Goal: Task Accomplishment & Management: Use online tool/utility

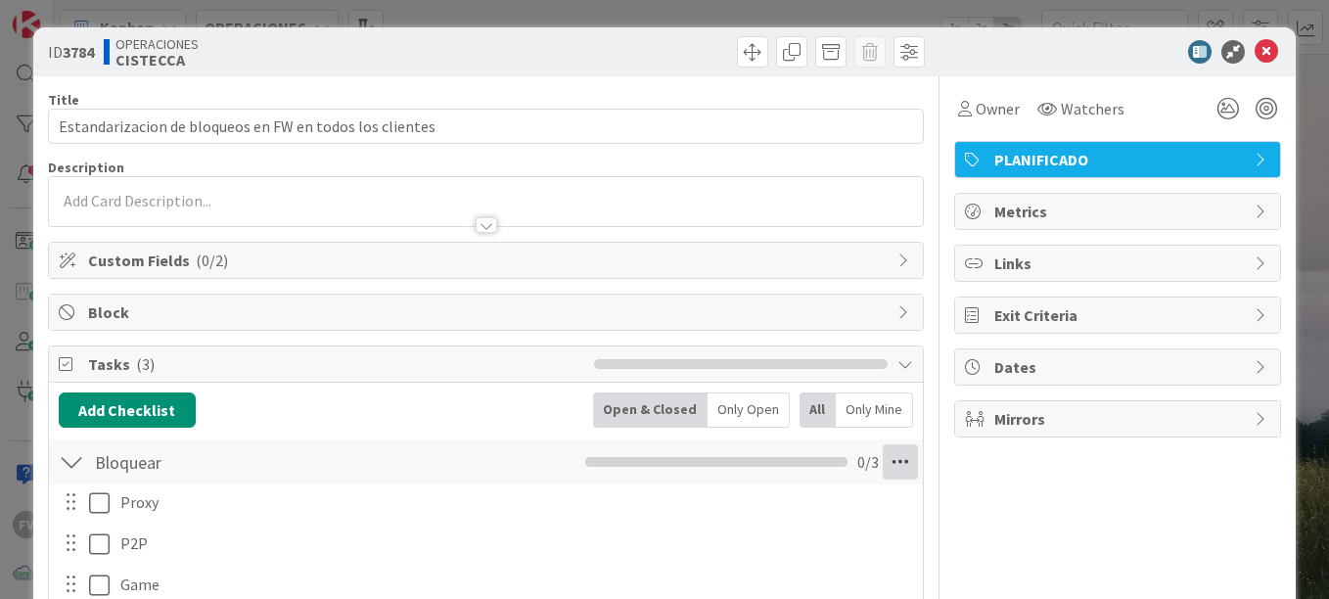
click at [885, 462] on icon at bounding box center [899, 461] width 35 height 35
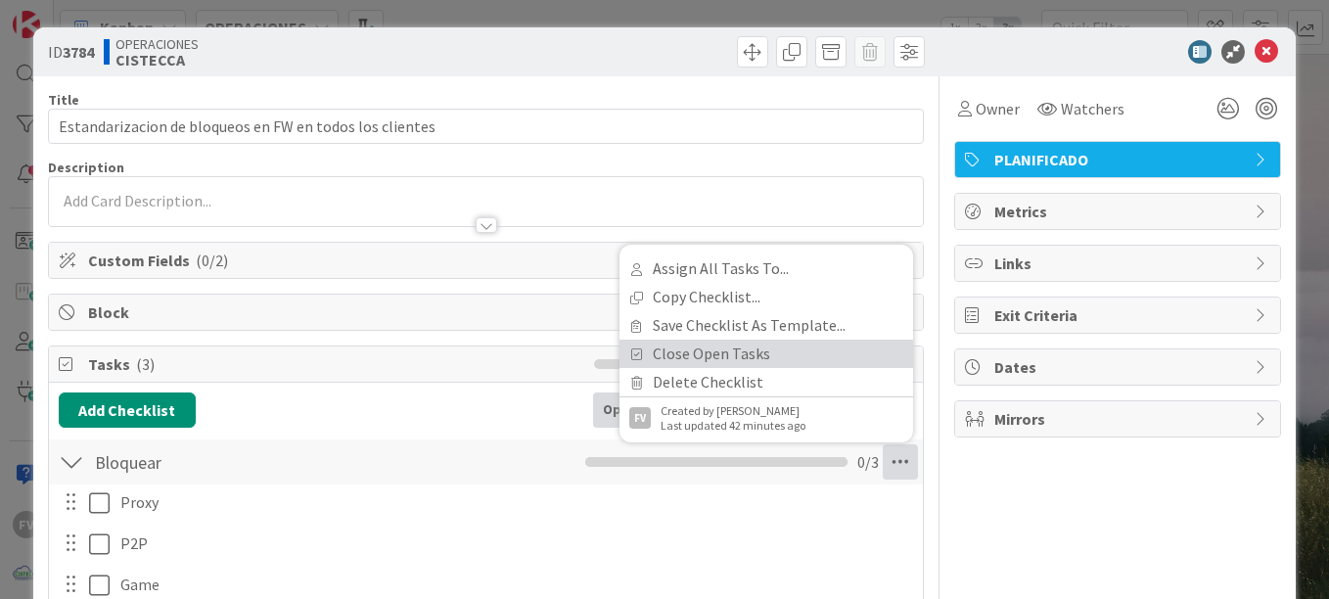
click at [724, 365] on link "Close Open Tasks" at bounding box center [765, 353] width 293 height 28
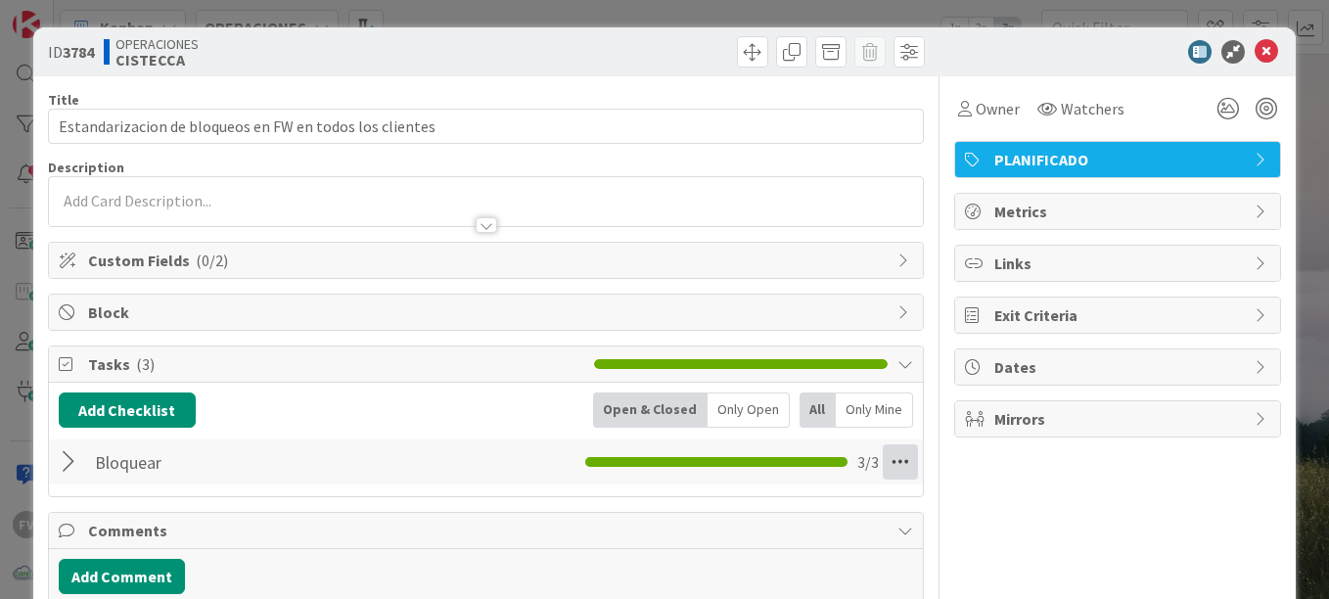
click at [901, 459] on icon at bounding box center [899, 461] width 35 height 35
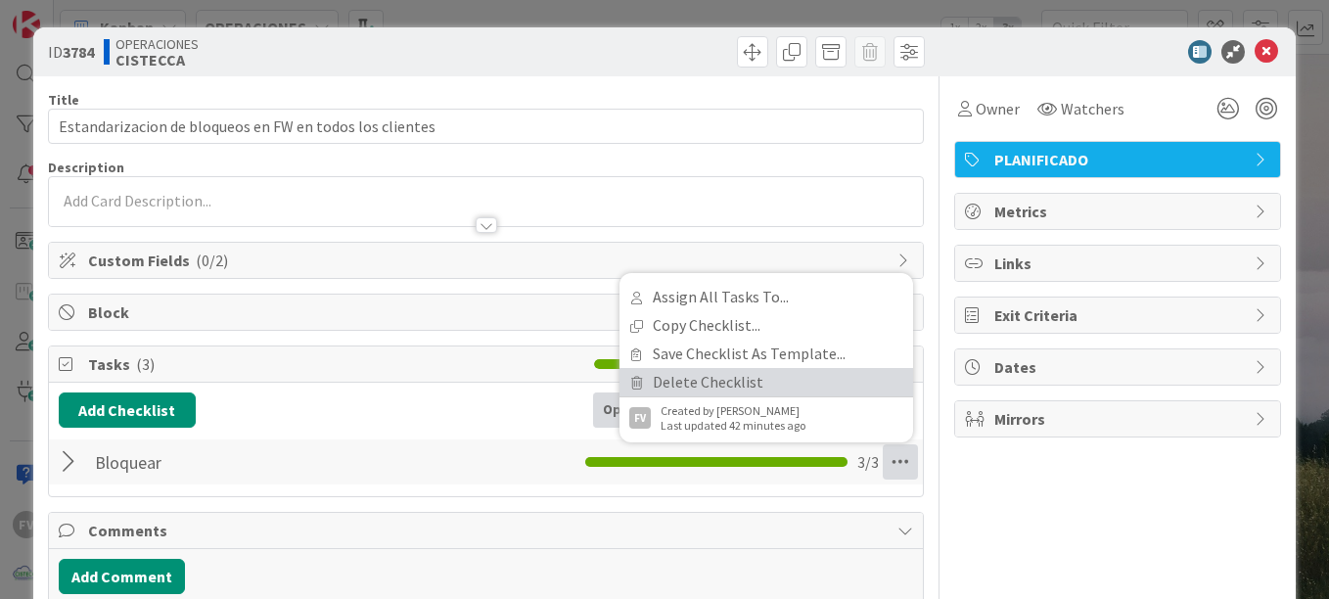
click at [737, 372] on link "Delete Checklist" at bounding box center [765, 382] width 293 height 28
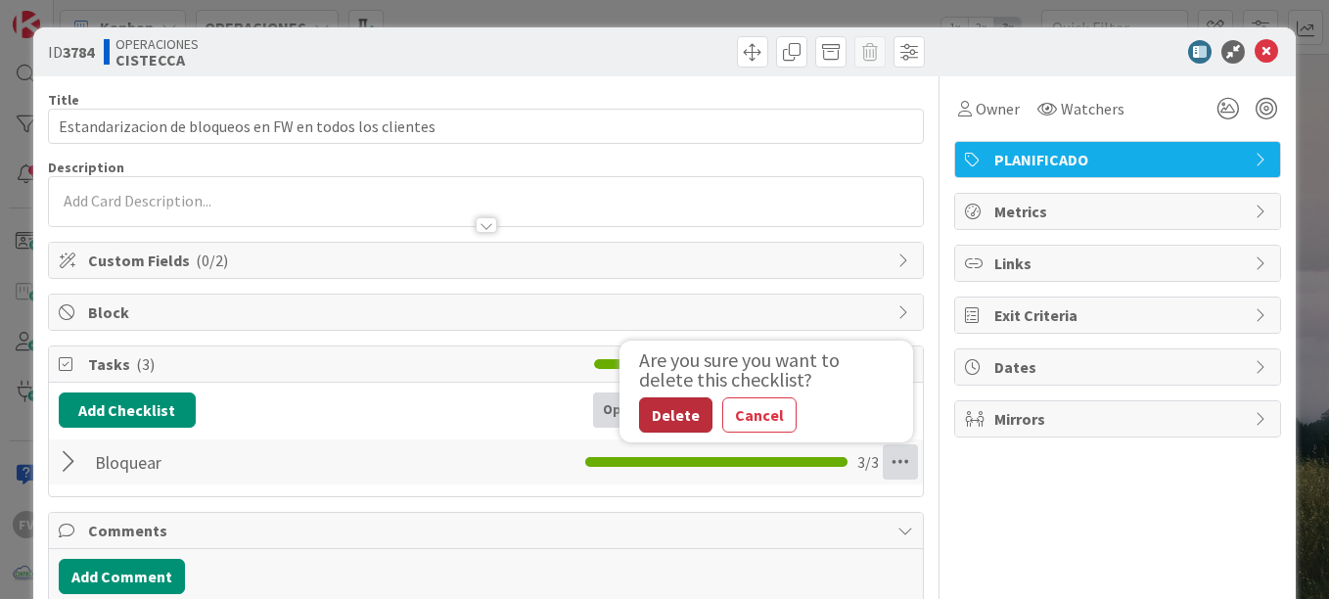
click at [665, 405] on button "Delete" at bounding box center [675, 414] width 73 height 35
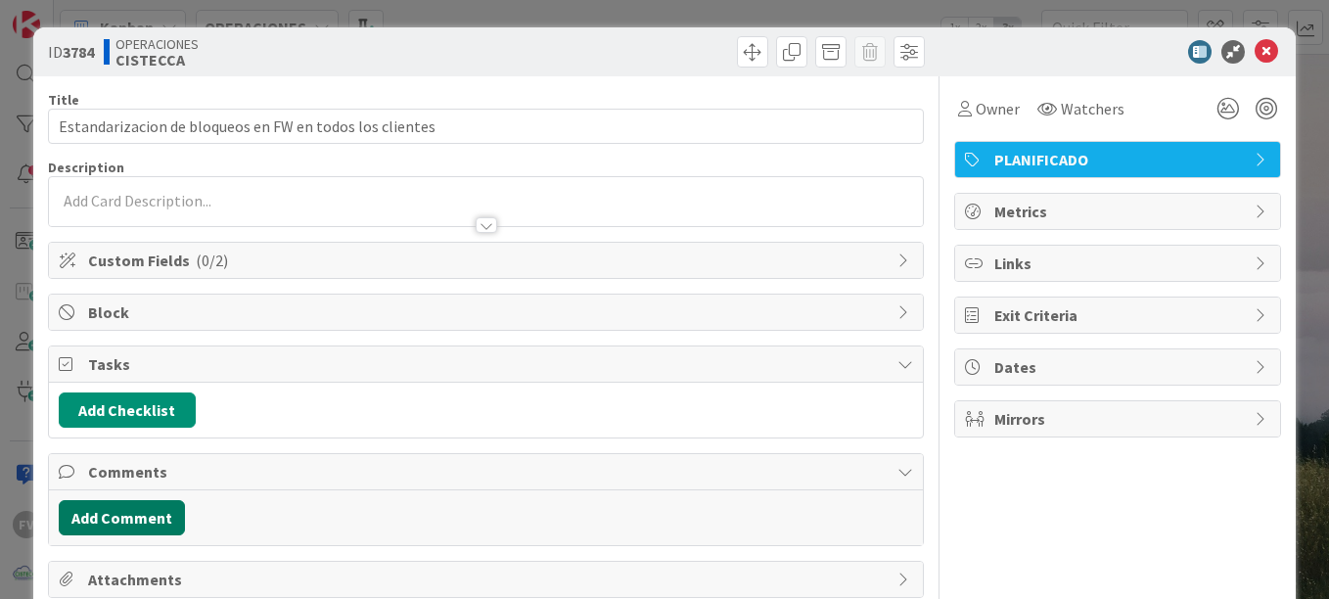
click at [139, 522] on button "Add Comment" at bounding box center [122, 517] width 126 height 35
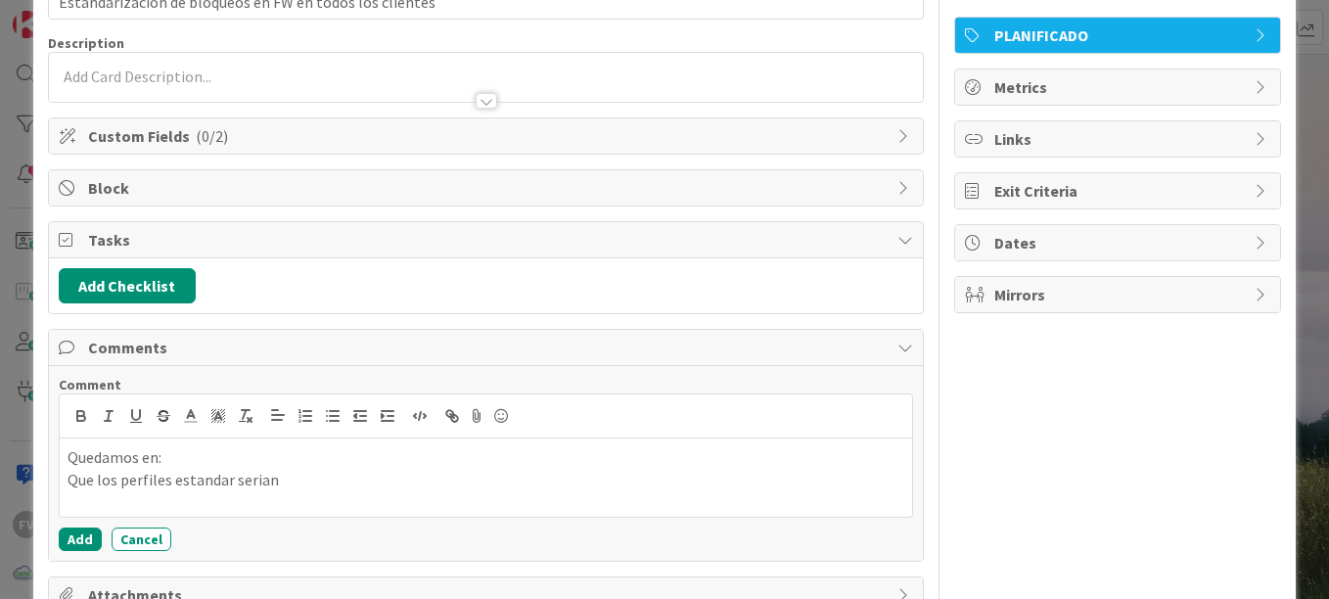
scroll to position [127, 0]
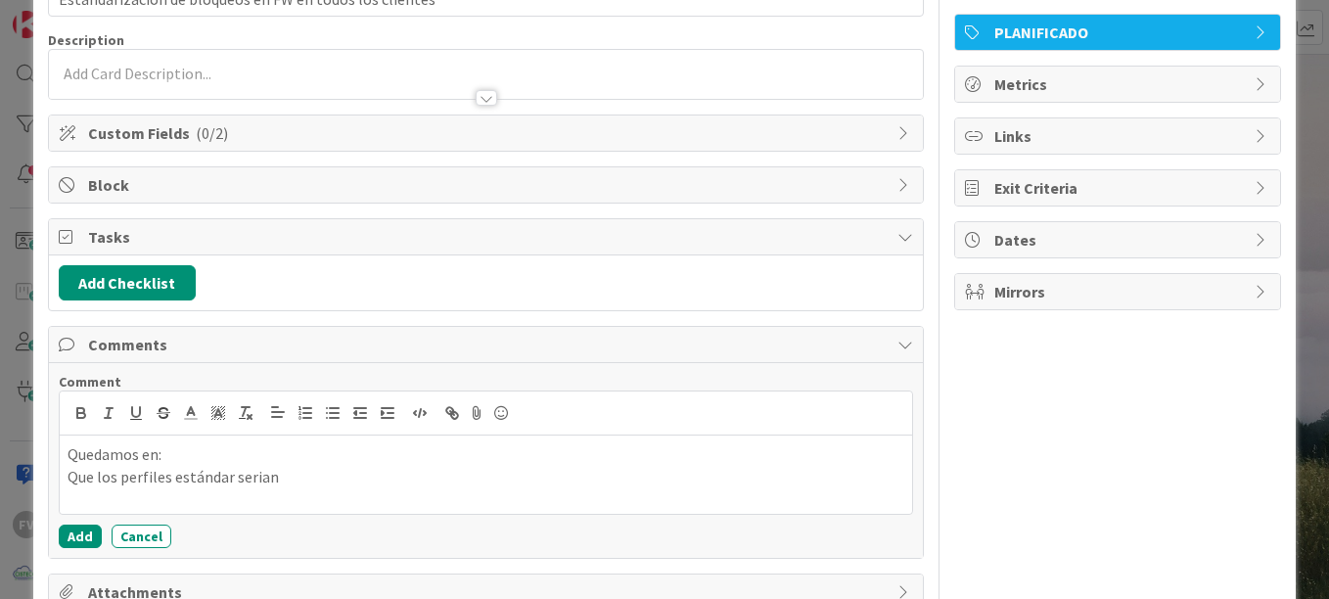
click at [343, 469] on p "Que los perfiles estándar serian" at bounding box center [486, 477] width 836 height 23
click at [370, 473] on p "Que los perfiles estándar serian AppsControl - VIP" at bounding box center [486, 477] width 836 height 23
click at [269, 476] on p "Que los perfiles estándar serian AppsControl-VIP" at bounding box center [486, 477] width 836 height 23
click at [230, 487] on p "Que los perfiles estándar serian:" at bounding box center [486, 477] width 836 height 23
drag, startPoint x: 155, startPoint y: 500, endPoint x: 56, endPoint y: 489, distance: 99.4
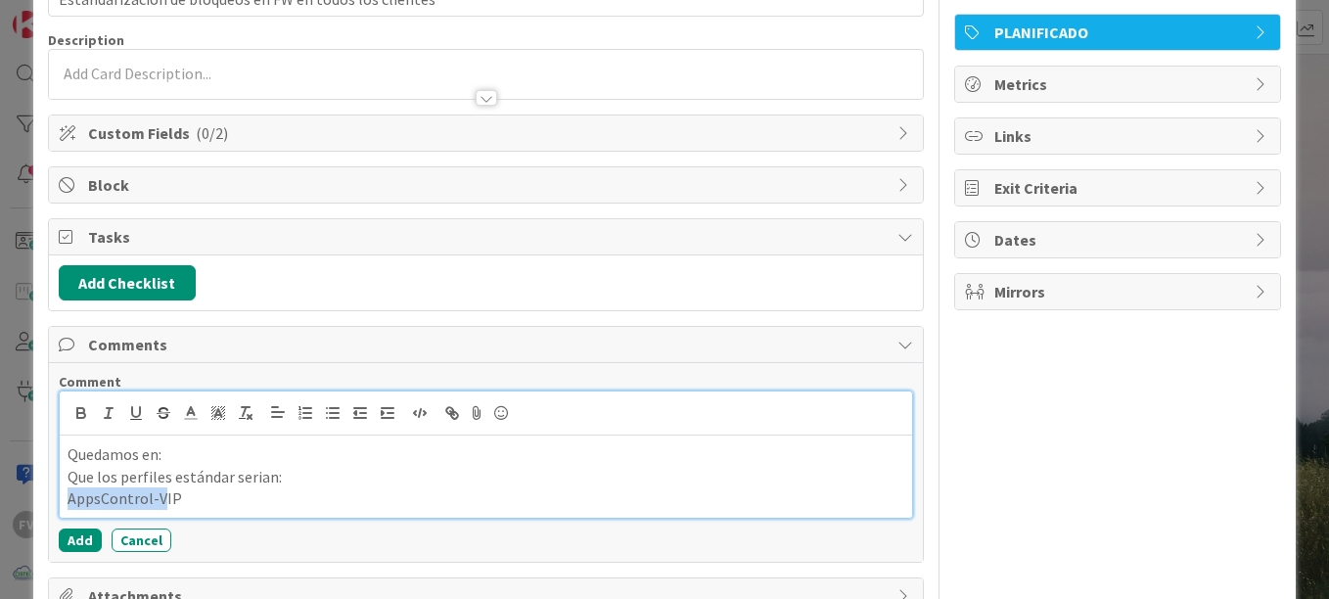
click at [56, 489] on div "Comment Quedamos en: Que los perfiles estándar serian: AppsControl-VIP Add Canc…" at bounding box center [486, 462] width 874 height 199
copy p "AppsControl-"
click at [265, 504] on p "AppsControl-VIP" at bounding box center [486, 498] width 836 height 23
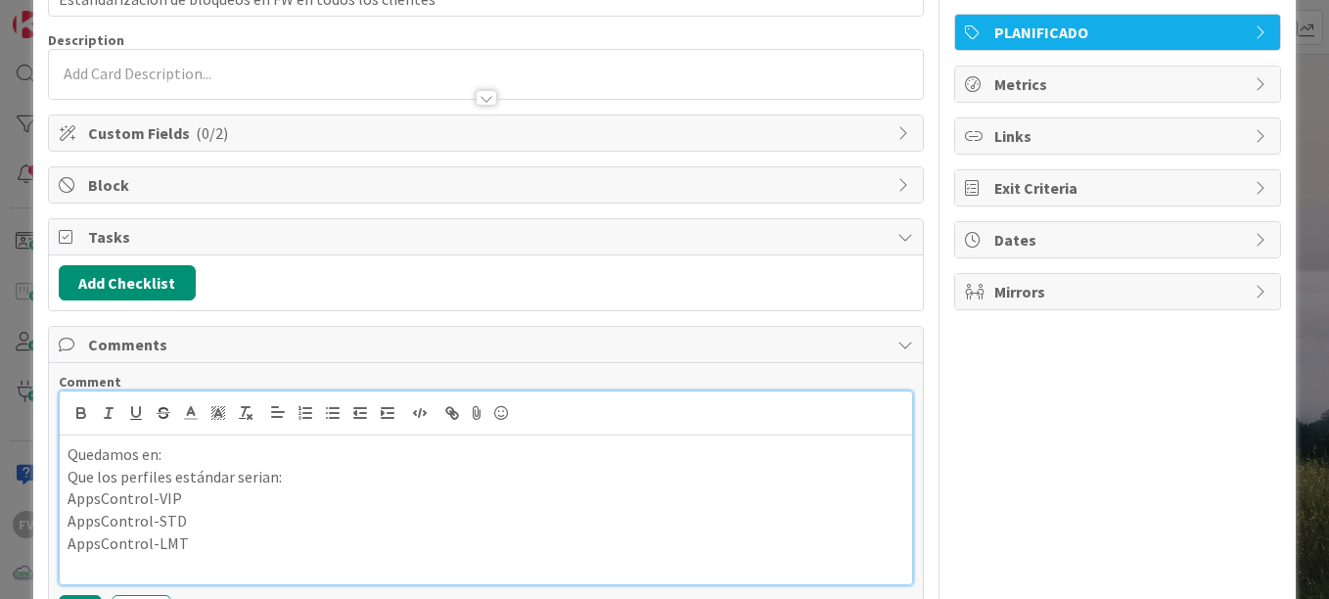
click at [322, 482] on p "Que los perfiles estándar serian:" at bounding box center [486, 477] width 836 height 23
click at [307, 495] on p "AppsControl-VIP" at bounding box center [486, 498] width 836 height 23
click at [236, 544] on p "AppsControl-LMT" at bounding box center [486, 543] width 836 height 23
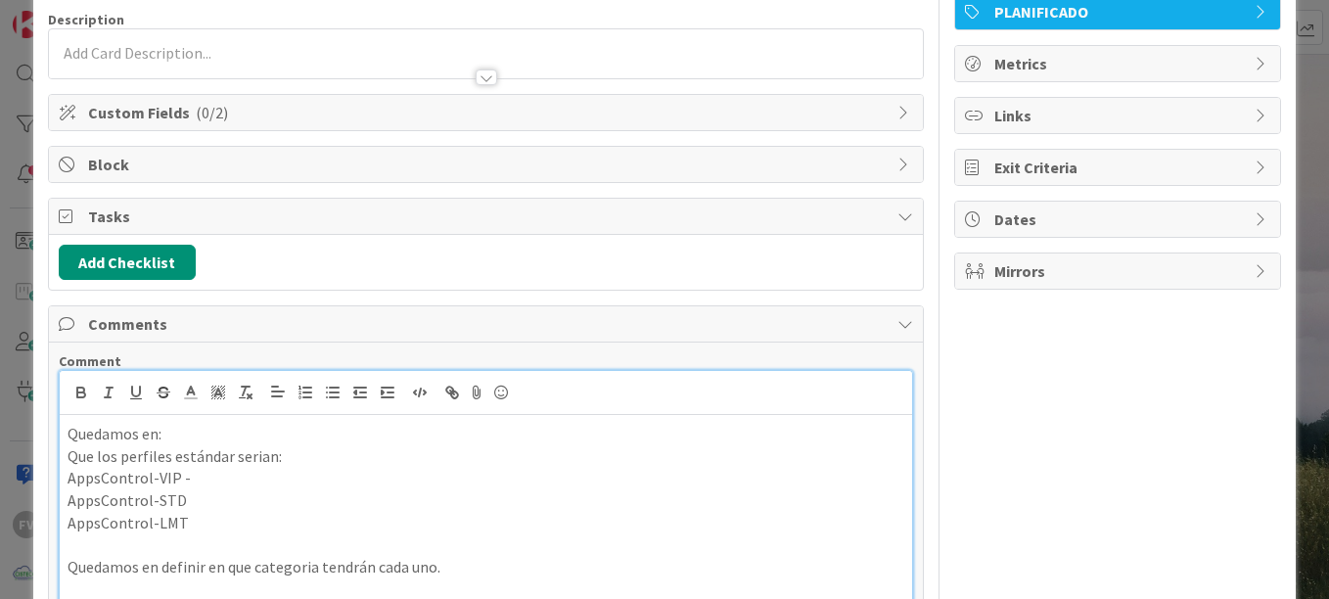
scroll to position [170, 0]
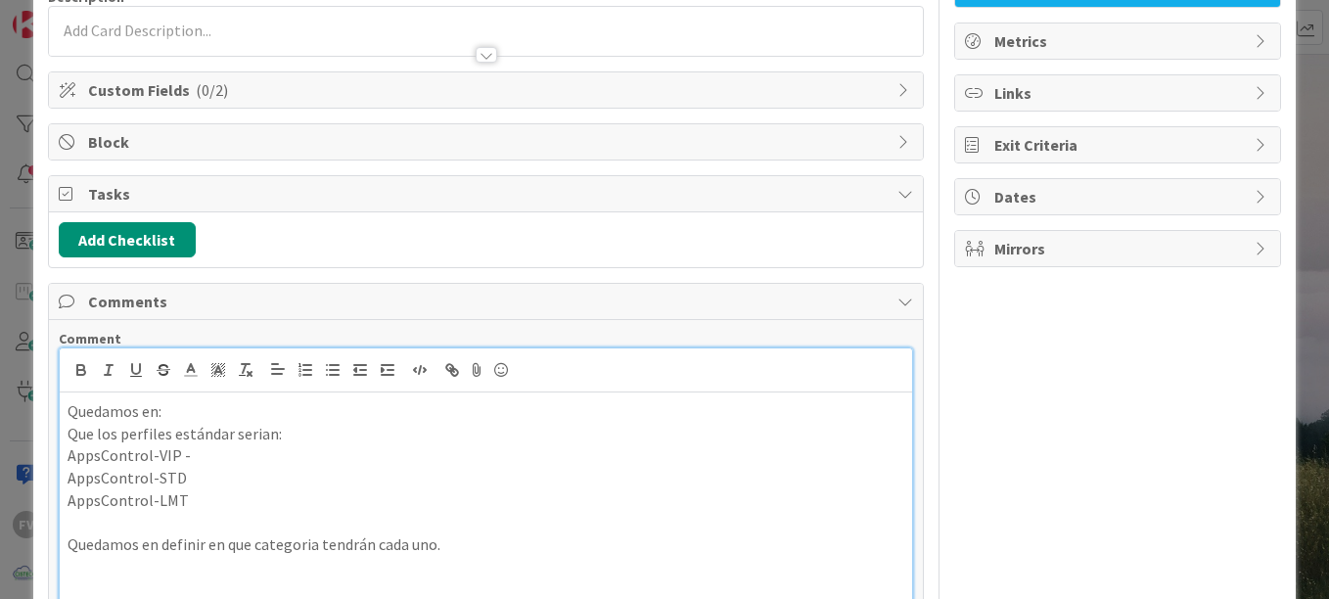
click at [249, 545] on p "Quedamos en definir en que categoria tendrán cada uno." at bounding box center [486, 544] width 836 height 23
click at [176, 524] on p at bounding box center [486, 523] width 836 height 23
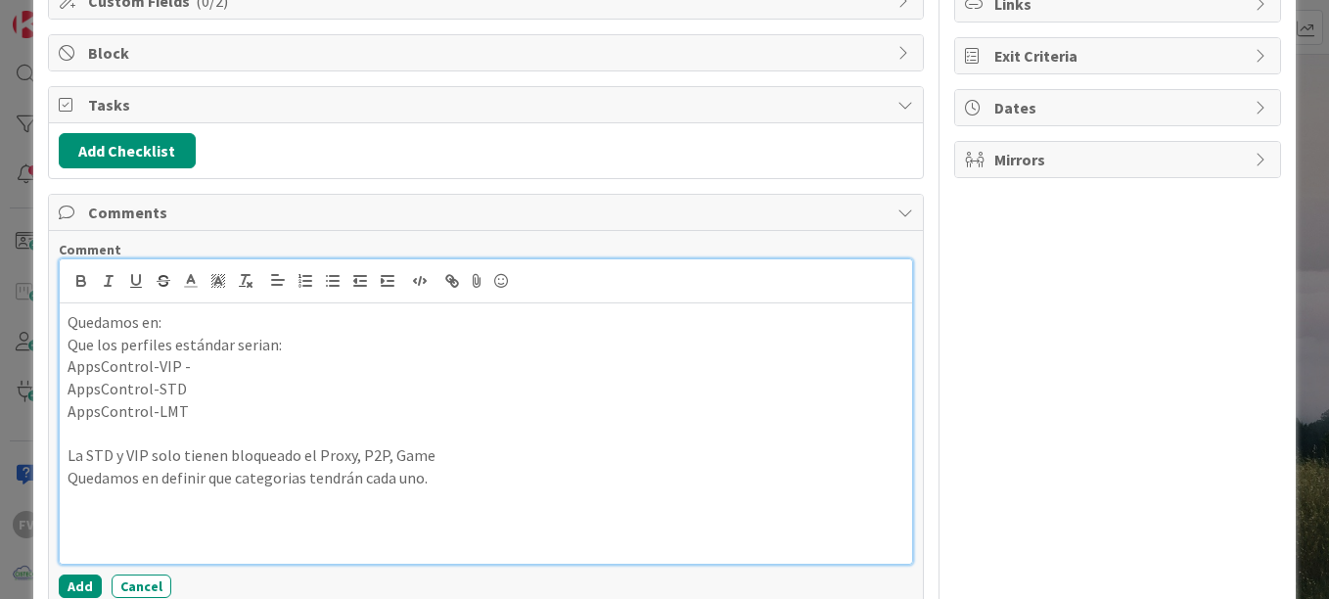
scroll to position [263, 0]
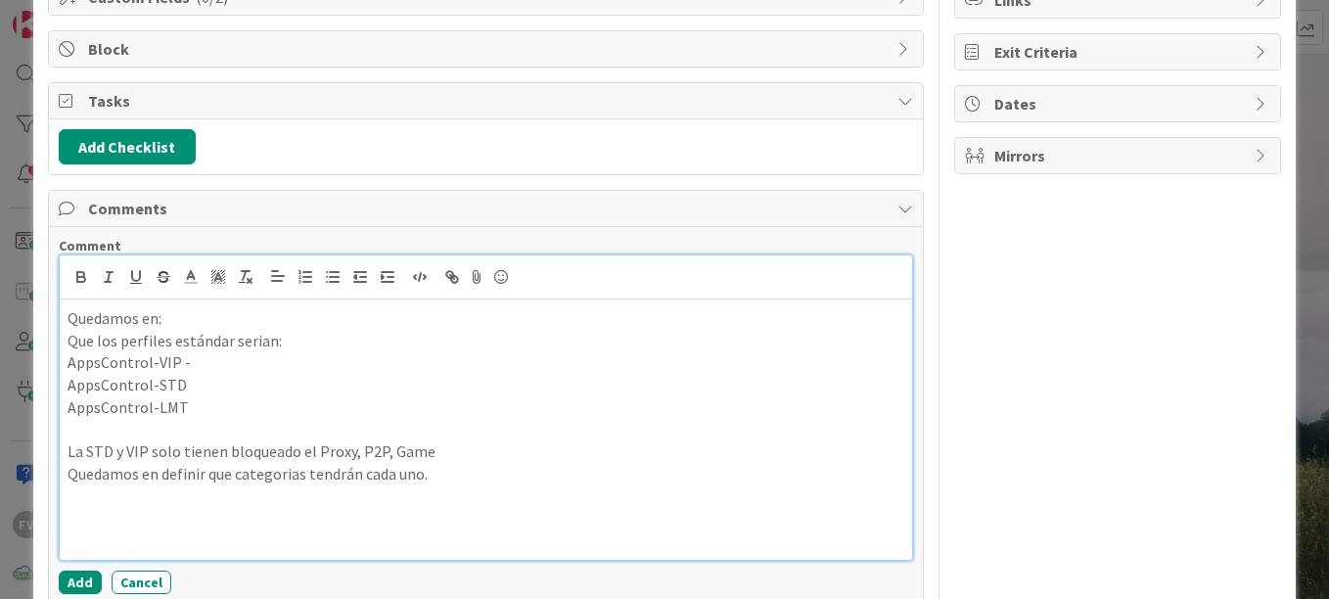
click at [418, 475] on p "Quedamos en definir que categorias tendrán cada uno." at bounding box center [486, 474] width 836 height 23
click at [539, 471] on p "Quedamos en definir que categorias tendrán cada uno como estandar." at bounding box center [486, 474] width 836 height 23
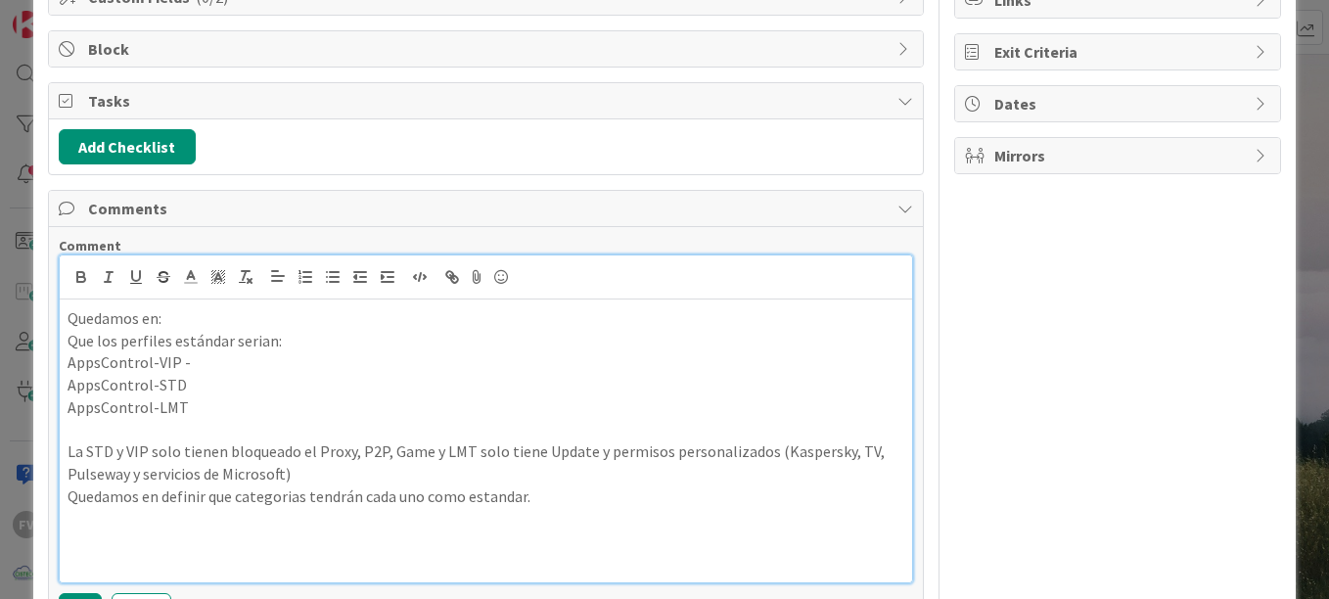
click at [689, 500] on p "Quedamos en definir que categorias tendrán cada uno como estandar." at bounding box center [486, 496] width 836 height 23
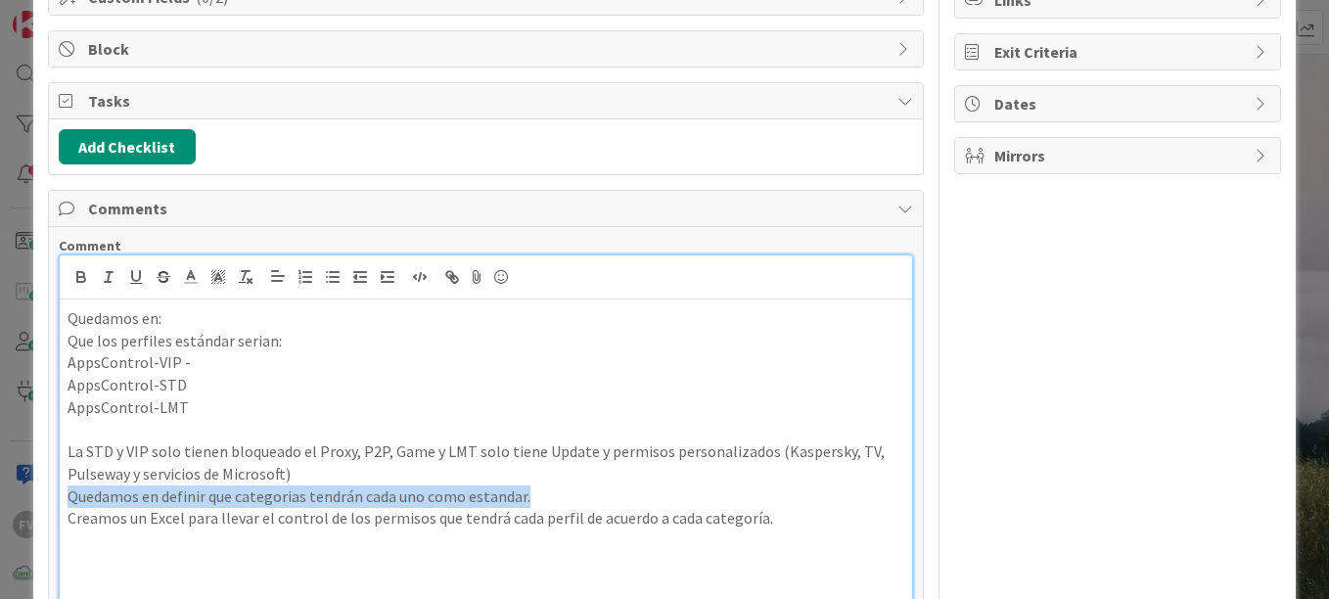
drag, startPoint x: 528, startPoint y: 499, endPoint x: 67, endPoint y: 500, distance: 461.7
click at [68, 500] on p "Quedamos en definir que categorias tendrán cada uno como estandar." at bounding box center [486, 496] width 836 height 23
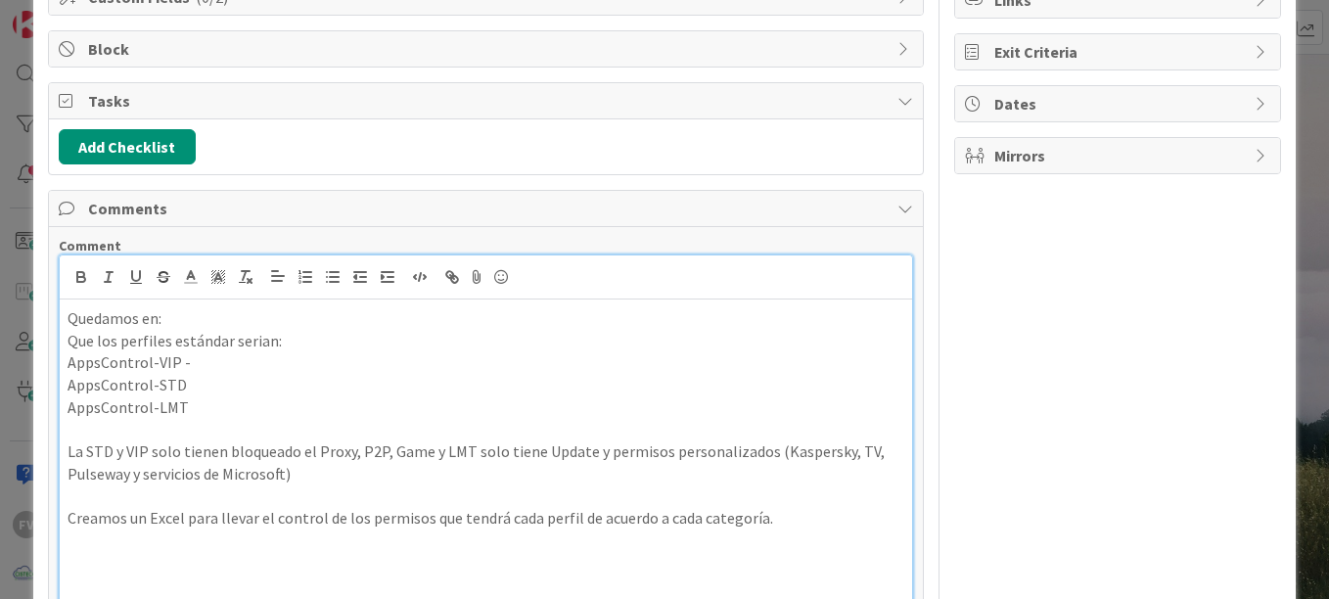
click at [74, 548] on p at bounding box center [486, 540] width 836 height 23
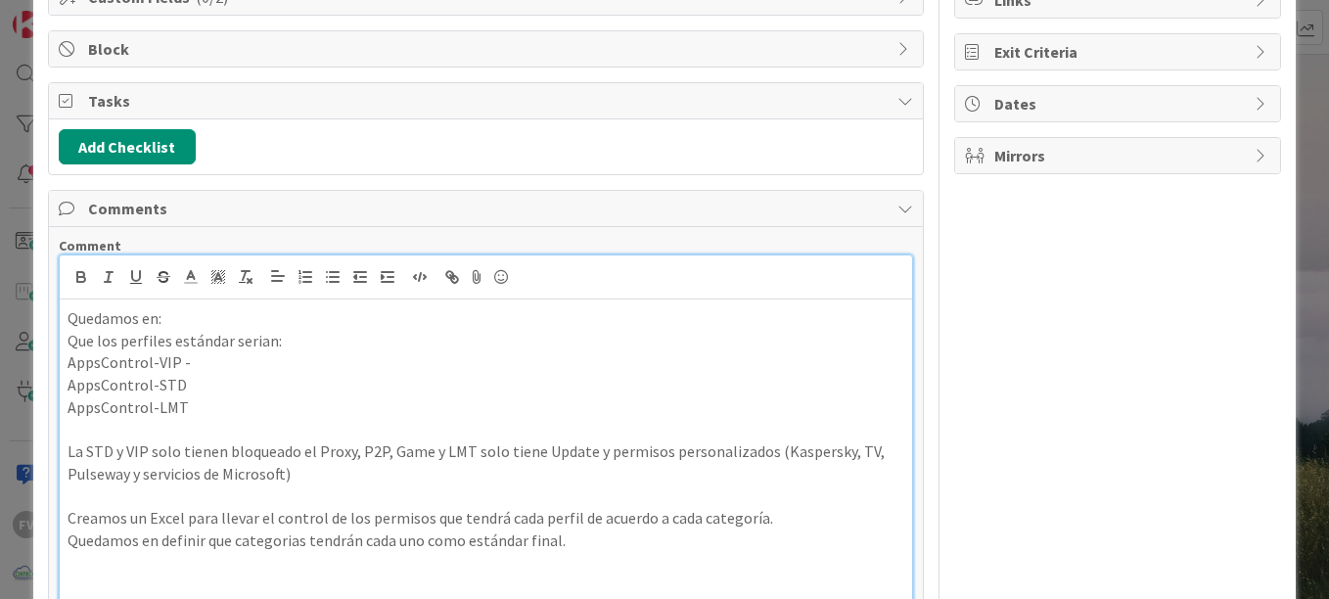
click at [60, 450] on div "Quedamos en: Que los perfiles estándar serian: AppsControl-VIP - AppsControl-ST…" at bounding box center [486, 451] width 852 height 304
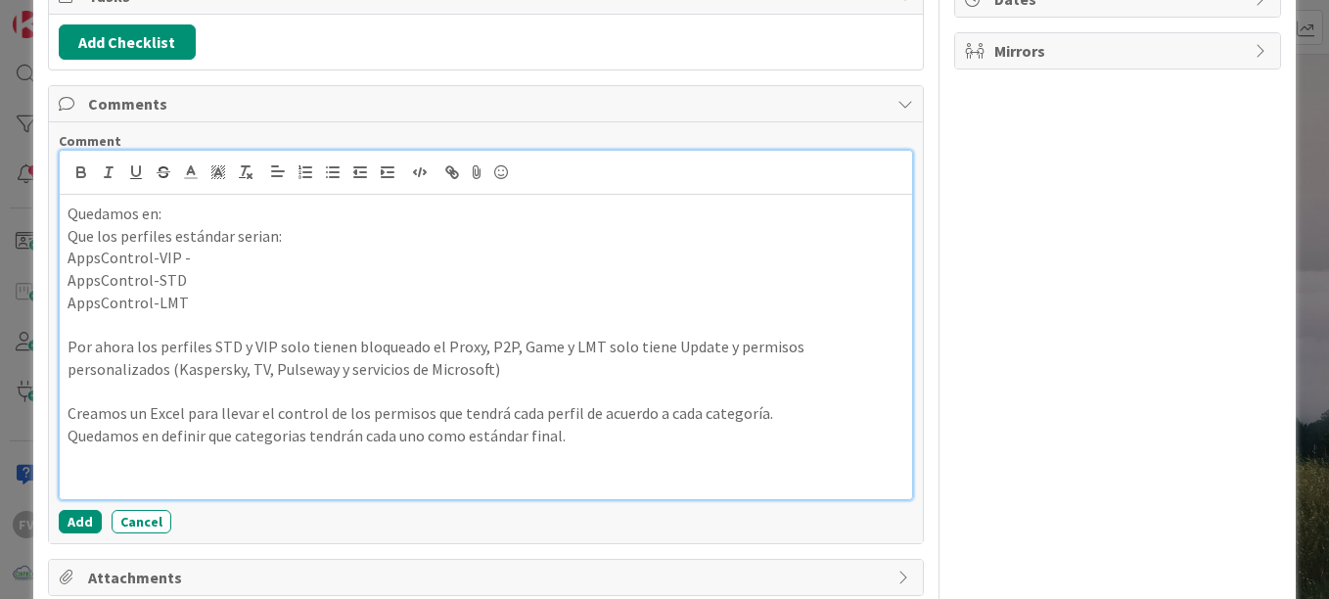
scroll to position [369, 0]
click at [418, 375] on p "Por ahora los perfiles STD y VIP solo tienen bloqueado el Proxy, P2P, Game y LM…" at bounding box center [486, 357] width 836 height 44
click at [508, 373] on p "Por ahora los perfiles STD y VIP solo tienen bloqueado el Proxy, P2P, Game y LM…" at bounding box center [486, 357] width 836 height 44
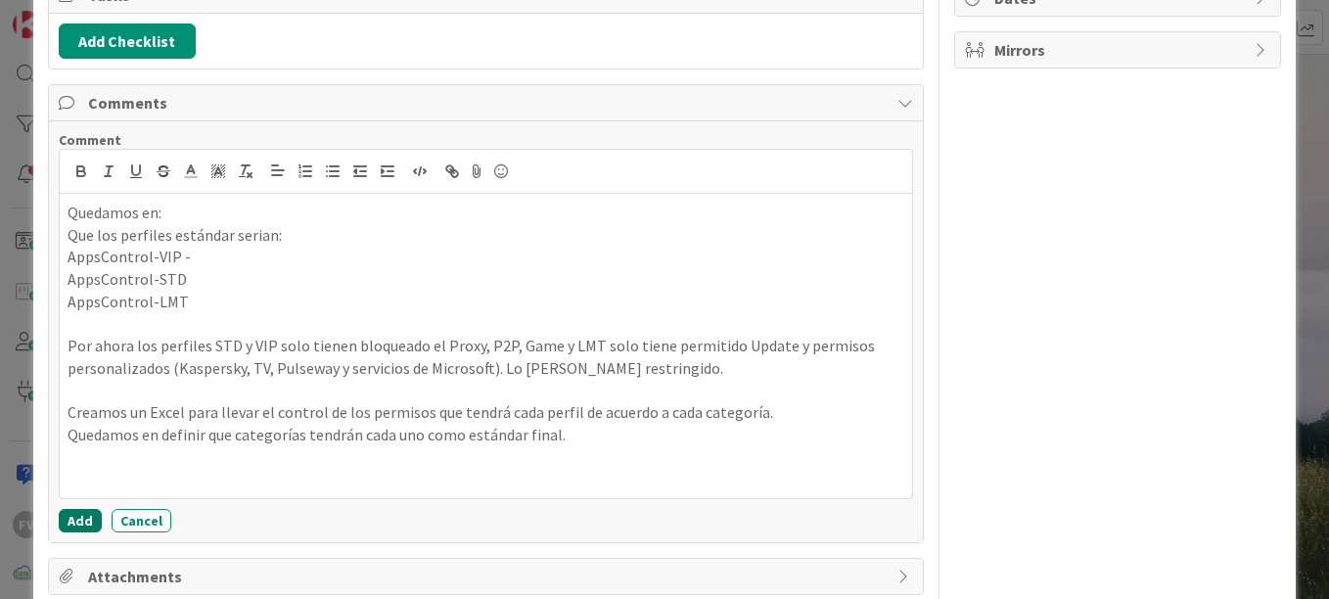
click at [79, 518] on button "Add" at bounding box center [80, 520] width 43 height 23
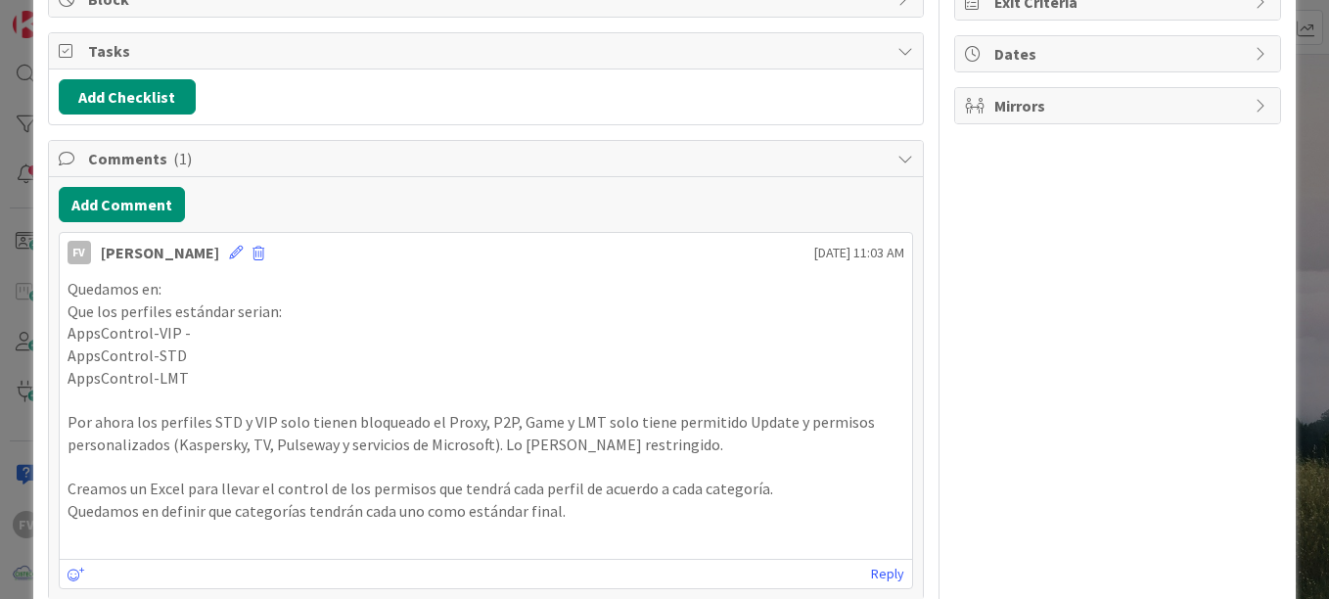
scroll to position [259, 0]
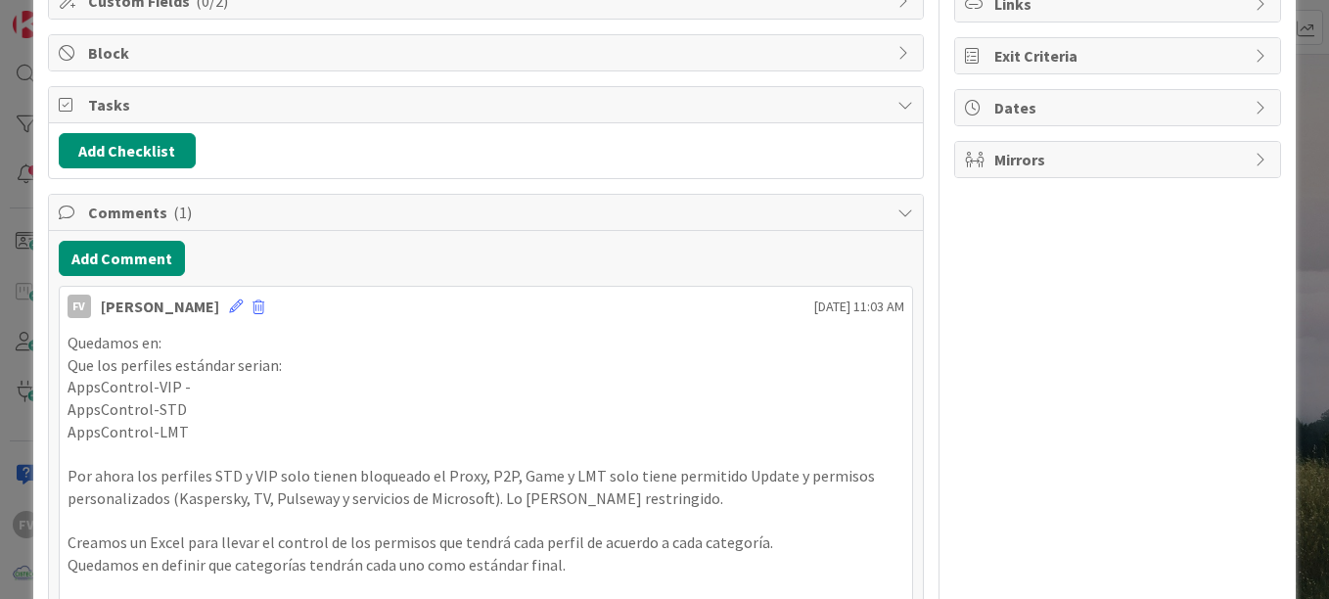
click at [878, 487] on p "Por ahora los perfiles STD y VIP solo tienen bloqueado el Proxy, P2P, Game y LM…" at bounding box center [486, 487] width 836 height 44
click at [212, 309] on div "[PERSON_NAME]" at bounding box center [160, 305] width 118 height 23
click at [229, 307] on icon at bounding box center [236, 306] width 14 height 14
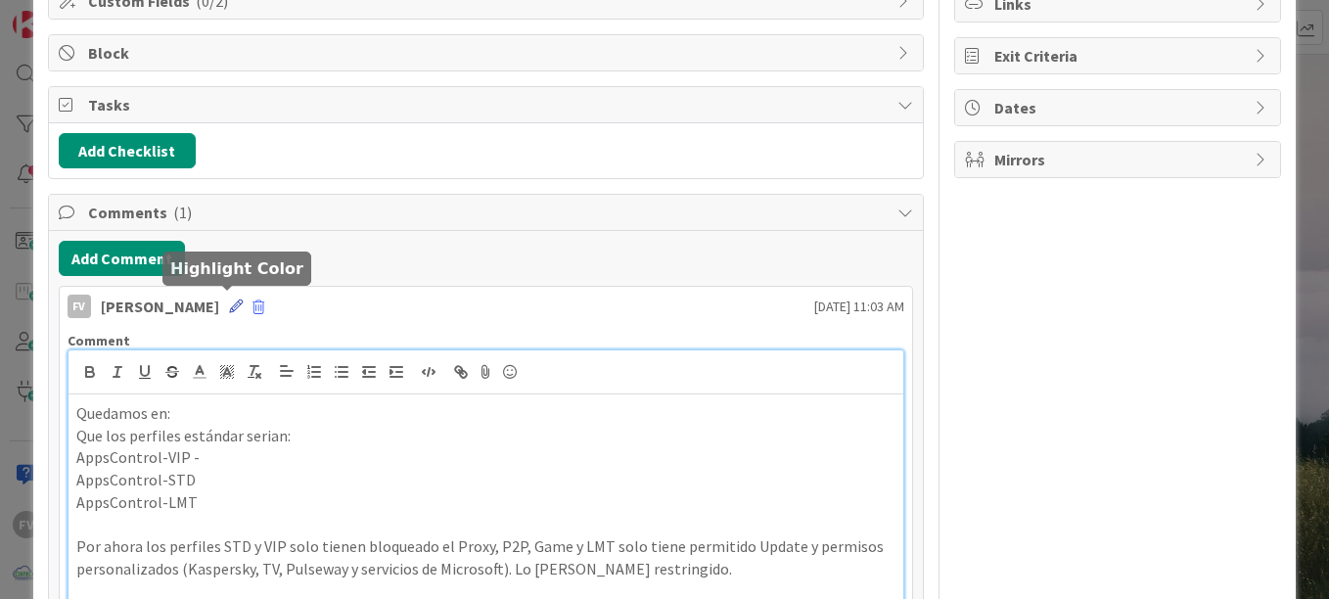
scroll to position [328, 0]
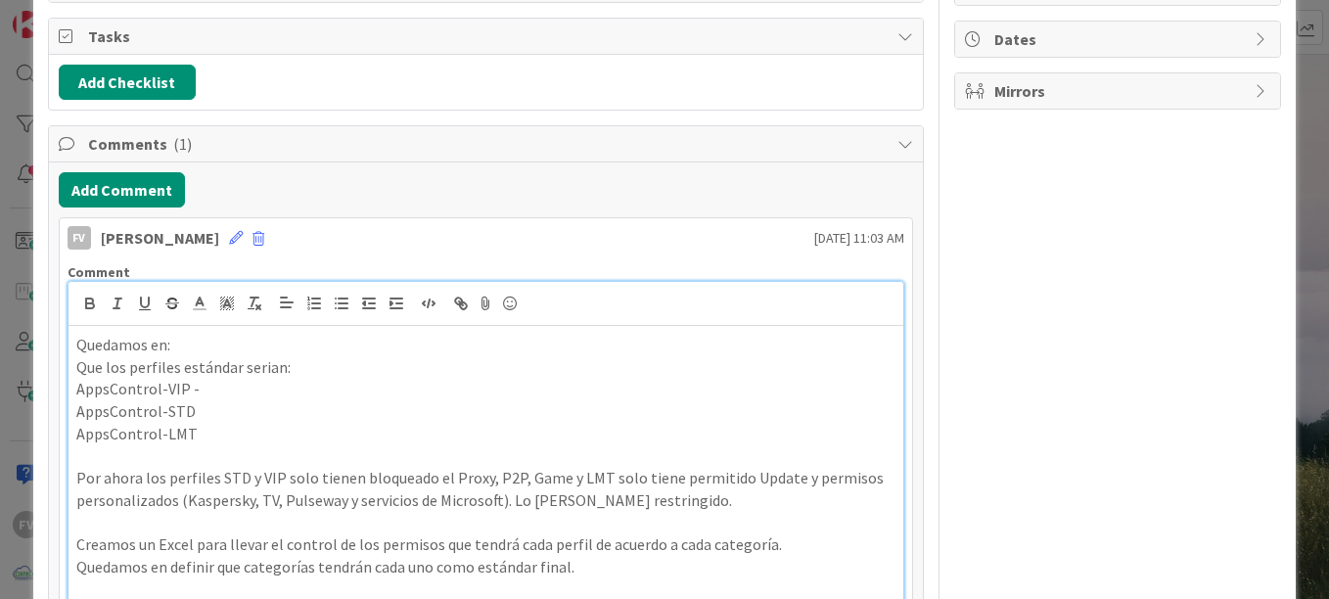
click at [215, 391] on p "AppsControl-VIP -" at bounding box center [485, 389] width 819 height 23
click at [217, 419] on p "AppsControl-STD" at bounding box center [485, 411] width 819 height 23
click at [336, 389] on p "AppsControl-VIP (Usuarios Alta gerencia)" at bounding box center [485, 389] width 819 height 23
click at [350, 411] on p "AppsControl-STD (Usuarios No gerencia" at bounding box center [485, 411] width 819 height 23
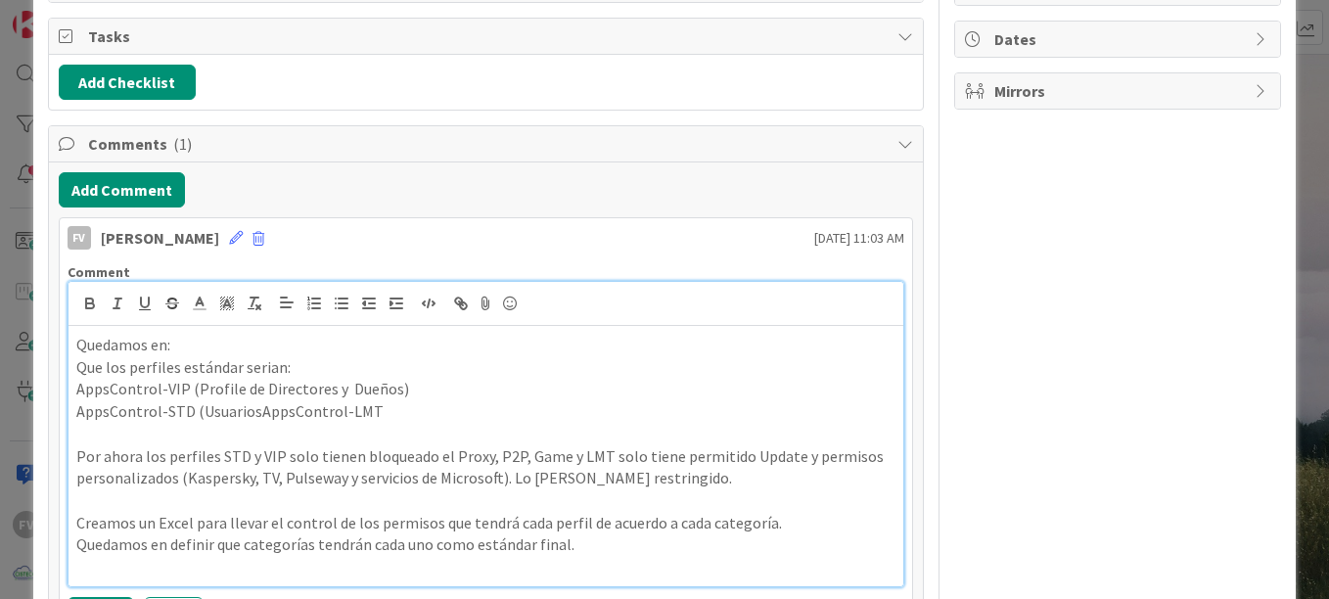
click at [370, 409] on p "AppsControl-STD (UsuariosAppsControl-LMT" at bounding box center [485, 411] width 819 height 23
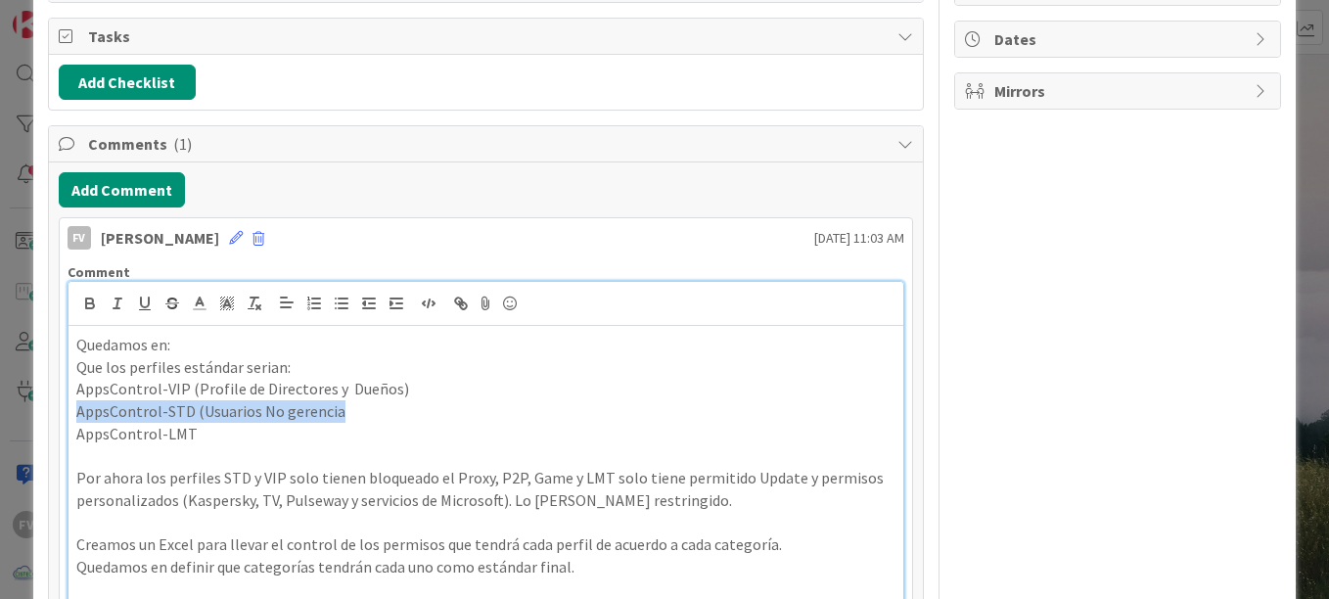
click at [354, 407] on p "AppsControl-STD (Usuarios No gerencia" at bounding box center [485, 411] width 819 height 23
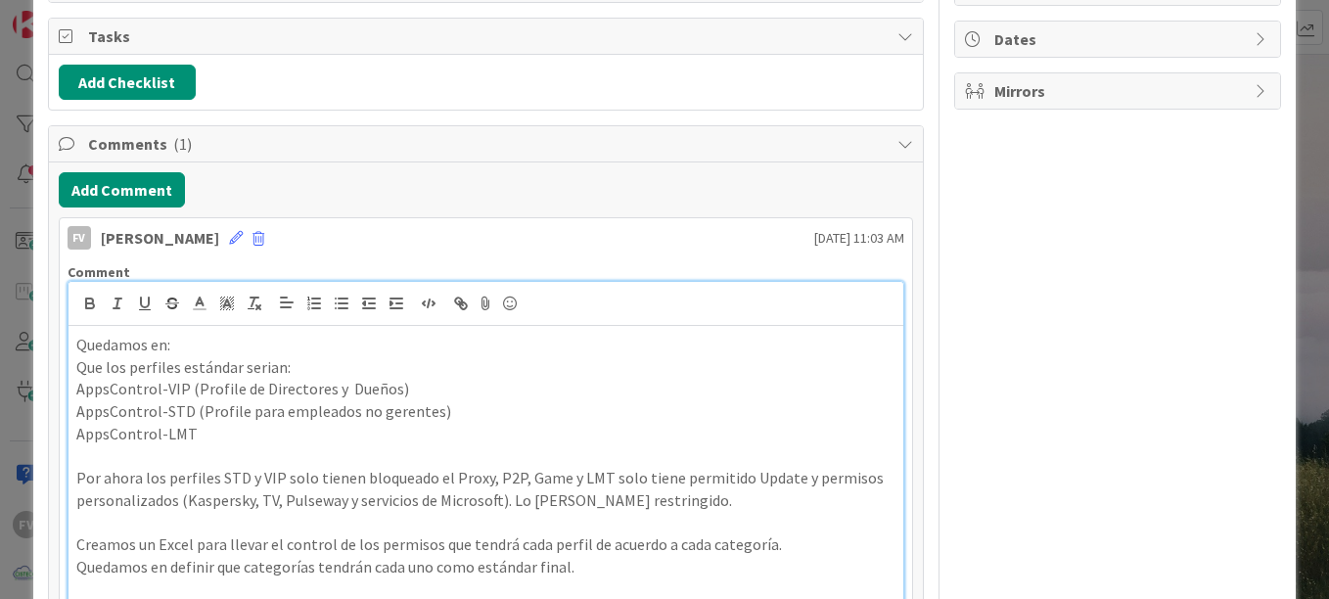
click at [265, 446] on p at bounding box center [485, 456] width 819 height 23
click at [284, 436] on p "AppsControl-LMT" at bounding box center [485, 434] width 819 height 23
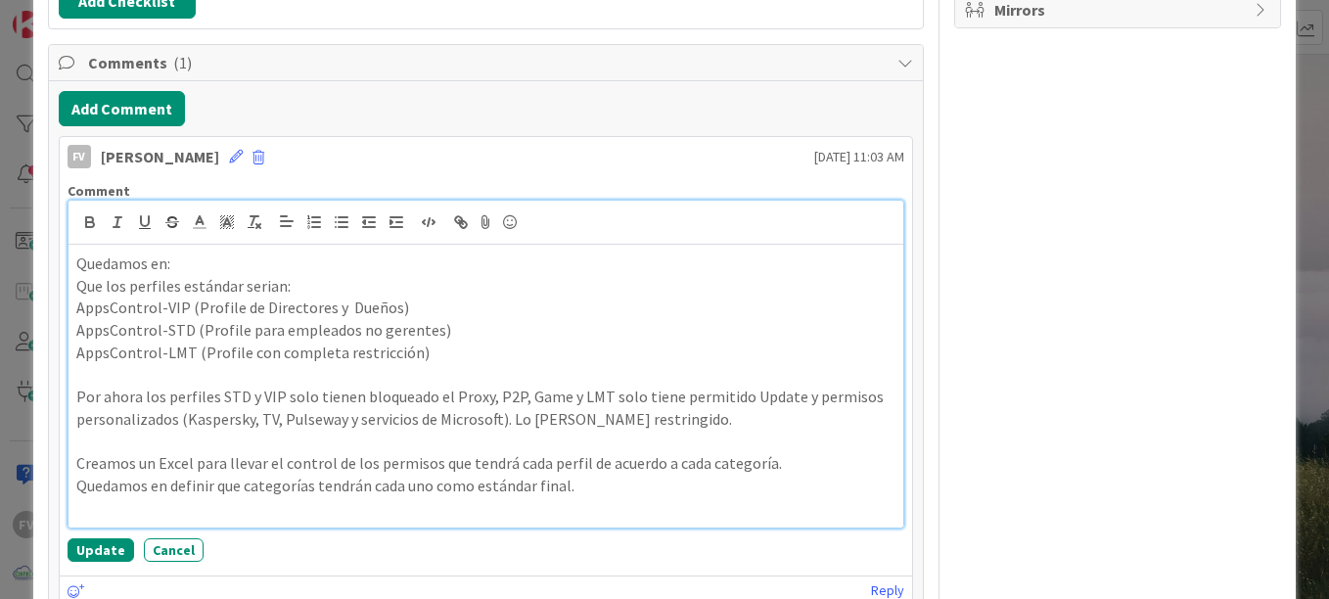
scroll to position [410, 0]
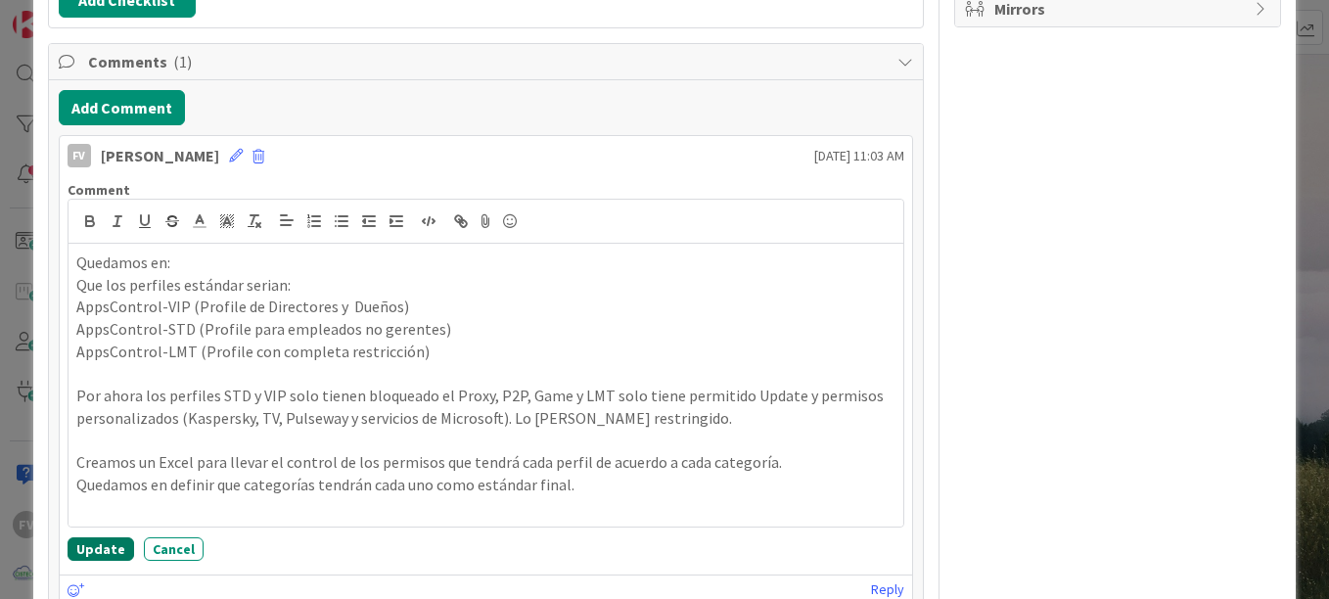
click at [118, 541] on button "Update" at bounding box center [101, 548] width 67 height 23
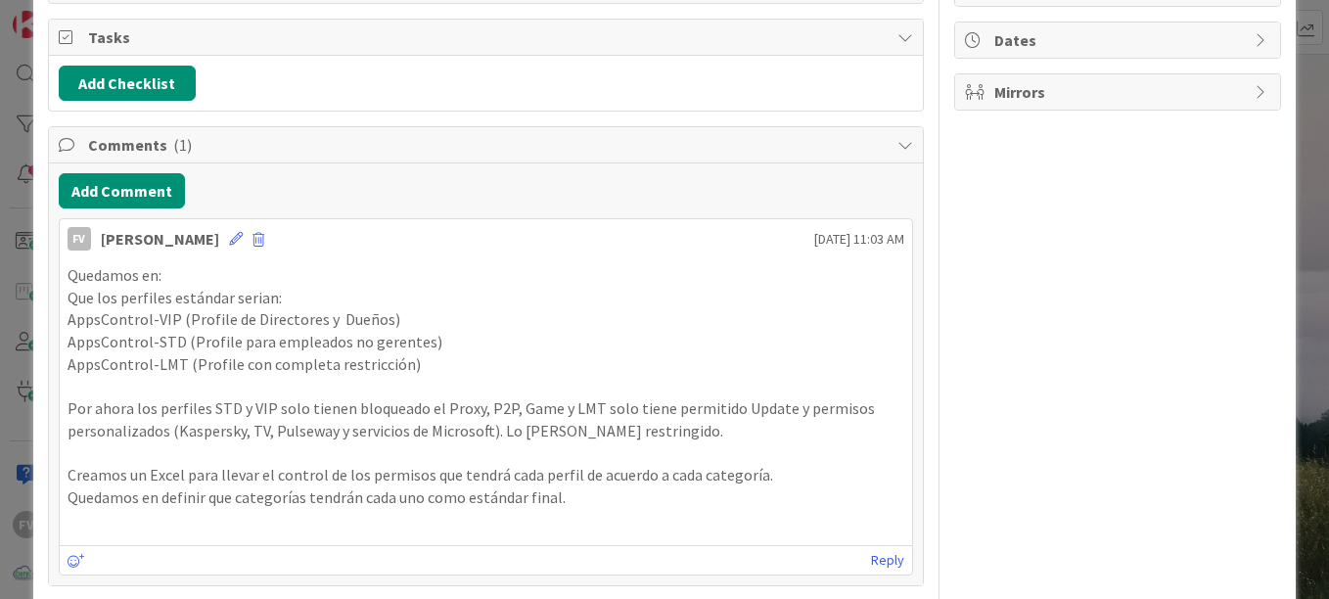
scroll to position [323, 0]
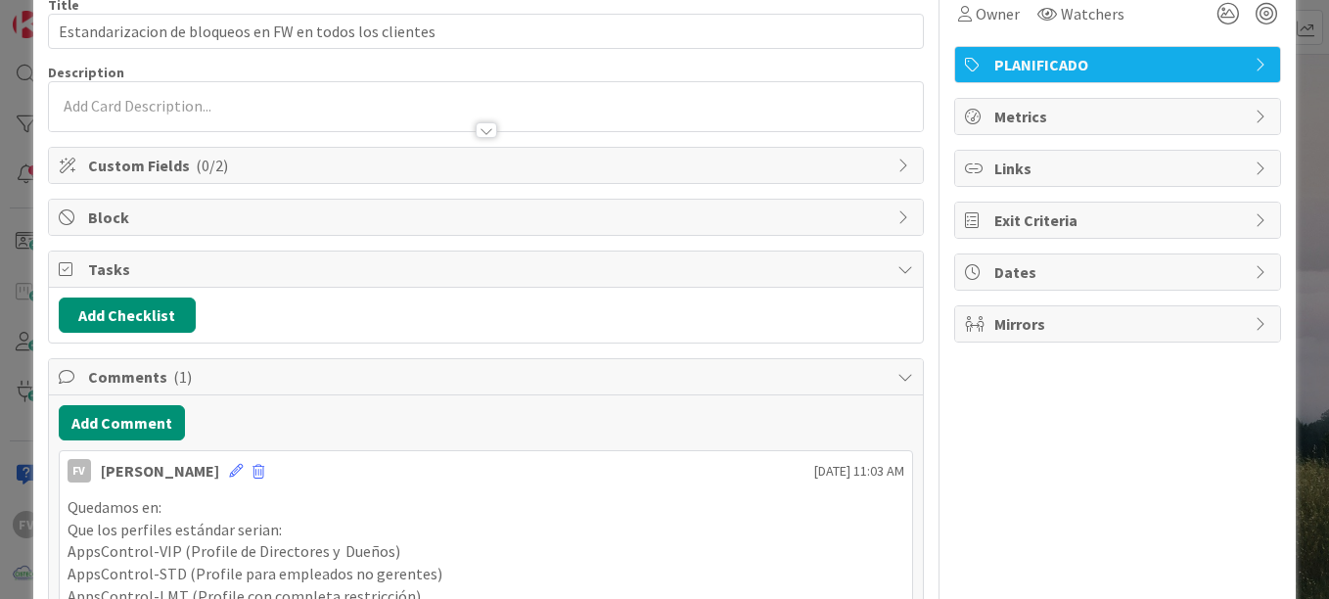
click at [404, 379] on span "Comments ( 1 )" at bounding box center [487, 376] width 799 height 23
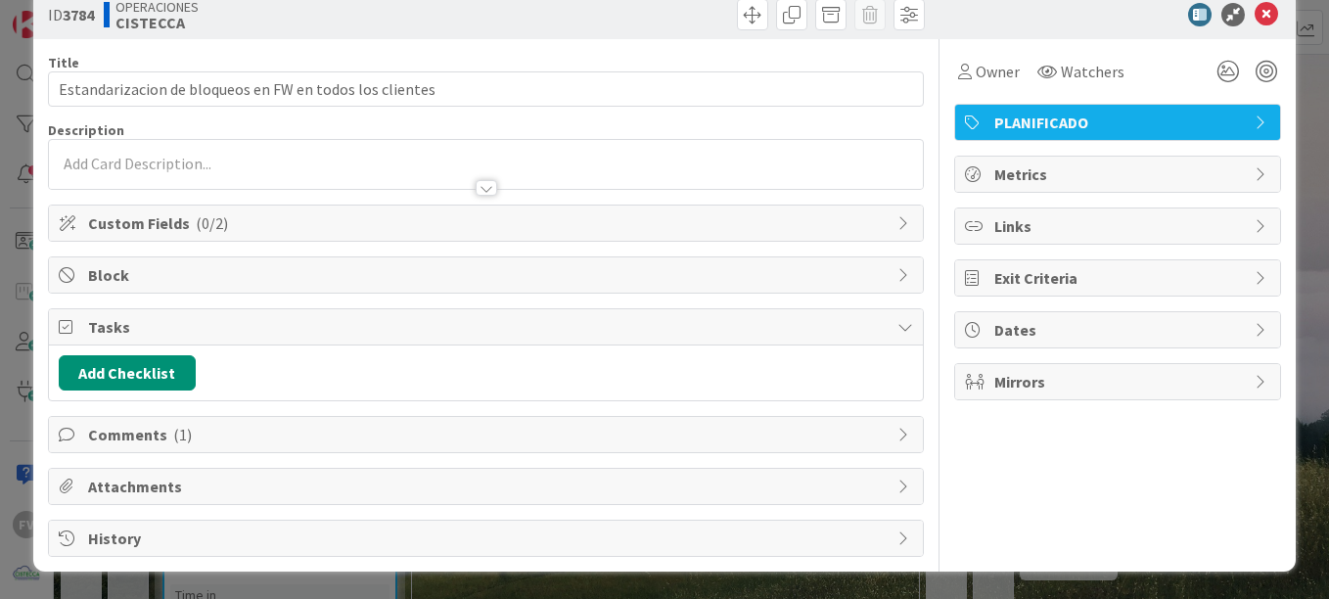
scroll to position [37, 0]
click at [219, 333] on span "Tasks" at bounding box center [487, 326] width 799 height 23
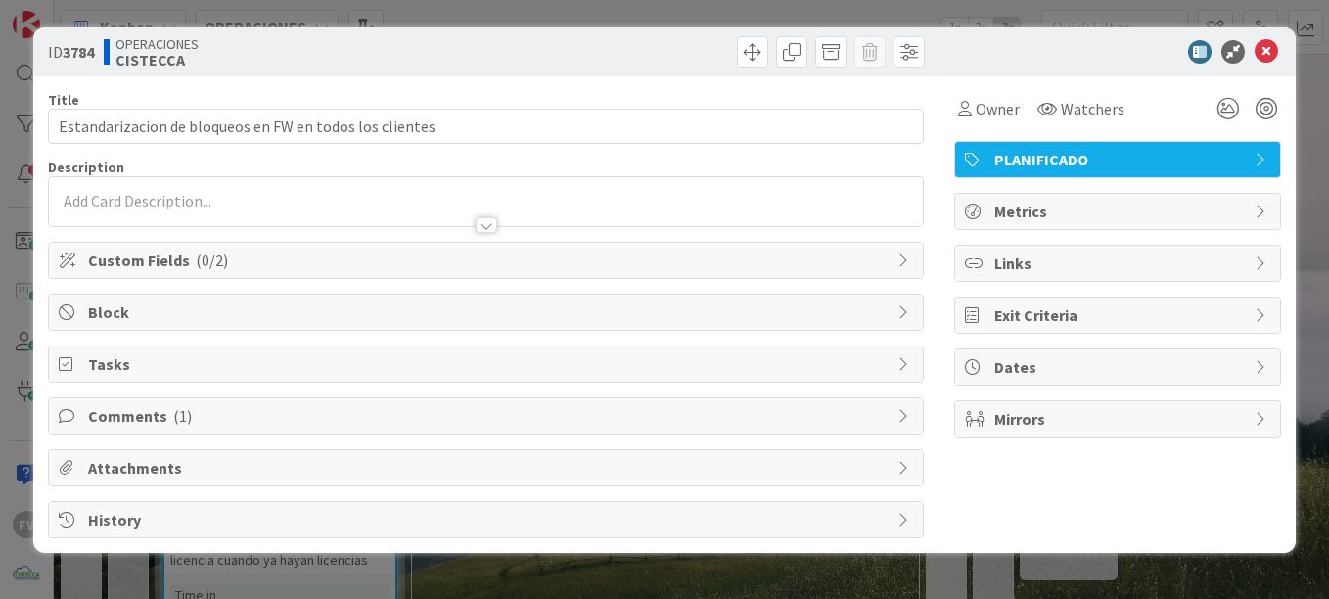
click at [196, 409] on span "Comments ( 1 )" at bounding box center [487, 415] width 799 height 23
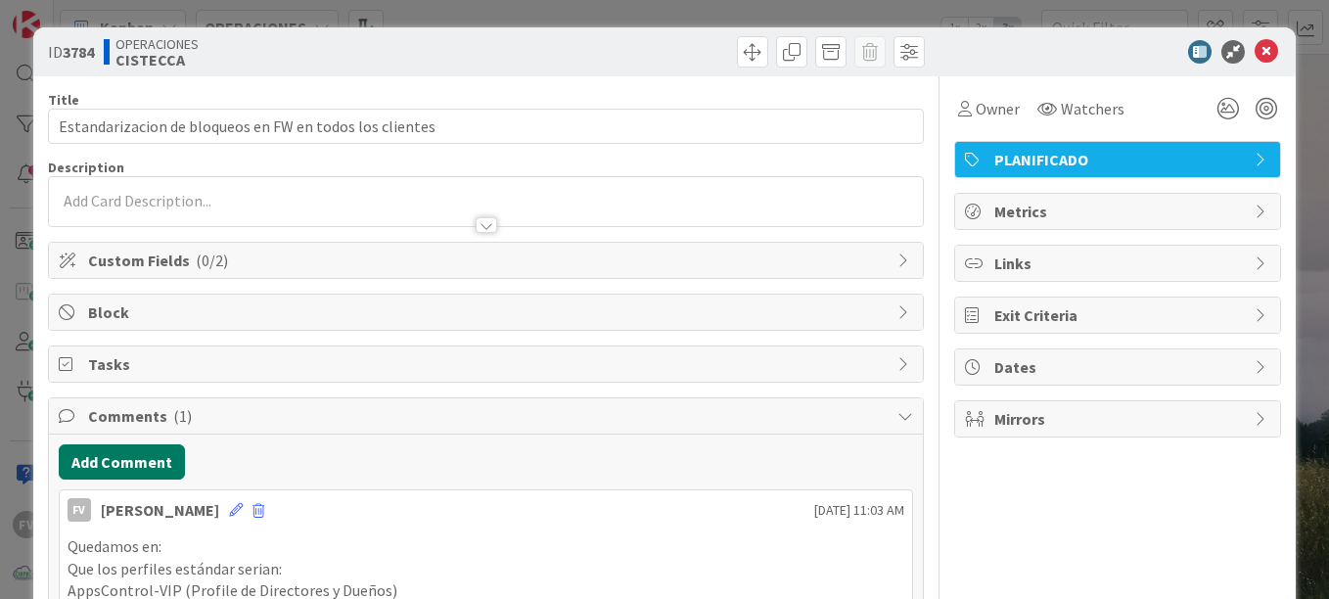
click at [158, 462] on button "Add Comment" at bounding box center [122, 461] width 126 height 35
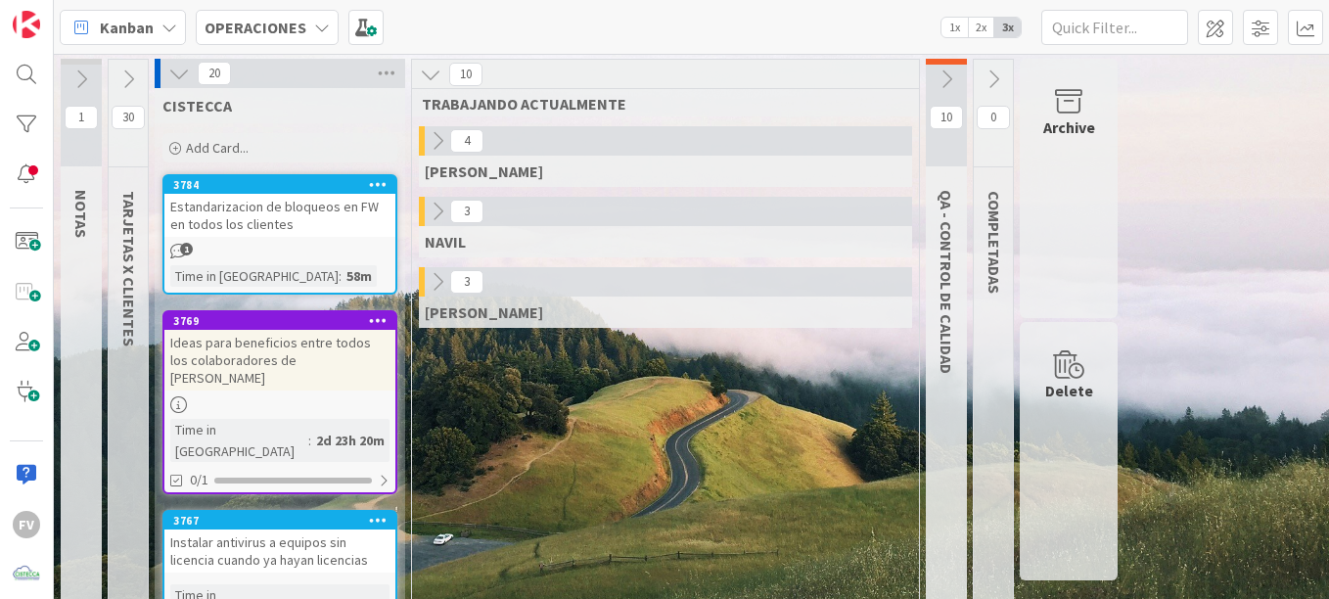
click at [296, 217] on div "Estandarizacion de bloqueos en FW en todos los clientes" at bounding box center [279, 215] width 231 height 43
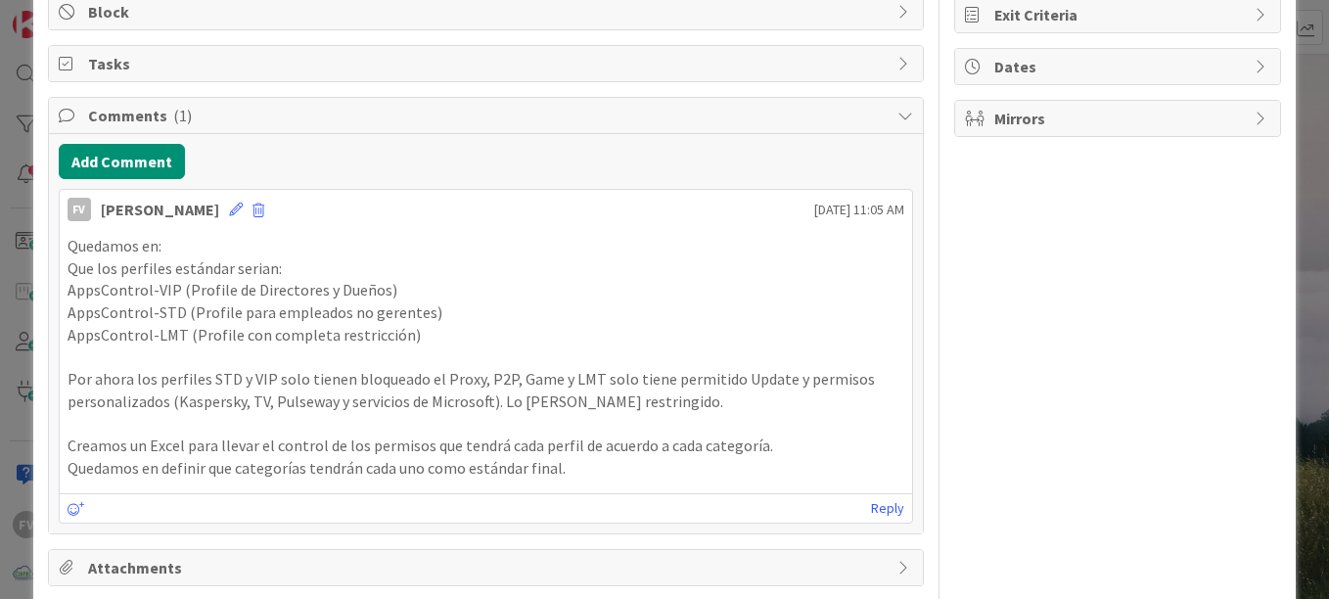
scroll to position [301, 0]
click at [233, 205] on icon at bounding box center [236, 209] width 14 height 14
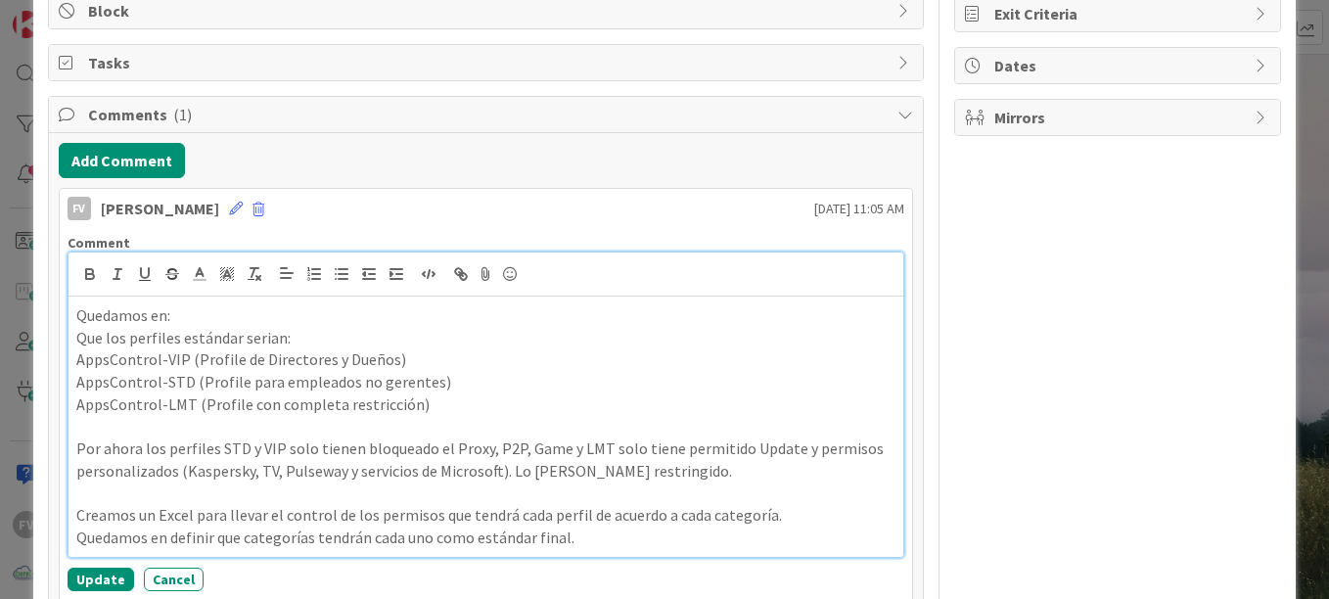
click at [604, 525] on p "Creamos un Excel para llevar el control de los permisos que tendrá cada perfil …" at bounding box center [485, 515] width 819 height 23
click at [608, 537] on p "Quedamos en definir que categorías tendrán cada uno como estándar final." at bounding box center [485, 537] width 819 height 23
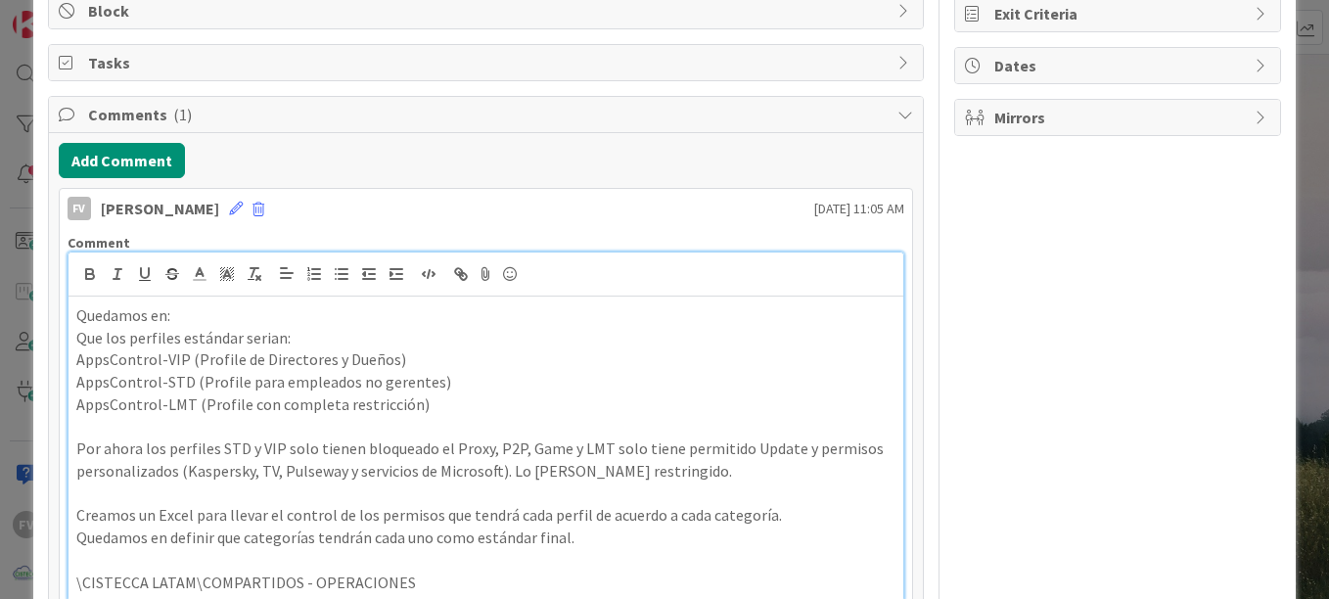
click at [82, 589] on p "\CISTECCA LATAM\COMPARTIDOS - OPERACIONES" at bounding box center [485, 582] width 819 height 23
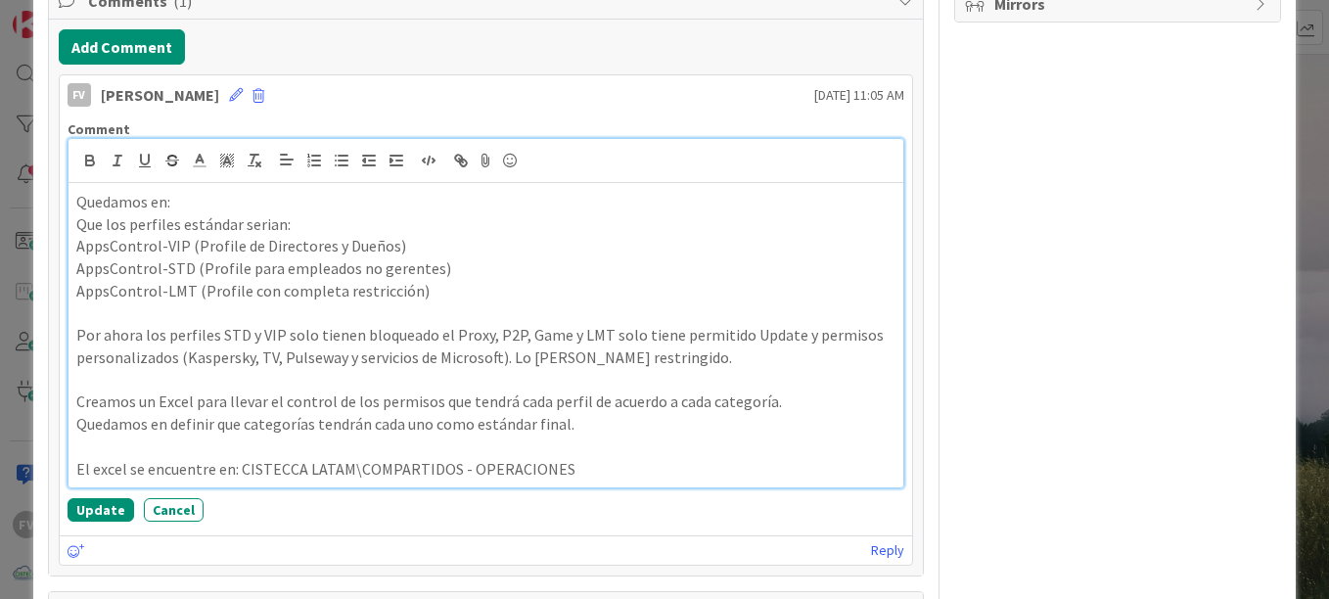
scroll to position [416, 0]
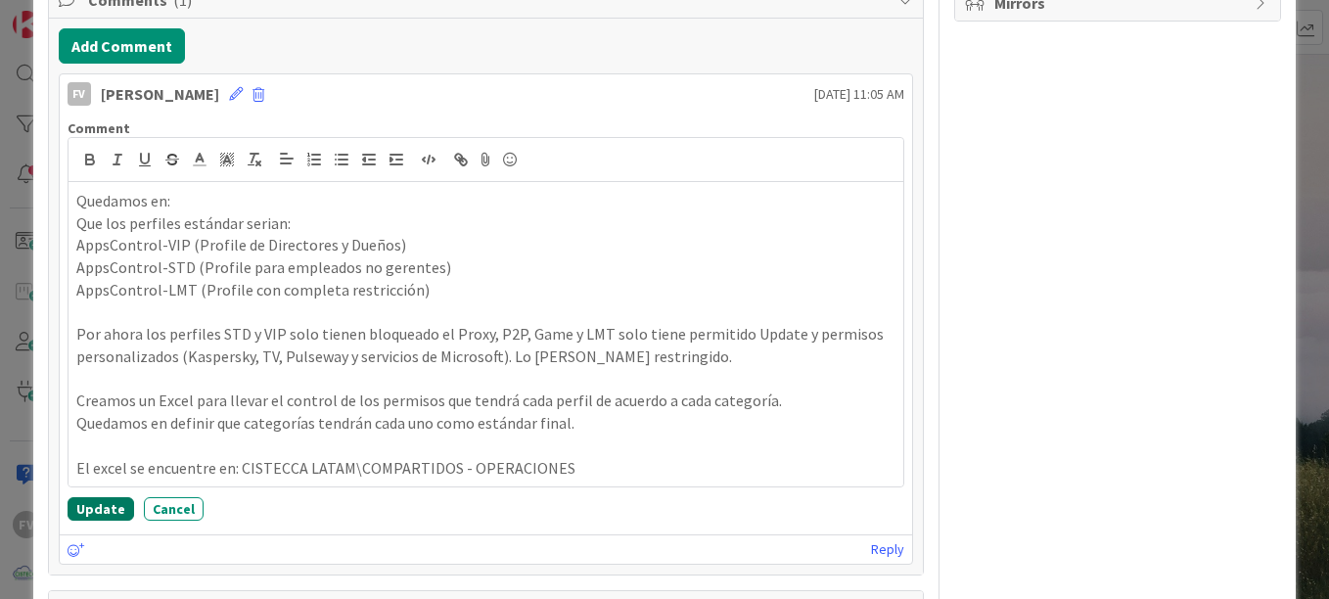
click at [82, 510] on button "Update" at bounding box center [101, 508] width 67 height 23
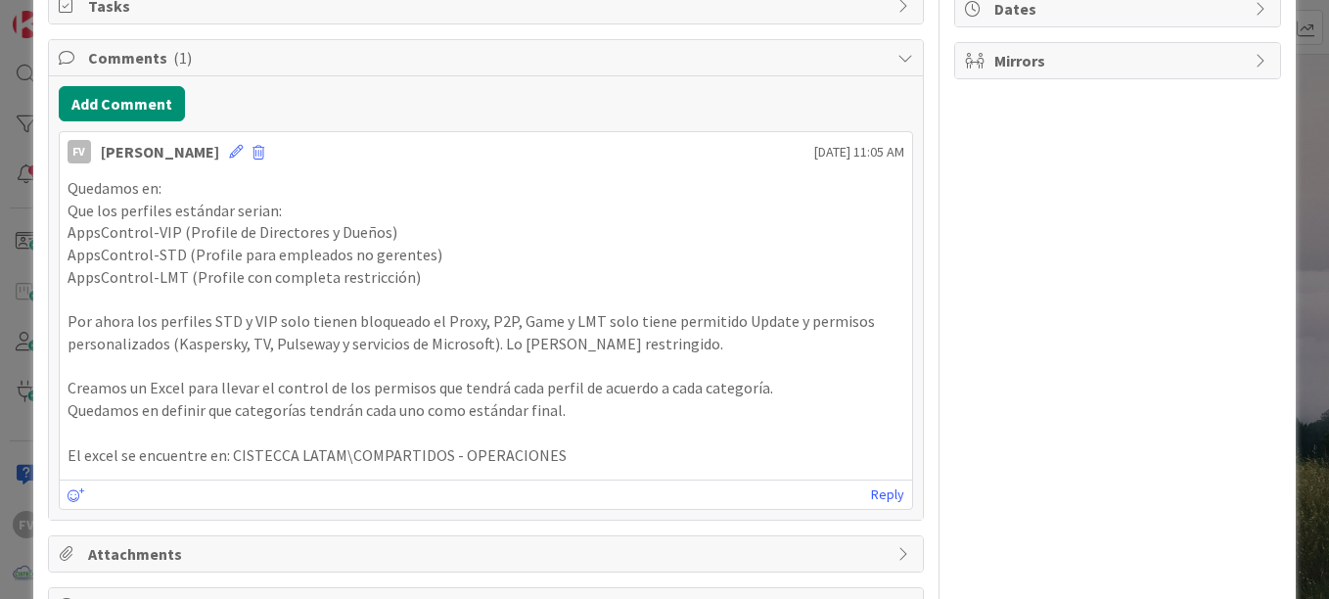
scroll to position [357, 0]
click at [423, 54] on span "Comments ( 1 )" at bounding box center [487, 58] width 799 height 23
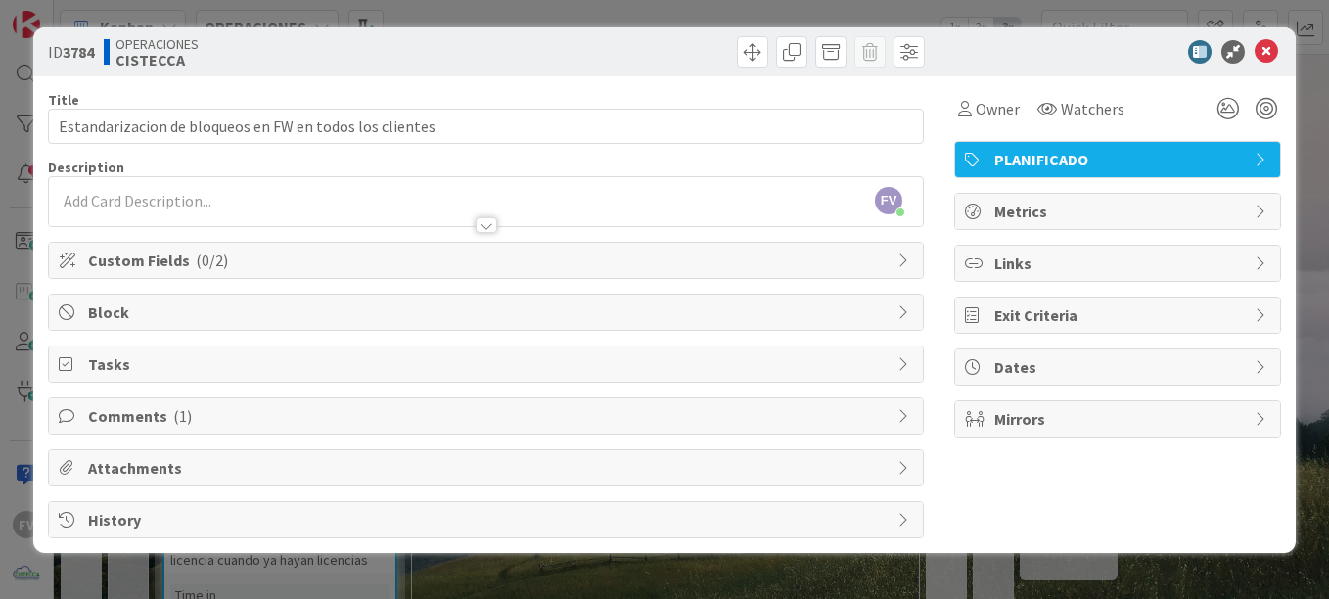
scroll to position [0, 0]
click at [1026, 16] on div "ID 3784 OPERACIONES CISTECCA Title 55 / 128 Estandarizacion de bloqueos en FW e…" at bounding box center [664, 299] width 1329 height 599
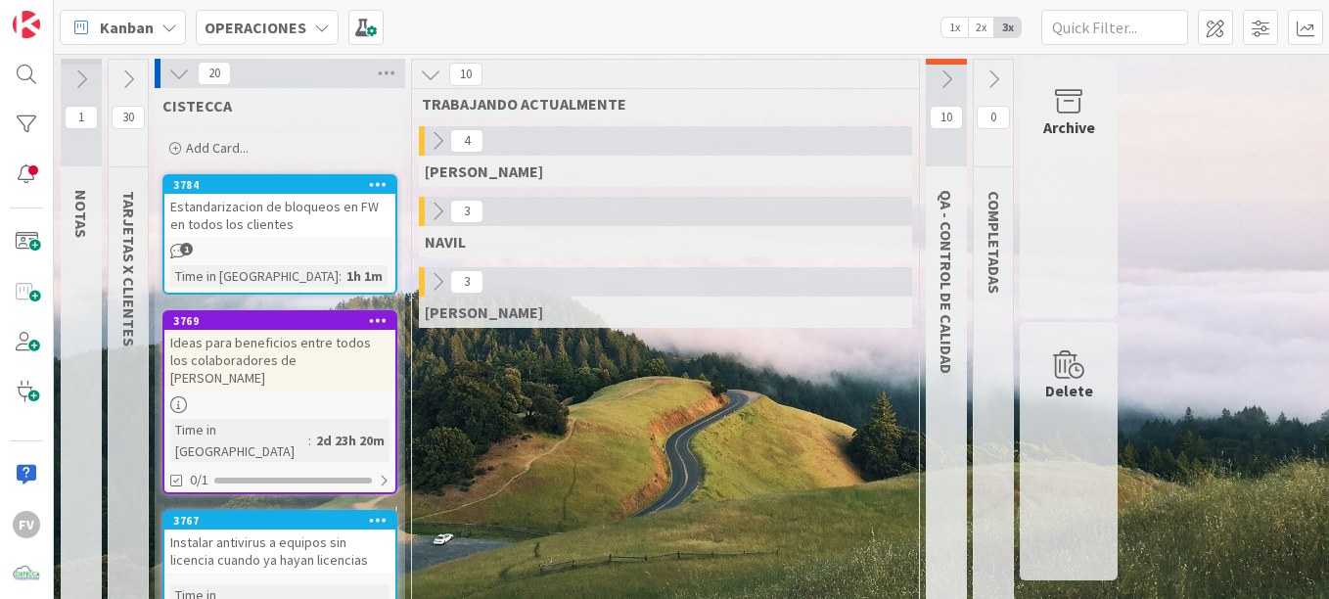
click at [437, 286] on icon at bounding box center [438, 282] width 22 height 22
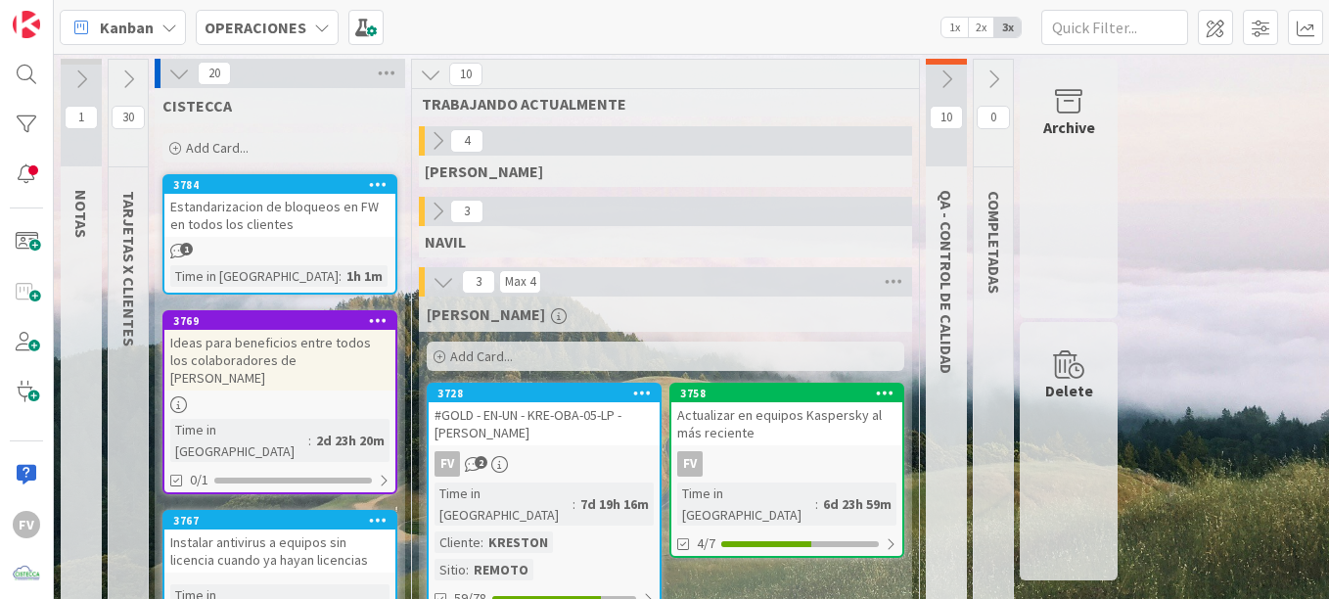
click at [178, 84] on button at bounding box center [178, 73] width 25 height 25
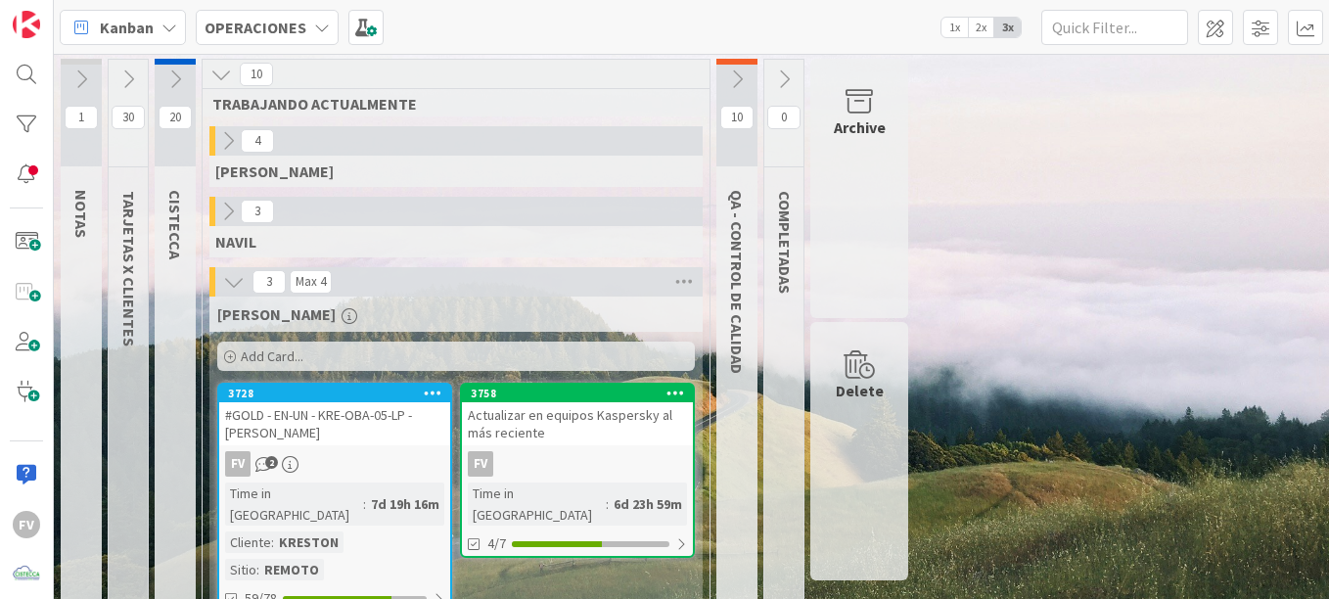
click at [224, 68] on icon at bounding box center [221, 75] width 22 height 22
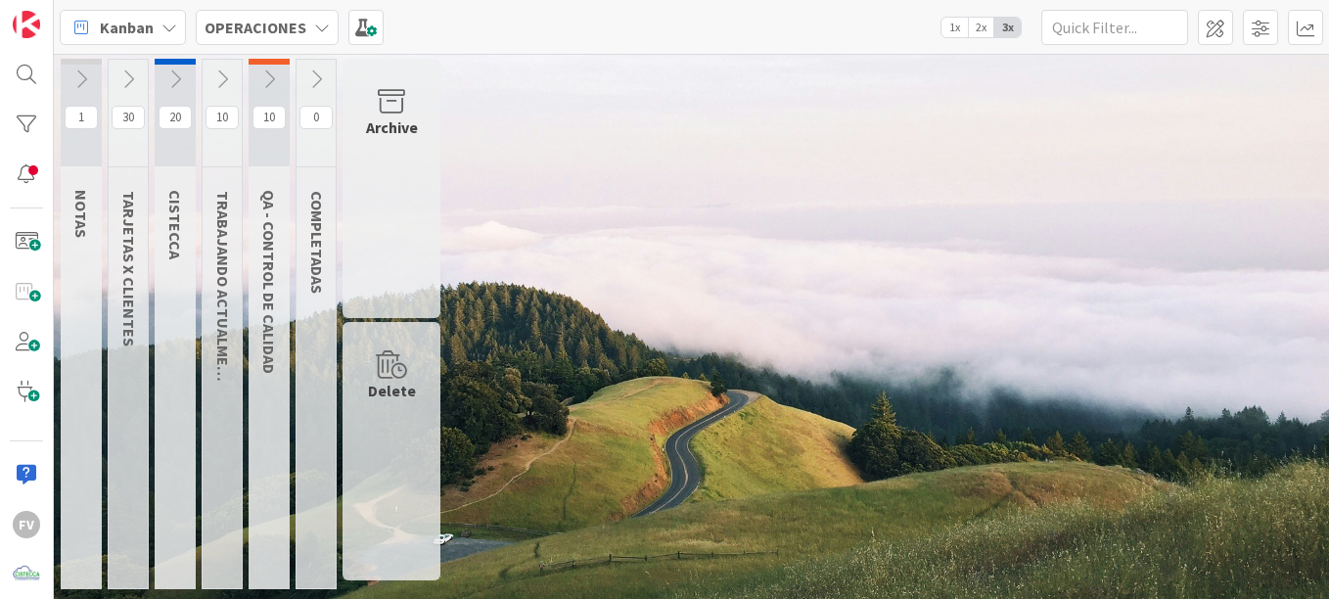
click at [234, 73] on button at bounding box center [222, 79] width 39 height 29
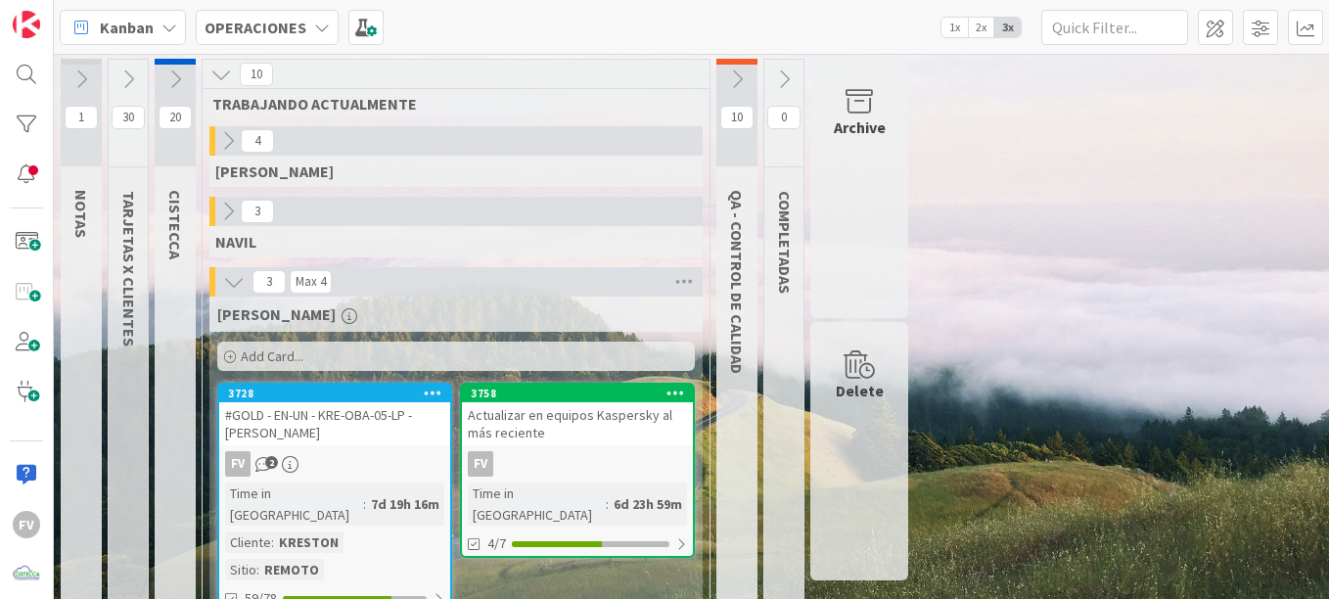
click at [233, 285] on icon at bounding box center [234, 282] width 22 height 22
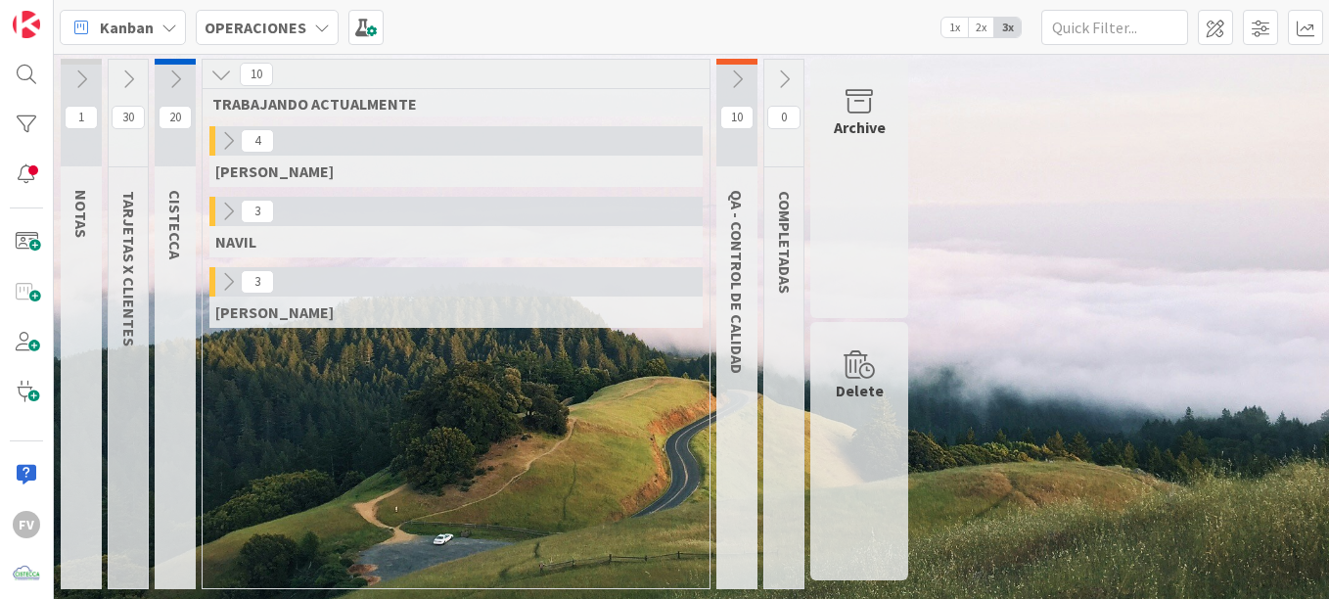
click at [180, 74] on icon at bounding box center [175, 79] width 22 height 22
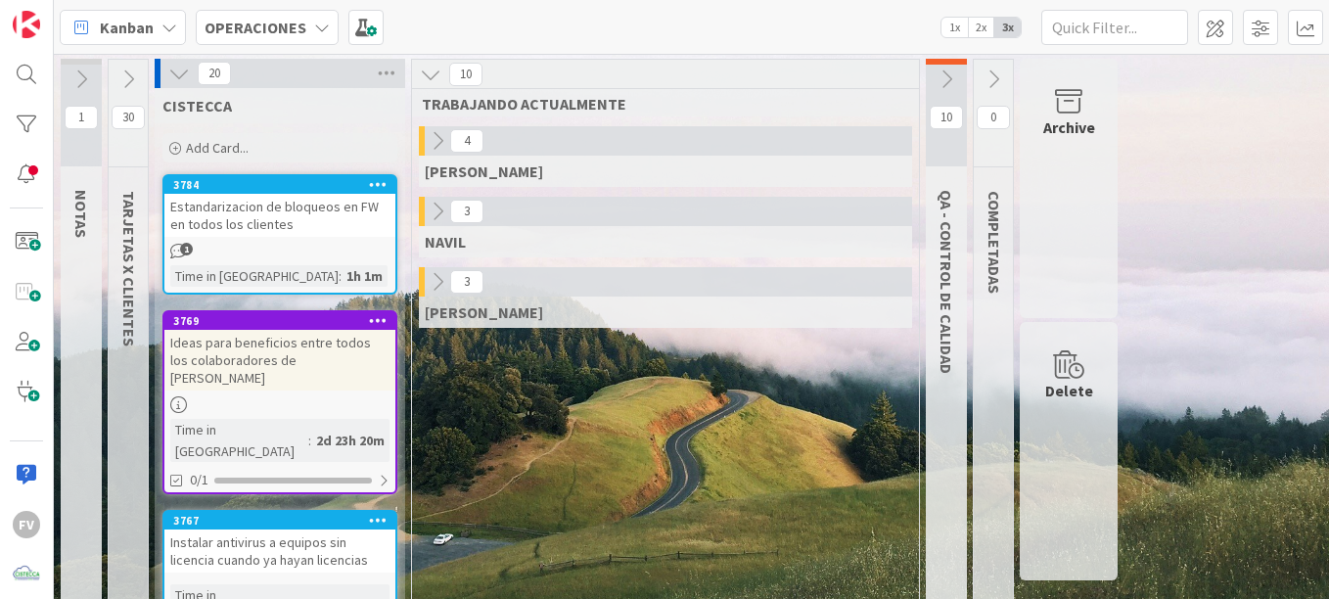
click at [185, 71] on icon at bounding box center [179, 74] width 22 height 22
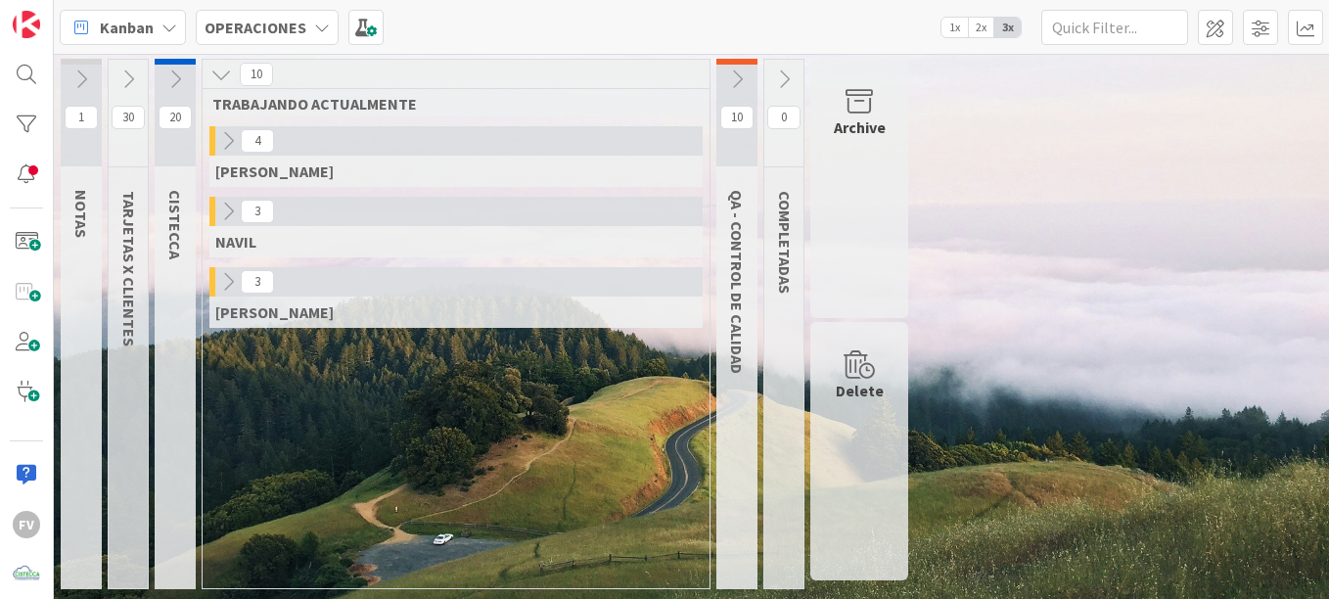
click at [122, 75] on icon at bounding box center [128, 79] width 22 height 22
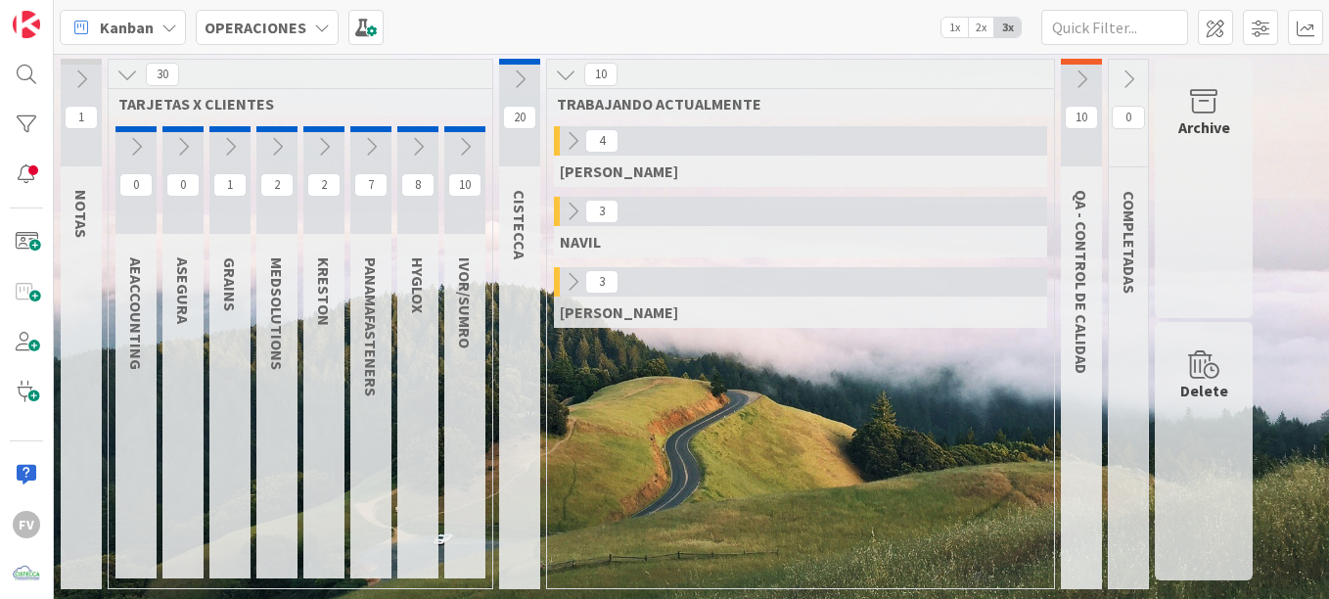
click at [122, 75] on icon at bounding box center [127, 75] width 22 height 22
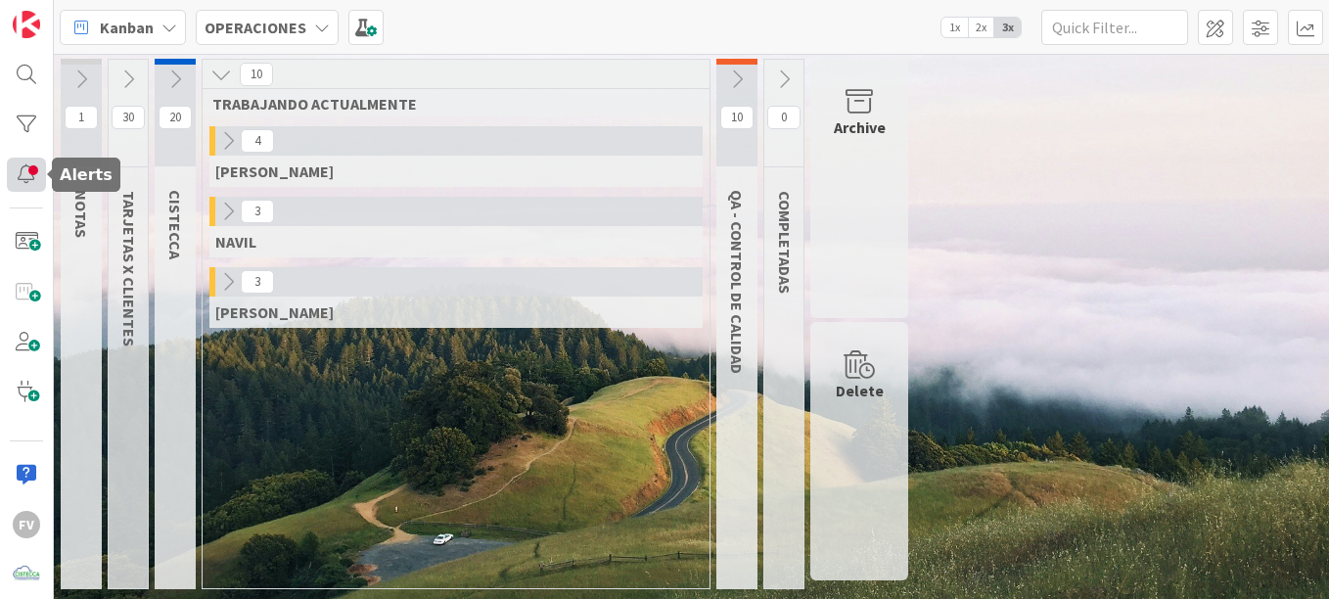
click at [33, 176] on div at bounding box center [26, 175] width 39 height 34
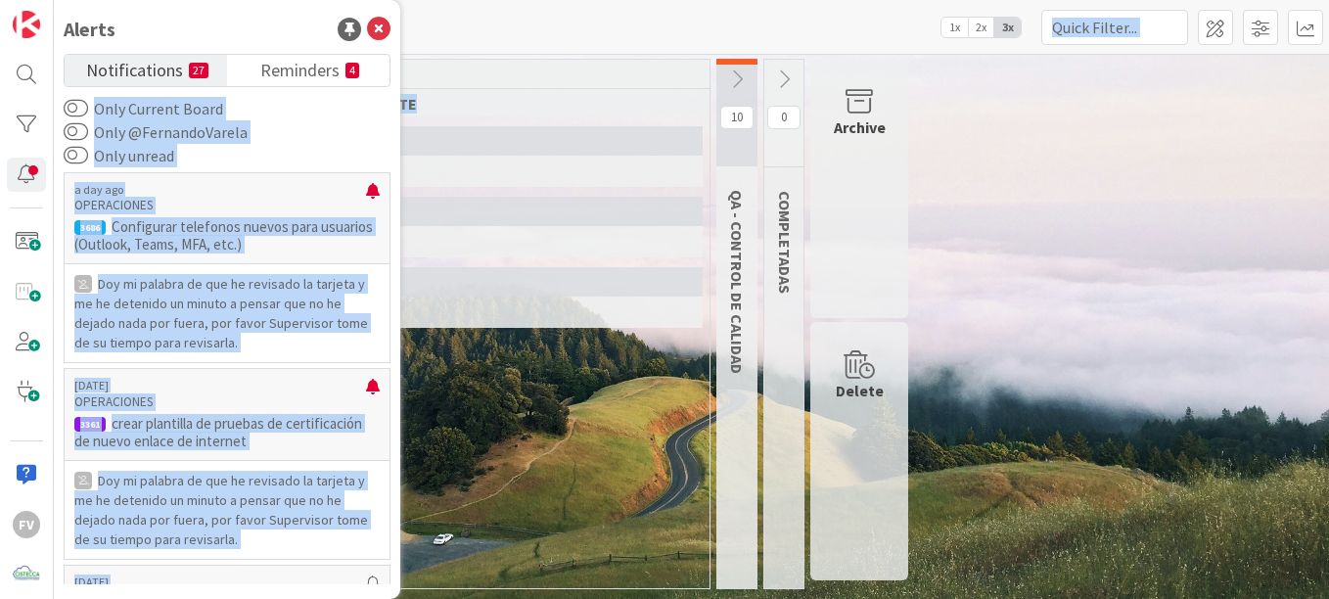
click at [382, 40] on body "FV Alerts Notifications 27 Reminders 4 Only Current Board Only @FernandoVarela …" at bounding box center [664, 299] width 1329 height 599
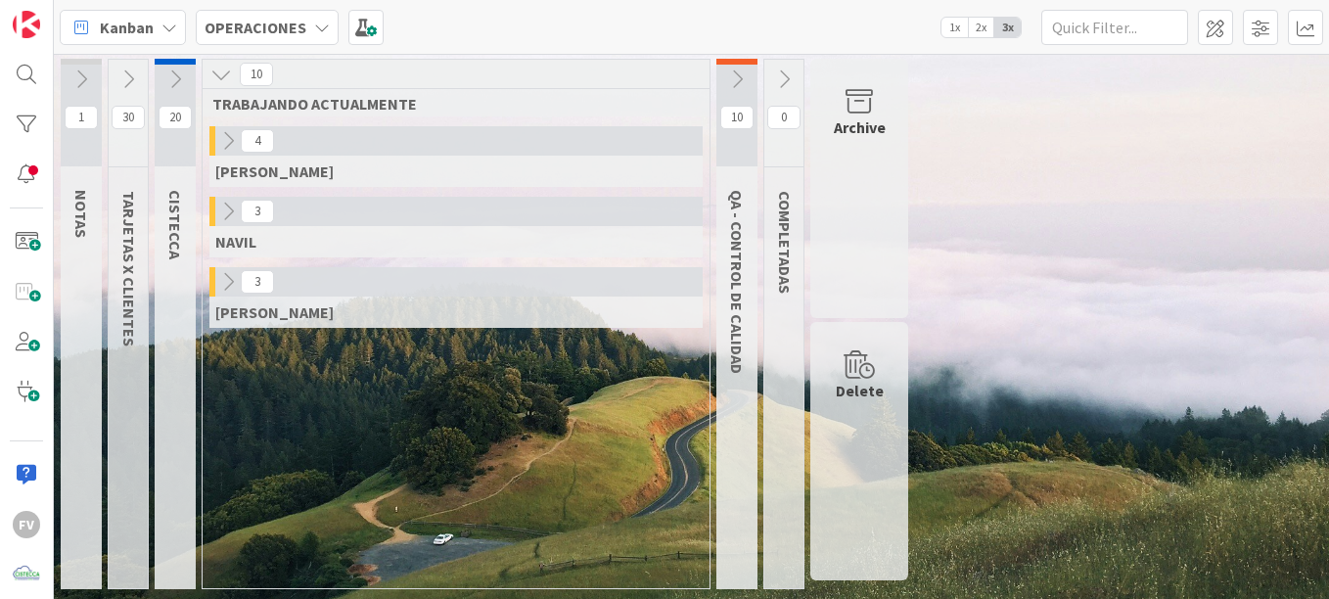
click at [382, 40] on div "Kanban OPERACIONES 1x 2x 3x" at bounding box center [691, 27] width 1275 height 54
click at [183, 93] on button at bounding box center [175, 79] width 41 height 29
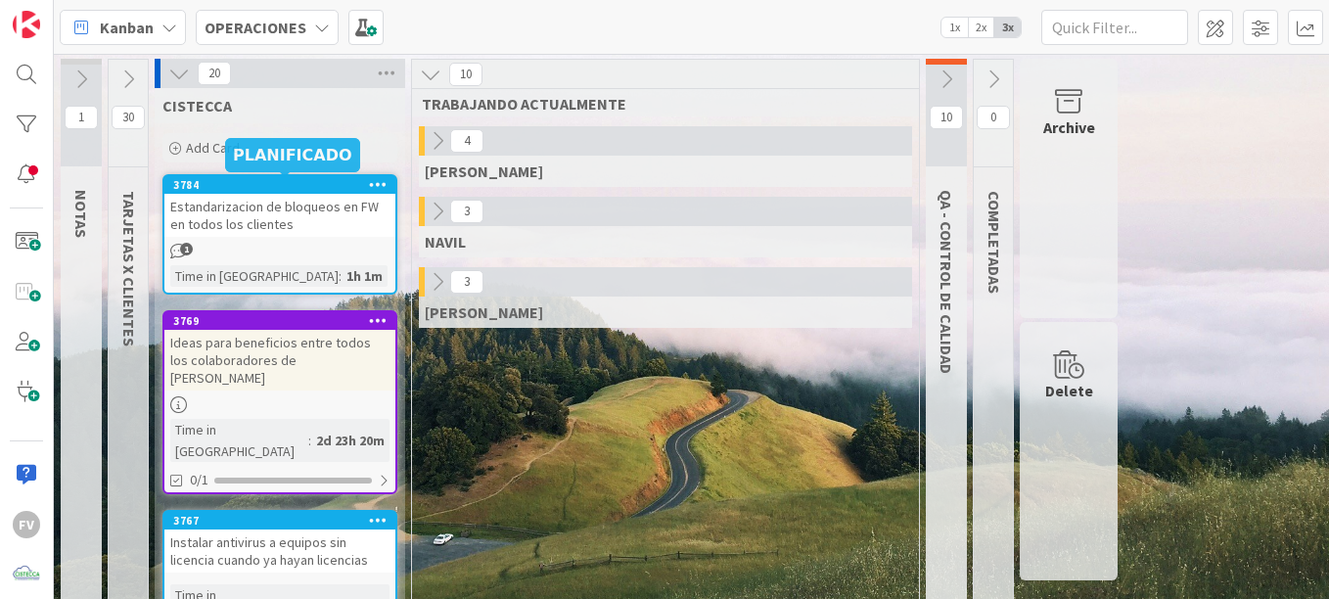
click at [317, 187] on div "3784" at bounding box center [284, 185] width 222 height 14
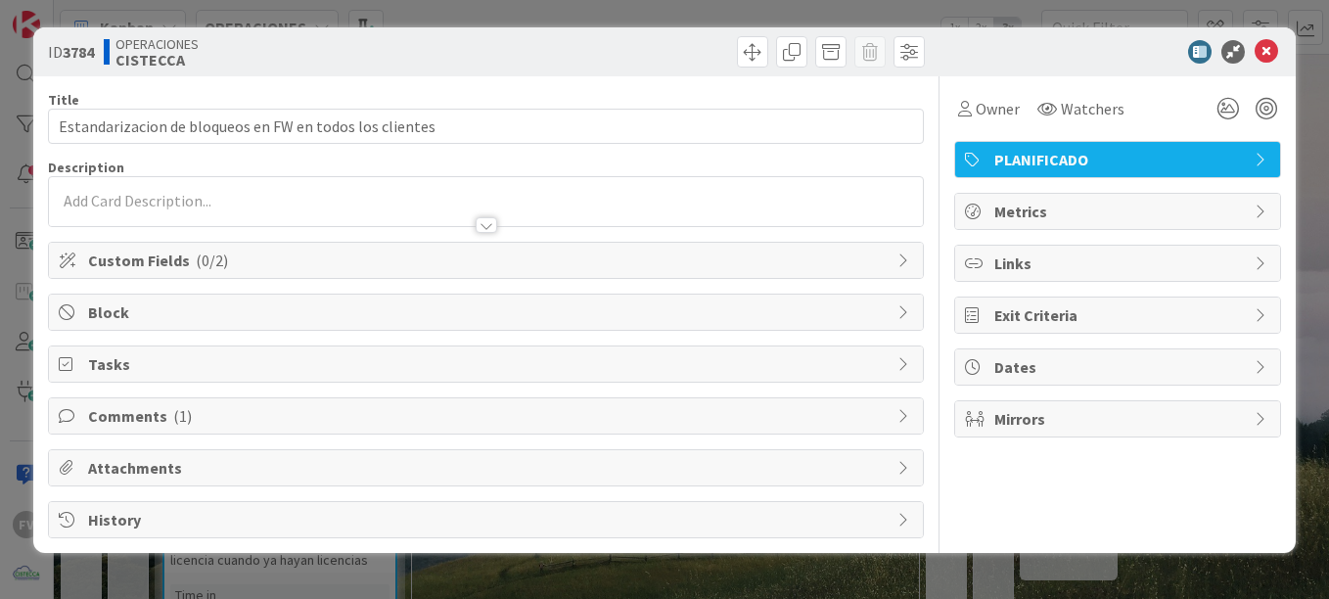
click at [1011, 152] on span "PLANIFICADO" at bounding box center [1119, 159] width 250 height 23
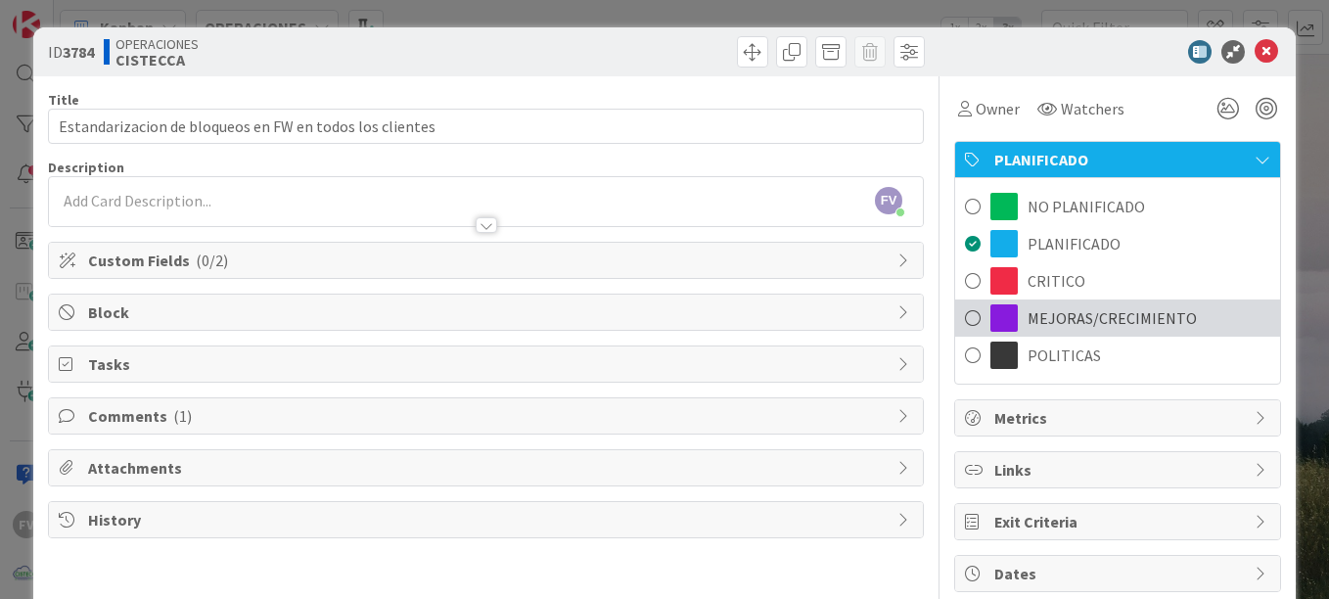
click at [1039, 311] on span "MEJORAS/CRECIMIENTO" at bounding box center [1111, 317] width 169 height 23
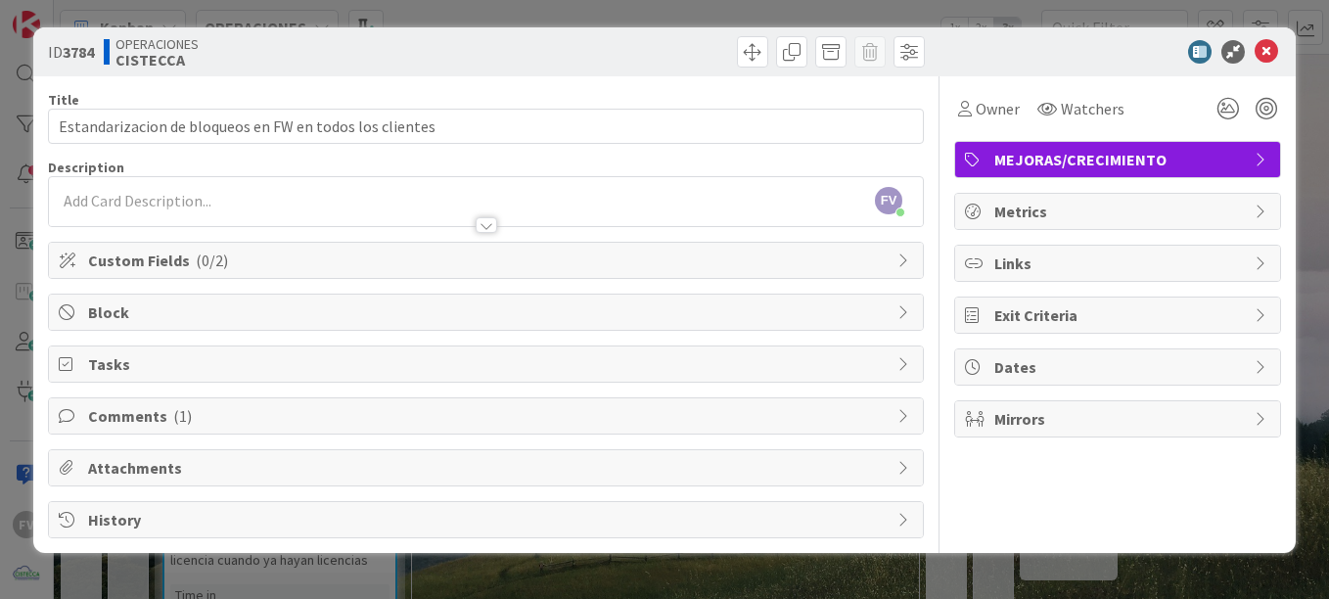
click at [1295, 24] on div "ID 3784 OPERACIONES CISTECCA Title 55 / 128 Estandarizacion de bloqueos en FW e…" at bounding box center [664, 299] width 1329 height 599
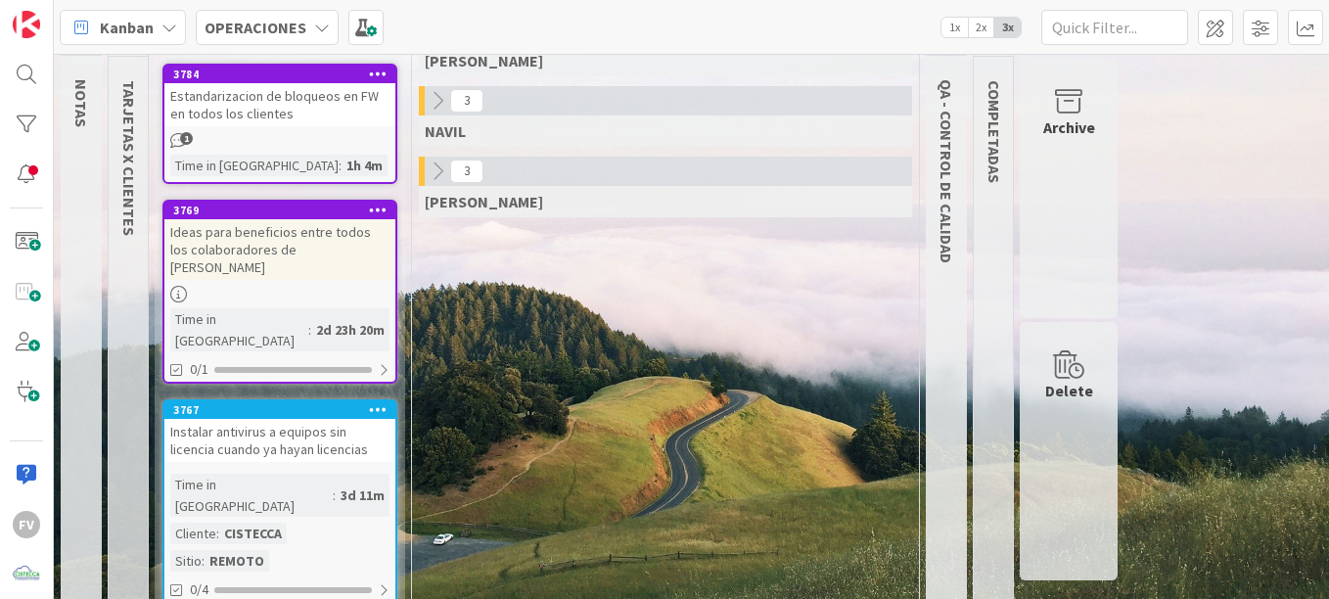
scroll to position [2, 0]
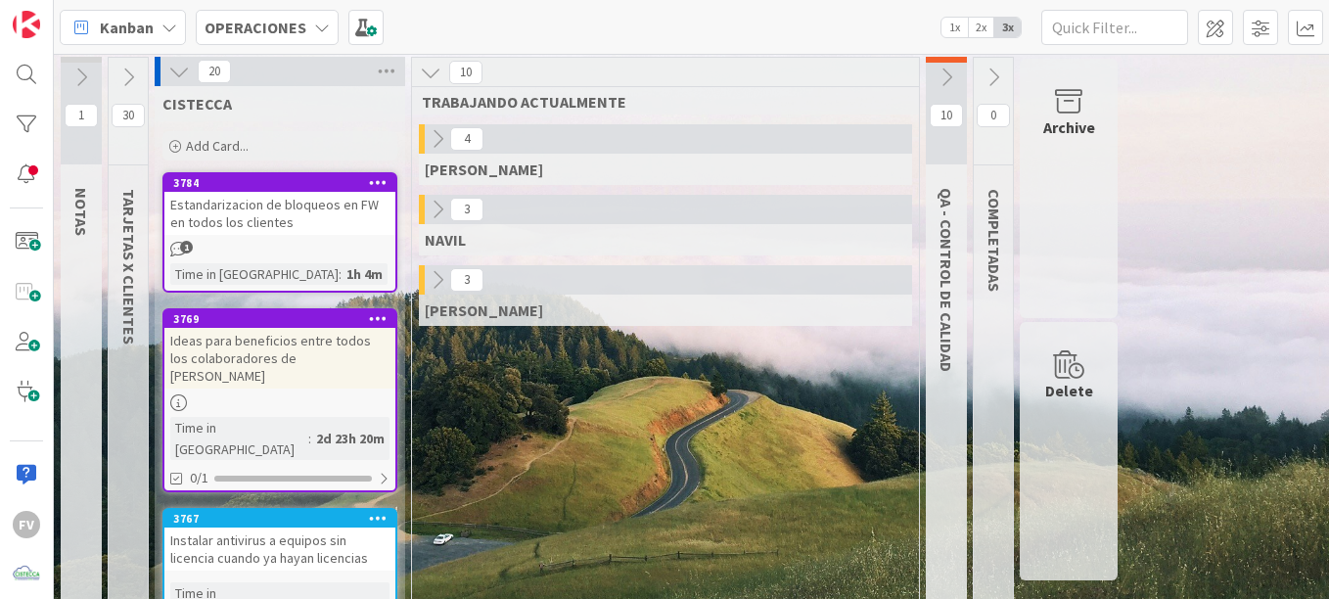
click at [192, 75] on button at bounding box center [178, 71] width 25 height 25
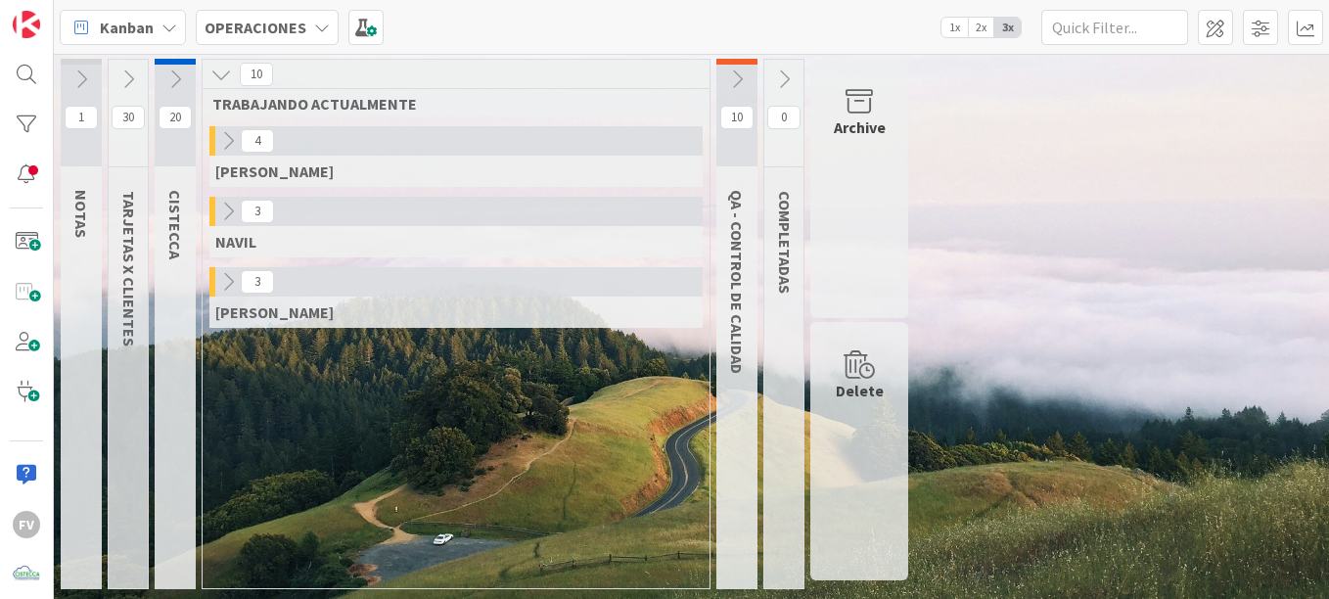
scroll to position [0, 0]
click at [121, 85] on icon at bounding box center [128, 79] width 22 height 22
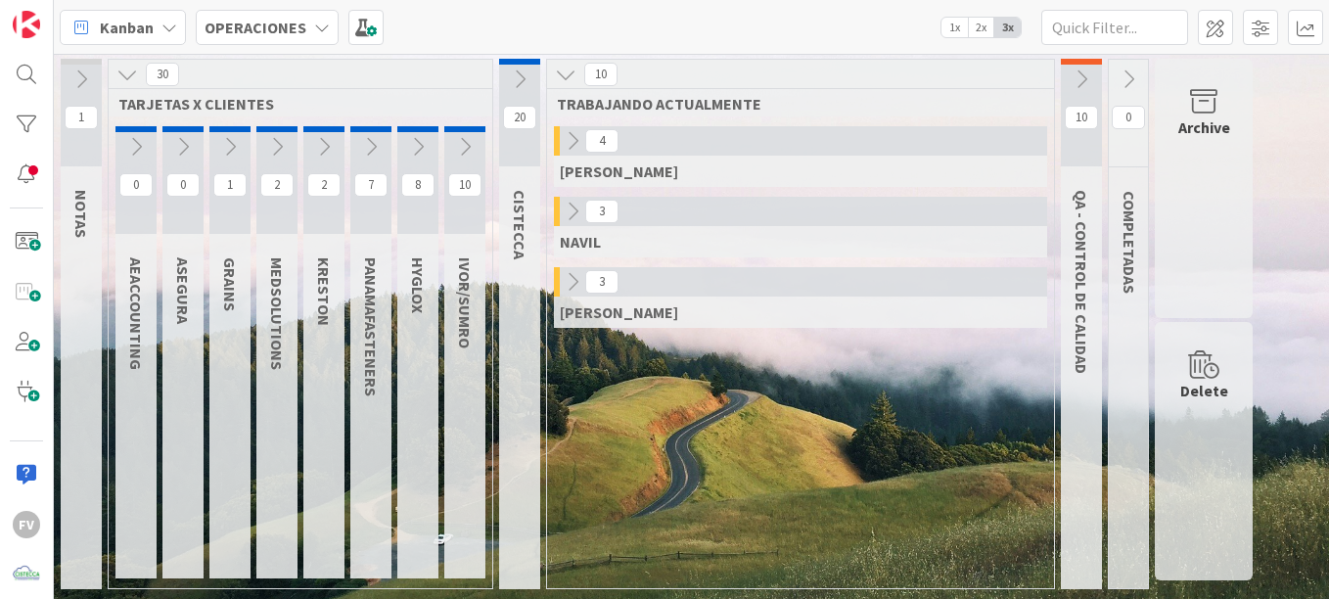
click at [121, 85] on button at bounding box center [126, 74] width 25 height 25
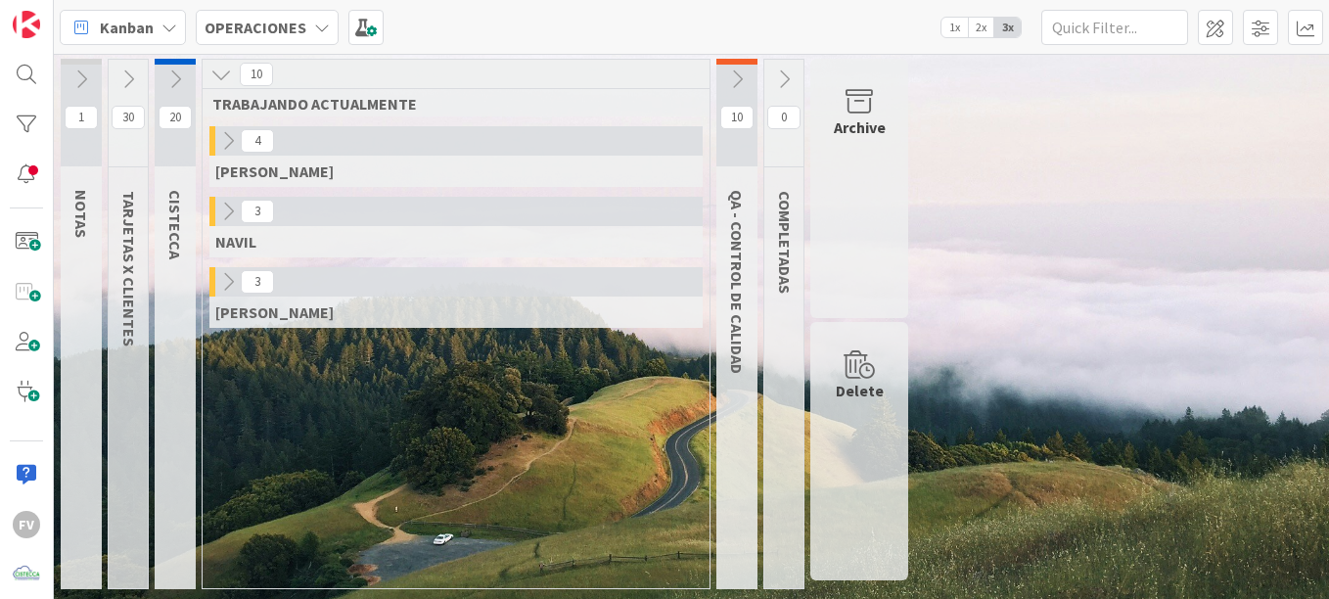
click at [730, 71] on icon at bounding box center [737, 79] width 22 height 22
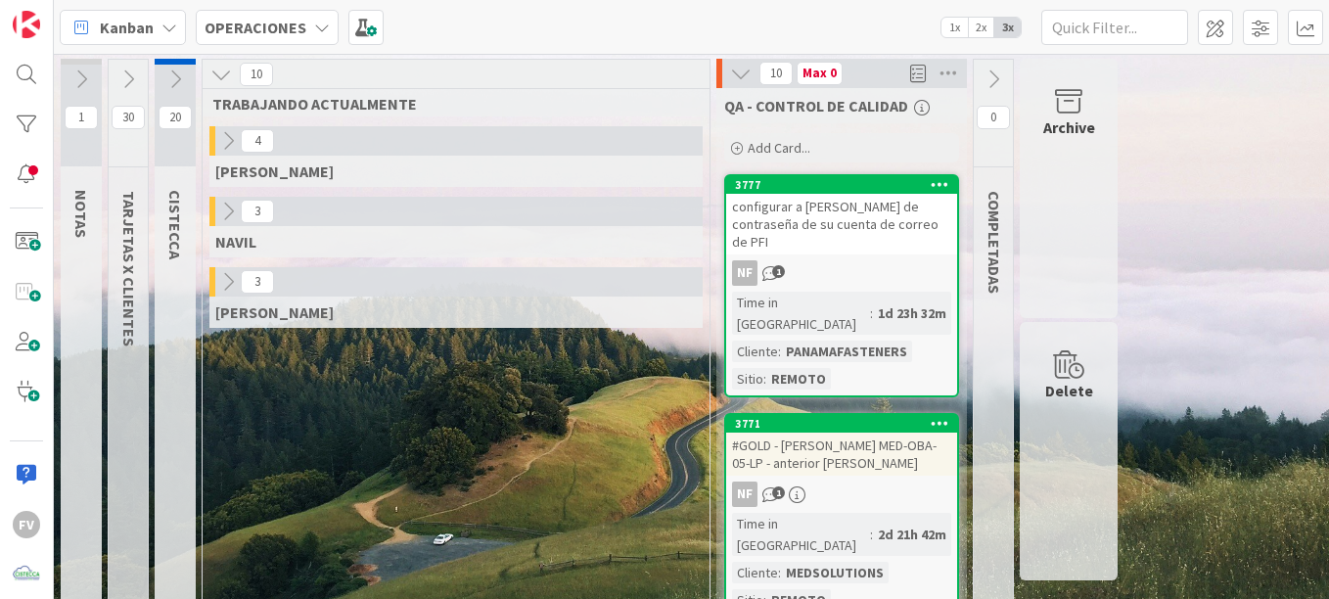
click at [733, 75] on icon at bounding box center [741, 74] width 22 height 22
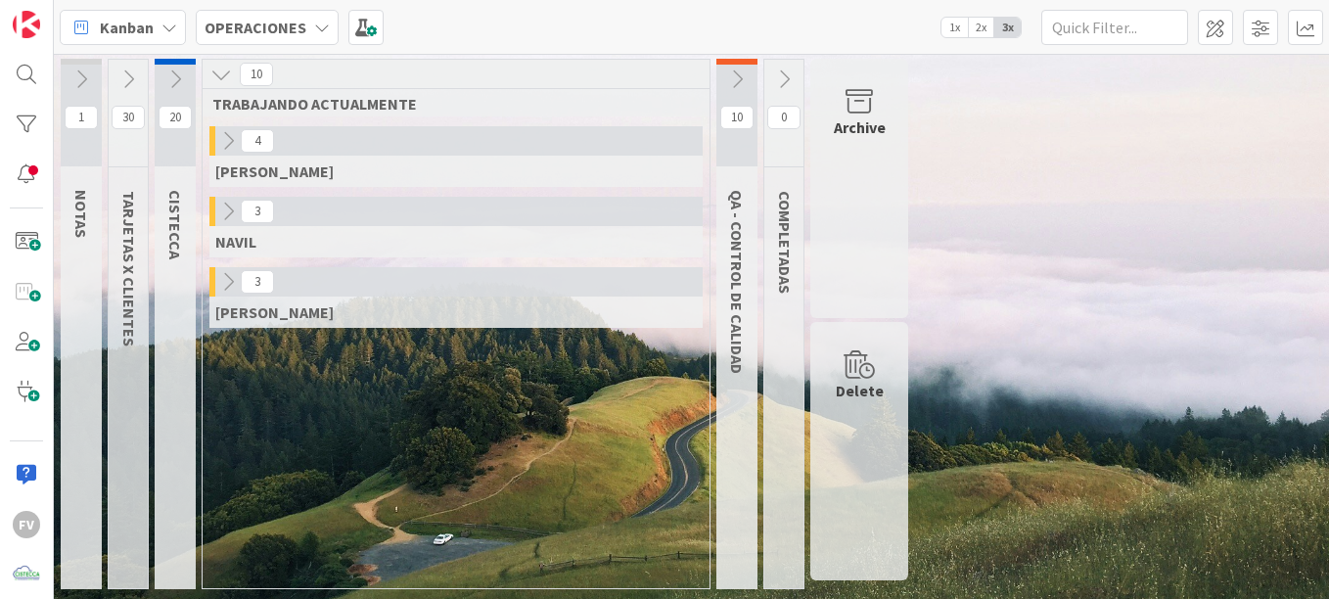
click at [222, 283] on icon at bounding box center [228, 282] width 22 height 22
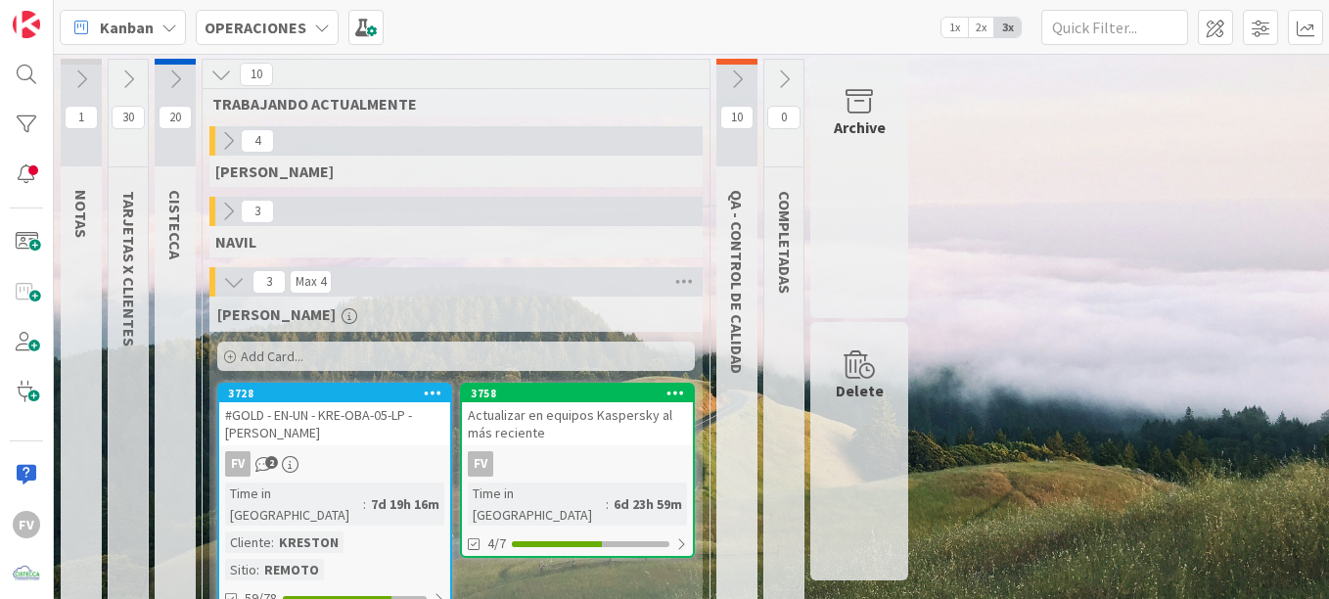
click at [693, 315] on div "[PERSON_NAME]" at bounding box center [455, 314] width 477 height 20
click at [735, 87] on icon at bounding box center [737, 79] width 22 height 22
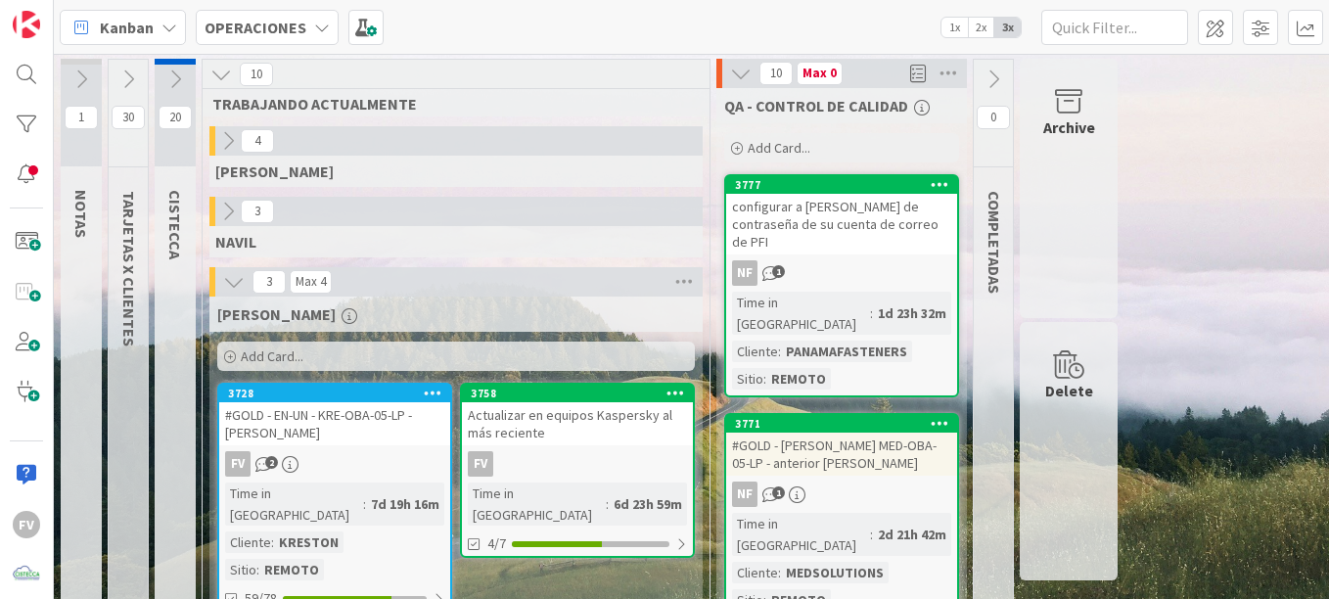
click at [732, 81] on icon at bounding box center [741, 74] width 22 height 22
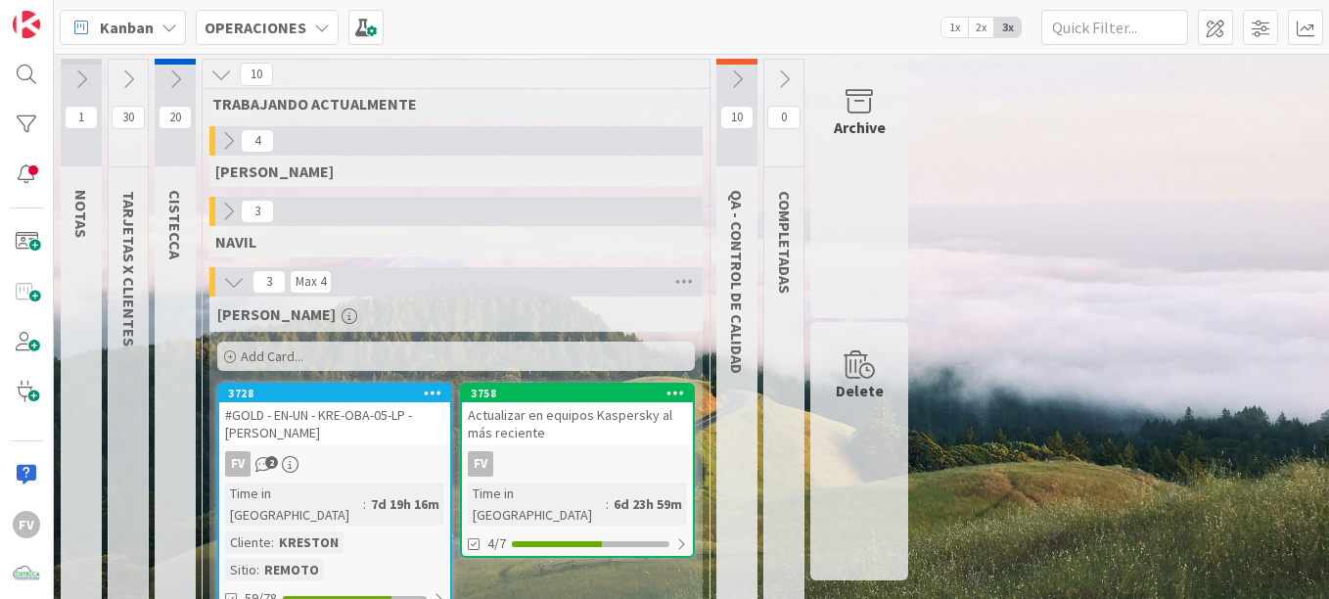
click at [131, 74] on icon at bounding box center [128, 79] width 22 height 22
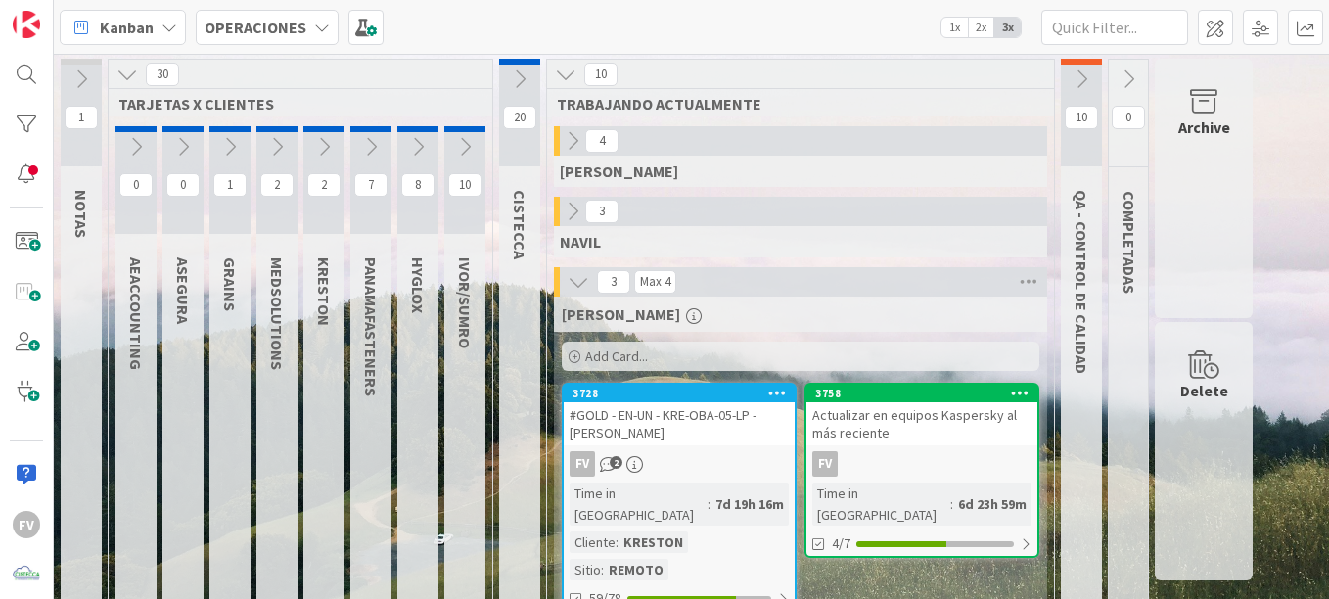
click at [274, 152] on icon at bounding box center [277, 147] width 22 height 22
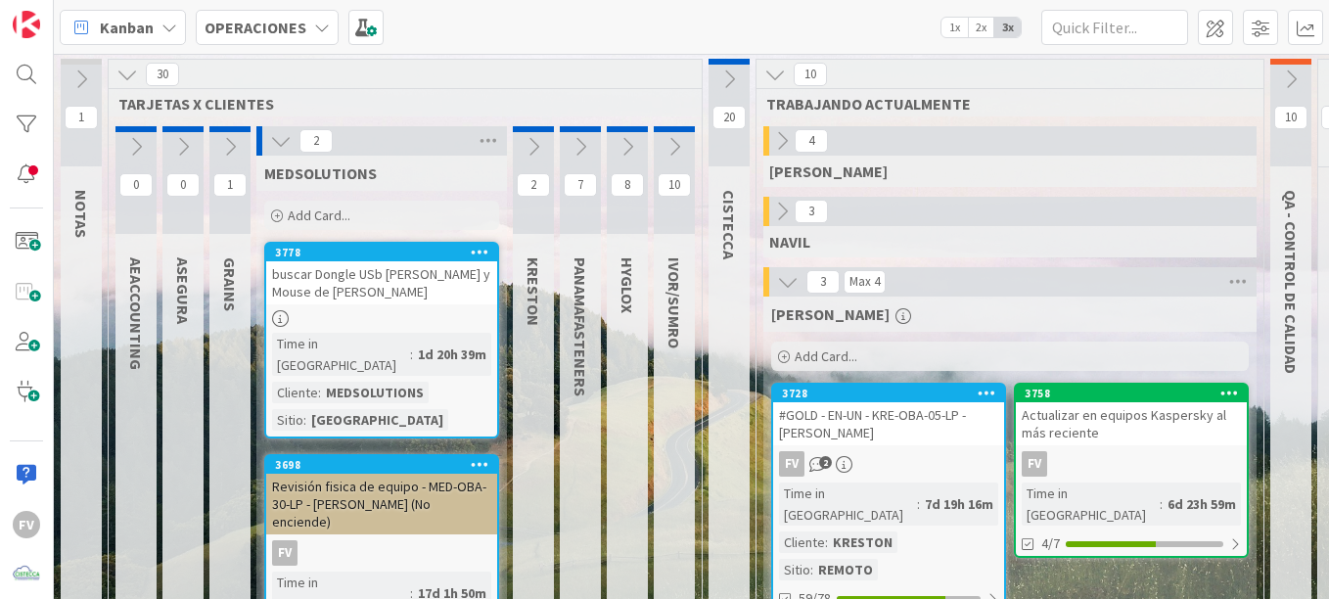
click at [274, 152] on button at bounding box center [280, 140] width 25 height 25
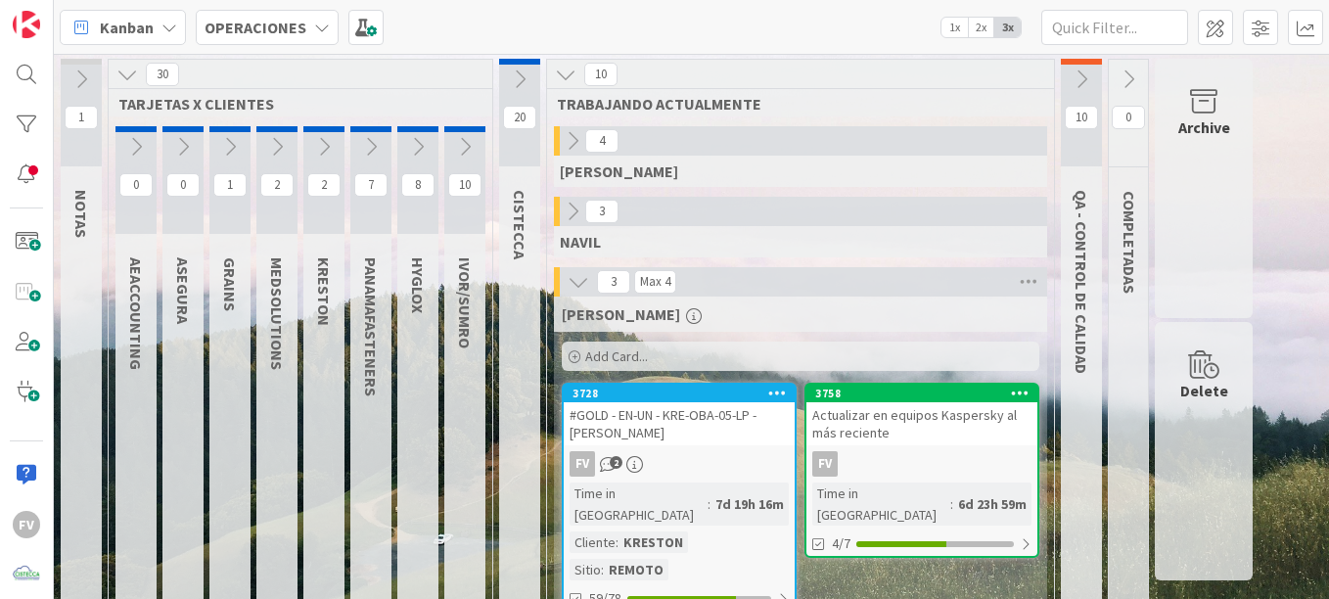
click at [132, 70] on icon at bounding box center [127, 75] width 22 height 22
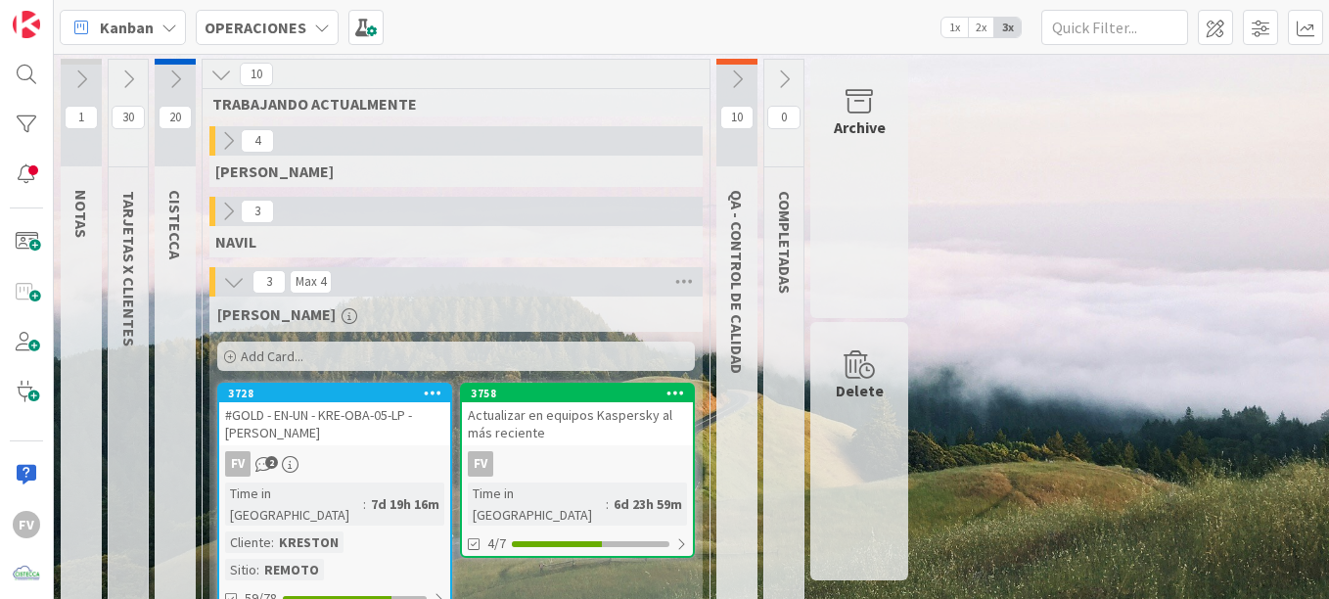
click at [743, 71] on icon at bounding box center [737, 79] width 22 height 22
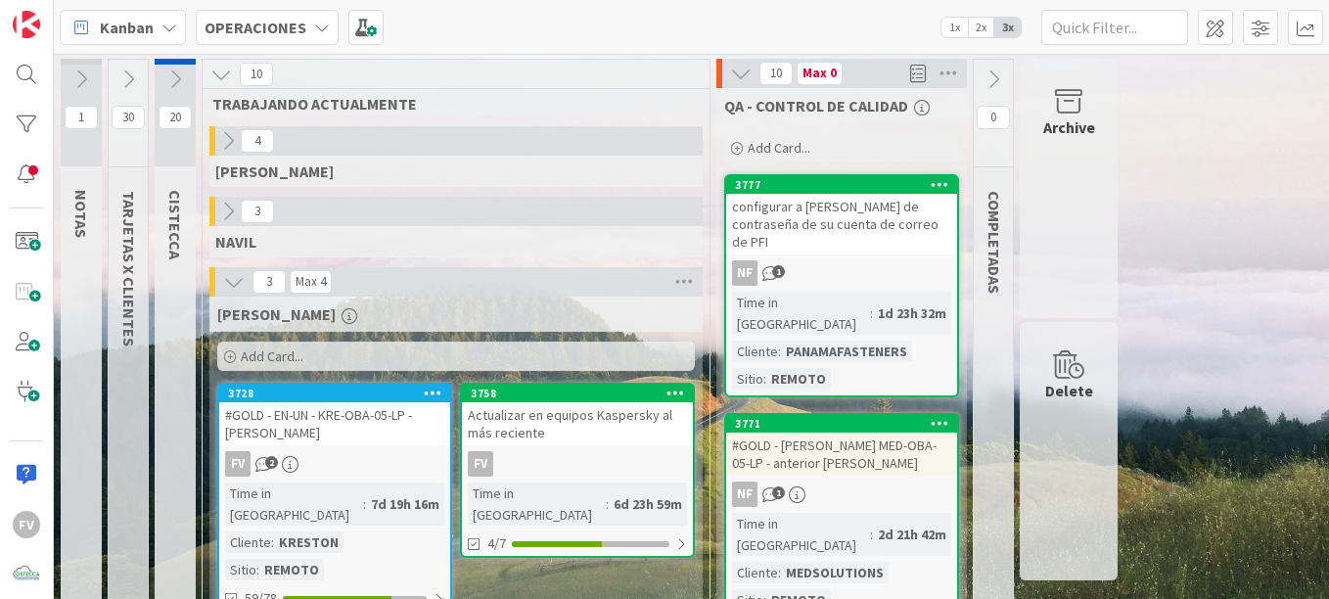
click at [840, 290] on div "3777 configurar a [PERSON_NAME] de contraseña de su cuenta de correo de PFI NF …" at bounding box center [841, 285] width 235 height 223
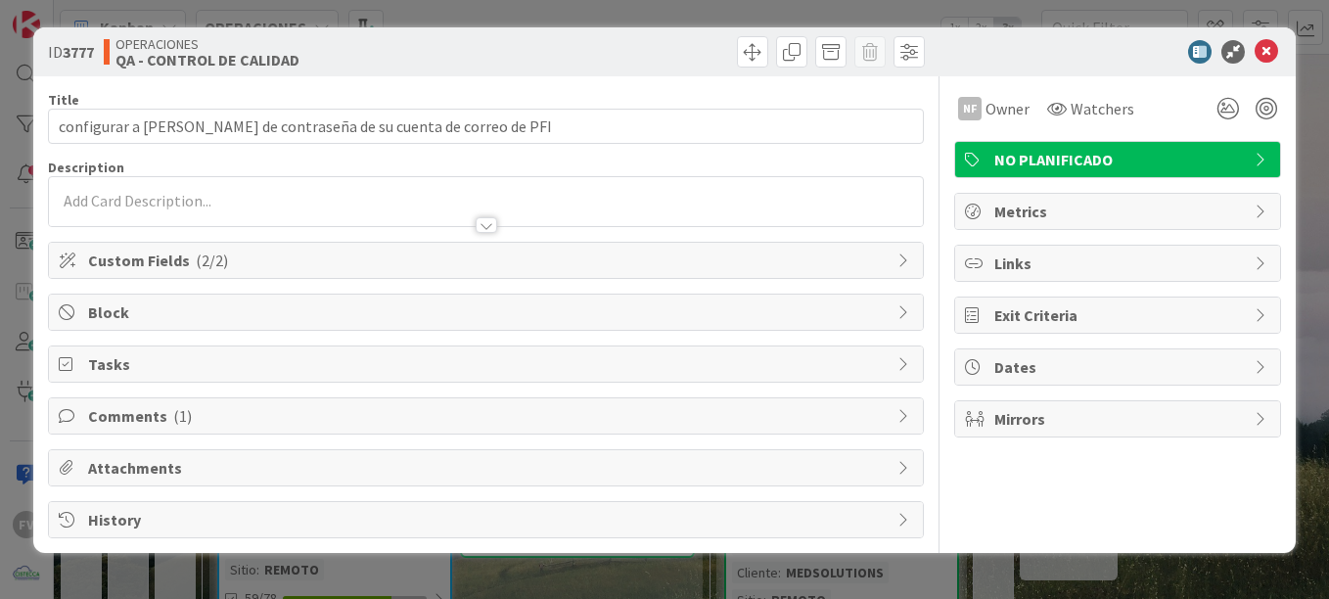
click at [582, 401] on div "Comments ( 1 )" at bounding box center [486, 415] width 874 height 35
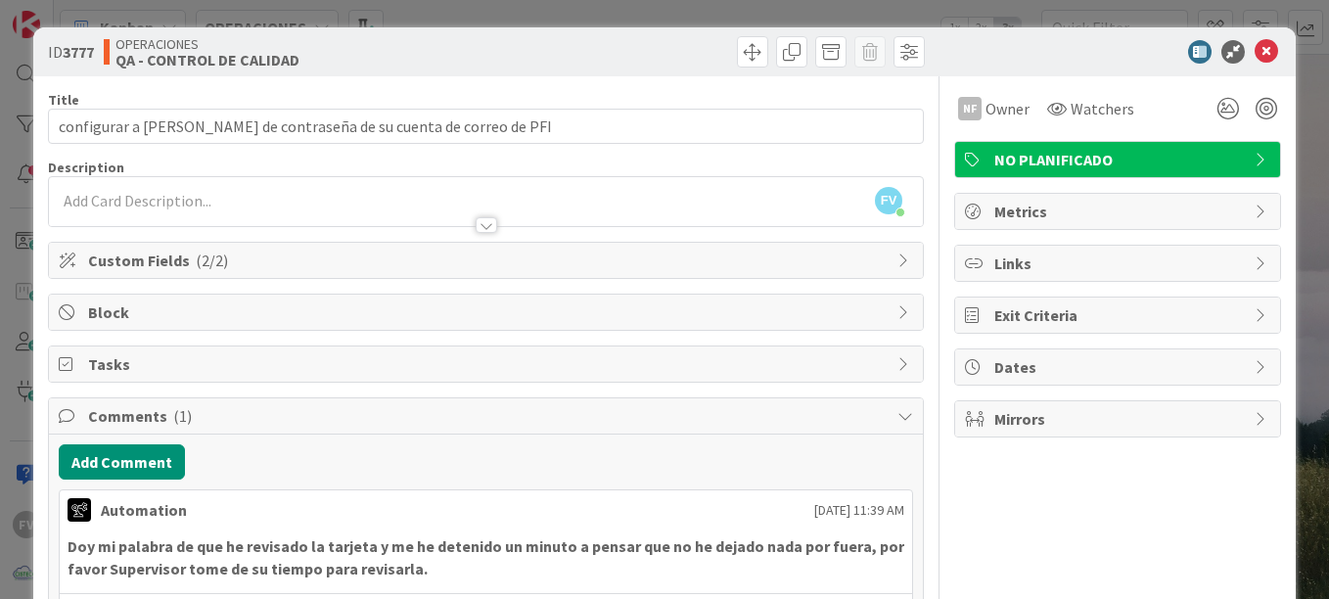
click at [49, 219] on div at bounding box center [486, 215] width 874 height 21
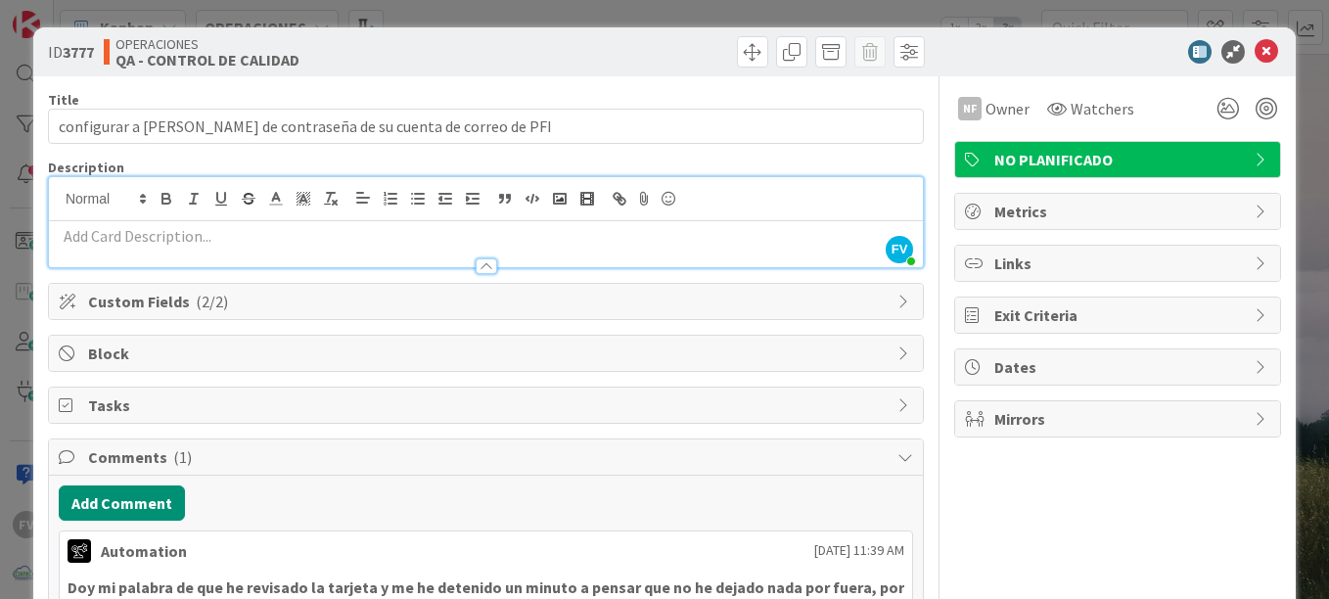
click at [23, 216] on div "ID 3777 OPERACIONES QA - CONTROL DE CALIDAD Title 72 / 128 configurar a [PERSON…" at bounding box center [664, 299] width 1329 height 599
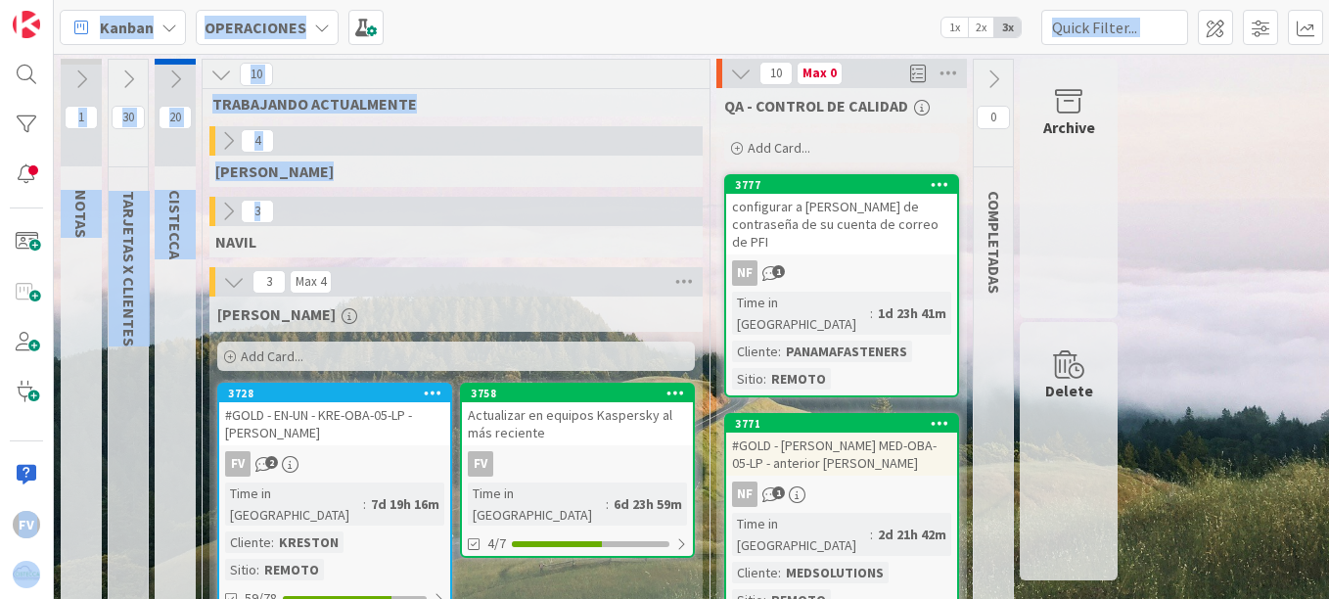
click at [289, 218] on div "3" at bounding box center [455, 211] width 493 height 29
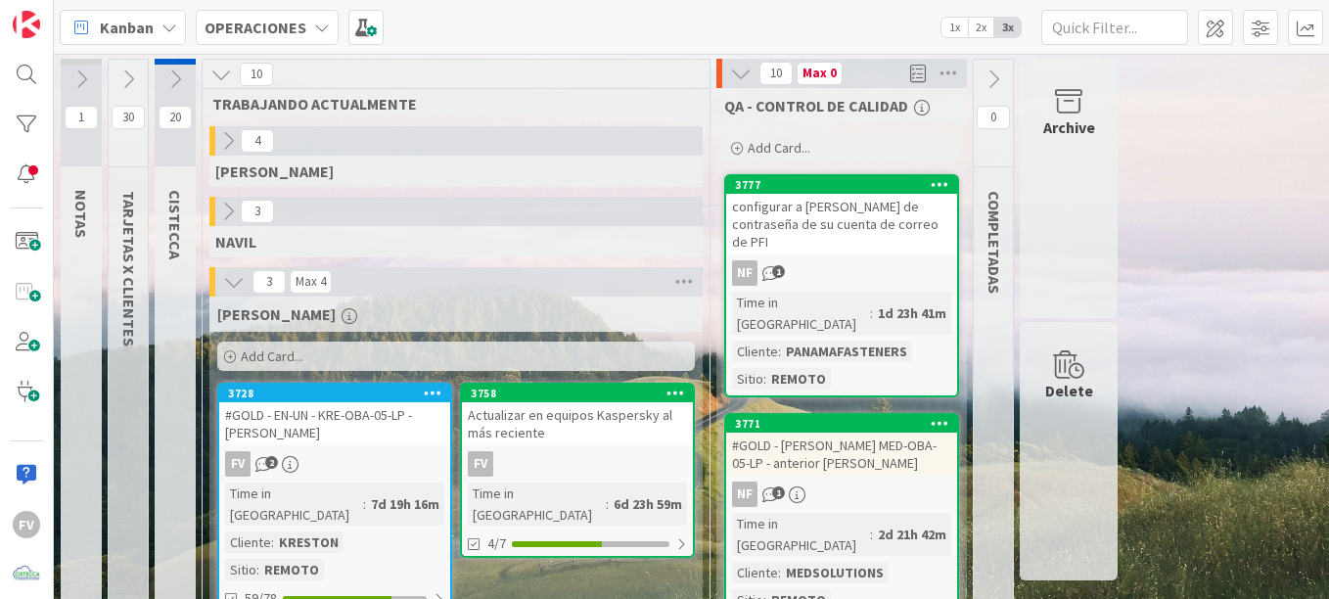
click at [128, 77] on icon at bounding box center [128, 79] width 22 height 22
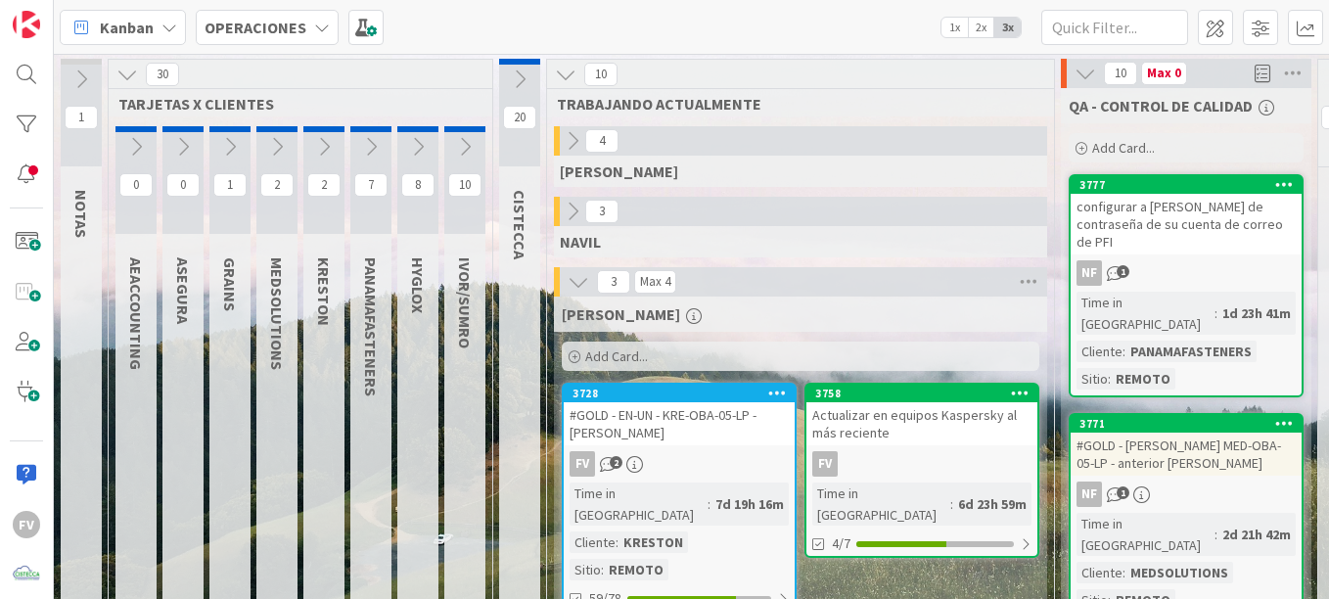
click at [128, 77] on icon at bounding box center [127, 75] width 22 height 22
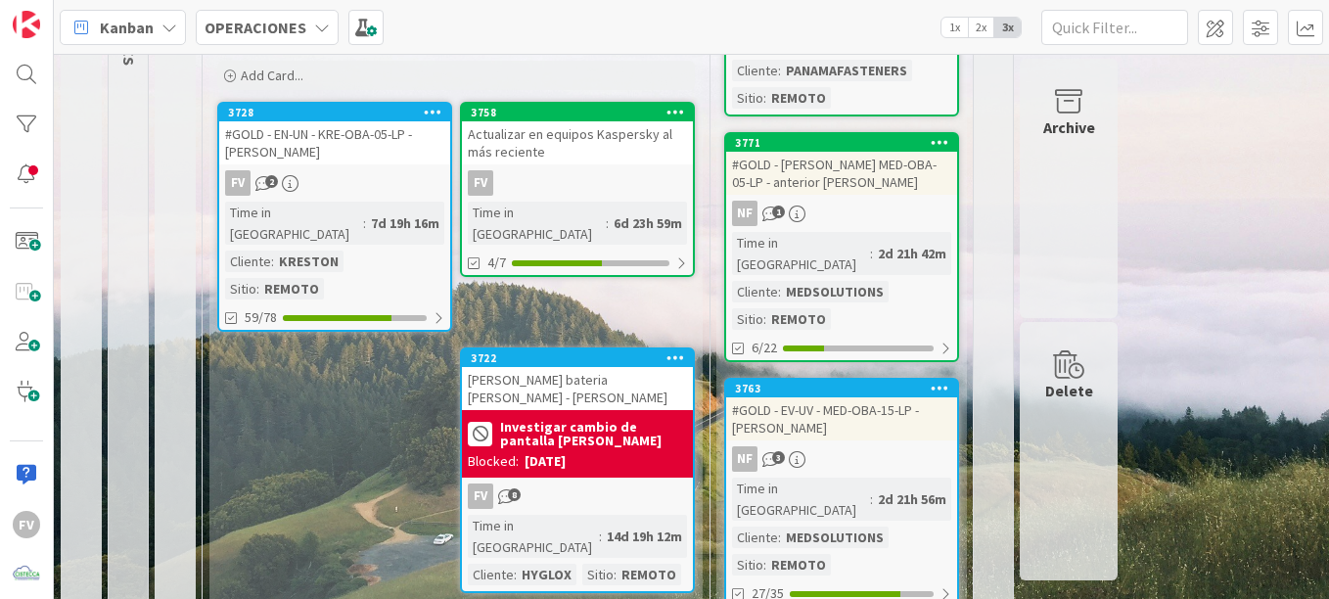
scroll to position [293, 0]
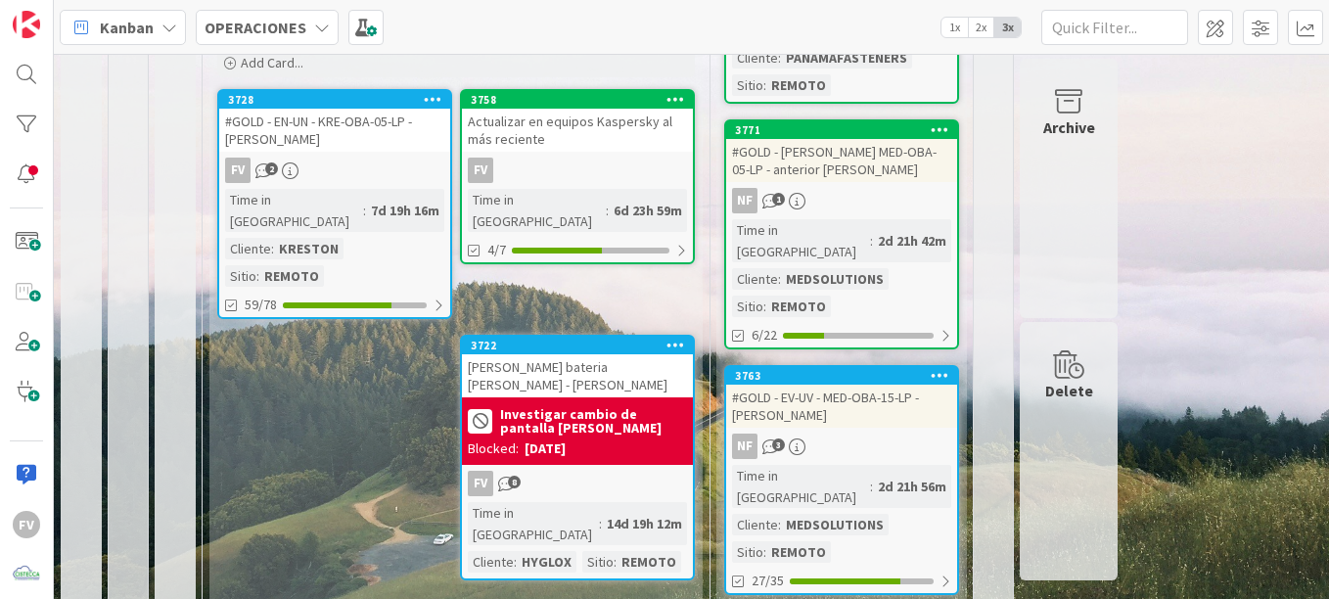
click at [586, 354] on div "[PERSON_NAME] bateria [PERSON_NAME] - [PERSON_NAME]" at bounding box center [577, 375] width 231 height 43
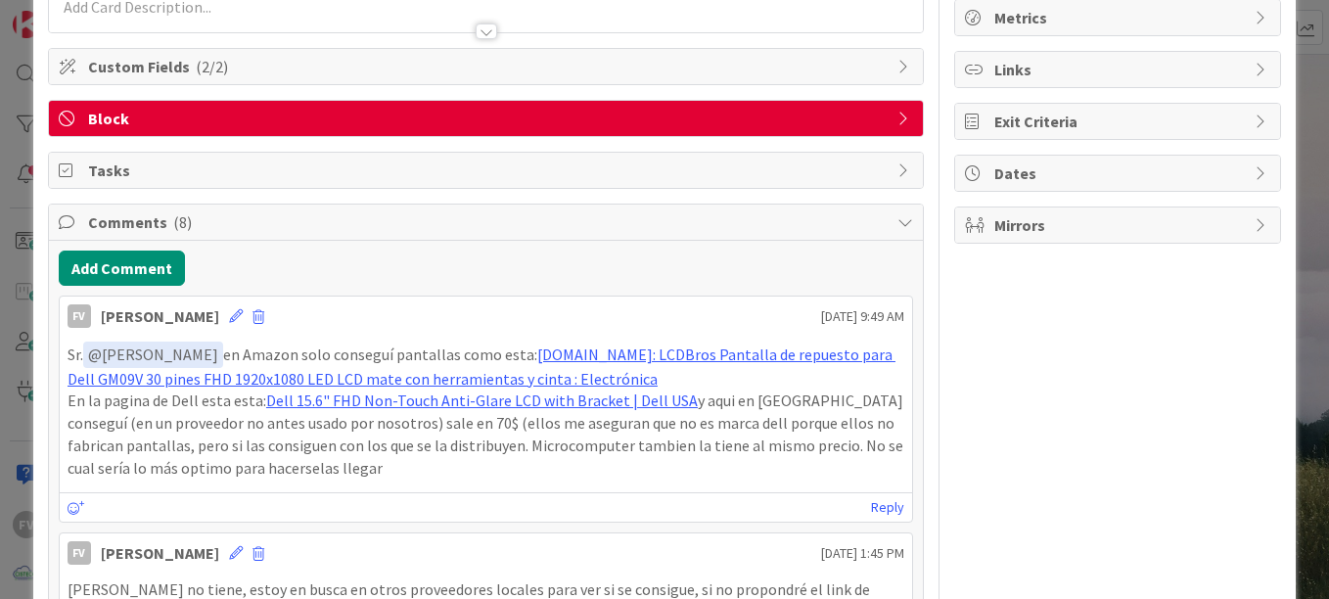
scroll to position [196, 0]
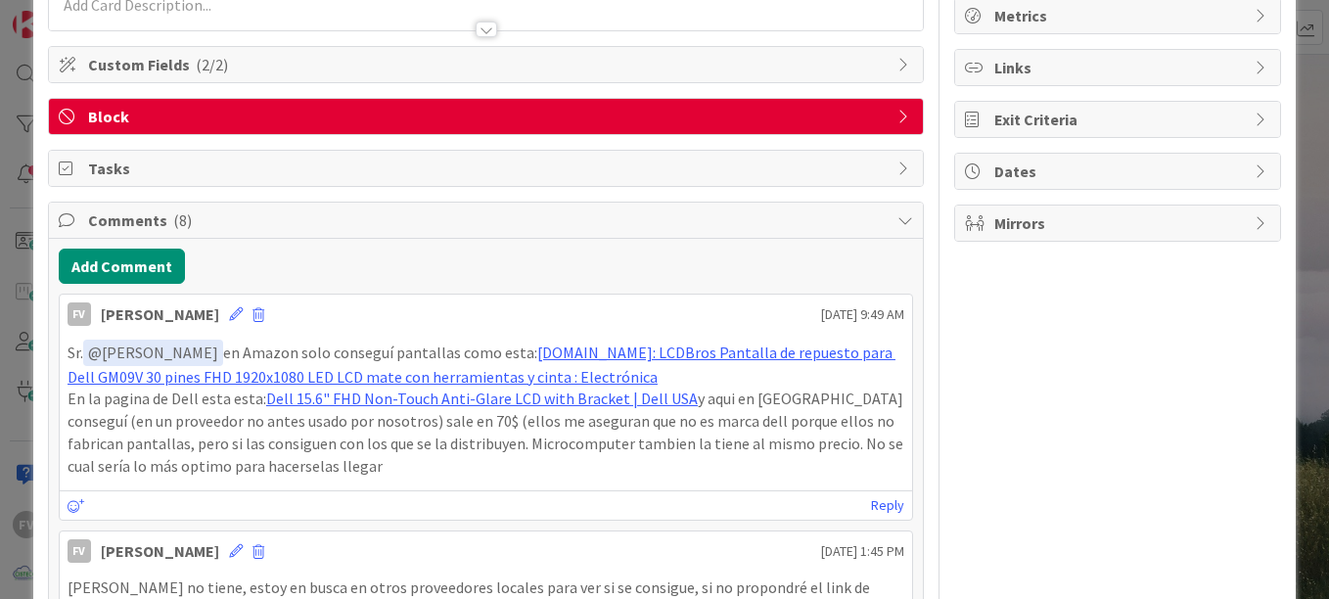
click at [148, 230] on span "Comments ( 8 )" at bounding box center [487, 219] width 799 height 23
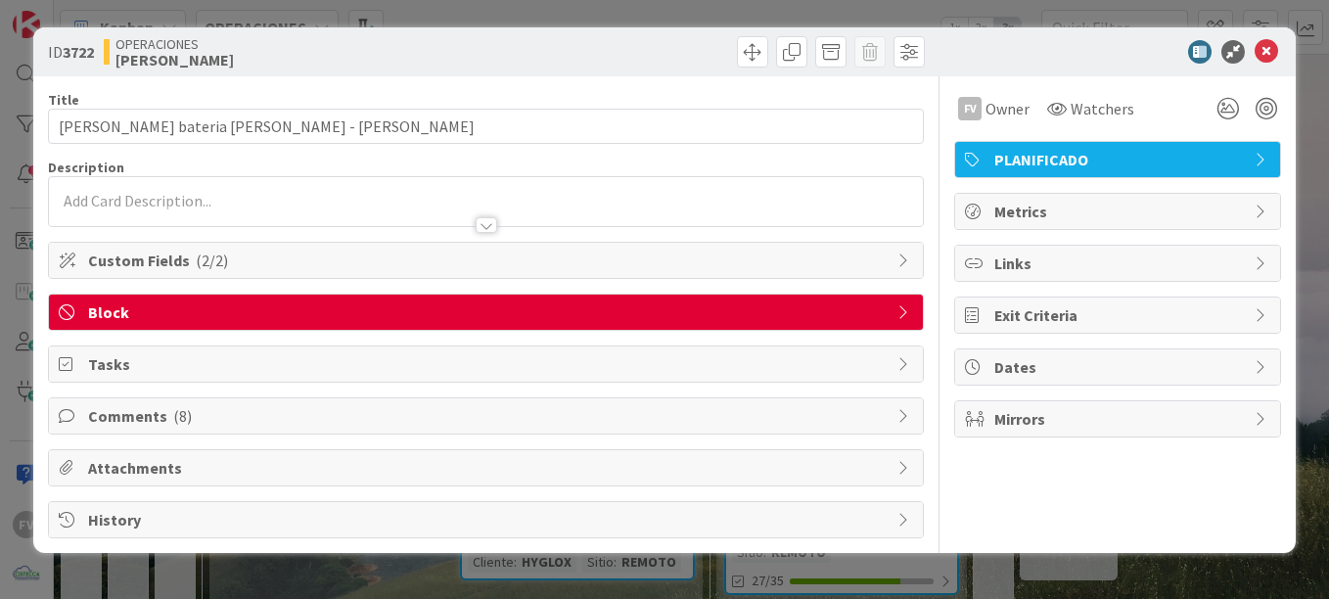
scroll to position [0, 0]
click at [24, 214] on div "ID 3722 OPERACIONES [PERSON_NAME] Title 45 / 128 Cotizacion bateria [PERSON_NAM…" at bounding box center [664, 299] width 1329 height 599
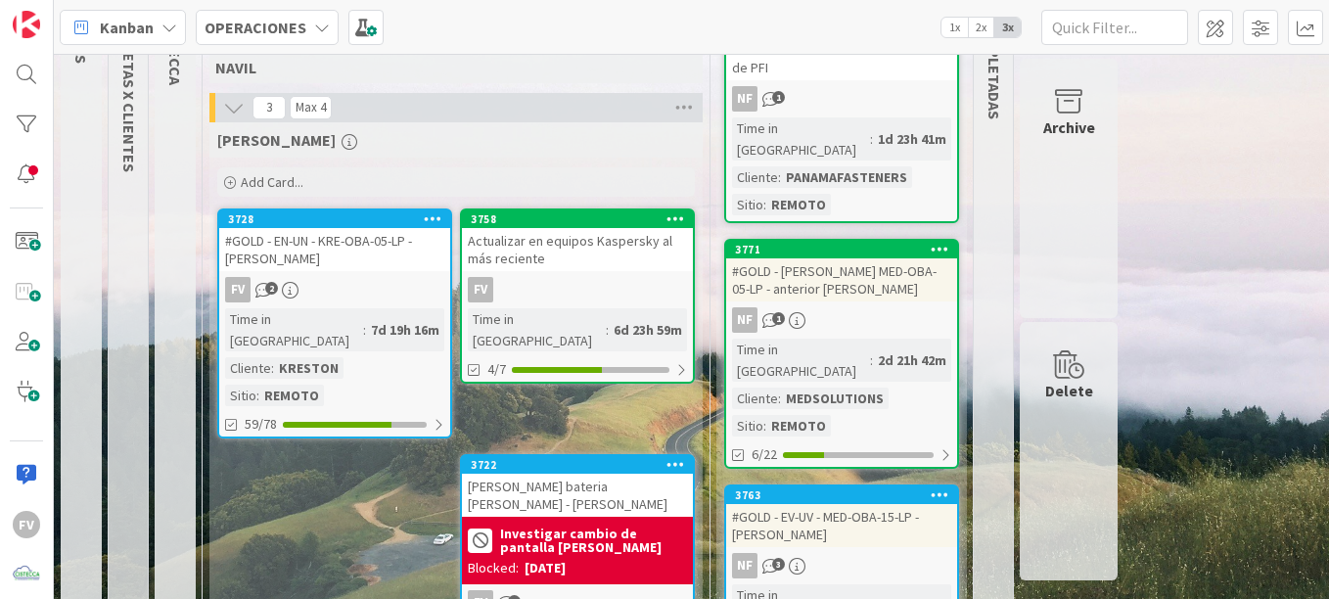
scroll to position [196, 0]
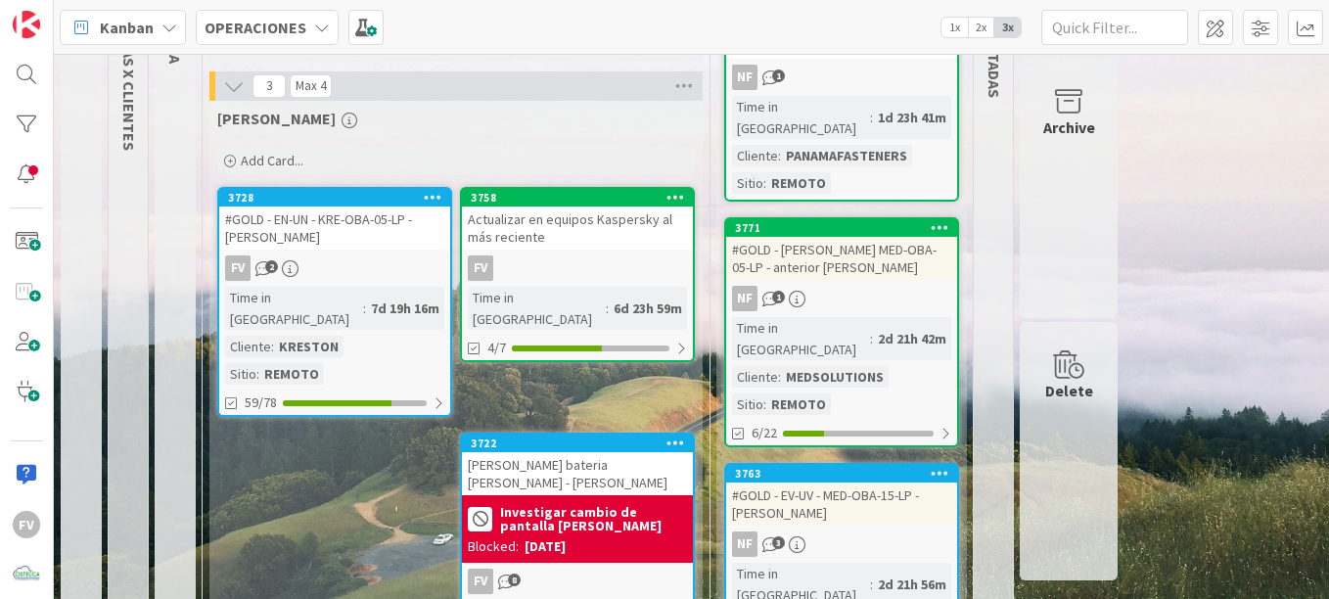
click at [419, 251] on div "3728 #GOLD - EN-UN - KRE-OBA-05-LP - [PERSON_NAME] FV 2 Time in [GEOGRAPHIC_DAT…" at bounding box center [334, 302] width 235 height 230
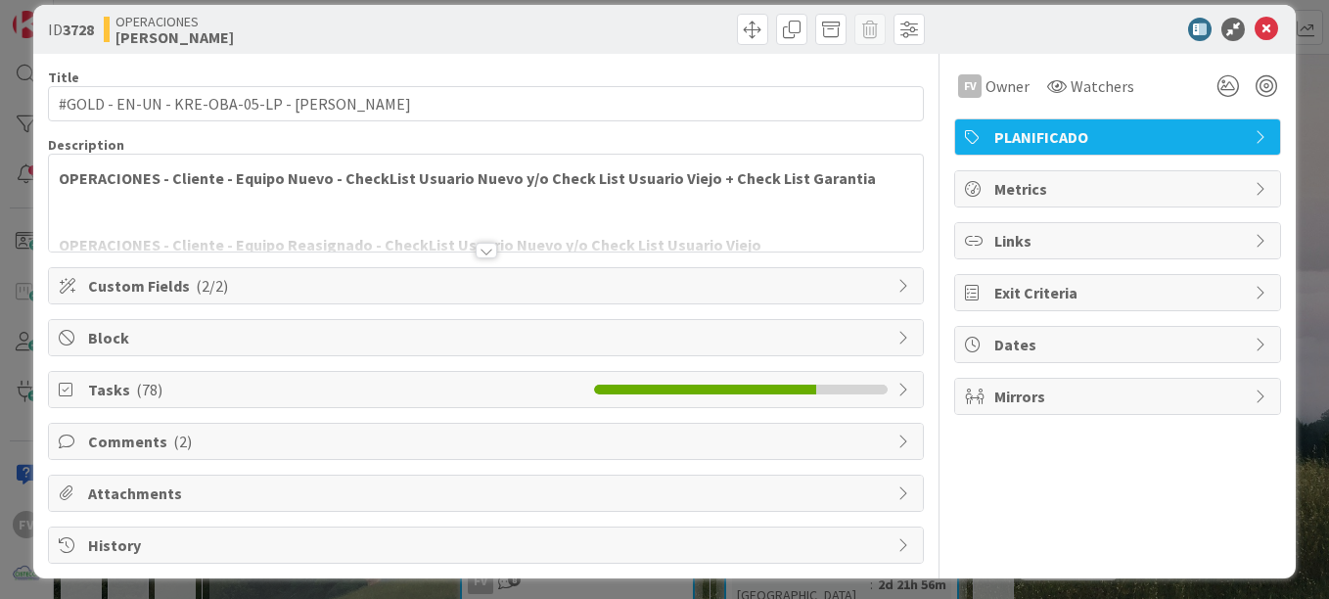
scroll to position [29, 0]
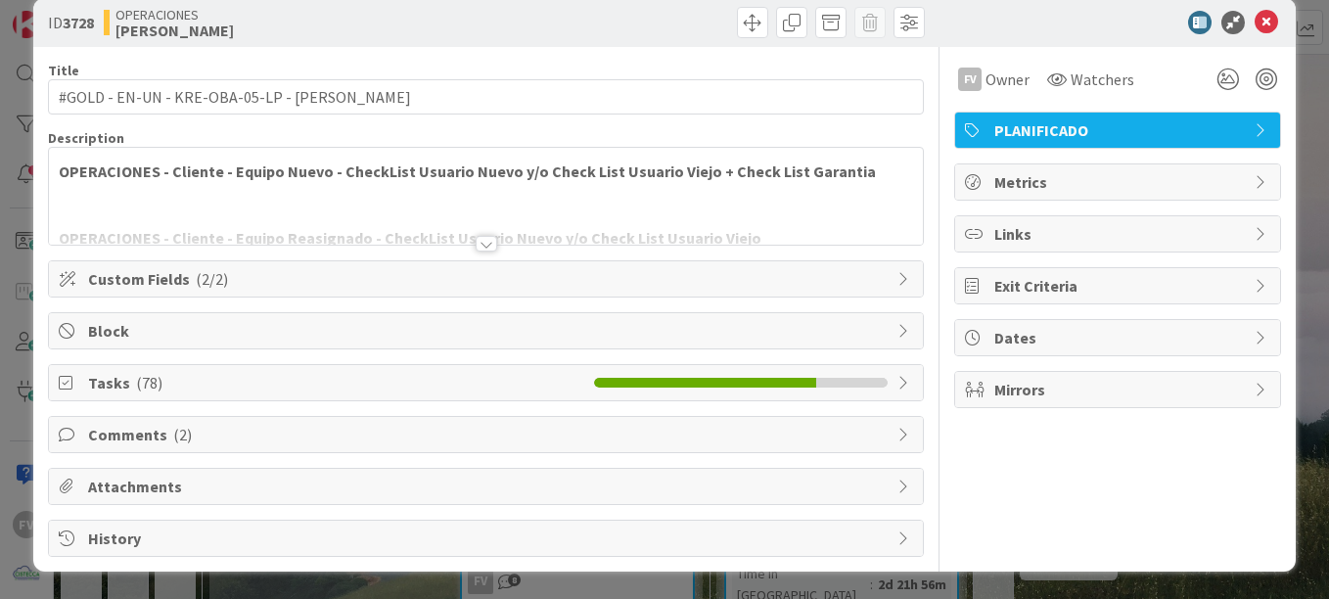
click at [213, 377] on span "Tasks ( 78 )" at bounding box center [336, 382] width 496 height 23
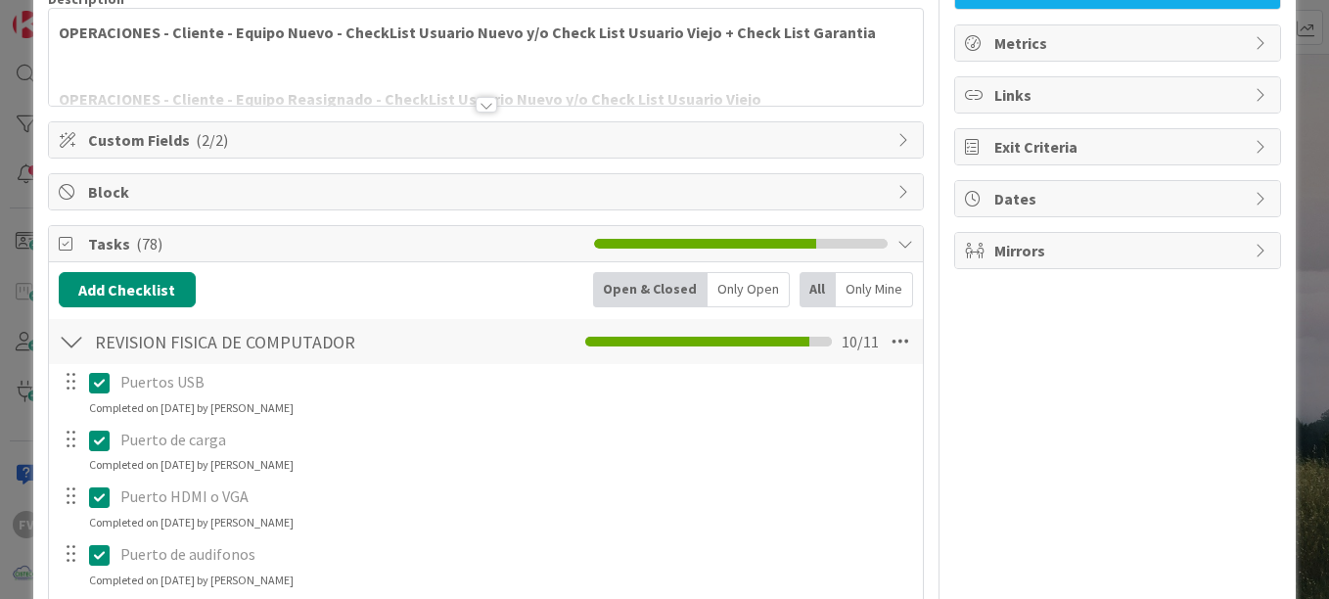
scroll to position [657, 0]
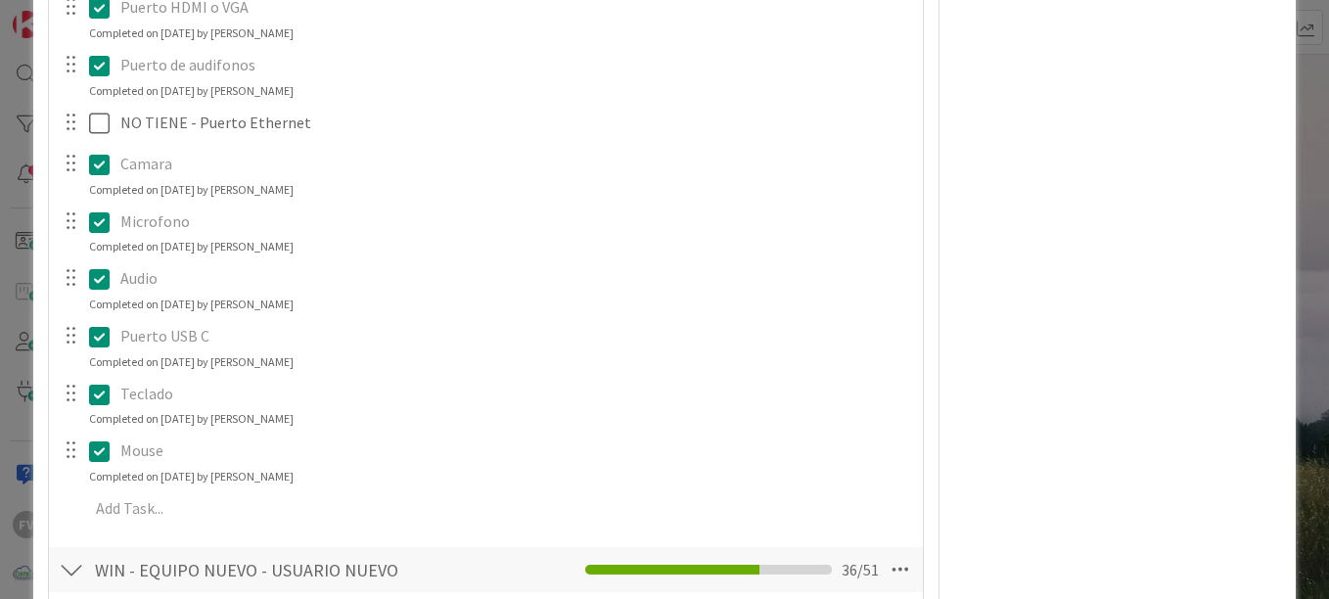
click at [1283, 197] on div "ID 3728 OPERACIONES [PERSON_NAME] Title 45 / 128 #GOLD - EN-UN - KRE-OBA-05-LP …" at bounding box center [664, 299] width 1329 height 599
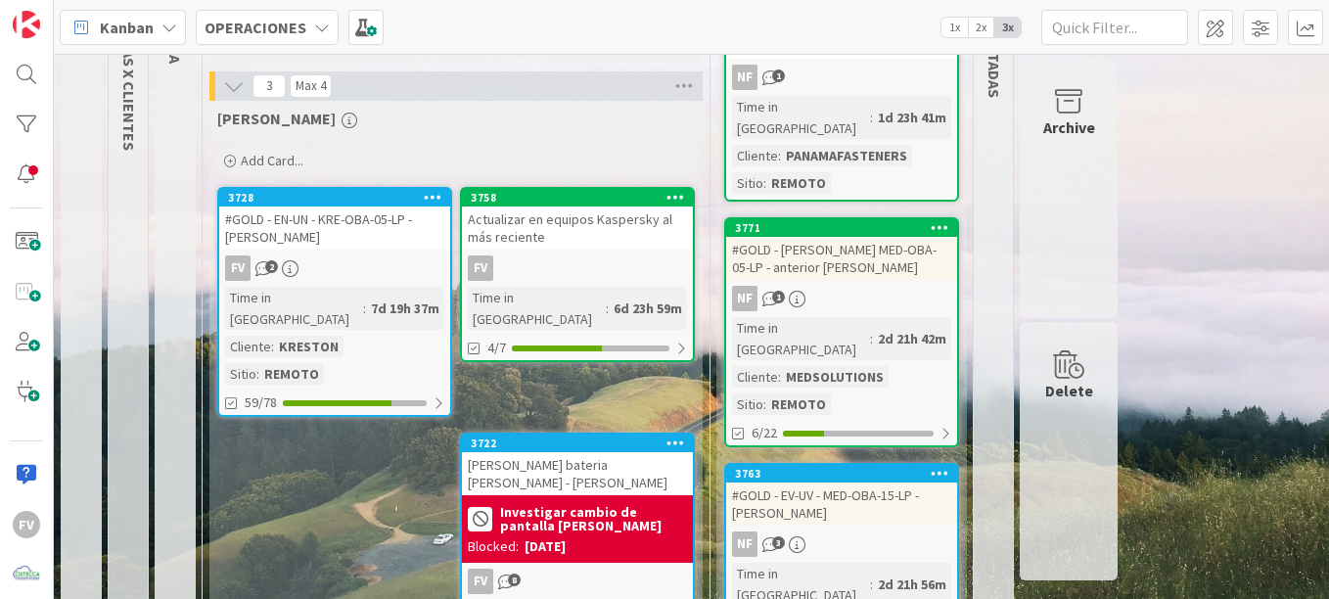
click at [1093, 142] on div "Archive" at bounding box center [1068, 188] width 98 height 259
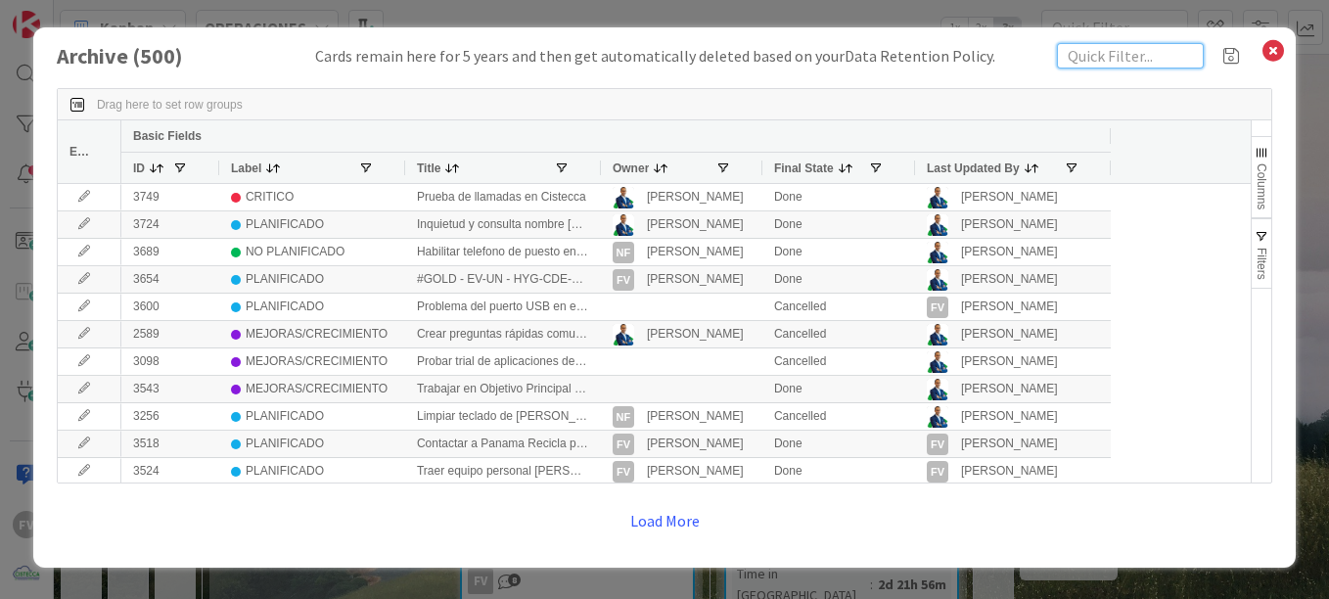
click at [1095, 43] on input "text" at bounding box center [1130, 55] width 147 height 25
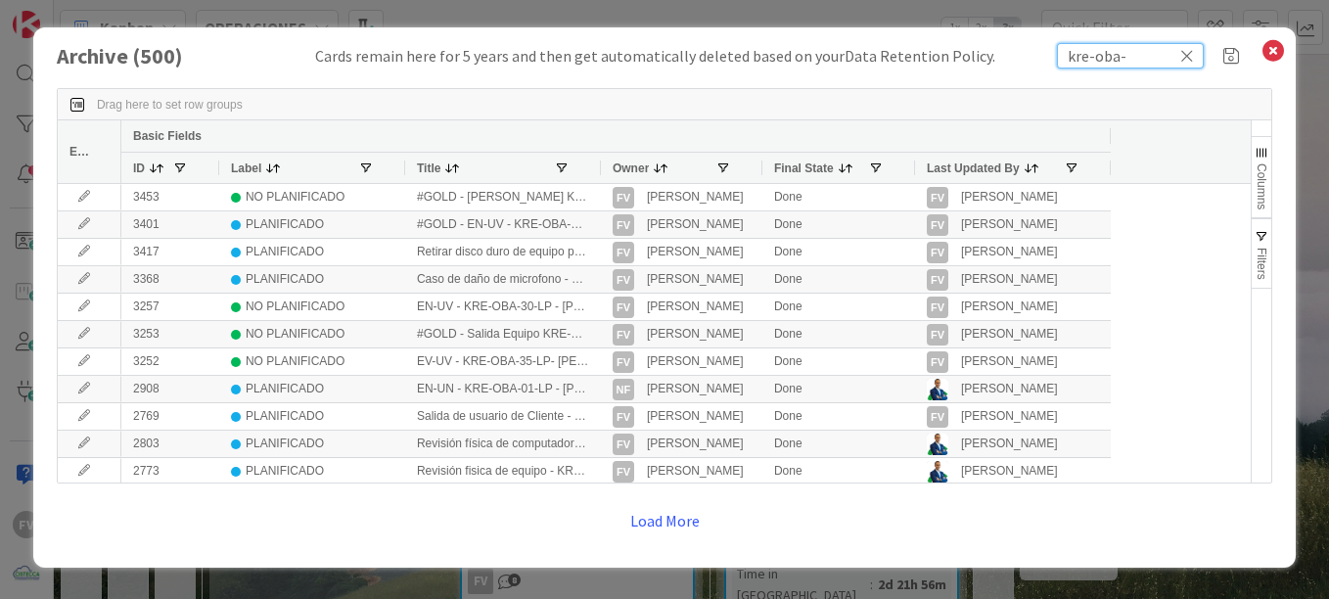
click at [1153, 54] on input "kre-oba-" at bounding box center [1130, 55] width 147 height 25
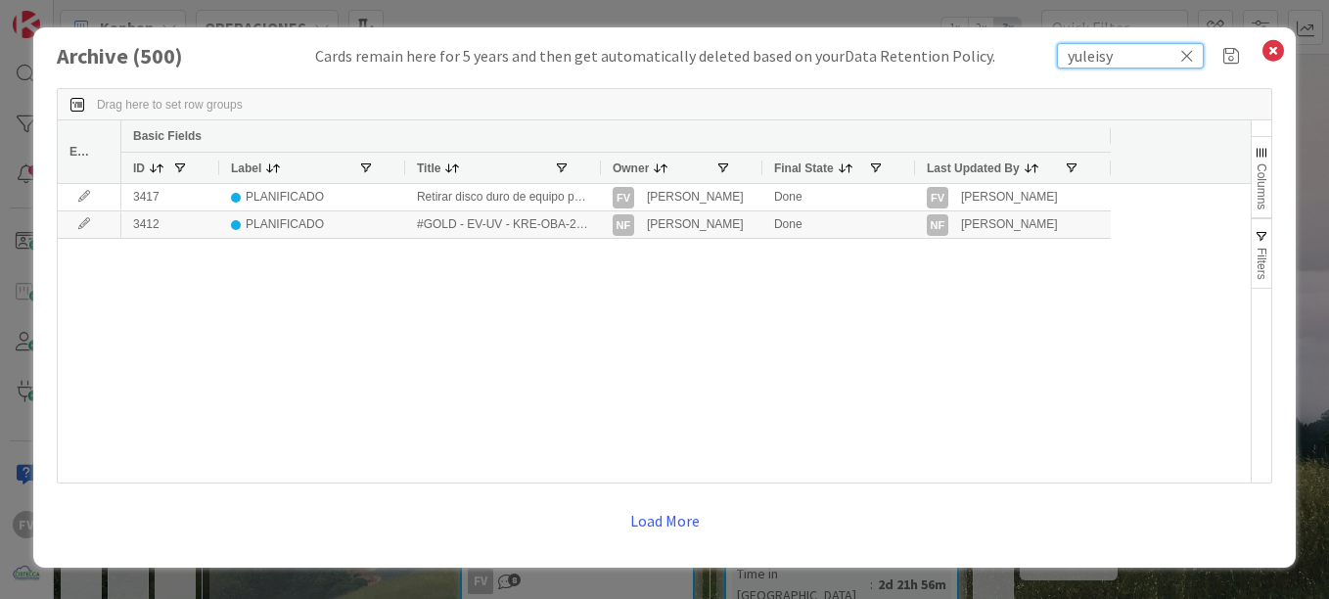
type input "yuleisy"
click at [597, 165] on div at bounding box center [600, 168] width 8 height 30
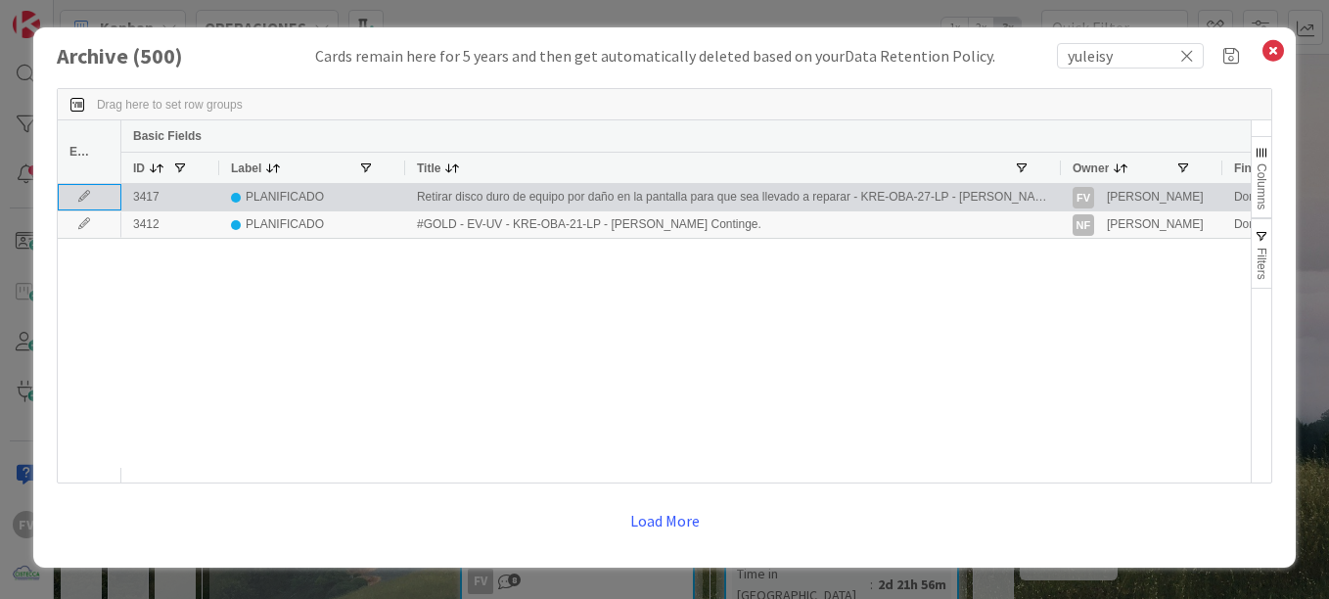
click at [85, 195] on icon at bounding box center [83, 197] width 29 height 12
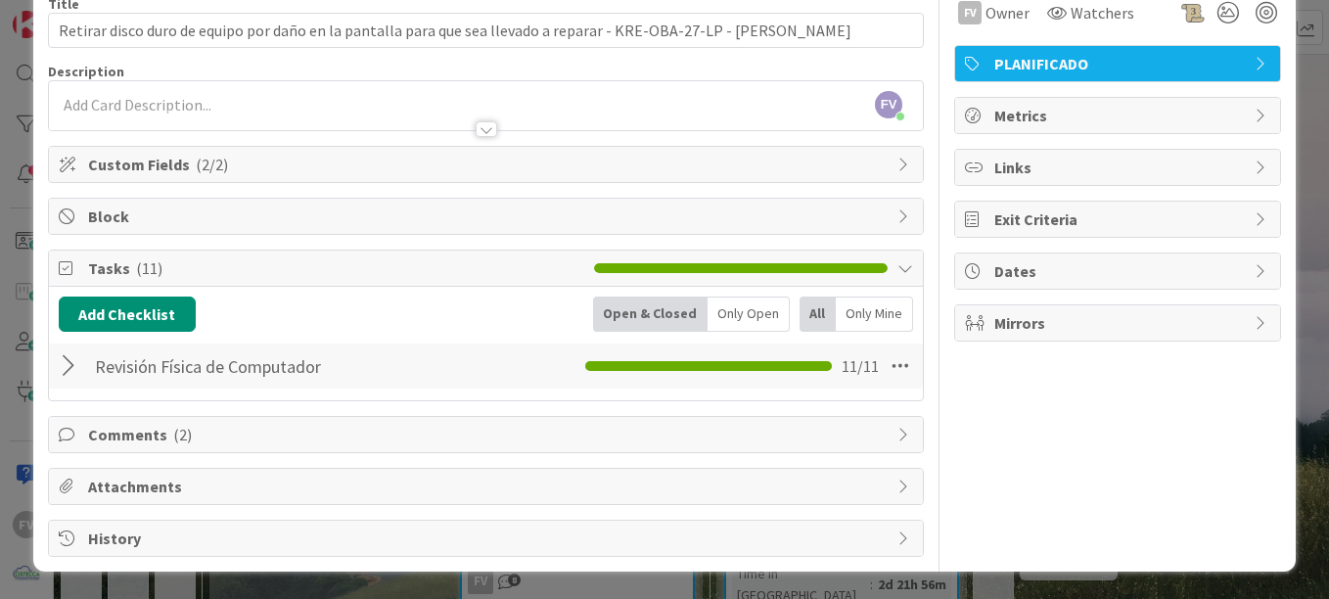
click at [211, 440] on span "Comments ( 2 )" at bounding box center [487, 434] width 799 height 23
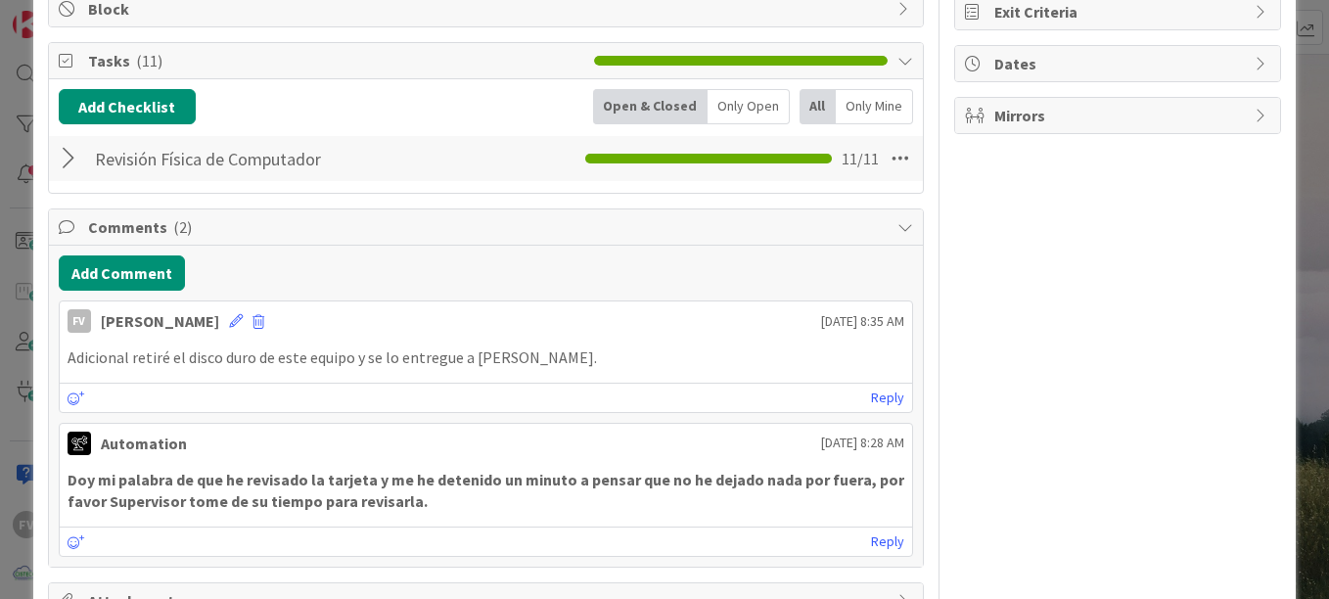
scroll to position [124, 0]
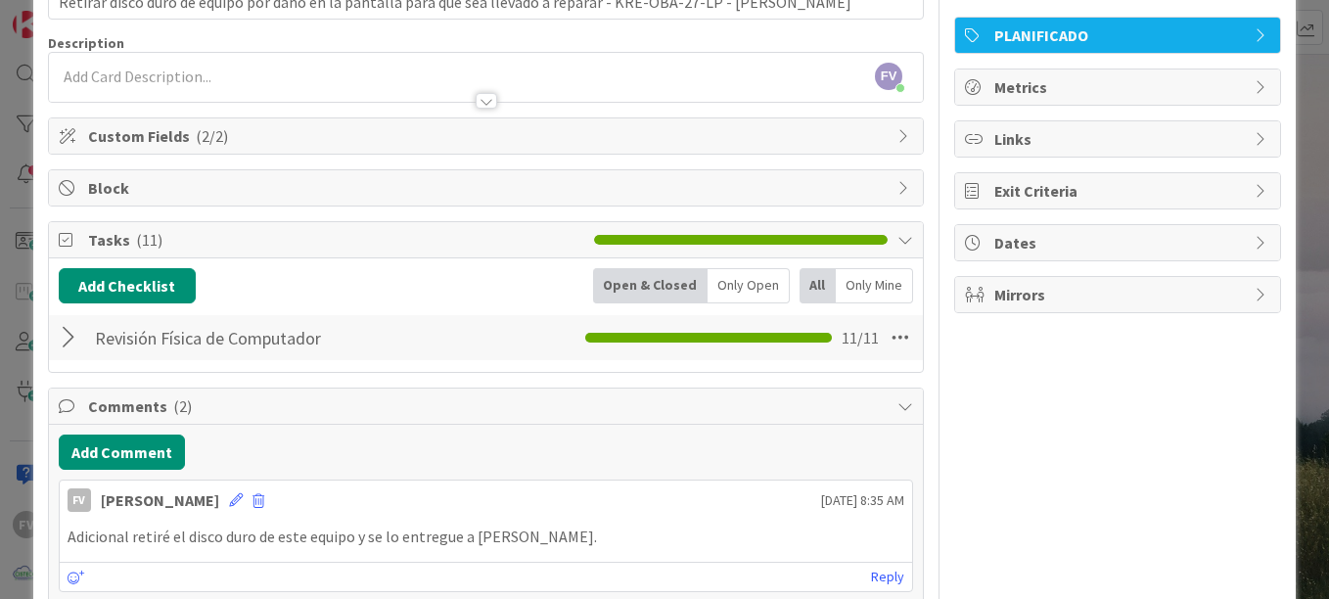
click at [74, 330] on div at bounding box center [71, 337] width 25 height 35
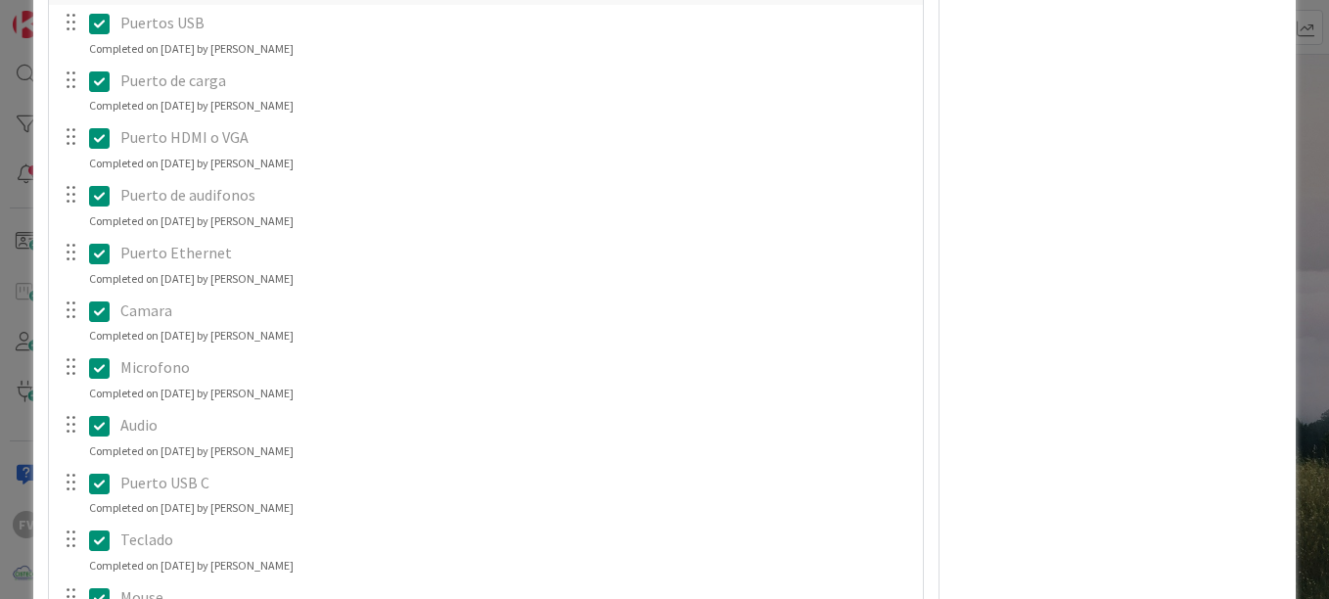
scroll to position [418, 0]
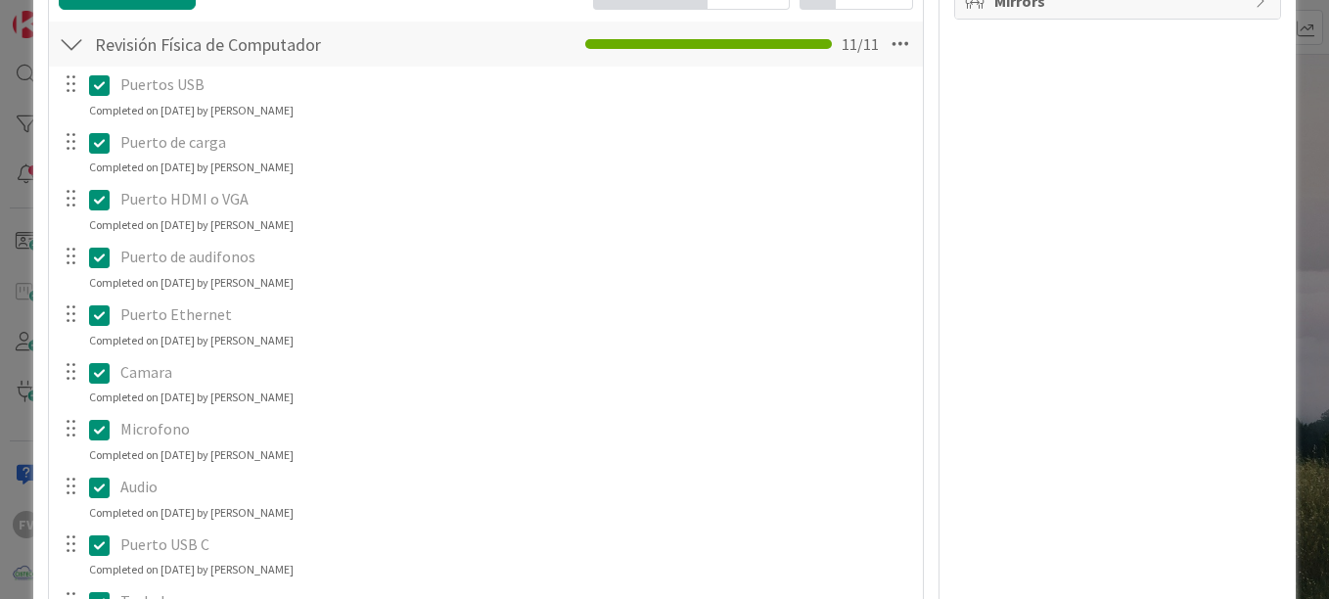
click at [1284, 58] on div "ID 3417 OPERACIONES Archive Title 116 / 128 Retirar disco duro de equipo por da…" at bounding box center [664, 299] width 1329 height 599
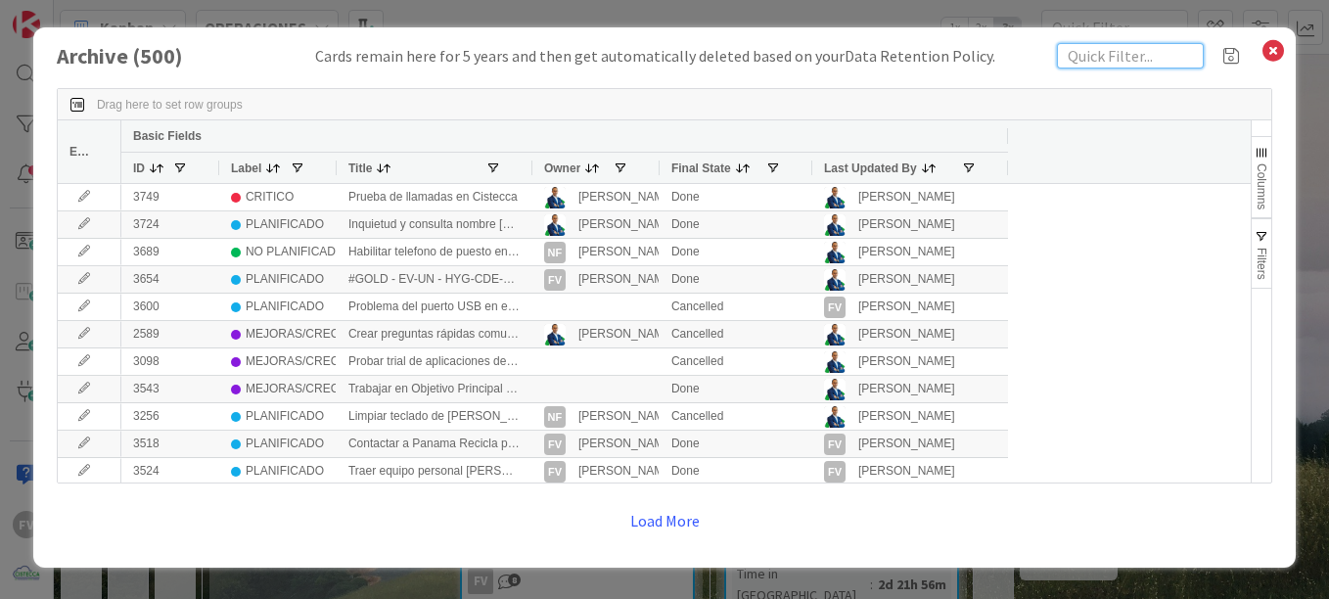
click at [1151, 56] on input "text" at bounding box center [1130, 55] width 147 height 25
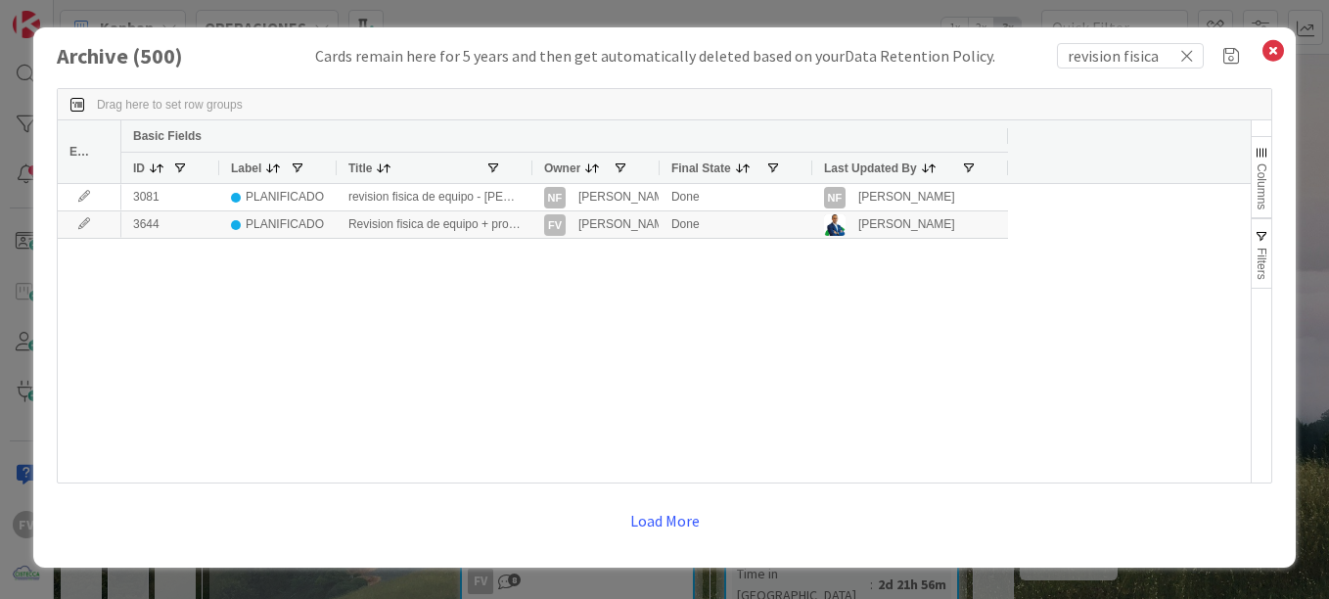
click at [529, 166] on div at bounding box center [531, 168] width 8 height 30
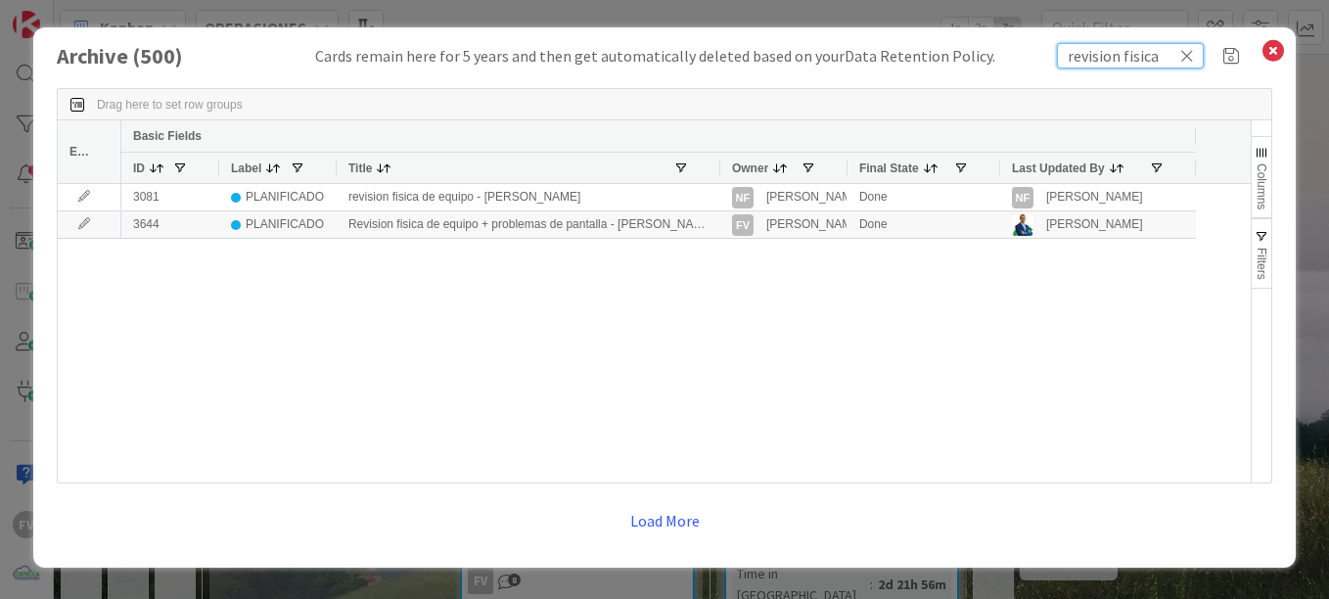
drag, startPoint x: 1159, startPoint y: 55, endPoint x: 1122, endPoint y: 53, distance: 37.2
click at [1122, 53] on input "revision fisica" at bounding box center [1130, 55] width 147 height 25
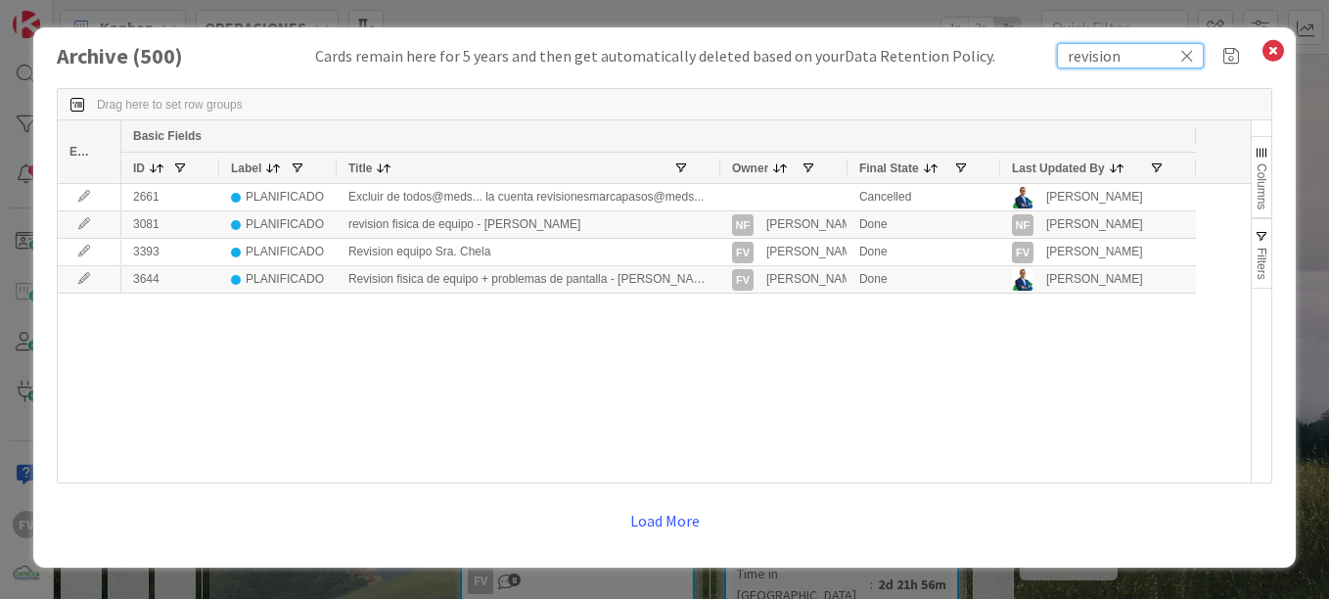
type input "revision"
click at [1259, 238] on span "button" at bounding box center [1261, 237] width 16 height 16
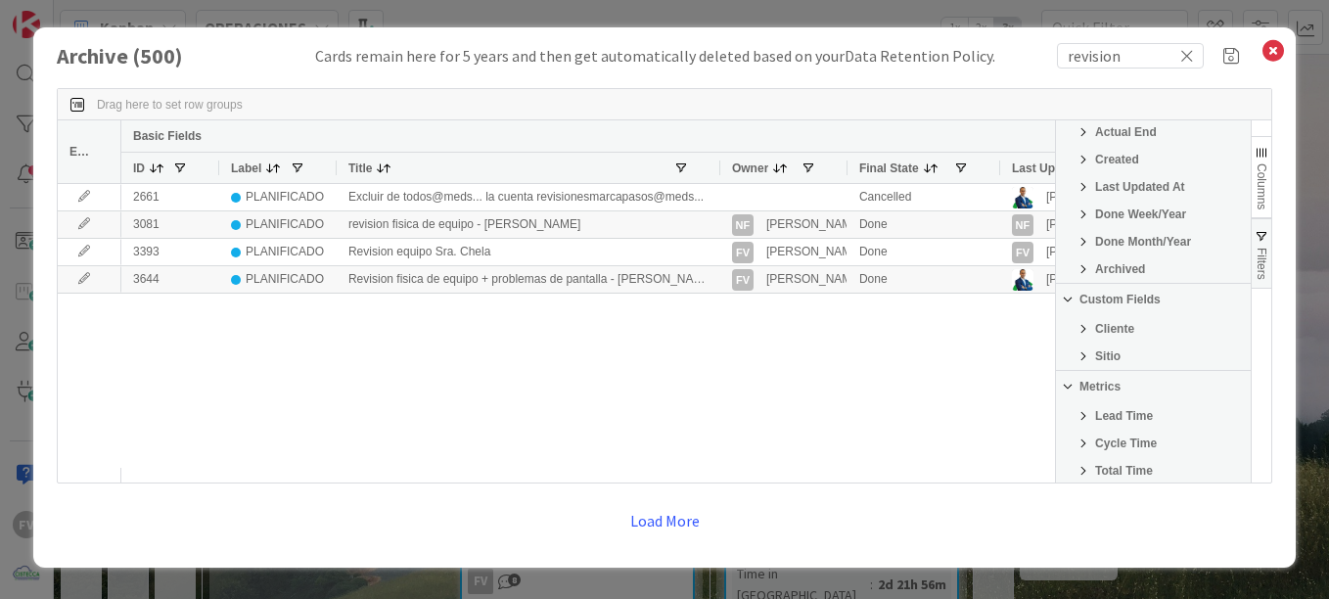
scroll to position [391, 0]
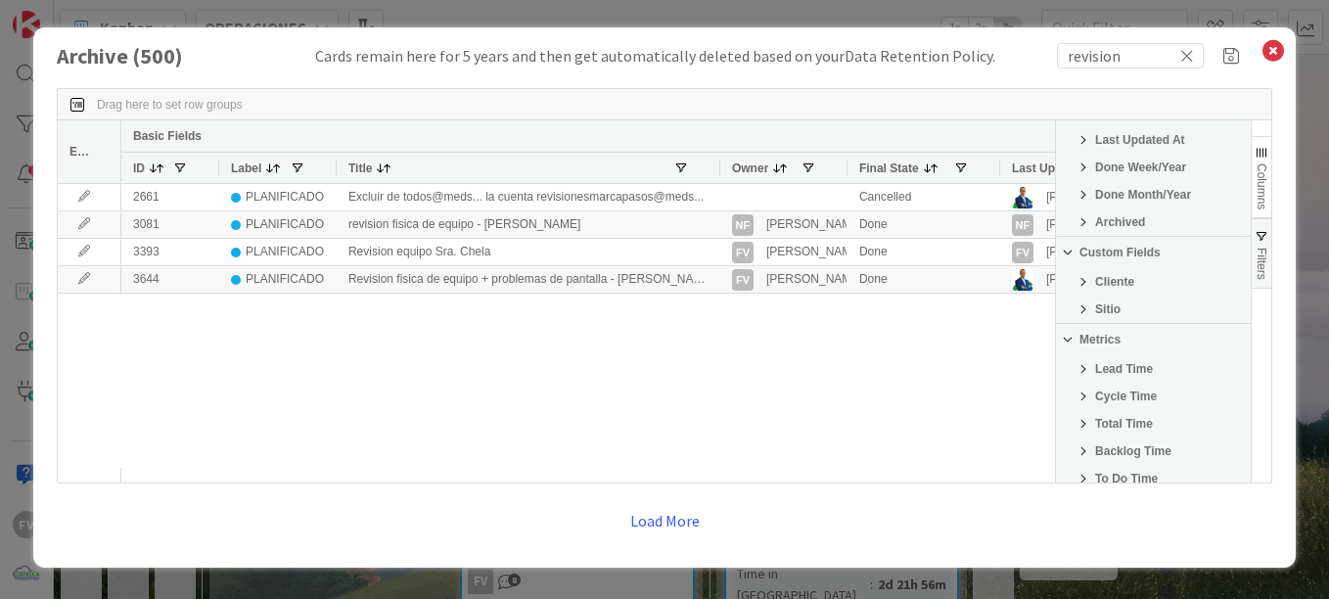
click at [1103, 277] on span "Cliente" at bounding box center [1114, 282] width 39 height 14
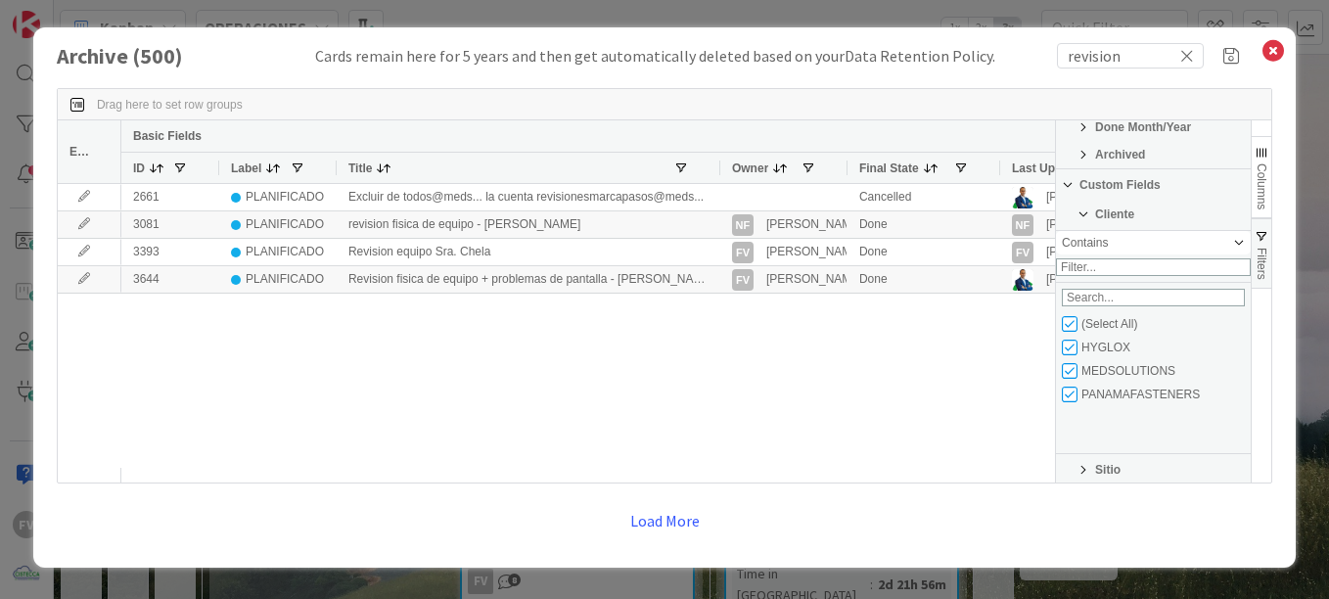
scroll to position [489, 0]
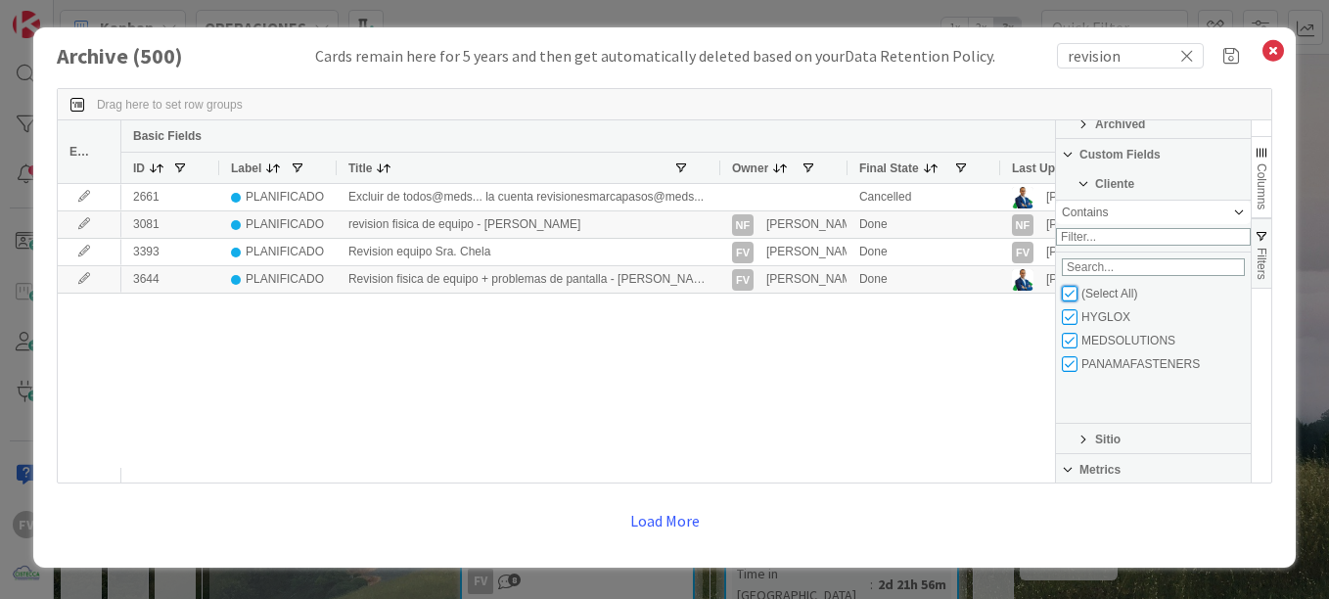
click at [1074, 301] on input "Filter List" at bounding box center [1069, 294] width 16 height 16
checkbox input "false"
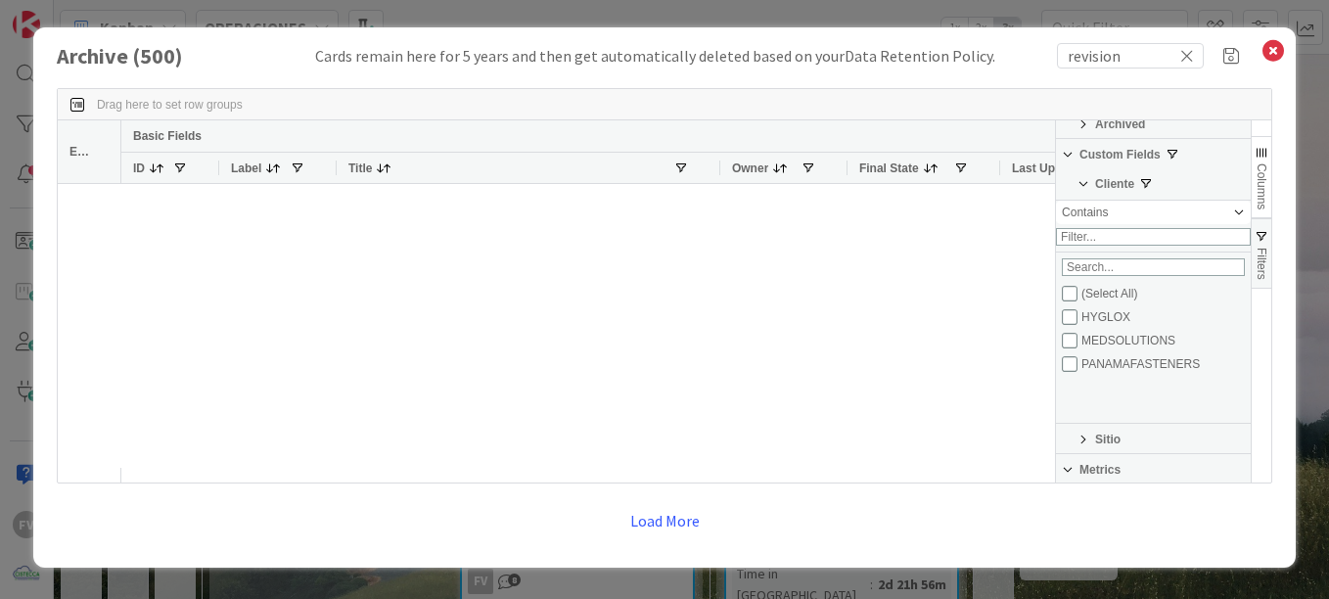
click at [1029, 324] on div at bounding box center [587, 326] width 933 height 284
click at [1129, 62] on input "revision" at bounding box center [1130, 55] width 147 height 25
type input "revisi"
click at [1075, 419] on input "Filter List" at bounding box center [1069, 411] width 16 height 16
checkbox input "true"
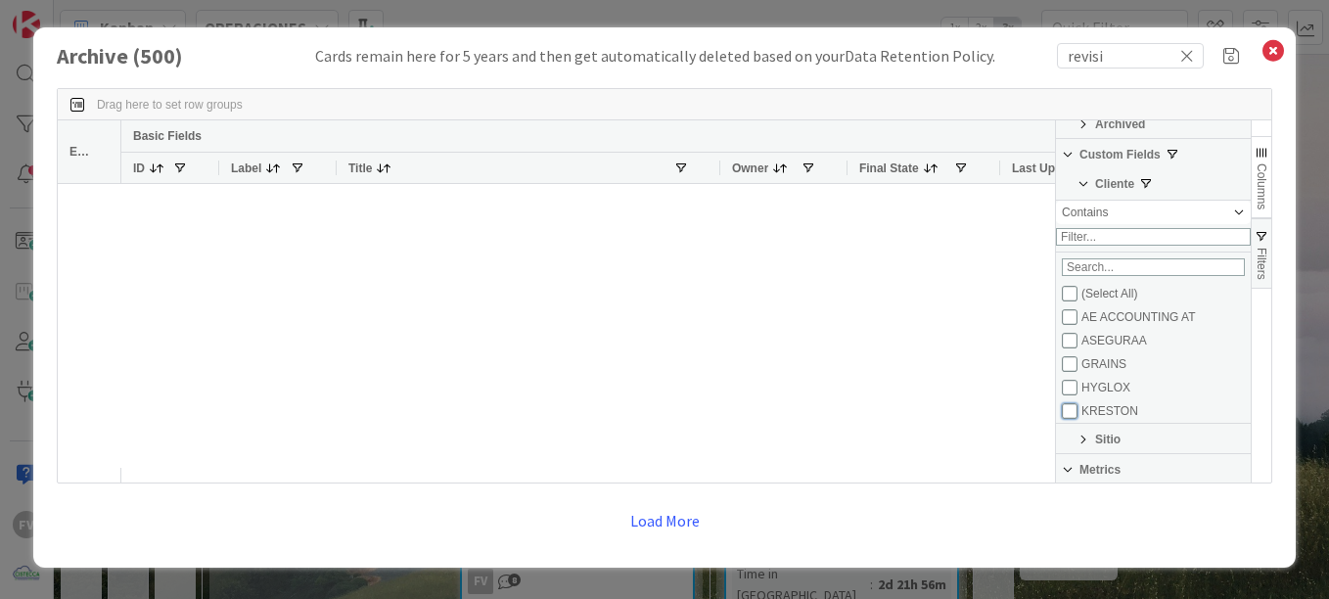
checkbox input "false"
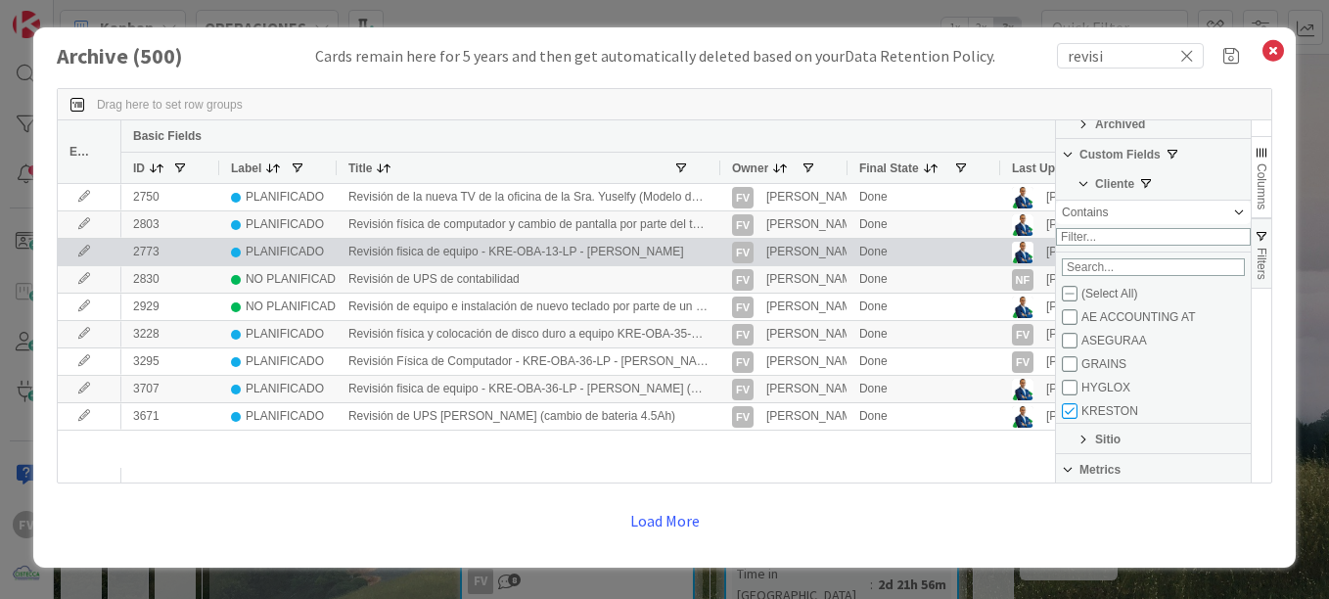
click at [596, 250] on div "Revisión fisica de equipo - KRE-OBA-13-LP - [PERSON_NAME]" at bounding box center [528, 252] width 383 height 26
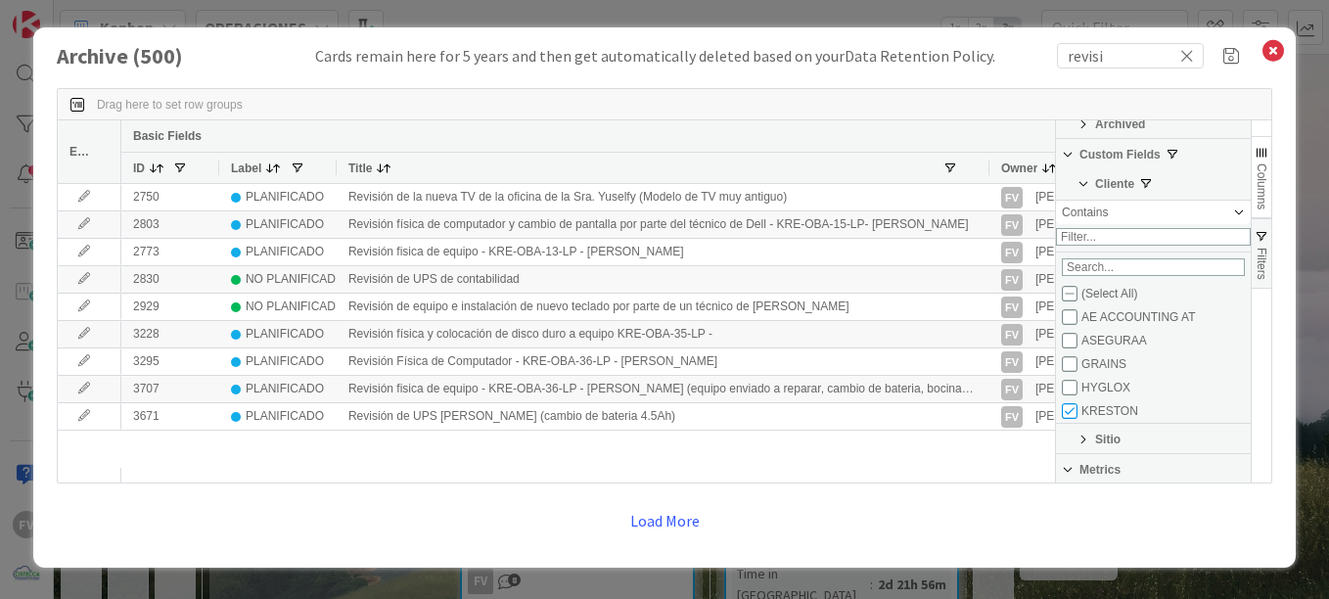
drag, startPoint x: 718, startPoint y: 171, endPoint x: 987, endPoint y: 187, distance: 269.5
click at [987, 187] on div "Edit Basic Fields ID Label Title Owner Final State 2750 PLANIFICADO Revisión de…" at bounding box center [556, 301] width 997 height 362
click at [688, 525] on button "Load More" at bounding box center [664, 520] width 95 height 35
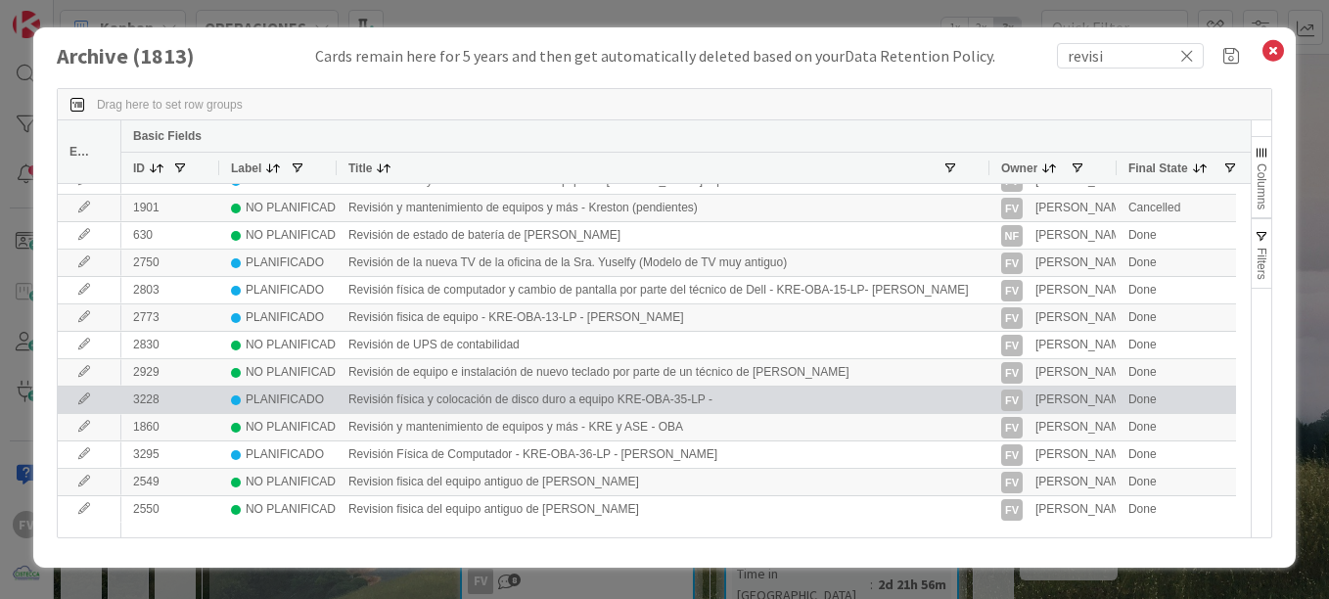
scroll to position [0, 0]
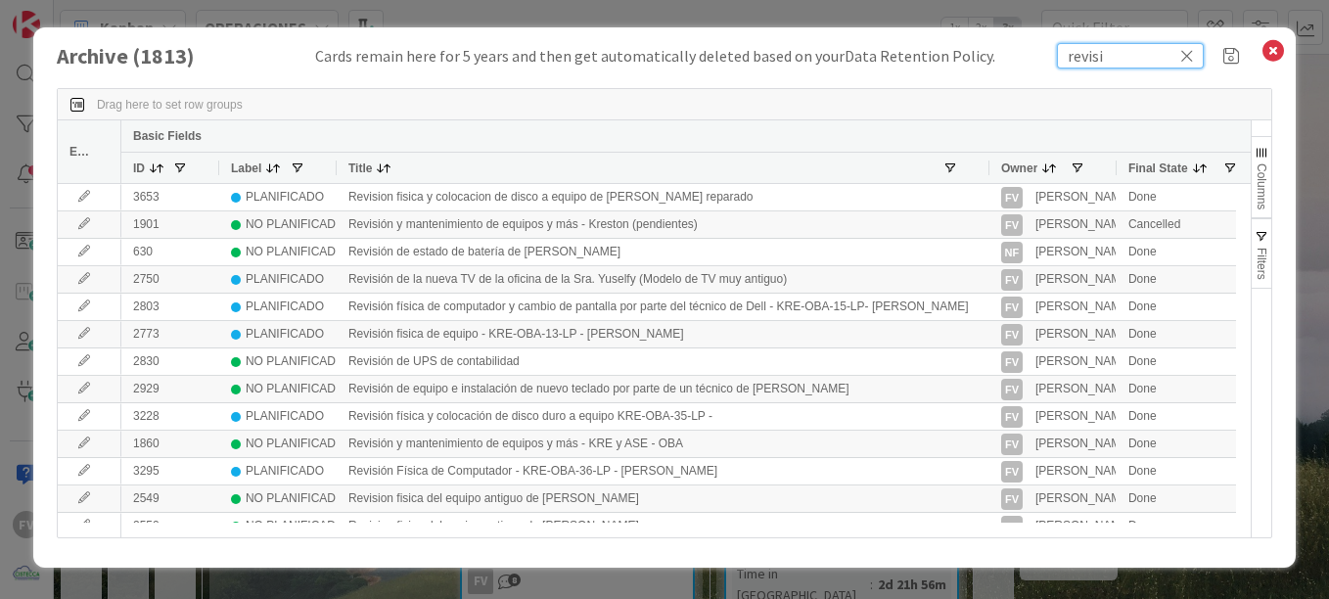
click at [1123, 61] on input "revisi" at bounding box center [1130, 55] width 147 height 25
click at [1124, 61] on input "revisi" at bounding box center [1130, 55] width 147 height 25
type input "kre-oba-05"
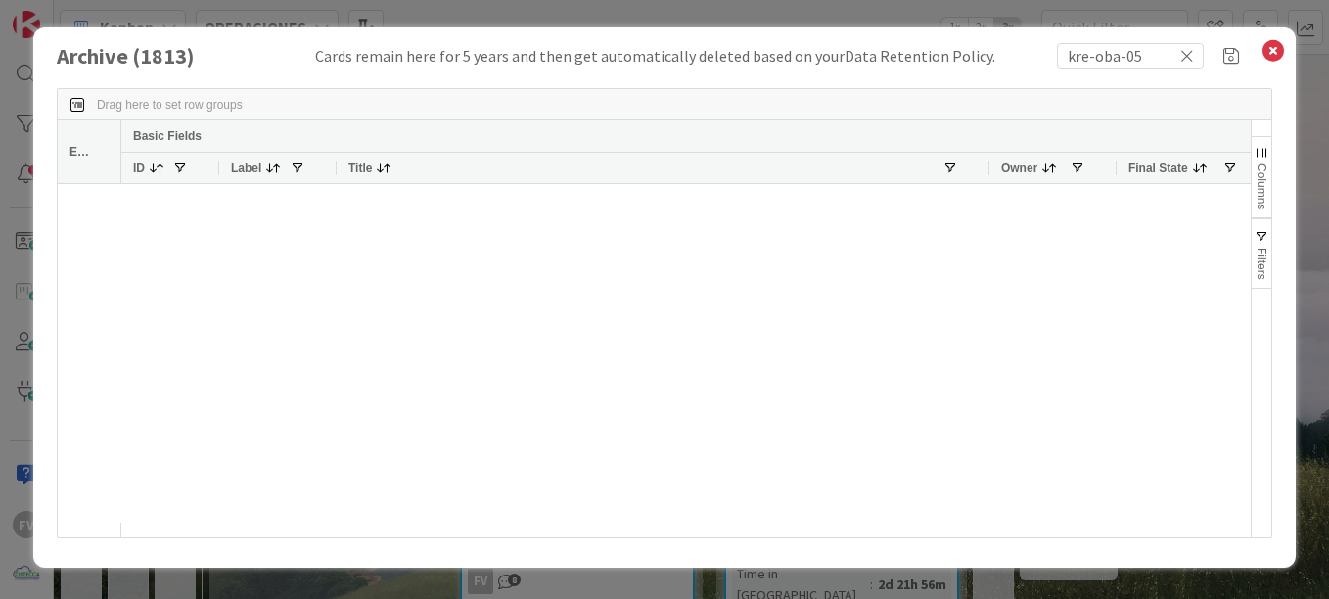
click at [1254, 180] on span "Columns" at bounding box center [1261, 186] width 14 height 46
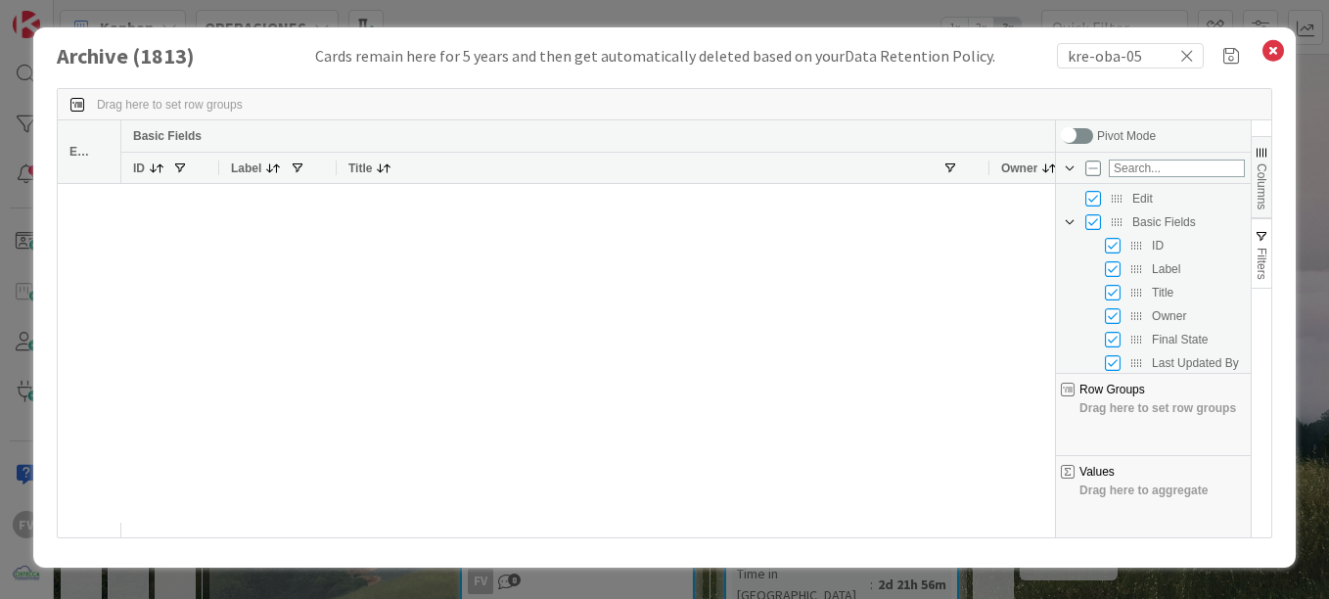
click at [1259, 173] on span "Columns" at bounding box center [1261, 186] width 14 height 46
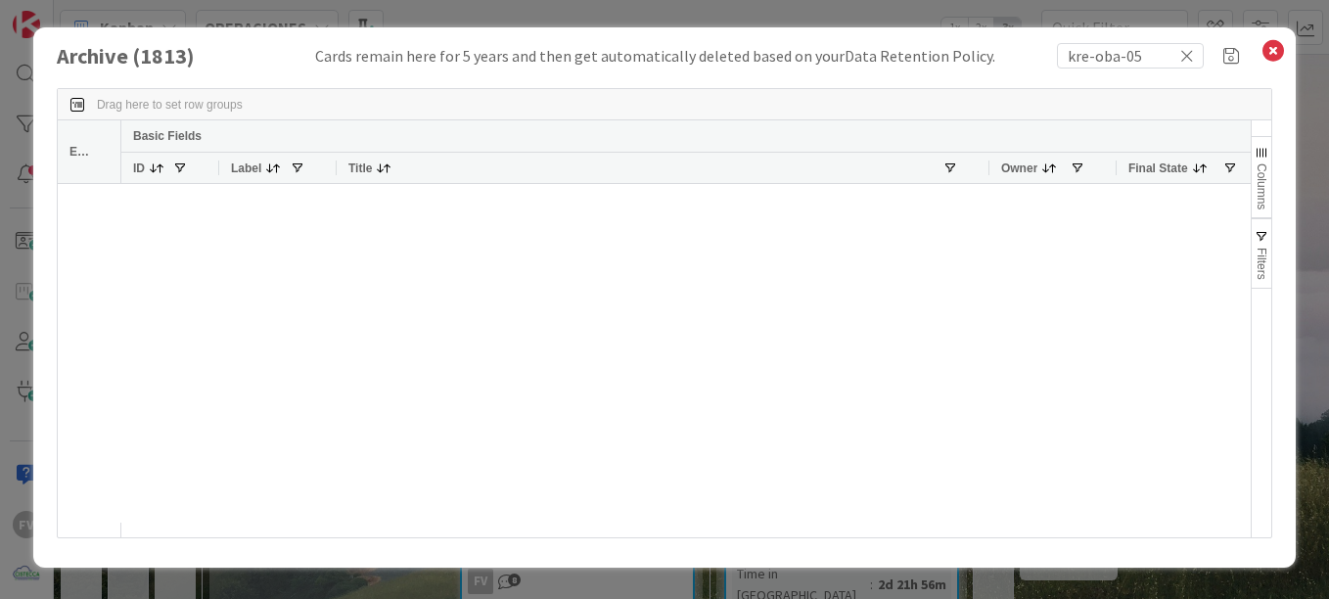
click at [1266, 243] on span "button" at bounding box center [1261, 237] width 16 height 16
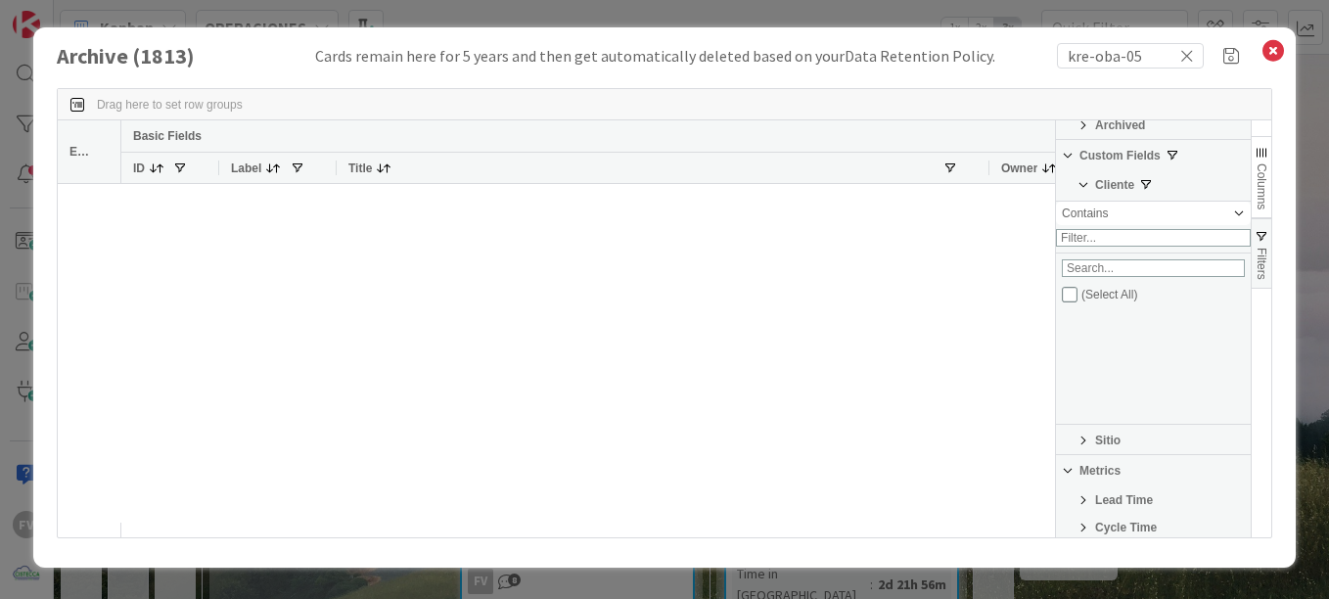
scroll to position [489, 0]
click at [1070, 301] on input "Filter List" at bounding box center [1069, 294] width 16 height 16
checkbox input "true"
click at [993, 290] on div at bounding box center [587, 353] width 933 height 338
click at [1155, 63] on input "kre-oba-05" at bounding box center [1130, 55] width 147 height 25
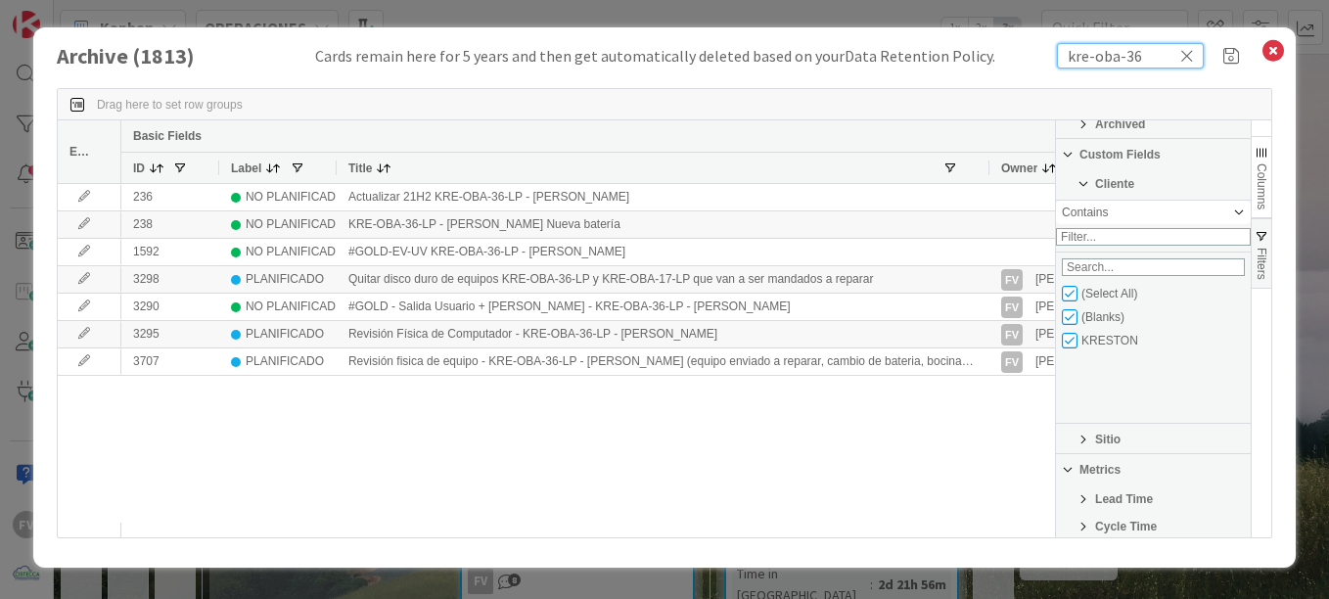
type input "kre-oba-36"
click at [575, 395] on div "236 NO PLANIFICADO Actualizar 21H2 KRE-OBA-36-LP - [PERSON_NAME] Done 238 NO PL…" at bounding box center [587, 353] width 933 height 338
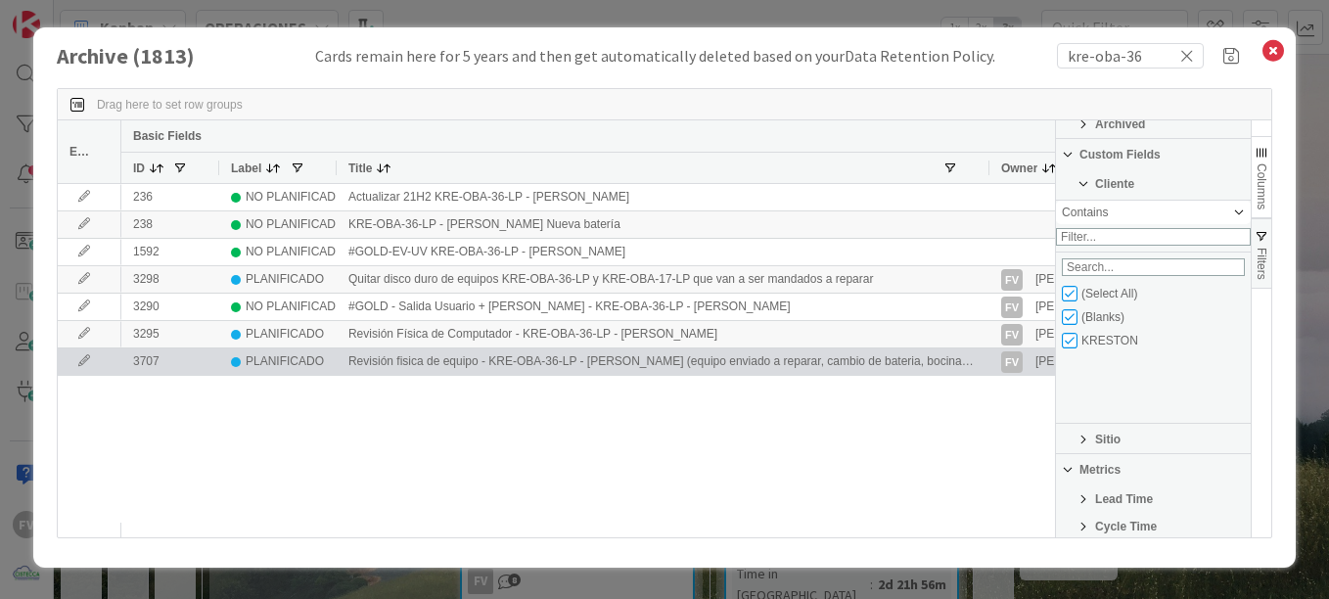
click at [76, 361] on icon at bounding box center [83, 361] width 29 height 12
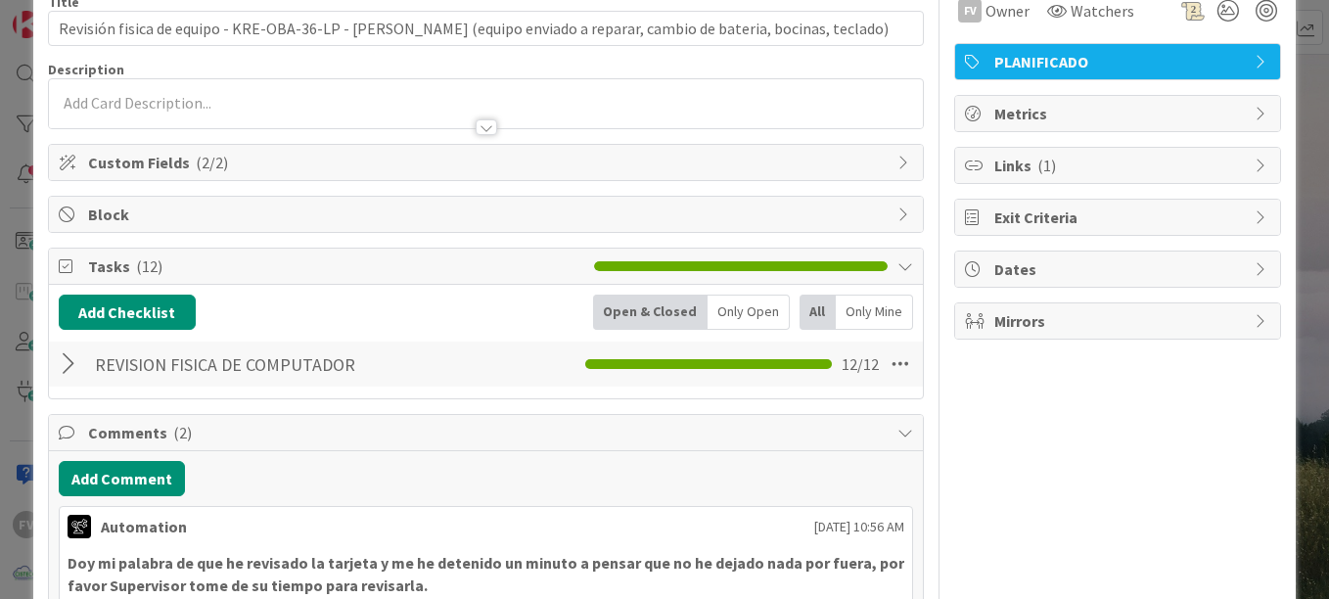
click at [62, 367] on div at bounding box center [71, 363] width 25 height 35
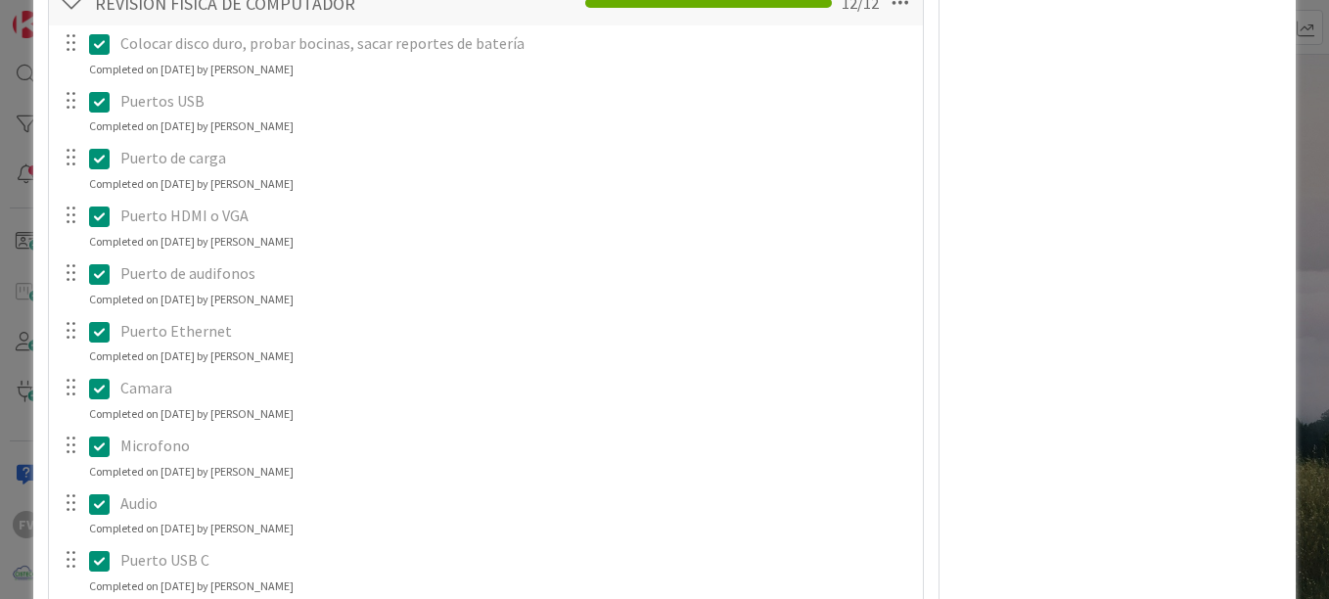
scroll to position [489, 0]
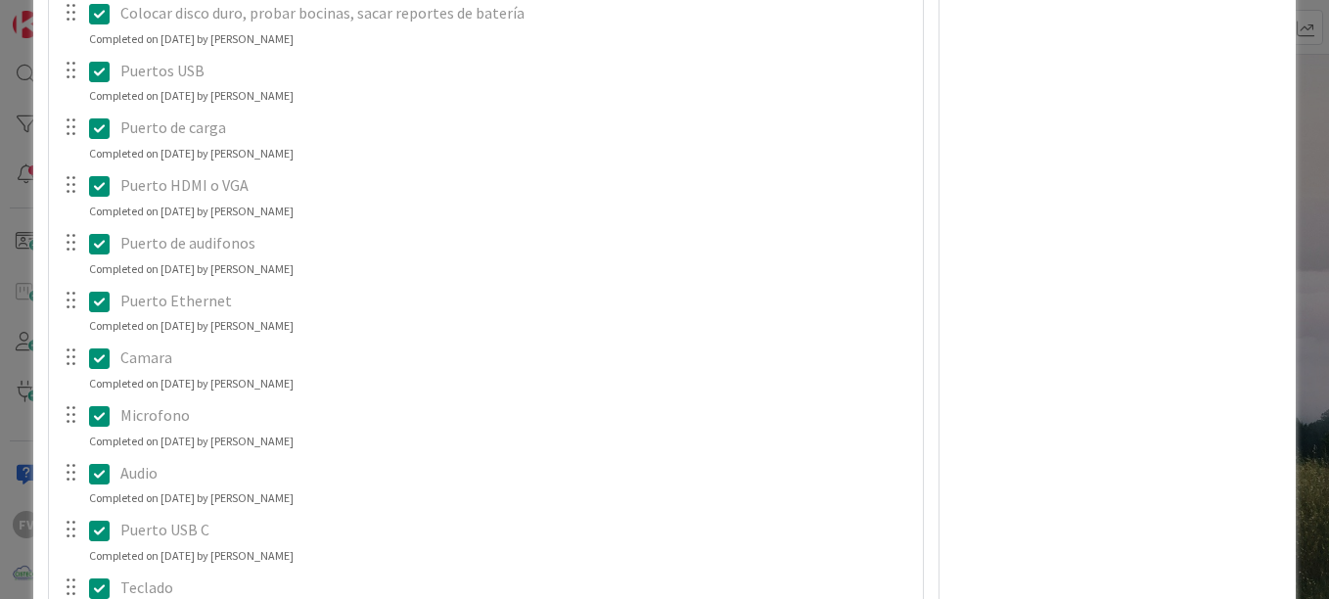
click at [1291, 64] on div "ID 3707 OPERACIONES Archive Title 120 / 128 Revisión fisica de equipo - KRE-OBA…" at bounding box center [664, 299] width 1329 height 599
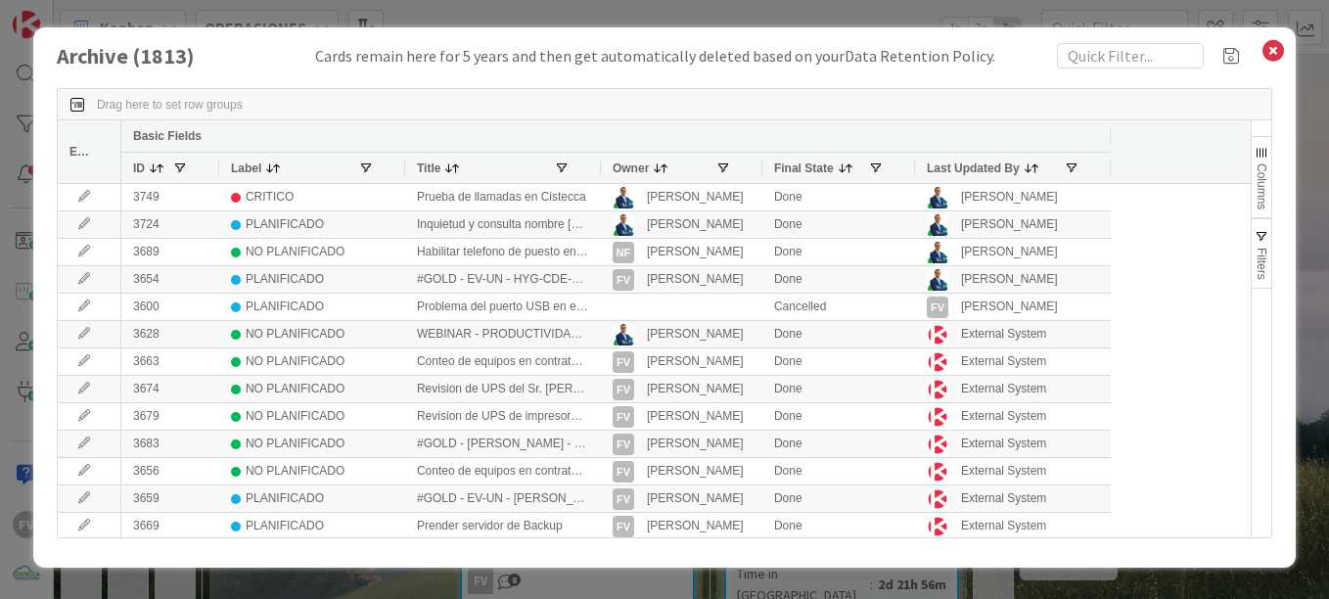
click at [1263, 149] on span "button" at bounding box center [1261, 153] width 16 height 16
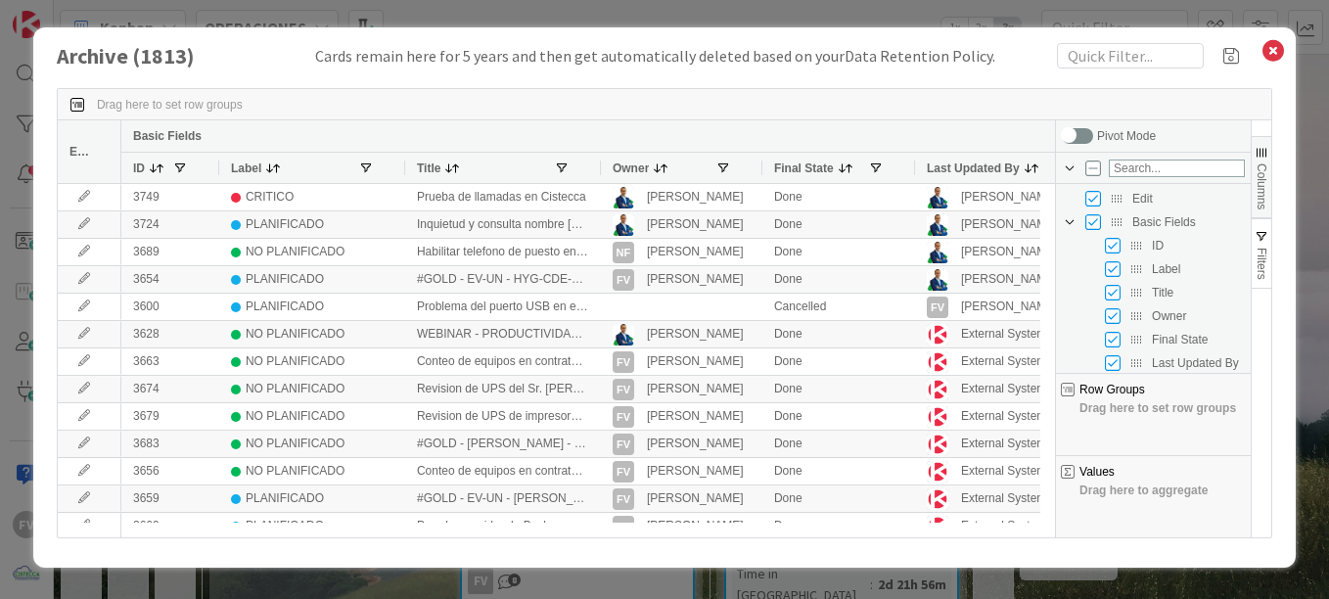
click at [1259, 153] on span "button" at bounding box center [1261, 153] width 16 height 16
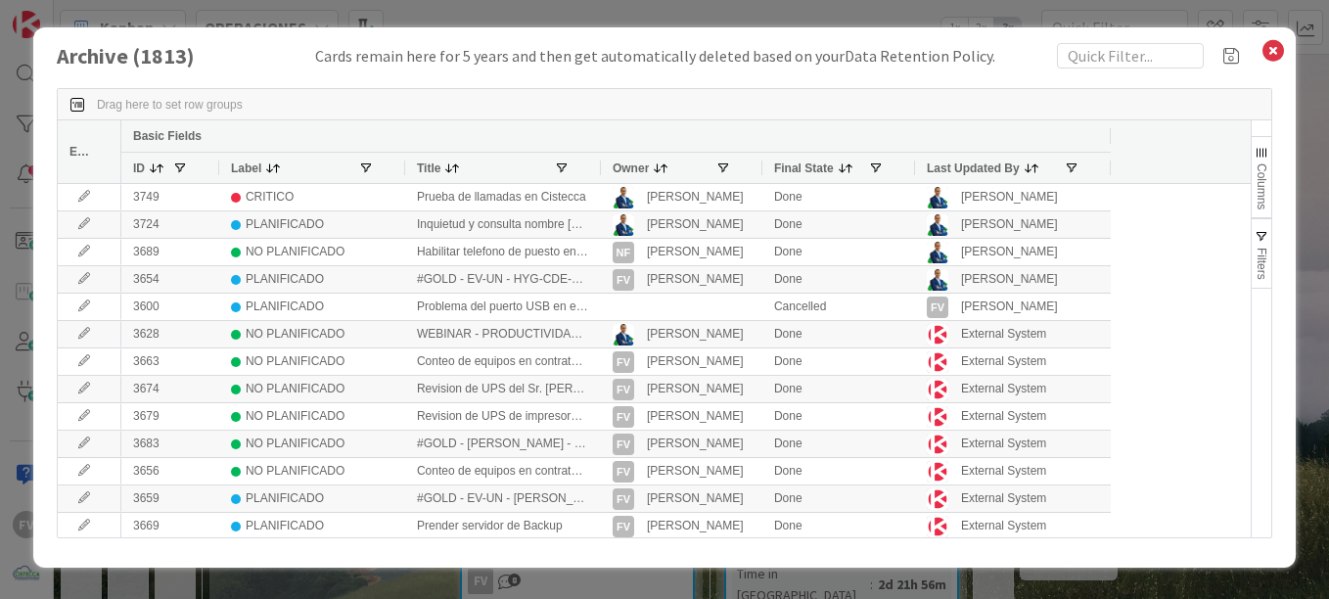
click at [1258, 241] on span "button" at bounding box center [1261, 237] width 16 height 16
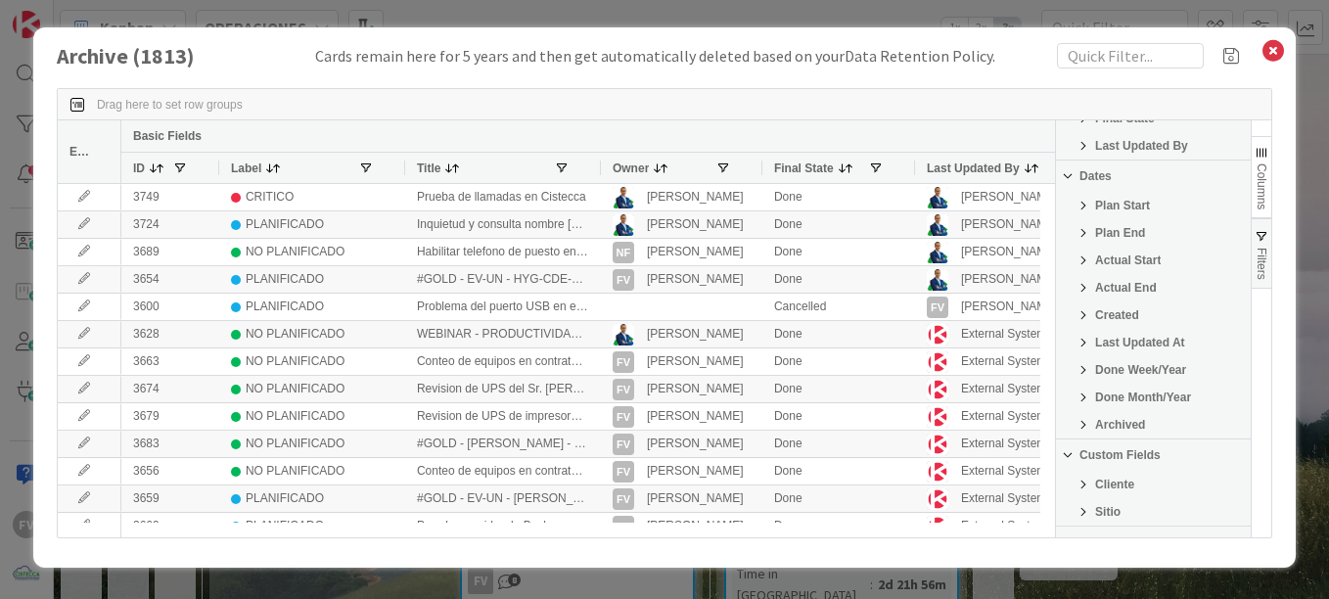
scroll to position [196, 0]
click at [1095, 223] on span "Plan End" at bounding box center [1120, 226] width 50 height 14
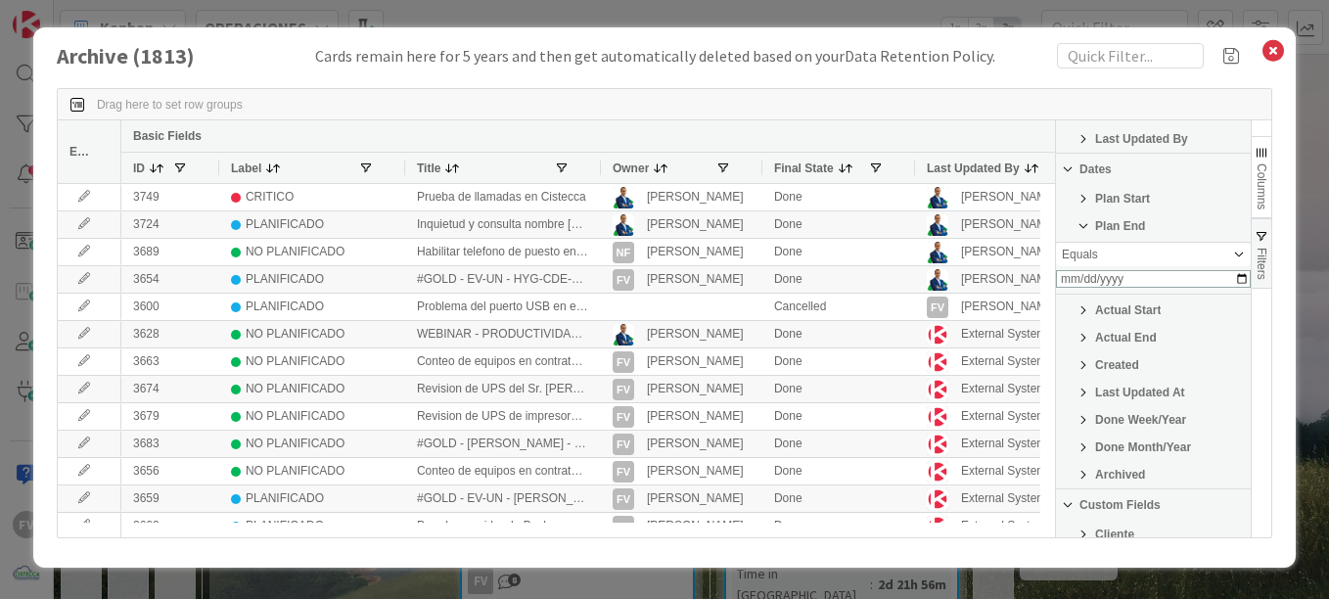
click at [1092, 223] on div "Plan End" at bounding box center [1153, 225] width 195 height 23
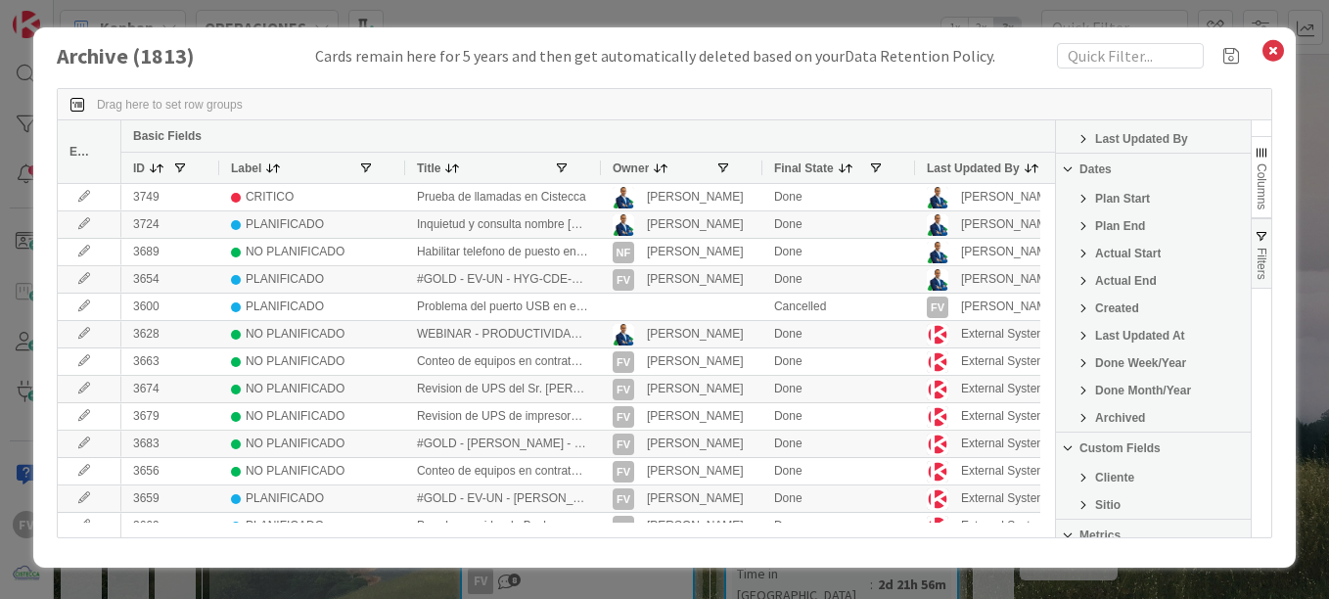
click at [1109, 333] on span "Last Updated At" at bounding box center [1140, 336] width 90 height 14
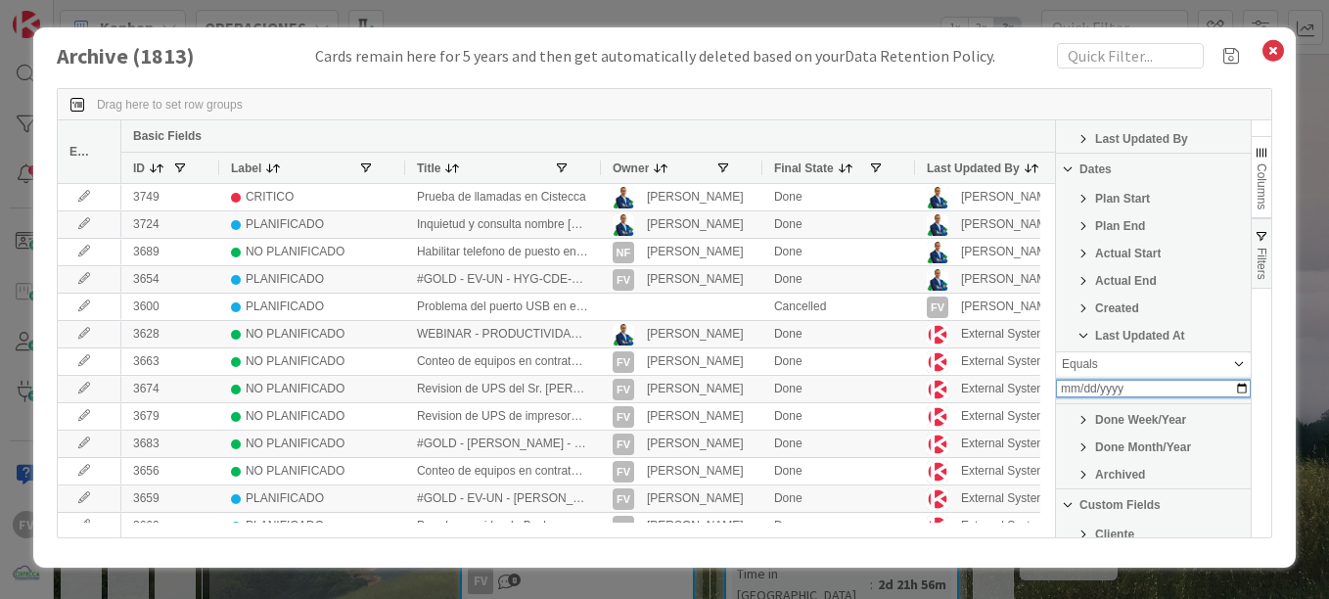
click at [1095, 391] on input "Filter Value" at bounding box center [1153, 389] width 195 height 18
click at [1082, 397] on input "Filter Value" at bounding box center [1153, 389] width 195 height 18
click at [1081, 395] on input "Filter Value" at bounding box center [1153, 389] width 195 height 18
click at [1074, 395] on input "Filter Value" at bounding box center [1153, 389] width 195 height 18
type input "[DATE]"
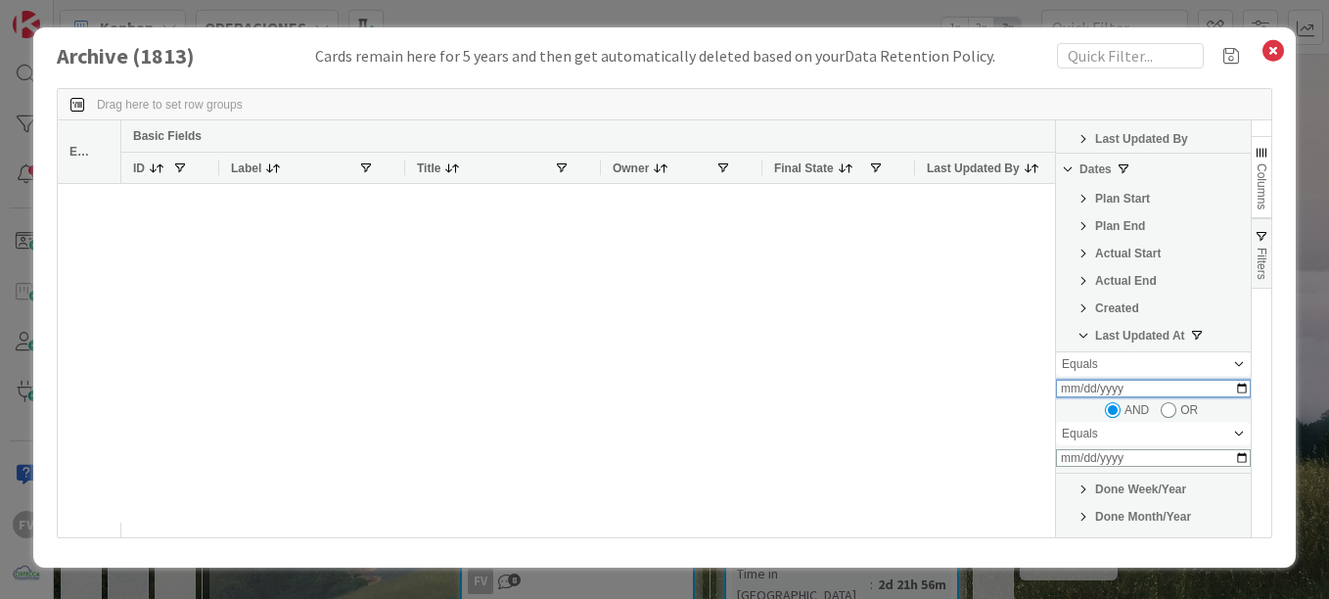
click at [1080, 392] on input "[DATE]" at bounding box center [1153, 389] width 195 height 18
click at [1078, 394] on input "[DATE]" at bounding box center [1153, 389] width 195 height 18
click at [1072, 397] on input "[DATE]" at bounding box center [1153, 389] width 195 height 18
click at [1001, 369] on div at bounding box center [587, 353] width 933 height 338
click at [1258, 143] on button "Columns" at bounding box center [1261, 177] width 20 height 82
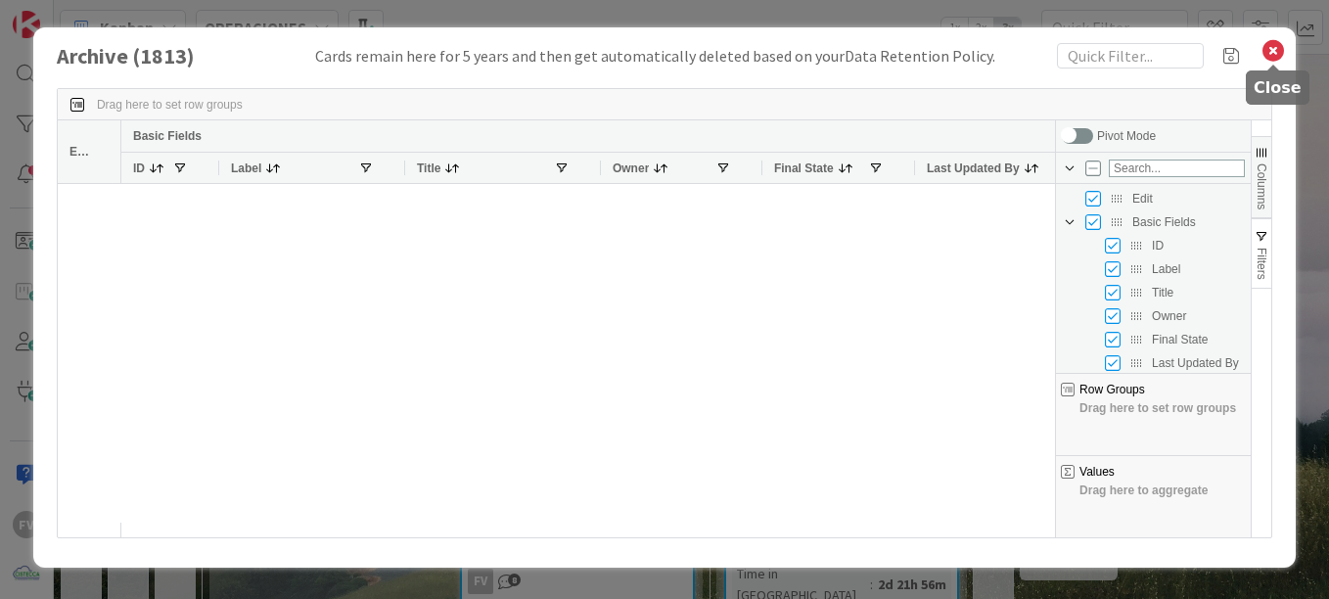
click at [1274, 56] on icon at bounding box center [1272, 50] width 25 height 27
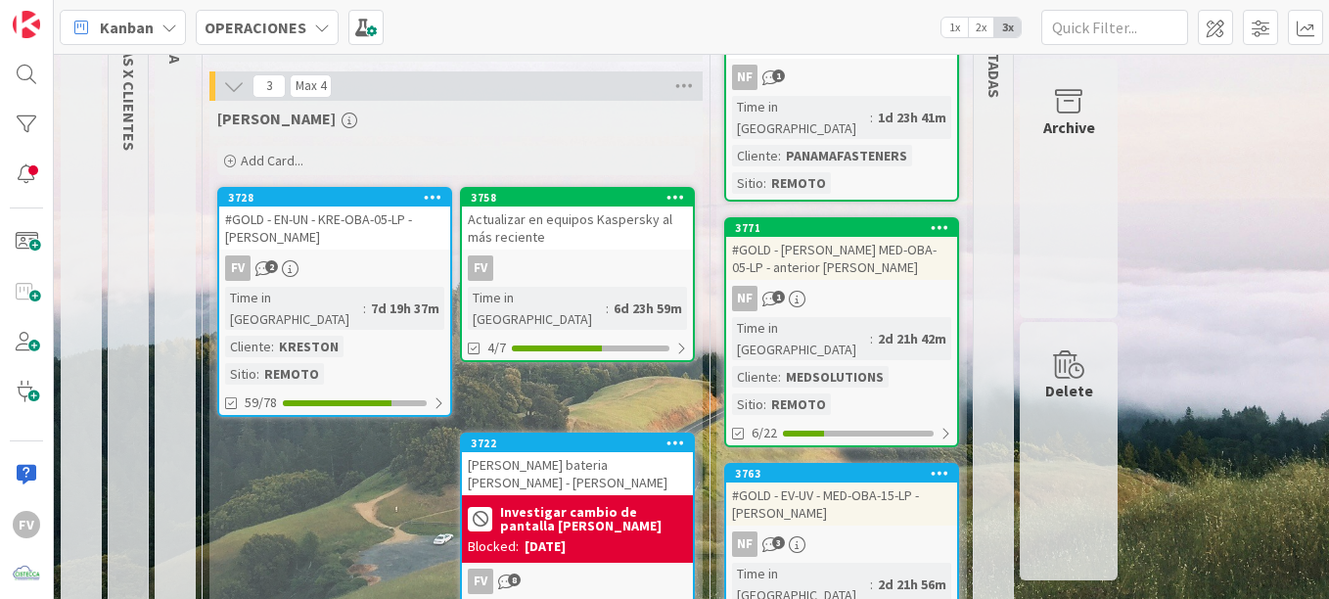
click at [1076, 162] on div "Archive" at bounding box center [1068, 188] width 98 height 259
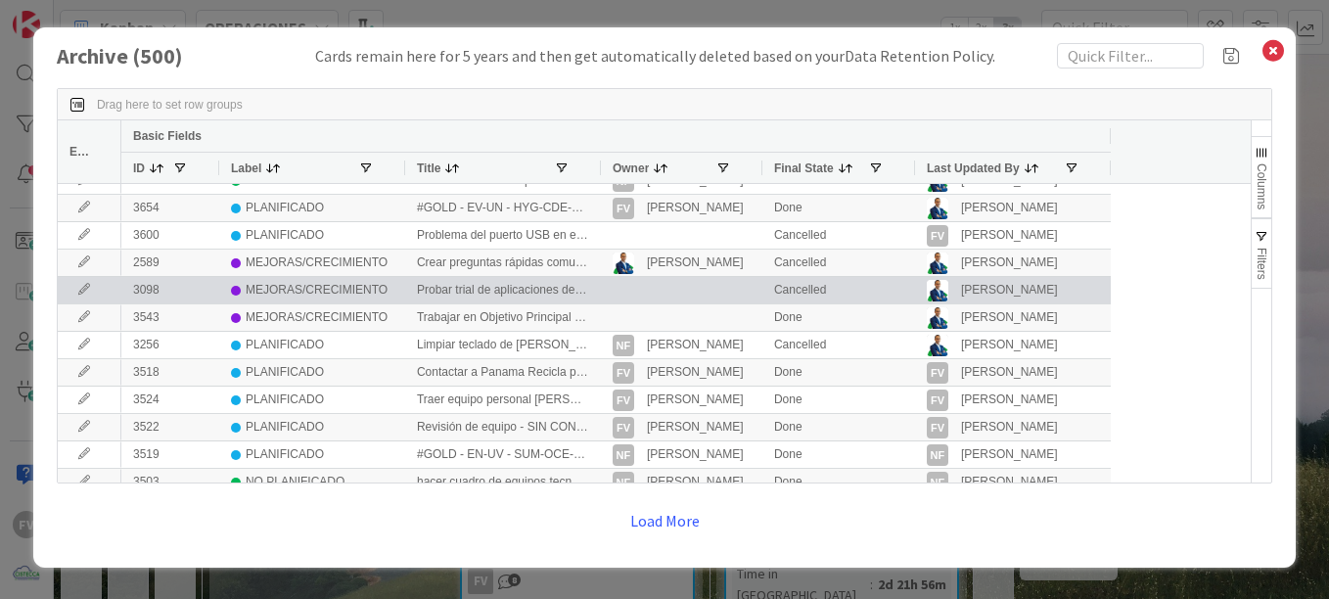
scroll to position [98, 0]
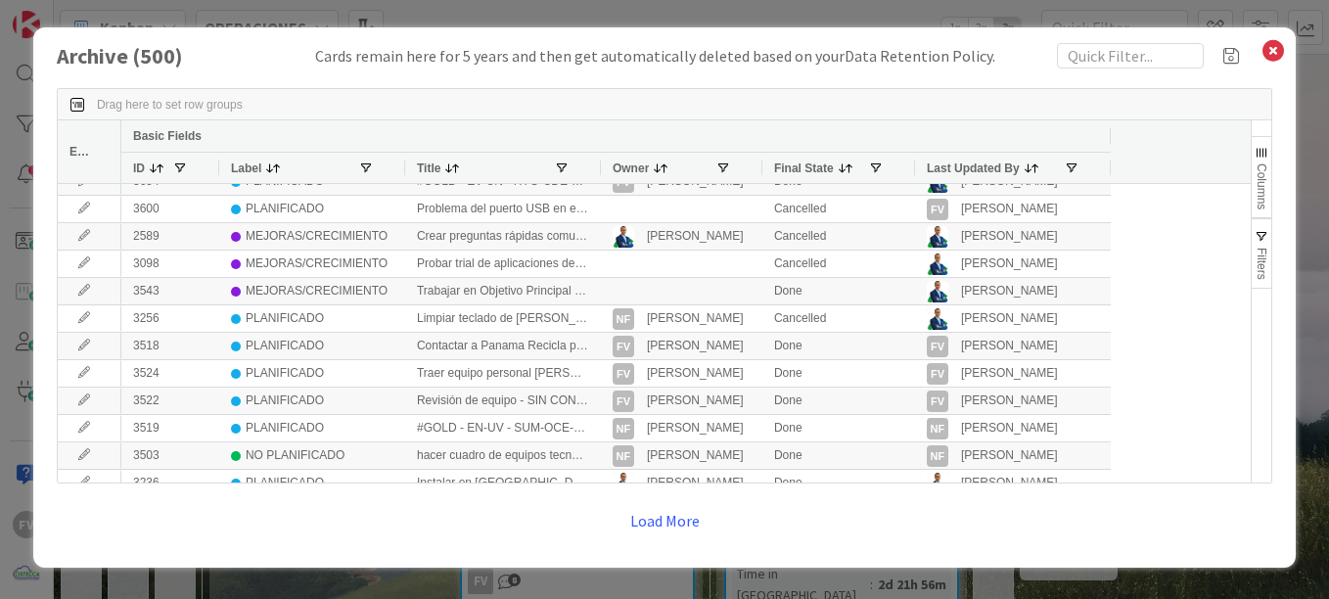
click at [601, 167] on div "Owner" at bounding box center [681, 167] width 161 height 31
click at [597, 167] on div at bounding box center [600, 168] width 8 height 30
click at [1252, 234] on button "Filters" at bounding box center [1261, 253] width 20 height 70
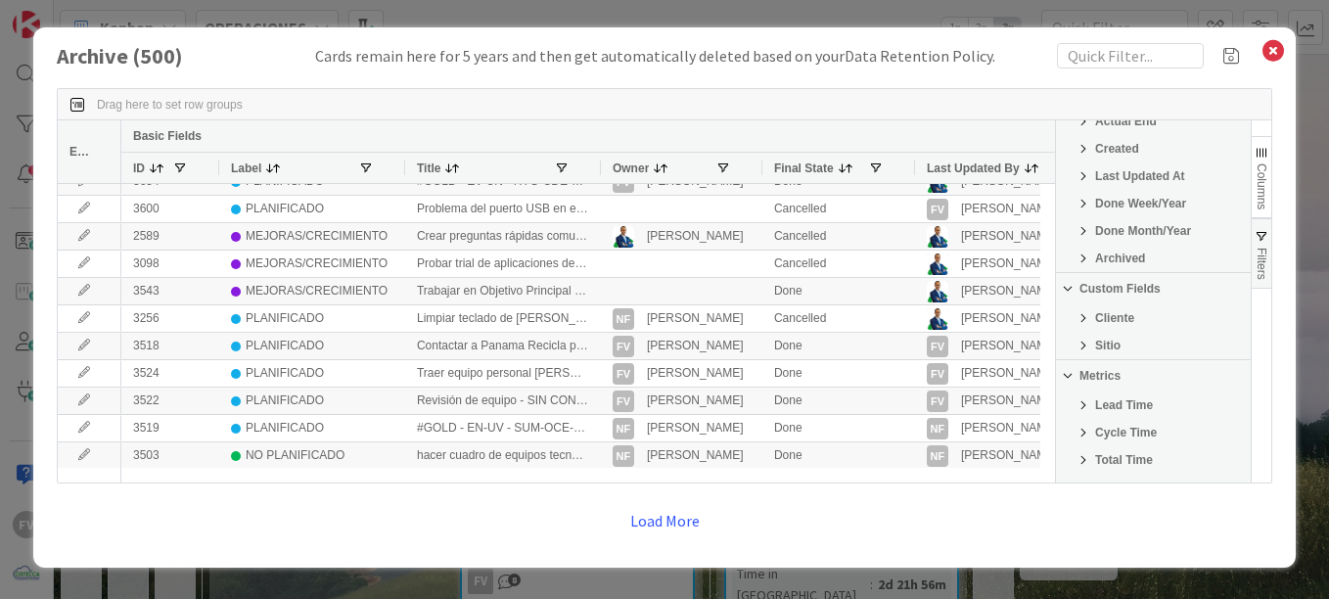
scroll to position [391, 0]
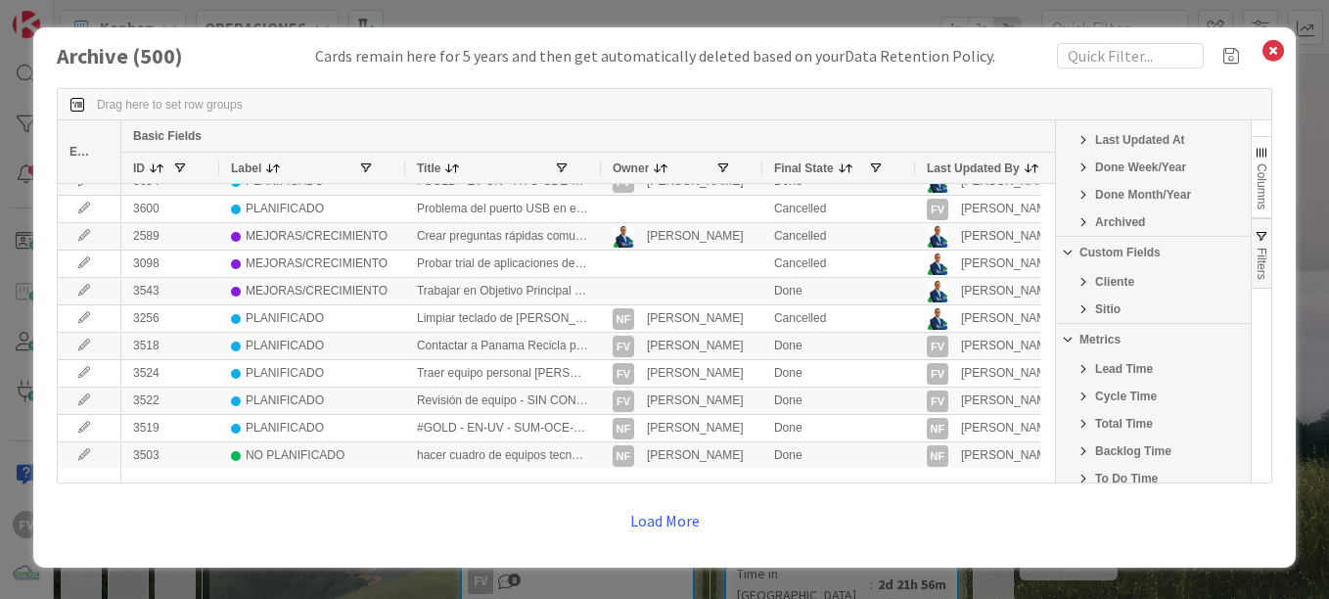
click at [1098, 284] on span "Cliente" at bounding box center [1114, 282] width 39 height 14
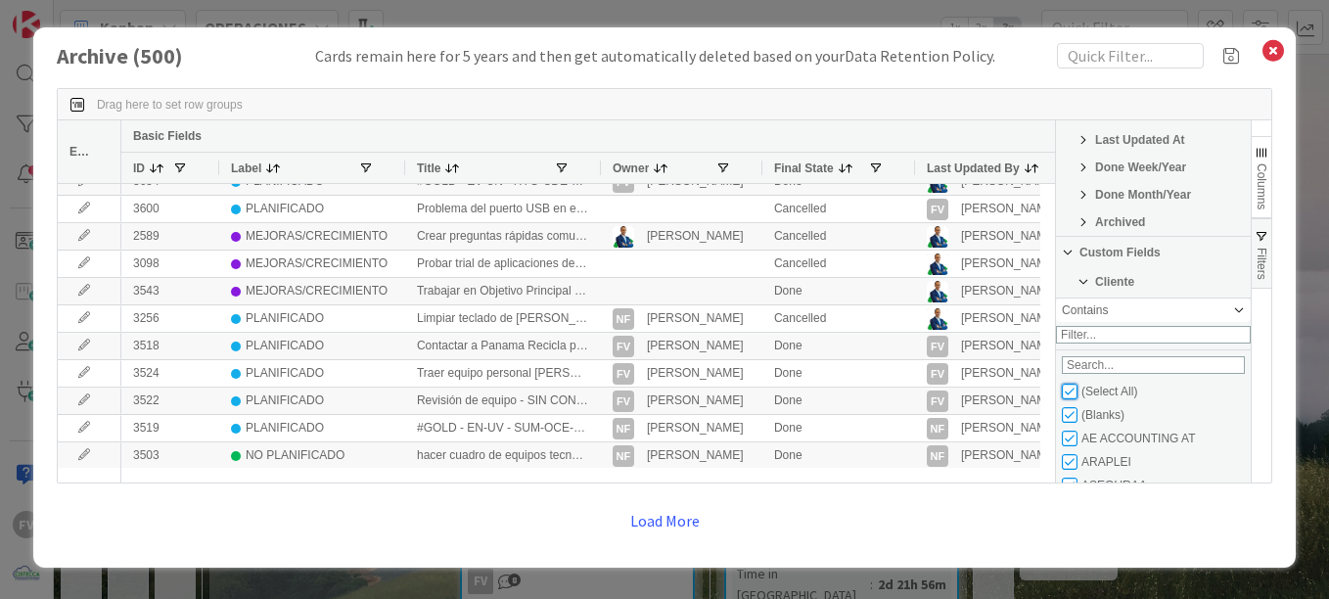
click at [1075, 399] on input "Filter List" at bounding box center [1069, 391] width 16 height 16
checkbox input "false"
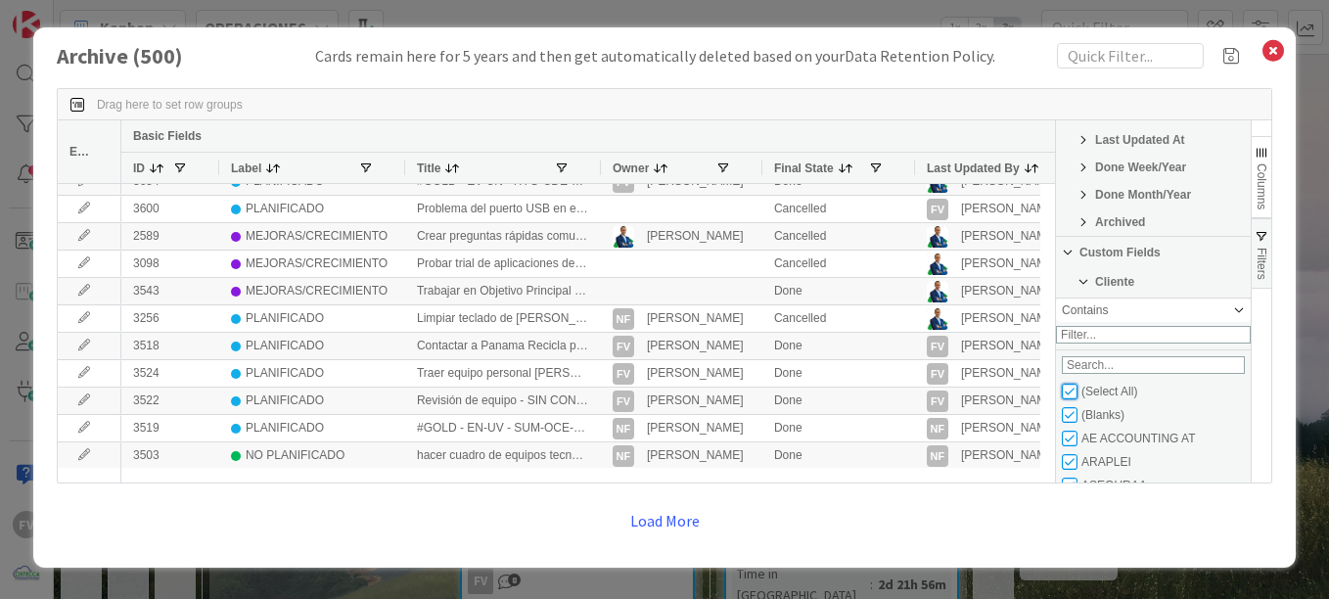
checkbox input "false"
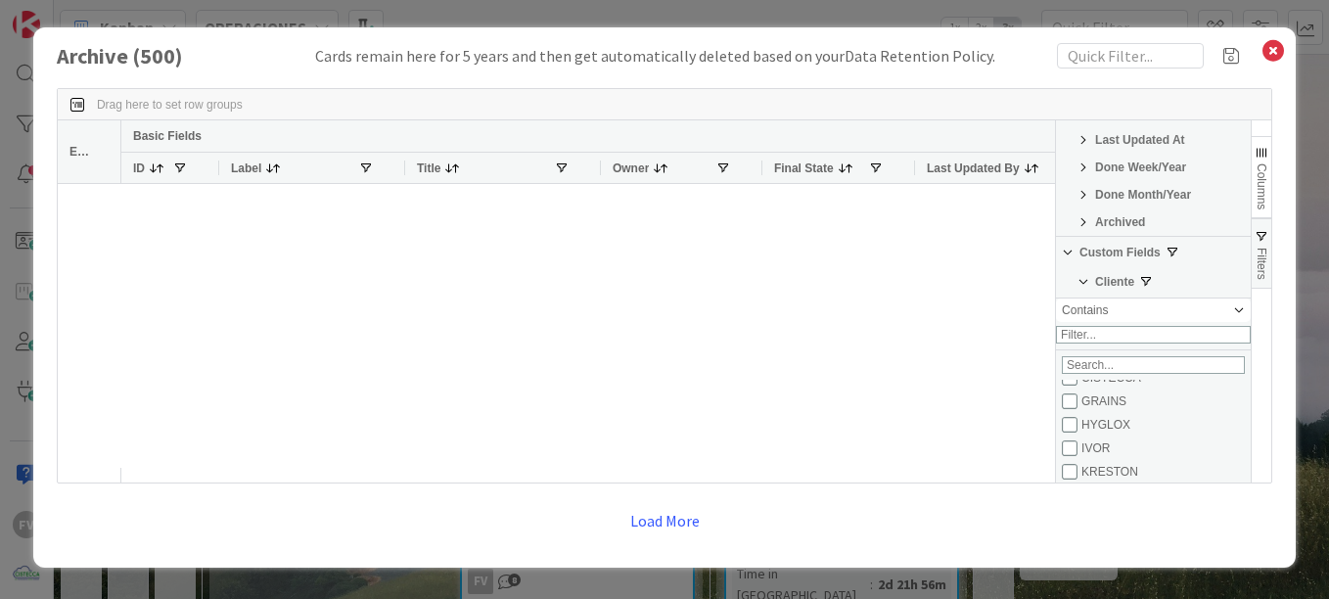
scroll to position [188, 0]
click at [1070, 423] on input "Filter List" at bounding box center [1069, 415] width 16 height 16
checkbox input "true"
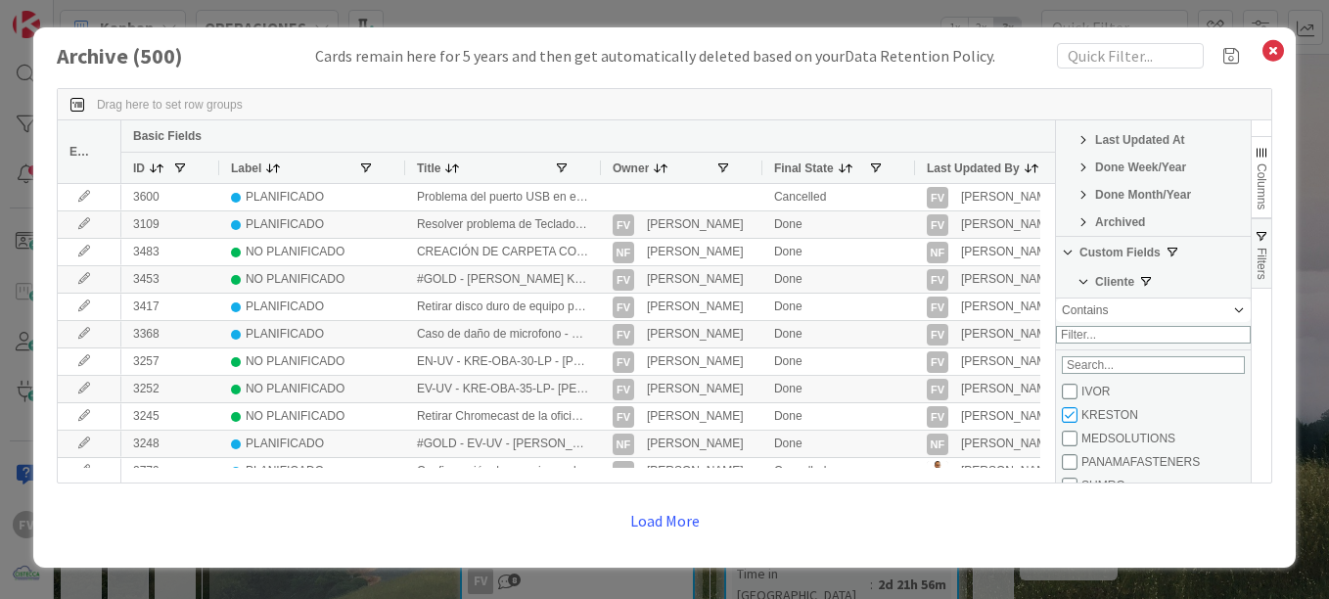
click at [957, 96] on div "Drag here to set row groups" at bounding box center [664, 104] width 1213 height 31
click at [600, 166] on div at bounding box center [600, 168] width 8 height 30
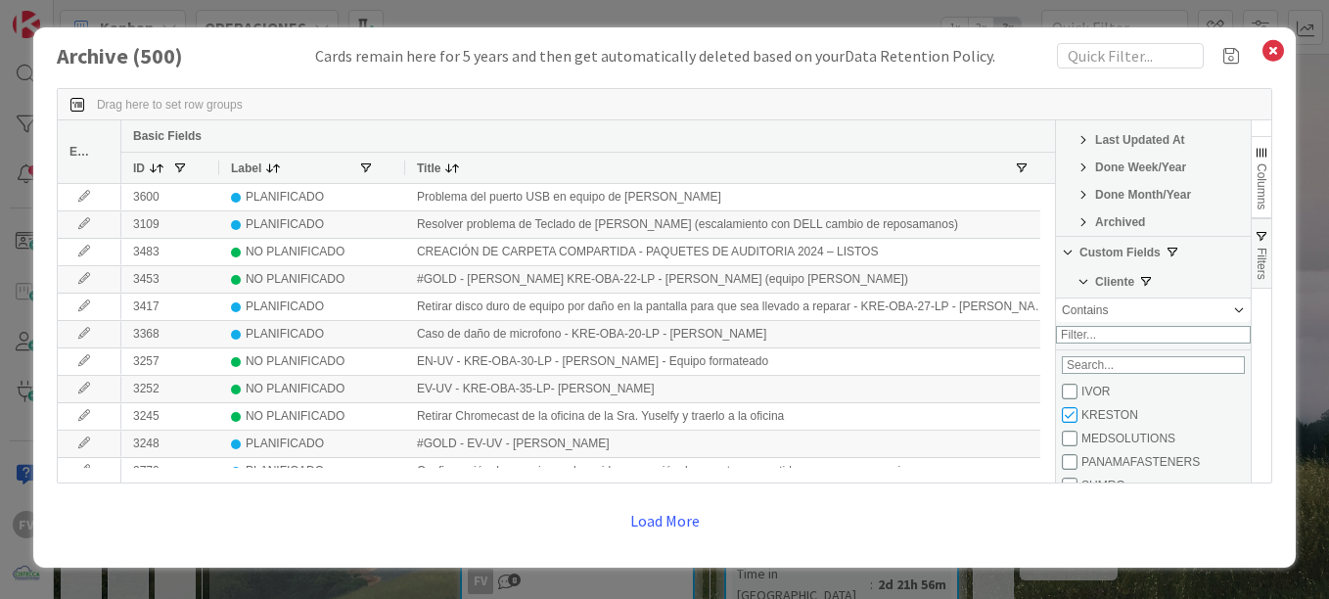
scroll to position [352, 0]
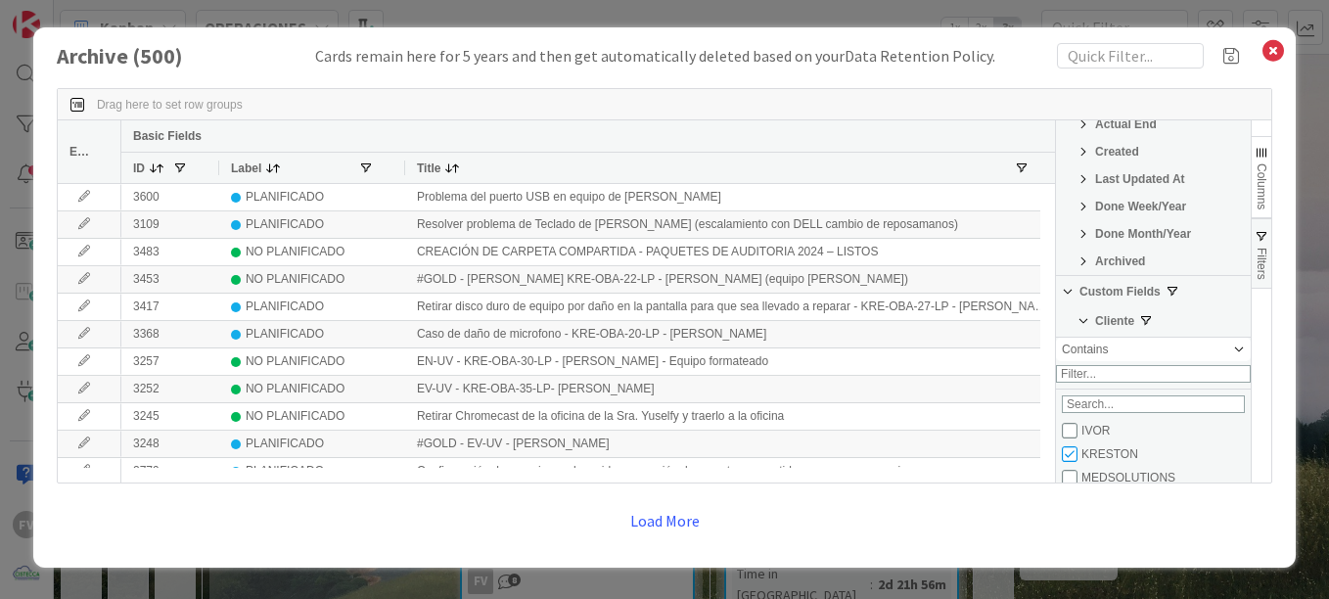
click at [992, 82] on div "Press ENTER to sort. Press ALT DOWN to open column menu. Press CTRL ENTER to op…" at bounding box center [664, 312] width 1215 height 489
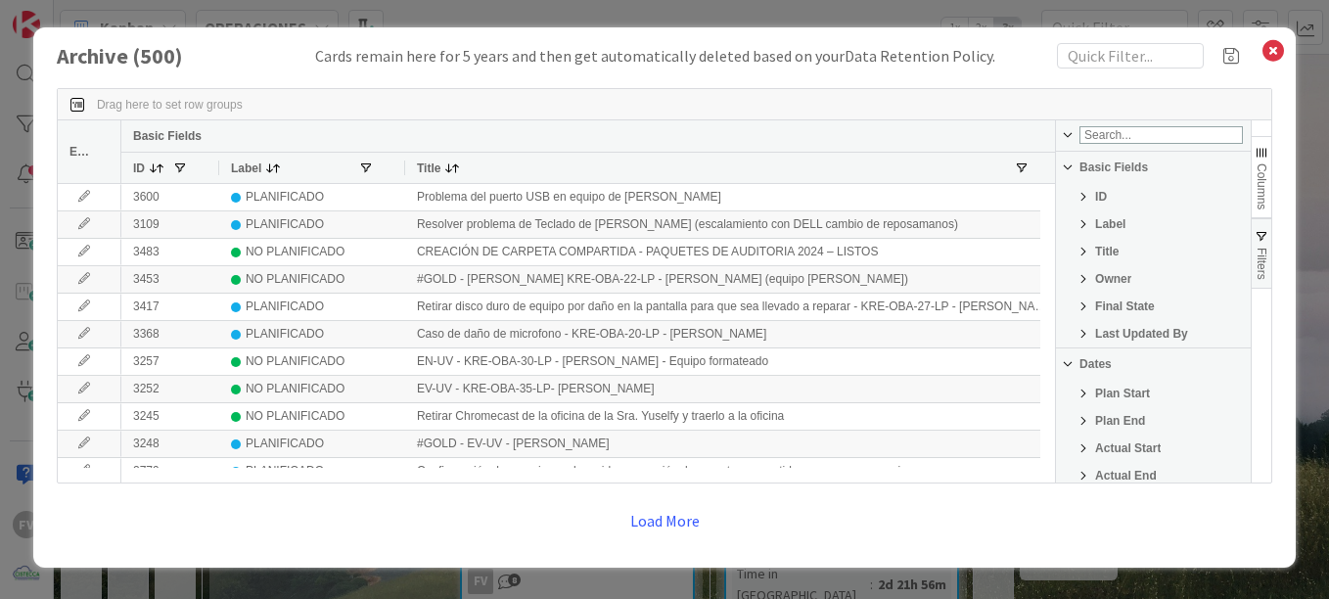
scroll to position [0, 0]
click at [1266, 229] on span "button" at bounding box center [1261, 237] width 16 height 16
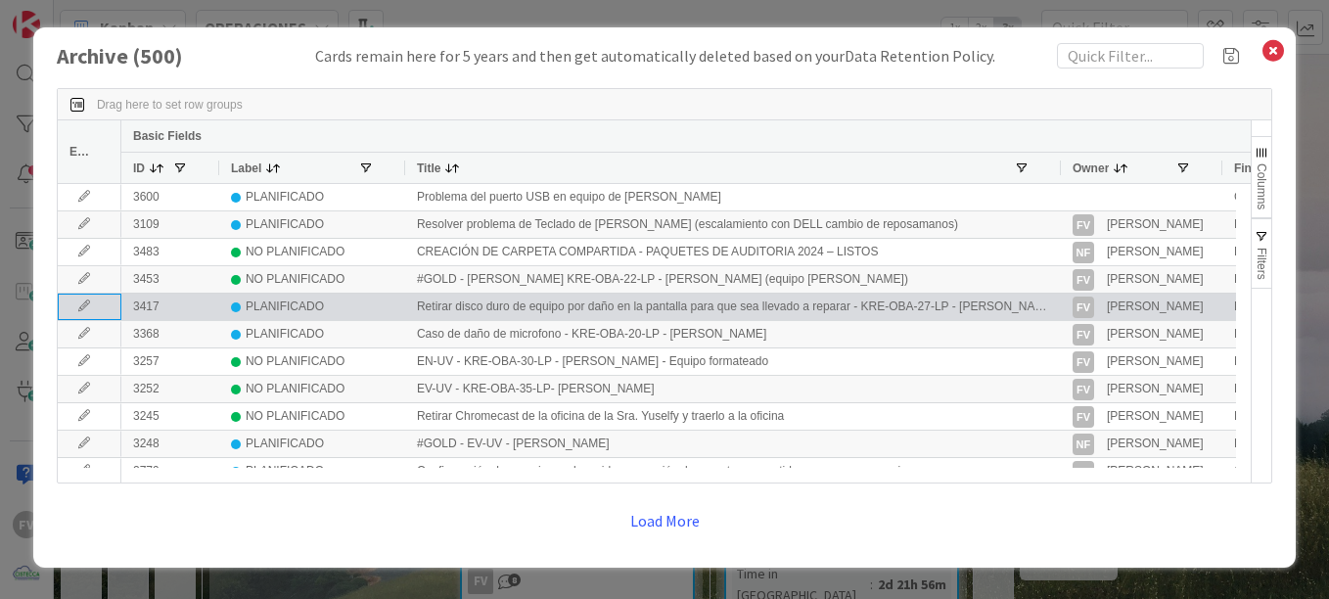
click at [86, 301] on icon at bounding box center [83, 306] width 29 height 12
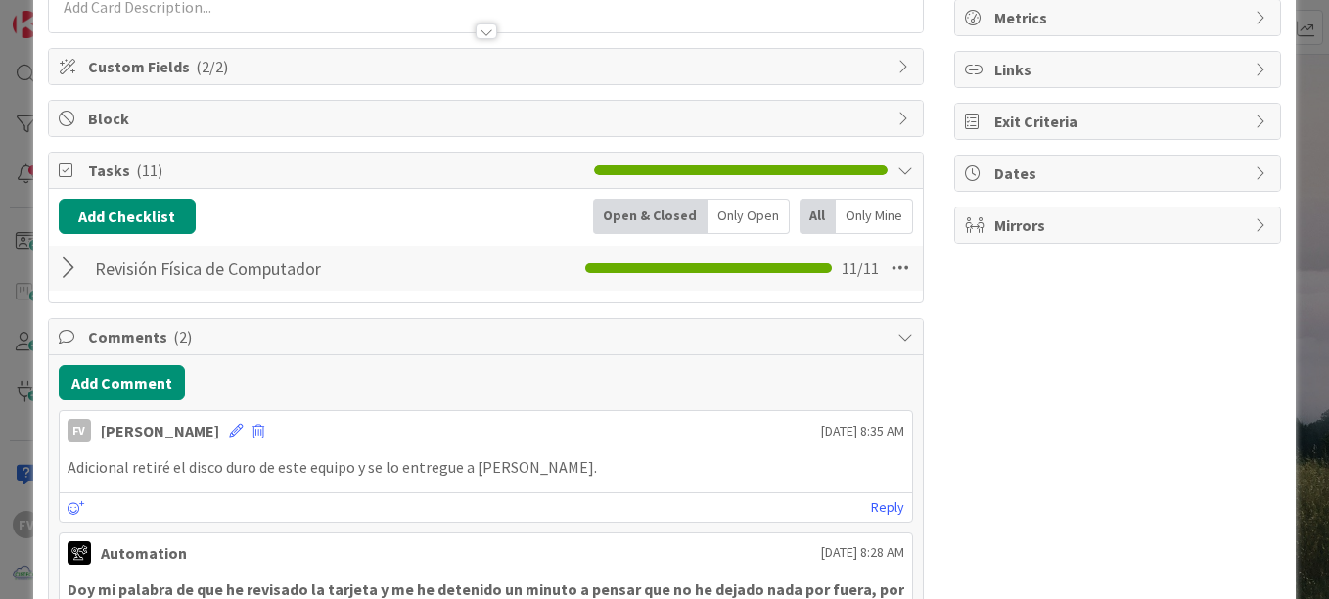
scroll to position [196, 0]
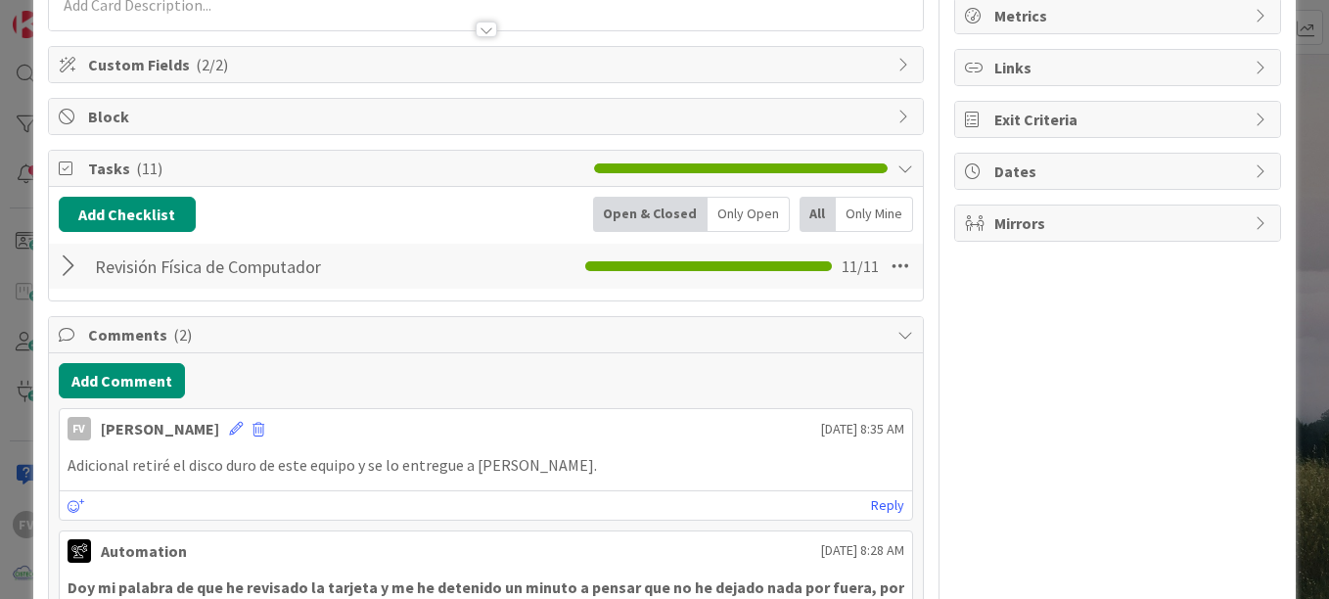
click at [68, 260] on div at bounding box center [71, 265] width 25 height 35
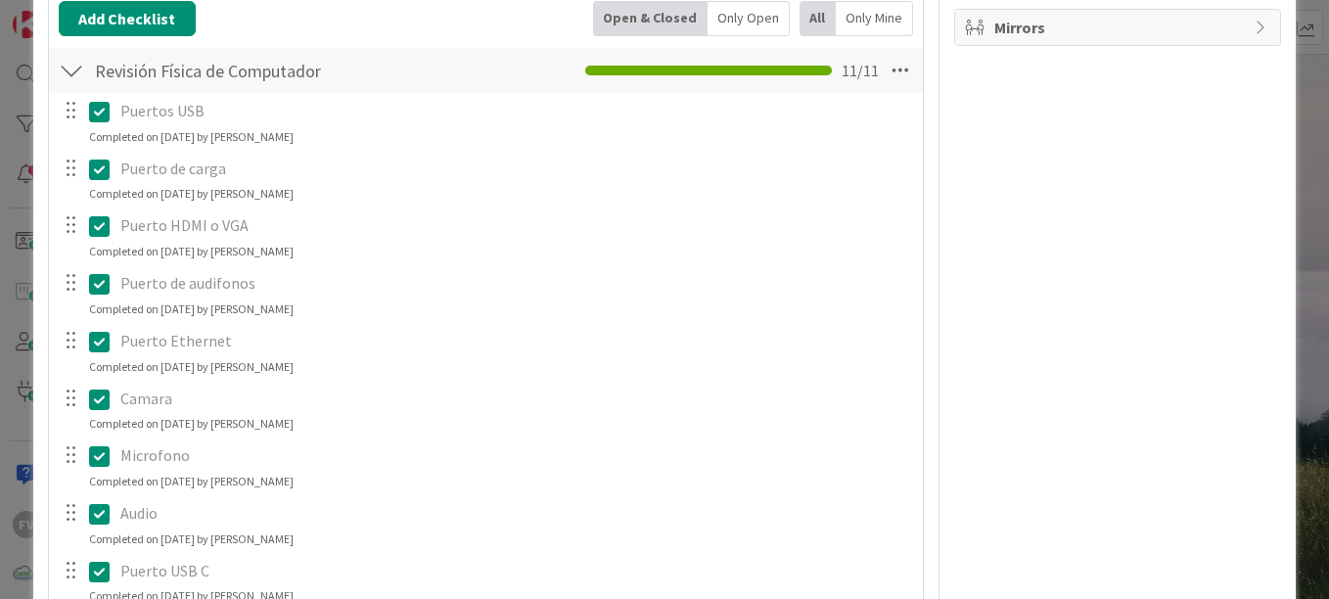
scroll to position [0, 0]
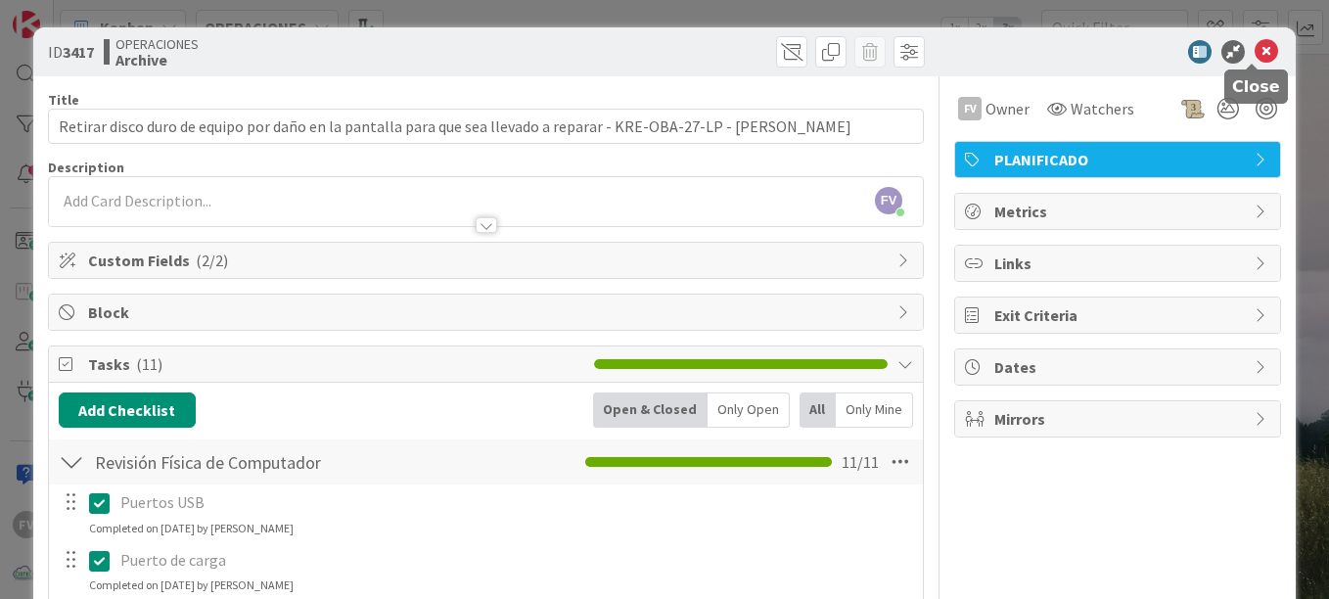
click at [1257, 46] on icon at bounding box center [1265, 51] width 23 height 23
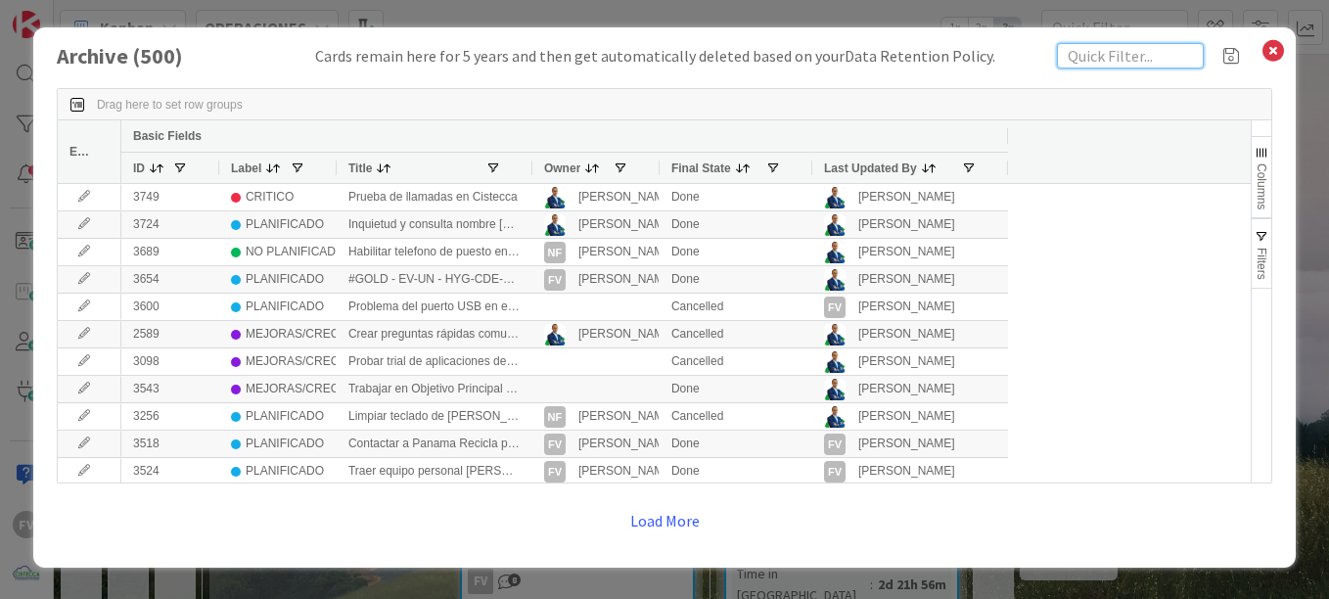
click at [1116, 56] on input "text" at bounding box center [1130, 55] width 147 height 25
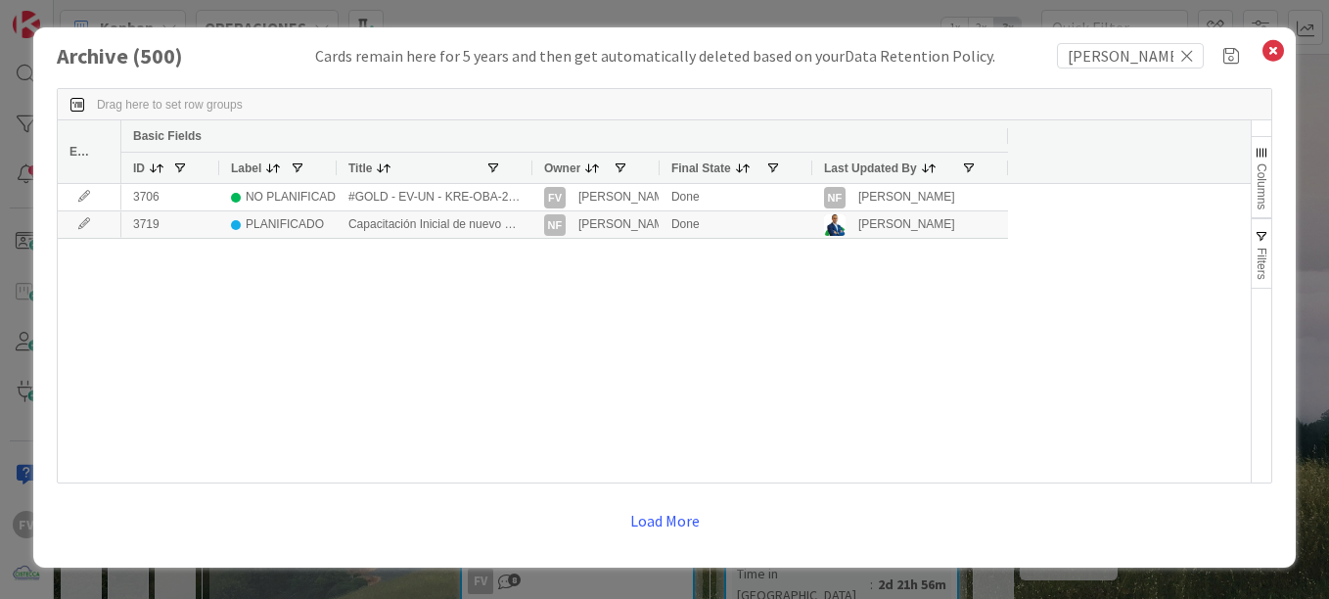
click at [530, 166] on div at bounding box center [531, 168] width 8 height 30
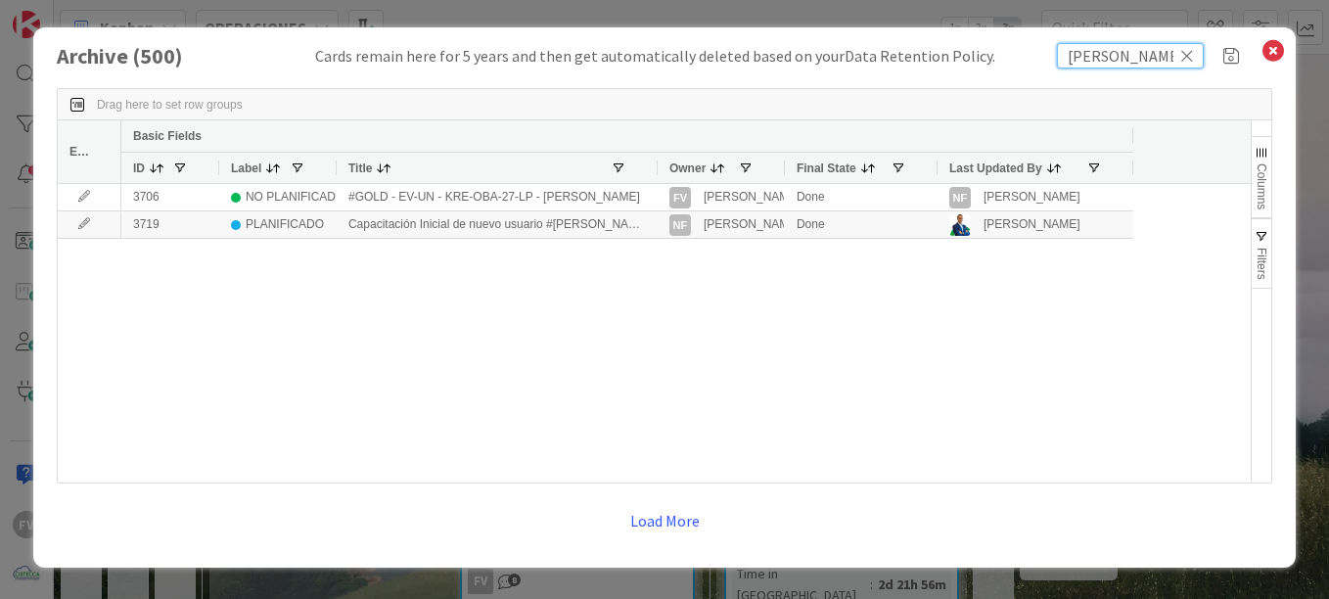
drag, startPoint x: 1069, startPoint y: 55, endPoint x: 810, endPoint y: 43, distance: 259.5
click at [810, 43] on div "Archive ( 500 ) Cards remain here for 5 years and then get automatically delete…" at bounding box center [664, 55] width 1215 height 25
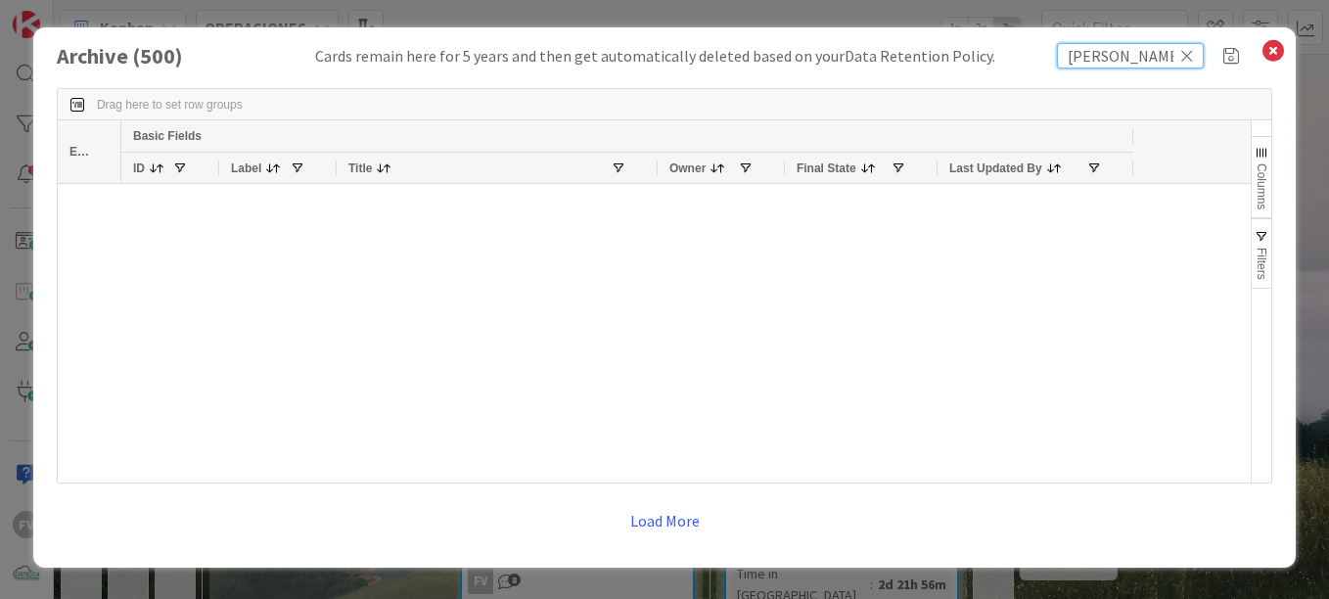
type input "[PERSON_NAME]"
click at [665, 505] on button "Load More" at bounding box center [664, 520] width 95 height 35
click at [664, 508] on div "Press ENTER to sort. Press ALT DOWN to open column menu. Press CTRL ENTER to op…" at bounding box center [664, 312] width 1215 height 489
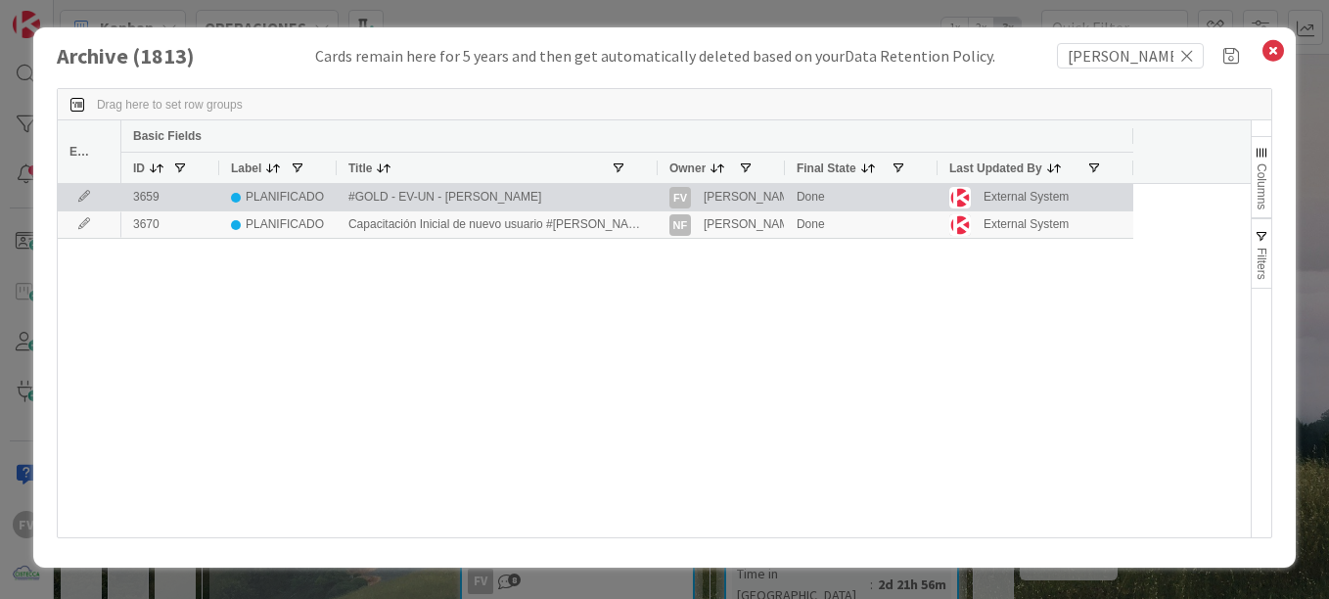
click at [80, 194] on icon at bounding box center [83, 197] width 29 height 12
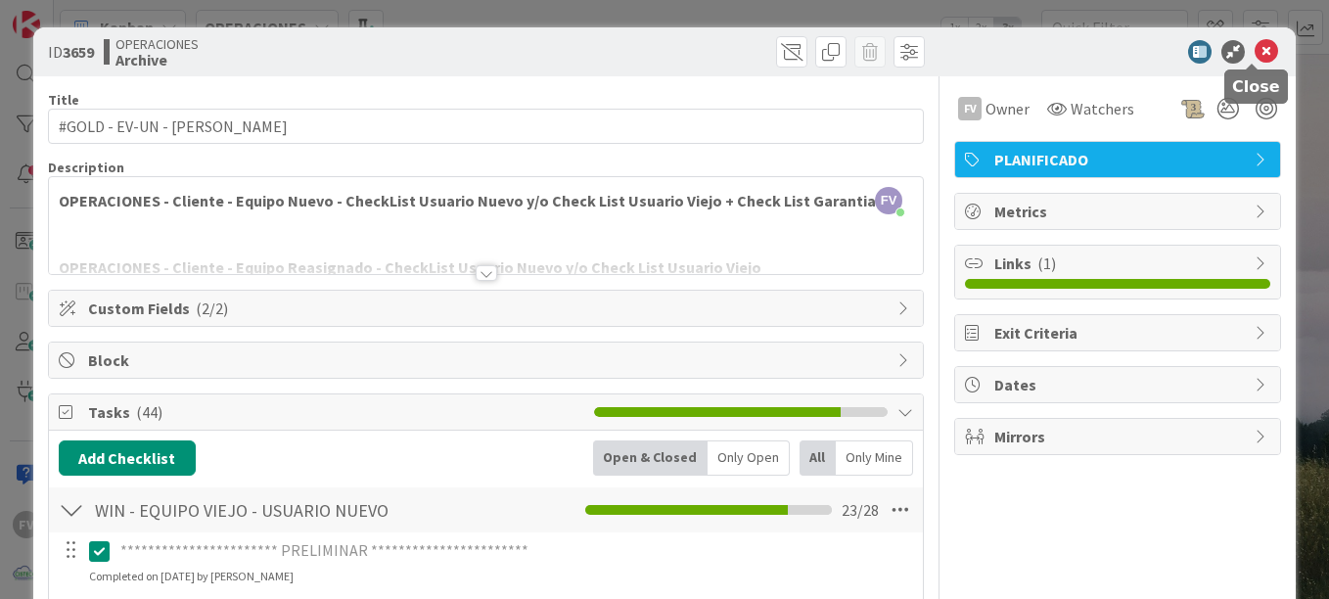
click at [1254, 52] on icon at bounding box center [1265, 51] width 23 height 23
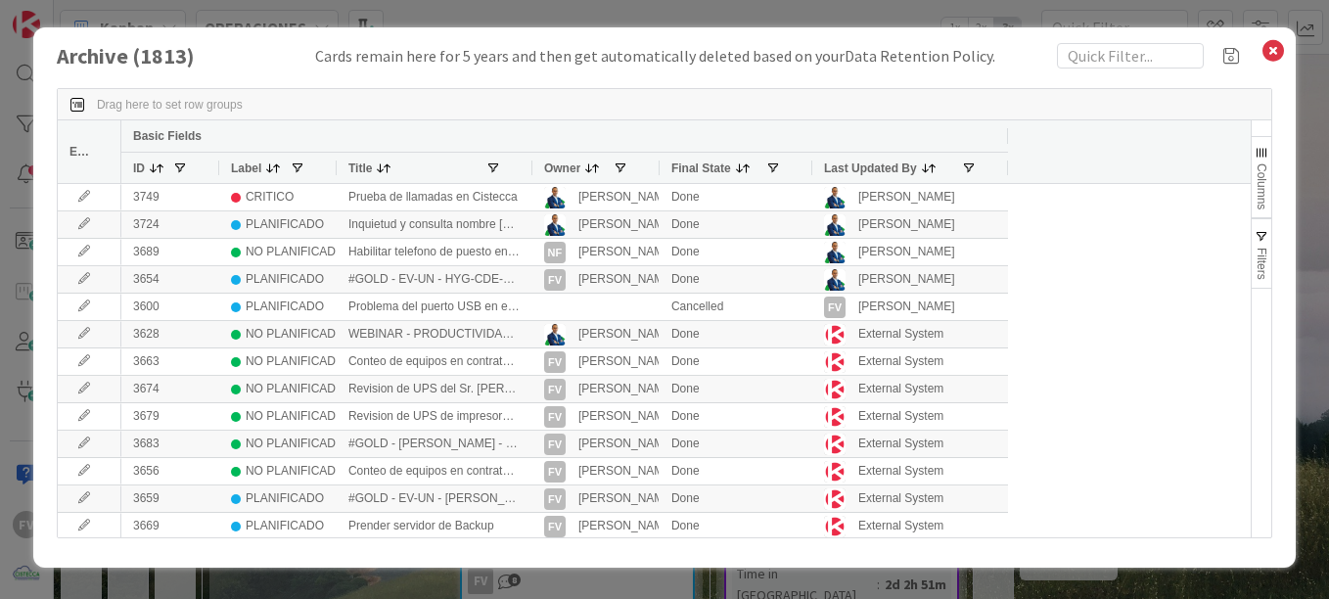
drag, startPoint x: 678, startPoint y: 23, endPoint x: 682, endPoint y: 37, distance: 15.2
click at [678, 23] on div "Archive ( 1813 ) Cards remain here for 5 years and then get automatically delet…" at bounding box center [664, 299] width 1329 height 599
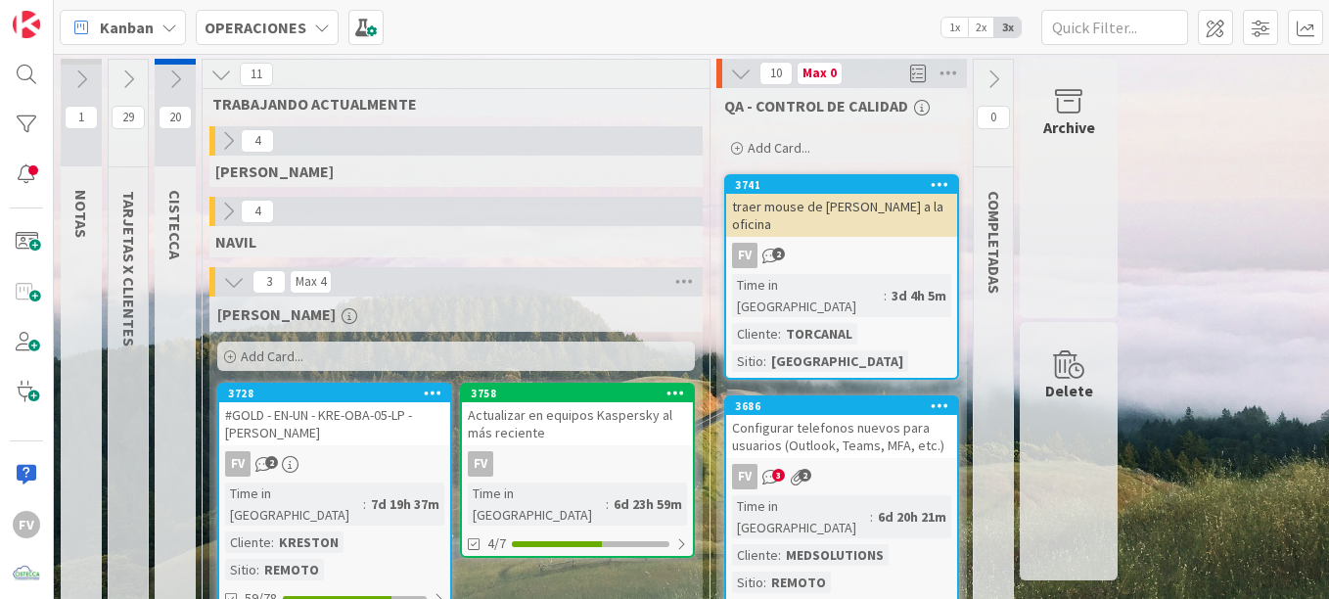
click at [182, 72] on icon at bounding box center [175, 79] width 22 height 22
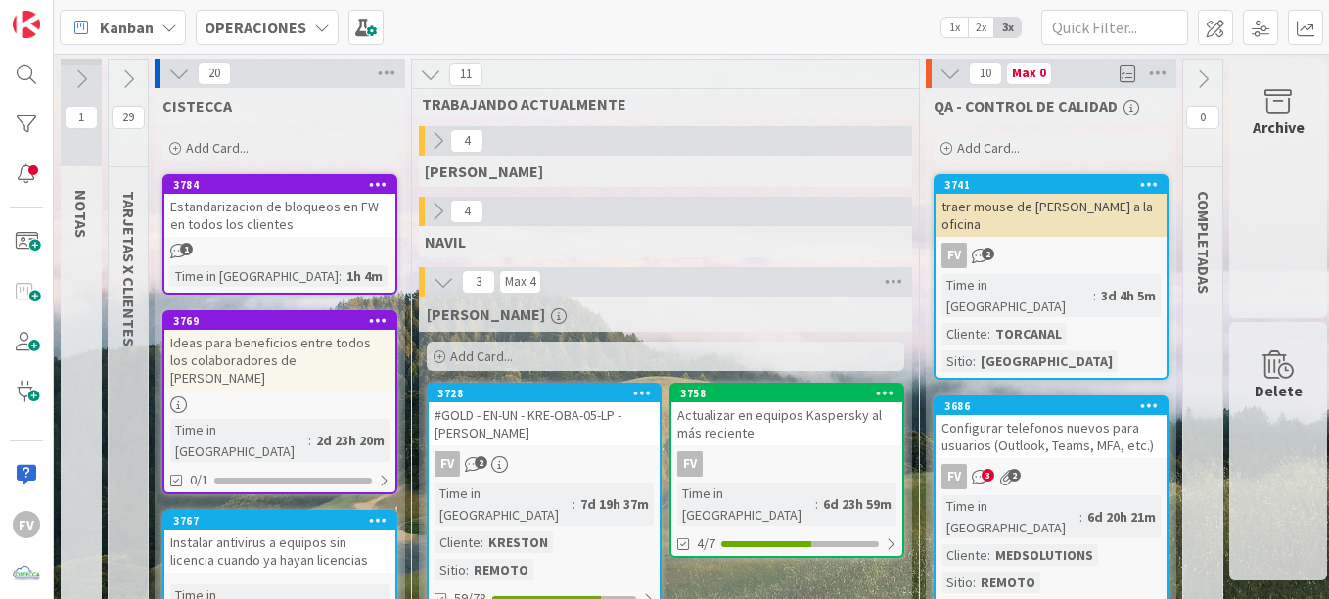
click at [191, 68] on button at bounding box center [178, 73] width 25 height 25
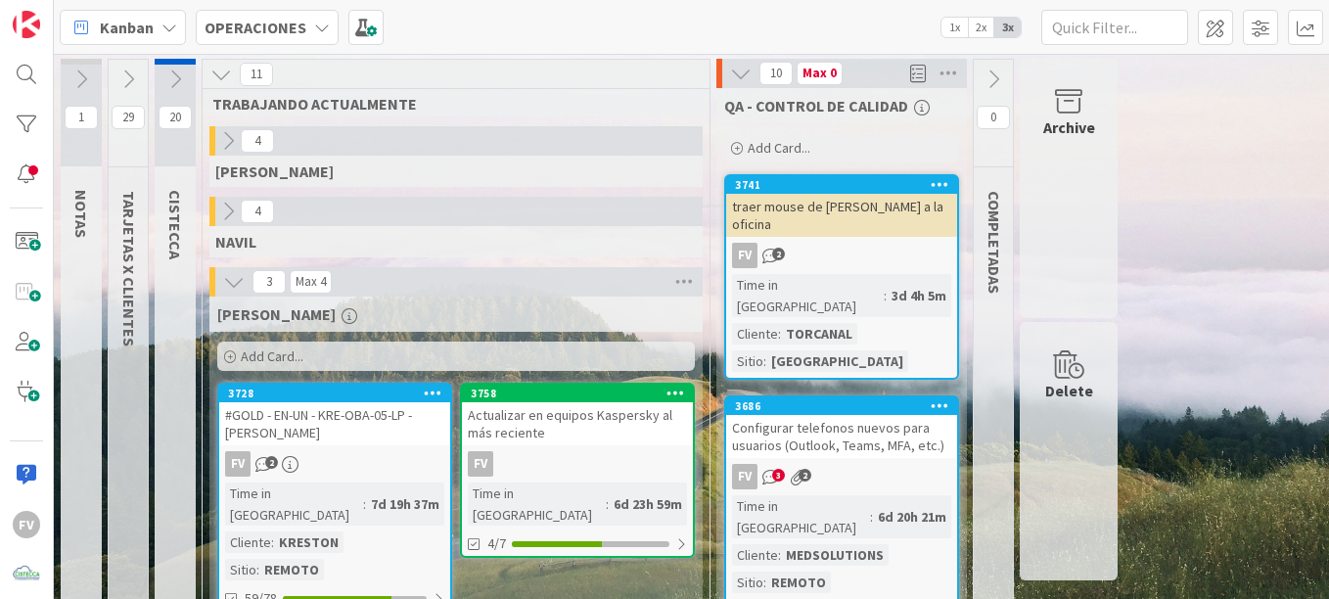
click at [131, 78] on icon at bounding box center [128, 79] width 22 height 22
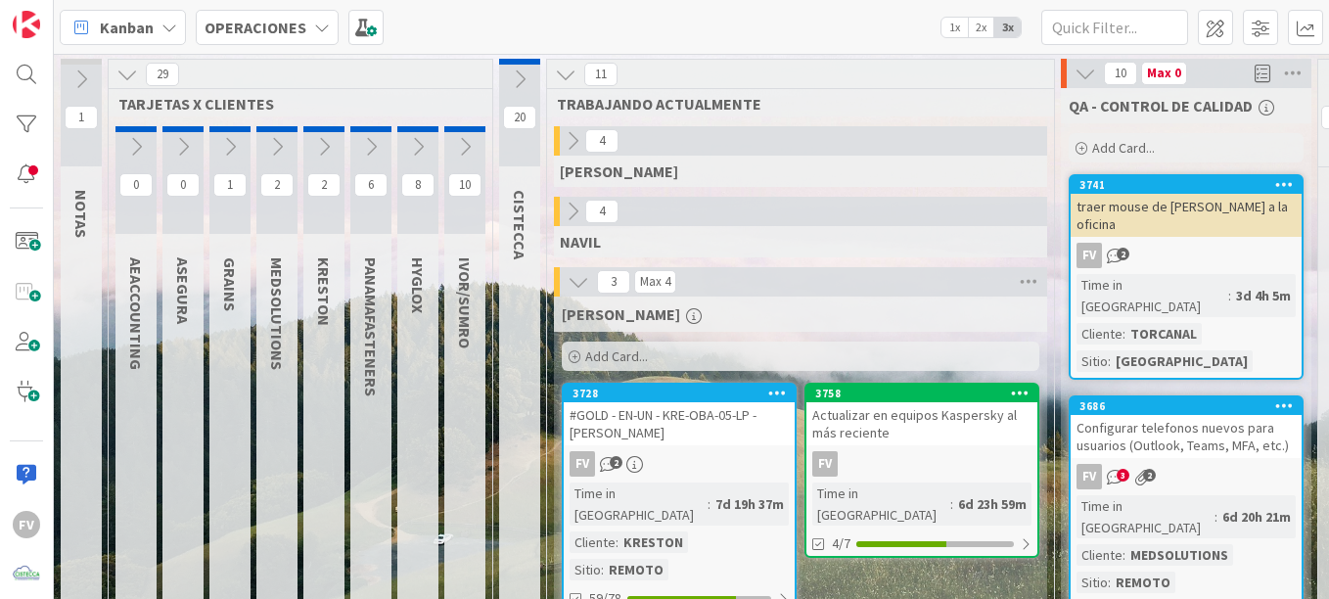
click at [425, 149] on icon at bounding box center [418, 147] width 22 height 22
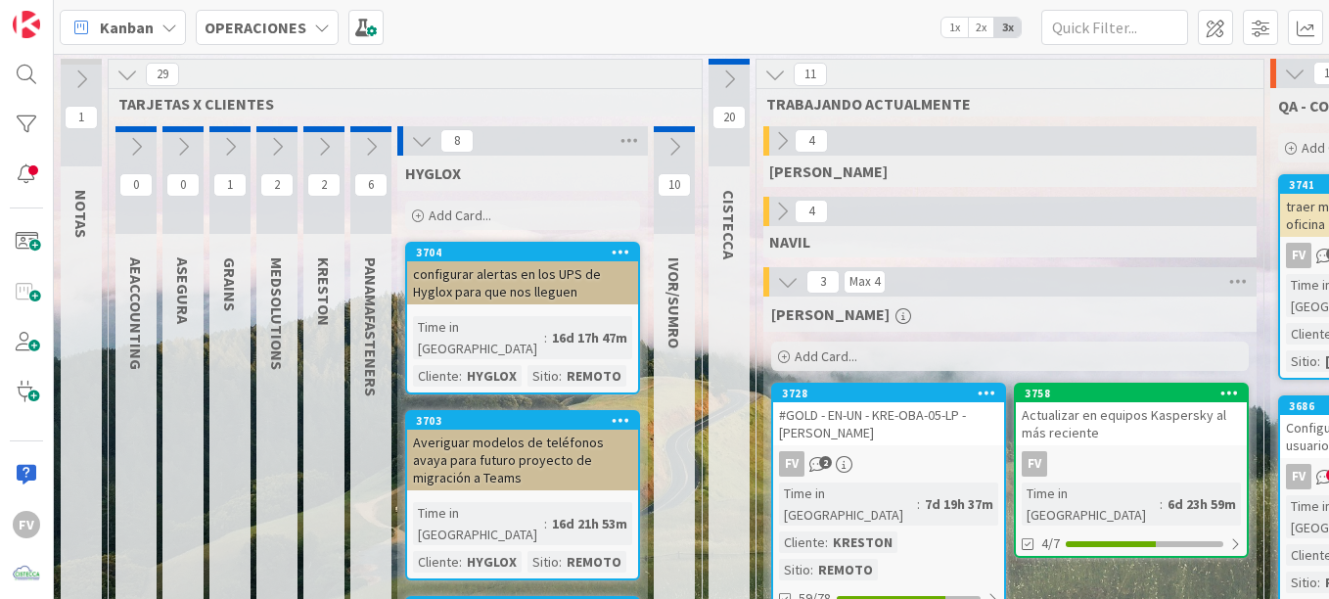
click at [411, 138] on icon at bounding box center [422, 141] width 22 height 22
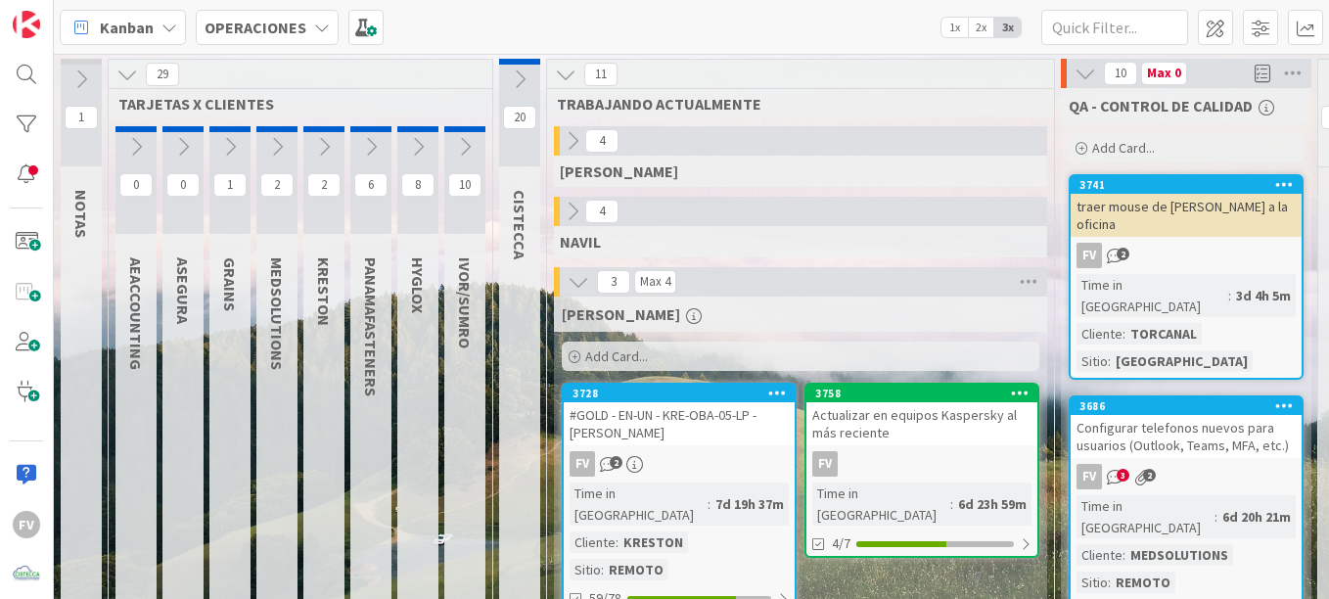
click at [123, 73] on icon at bounding box center [127, 75] width 22 height 22
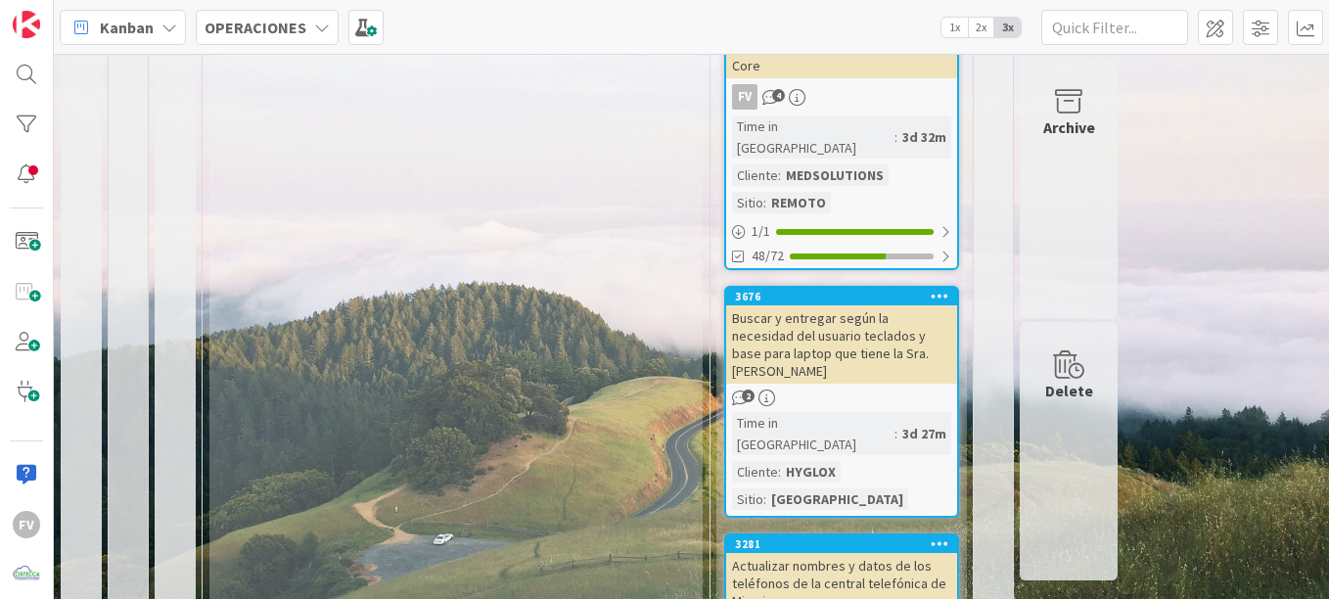
scroll to position [790, 0]
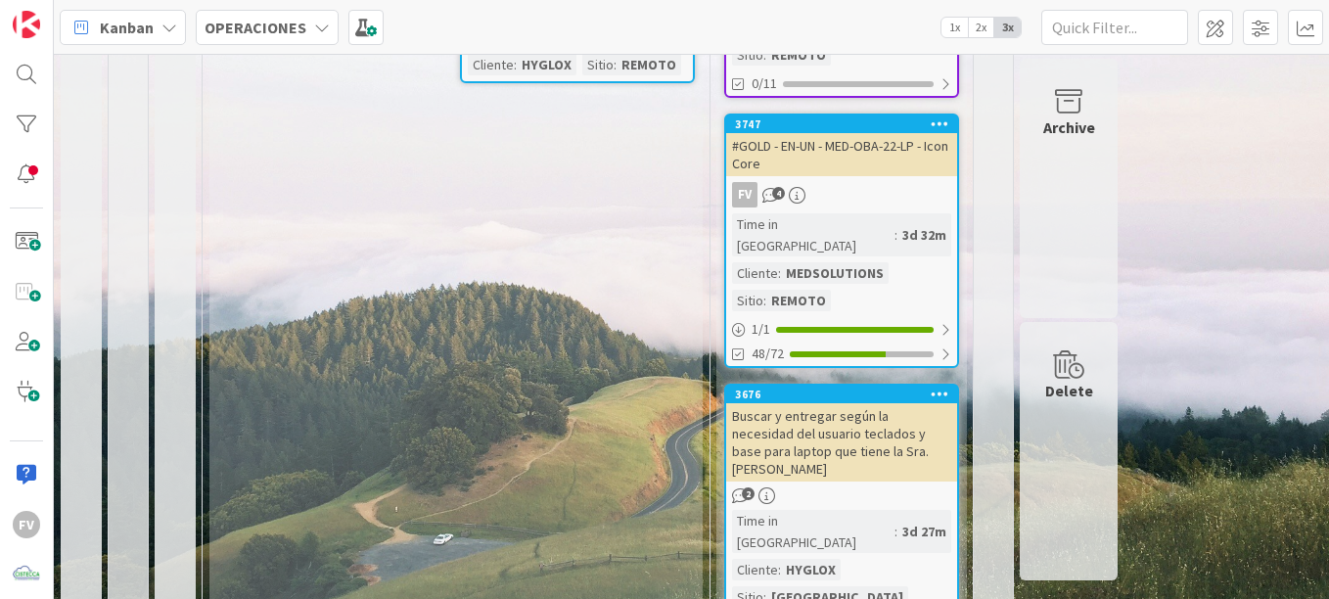
click at [891, 403] on div "Buscar y entregar según la necesidad del usuario teclados y base para laptop qu…" at bounding box center [841, 442] width 231 height 78
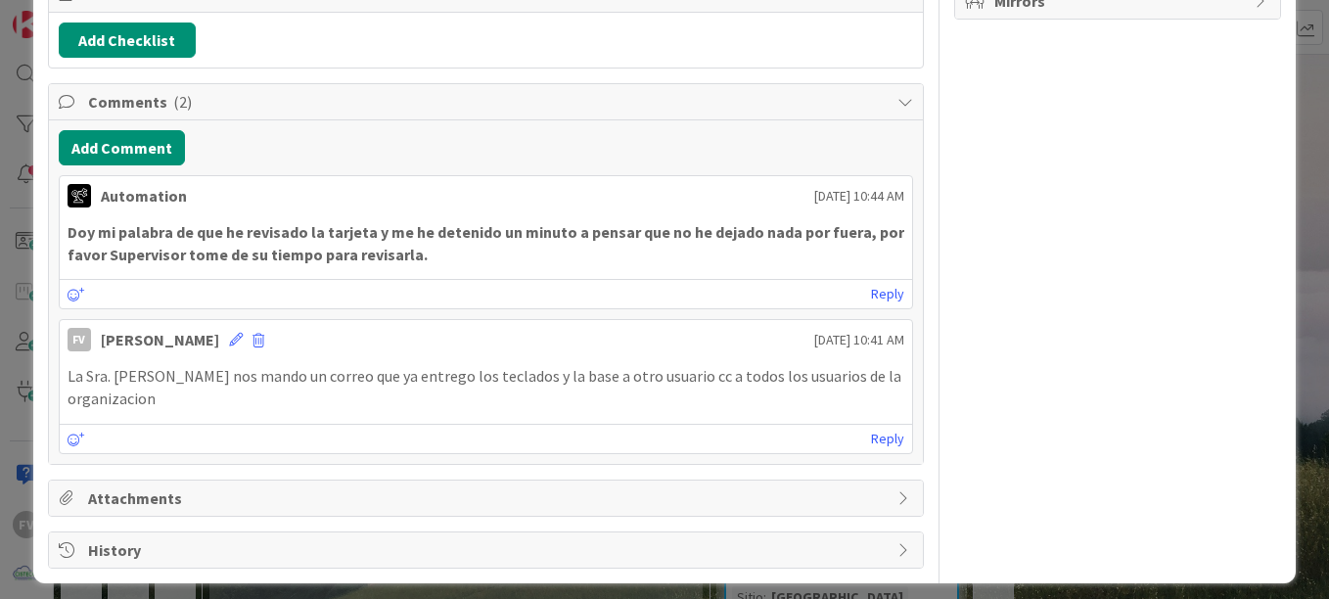
scroll to position [429, 0]
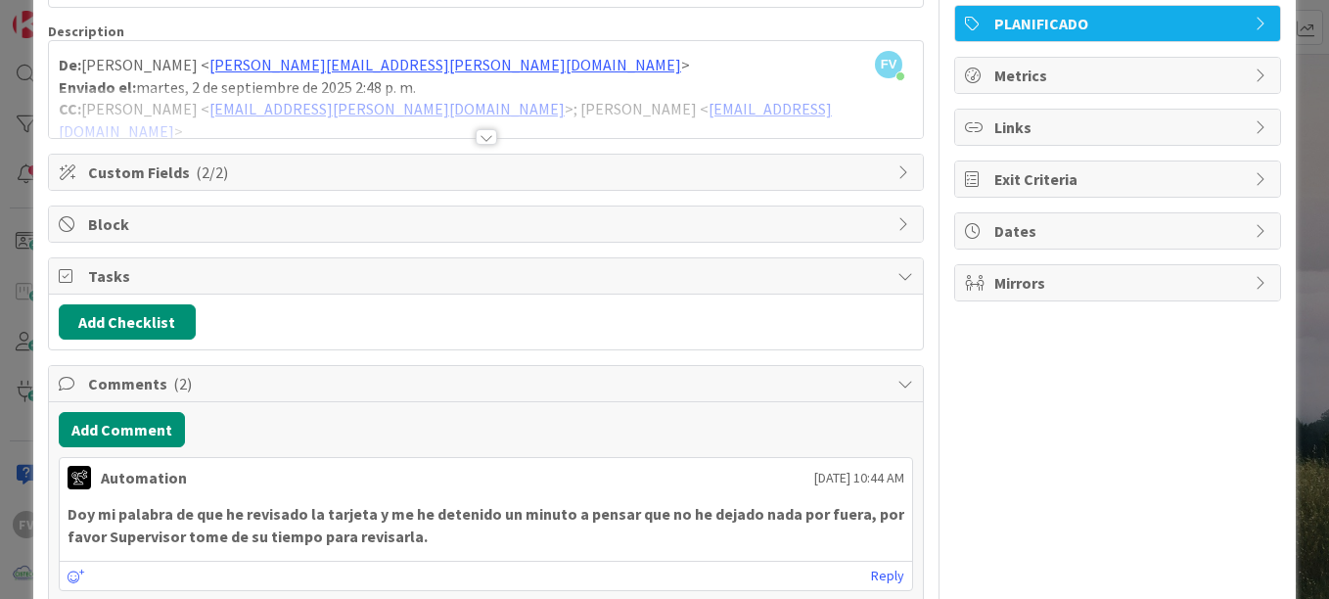
click at [847, 375] on span "Comments ( 2 )" at bounding box center [487, 383] width 799 height 23
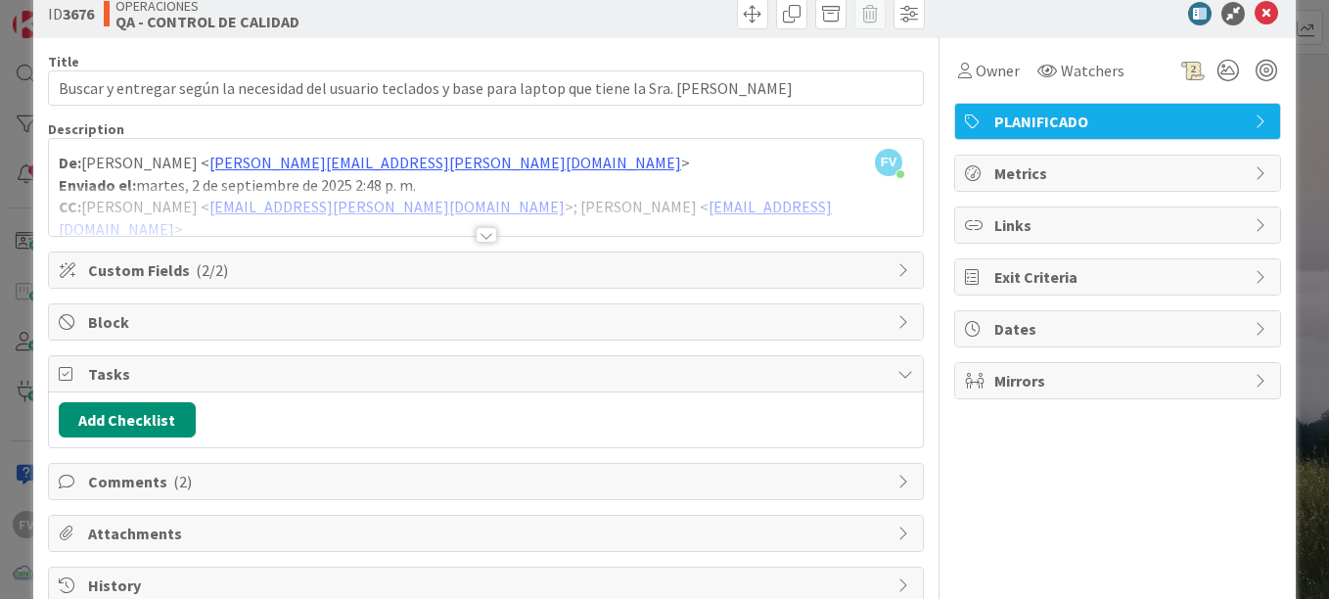
scroll to position [0, 0]
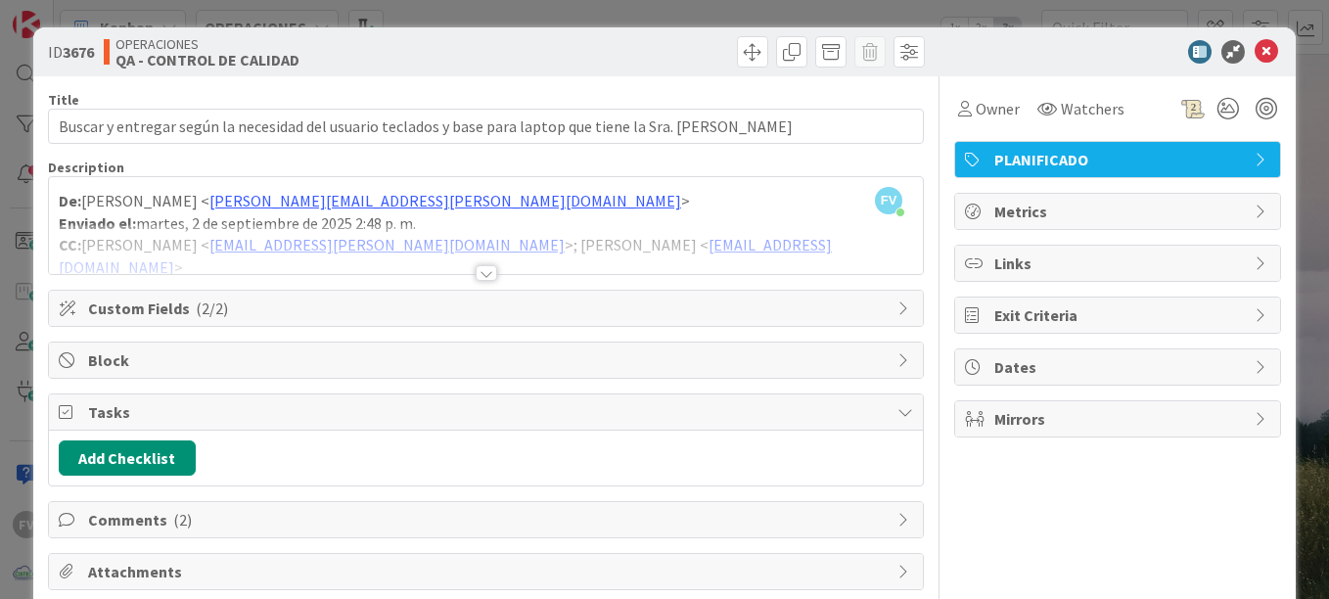
click at [475, 267] on div at bounding box center [486, 273] width 22 height 16
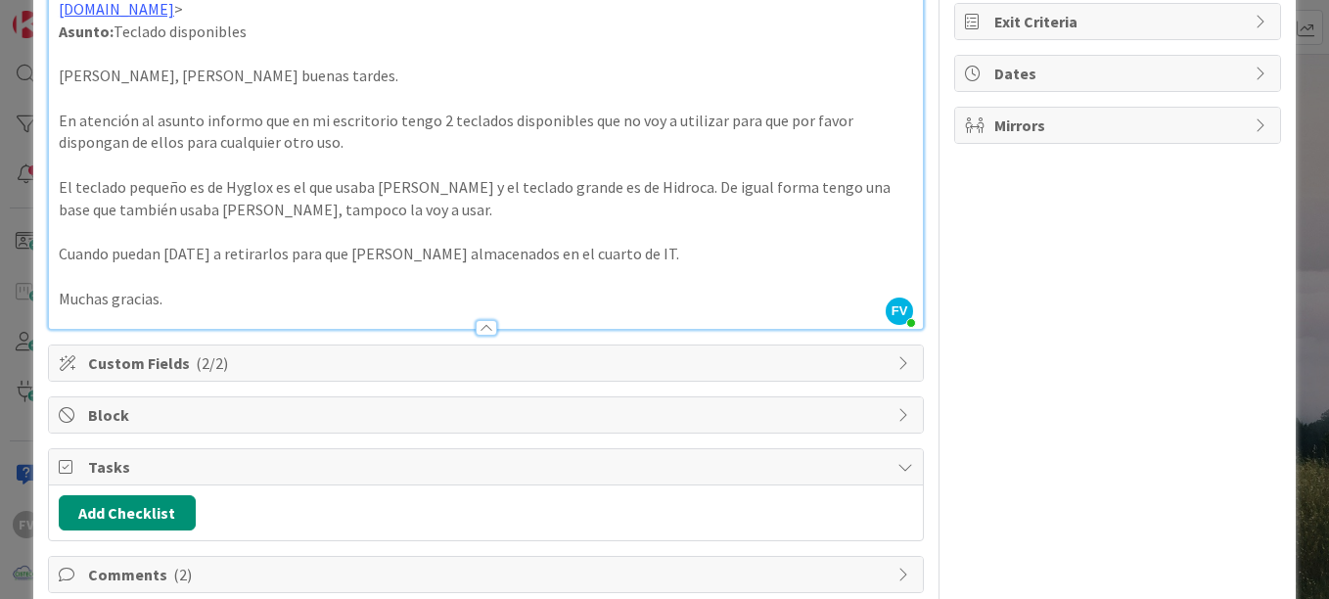
click at [486, 320] on div at bounding box center [486, 328] width 22 height 16
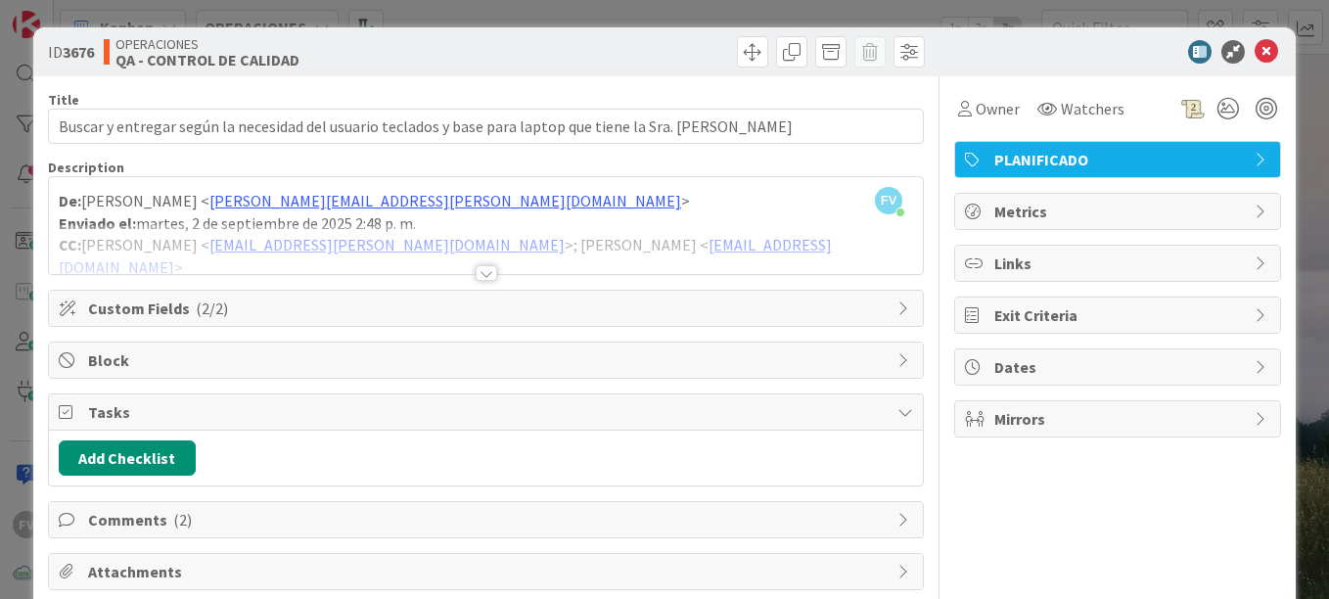
click at [1295, 263] on div "ID 3676 OPERACIONES QA - CONTROL DE CALIDAD Title 103 / 128 Buscar y entregar s…" at bounding box center [664, 299] width 1329 height 599
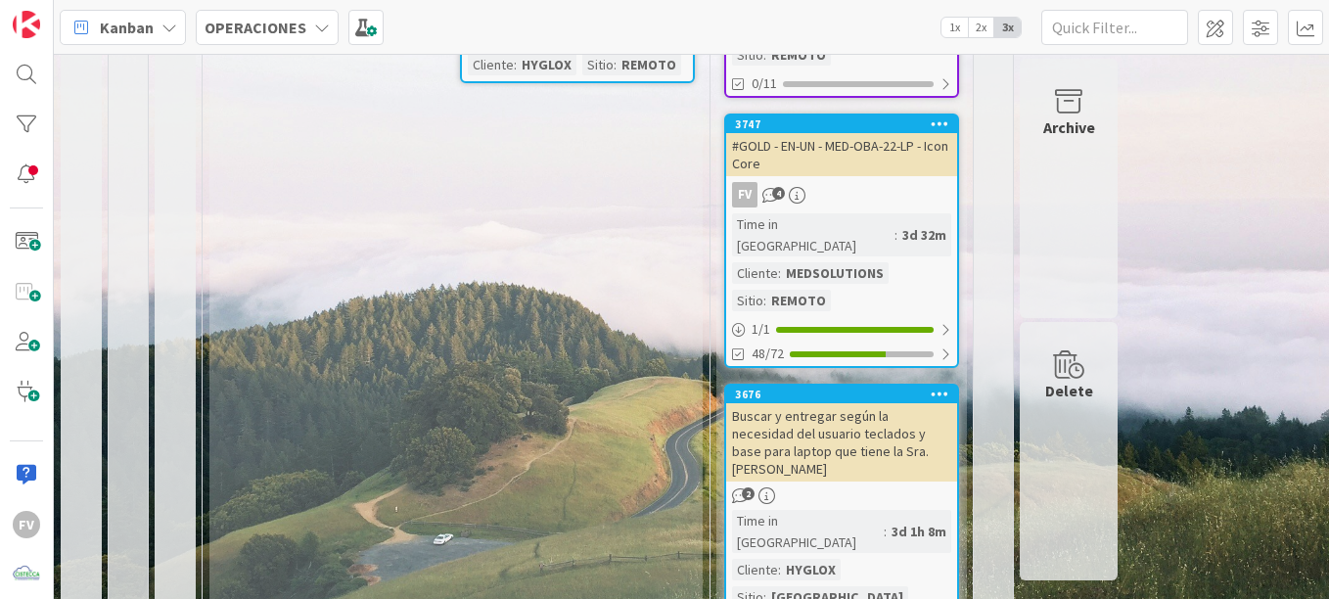
scroll to position [888, 0]
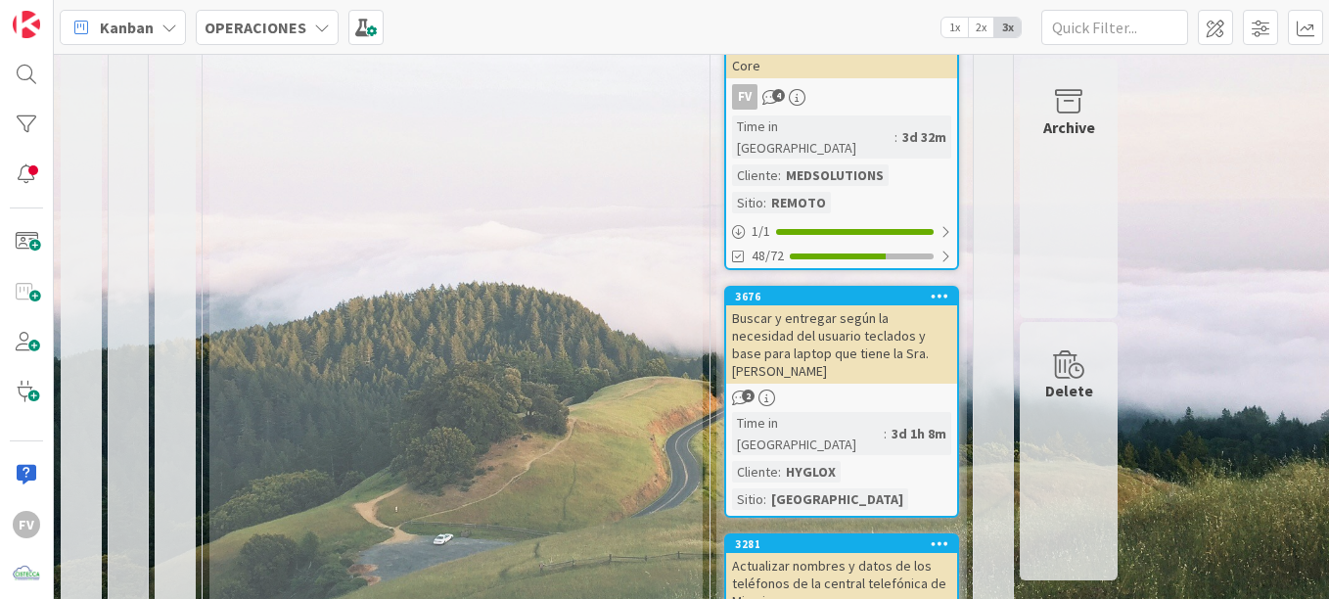
click at [914, 389] on div "2" at bounding box center [841, 397] width 231 height 17
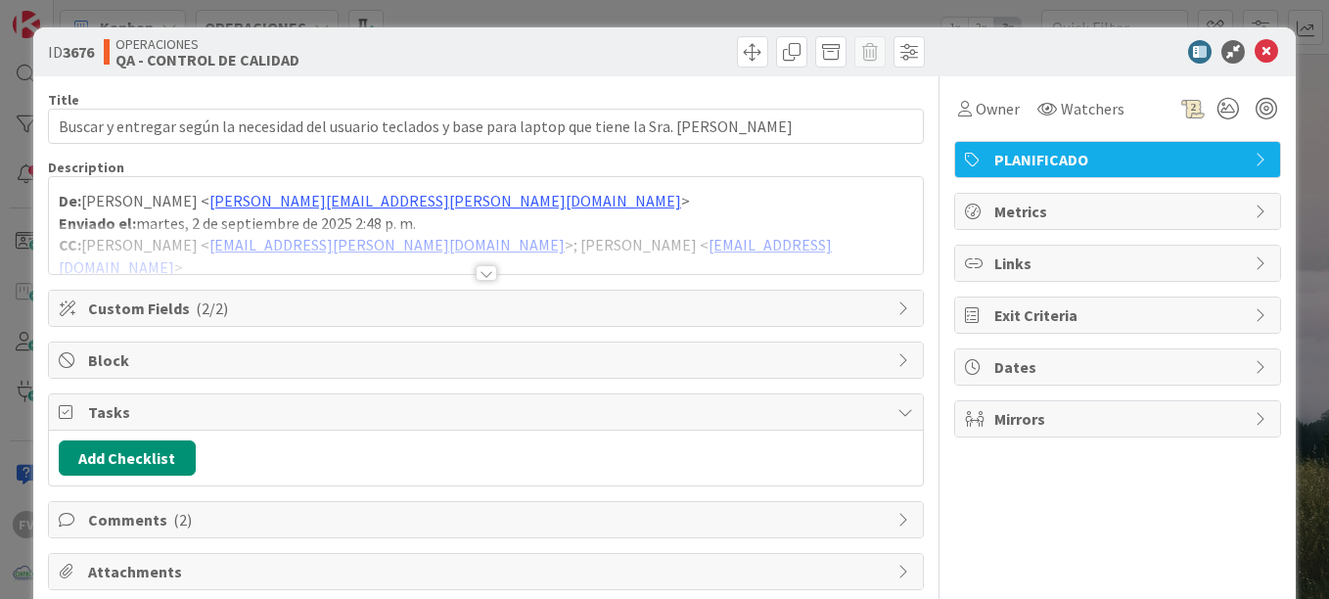
drag, startPoint x: 1303, startPoint y: 223, endPoint x: 1276, endPoint y: 222, distance: 27.4
click at [1299, 223] on div "ID 3676 OPERACIONES QA - CONTROL DE CALIDAD Title 103 / 128 Buscar y entregar s…" at bounding box center [664, 299] width 1329 height 599
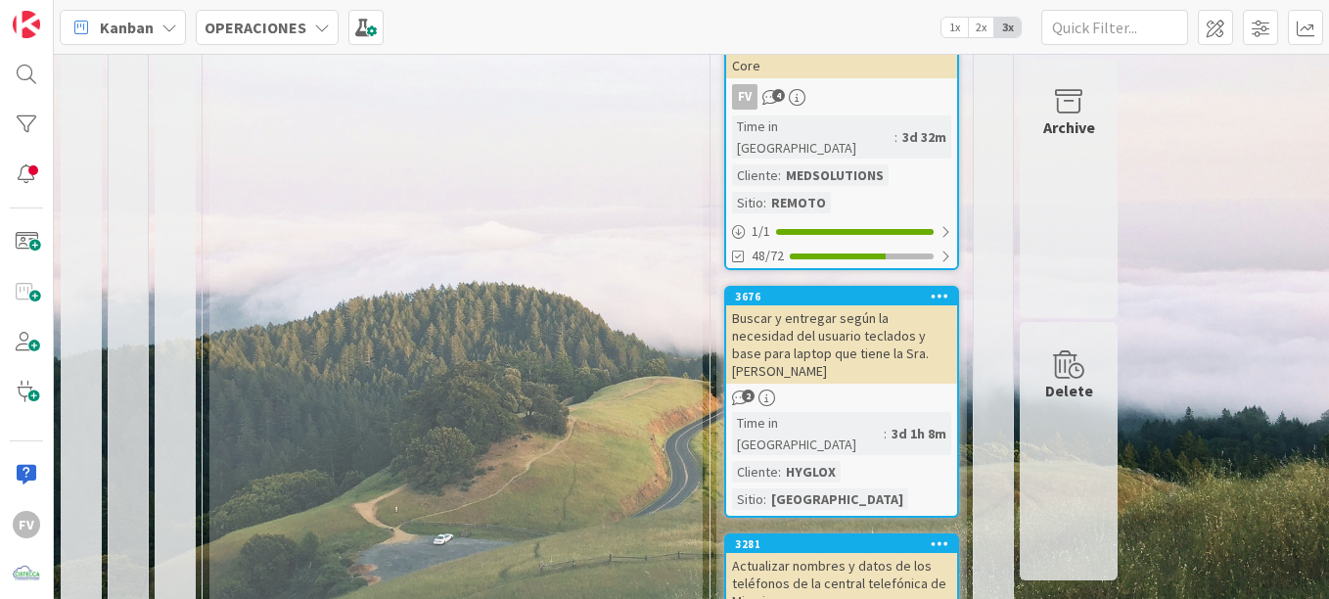
click at [847, 553] on div "Actualizar nombres y datos de los teléfonos de la central telefónica de Miami" at bounding box center [841, 583] width 231 height 61
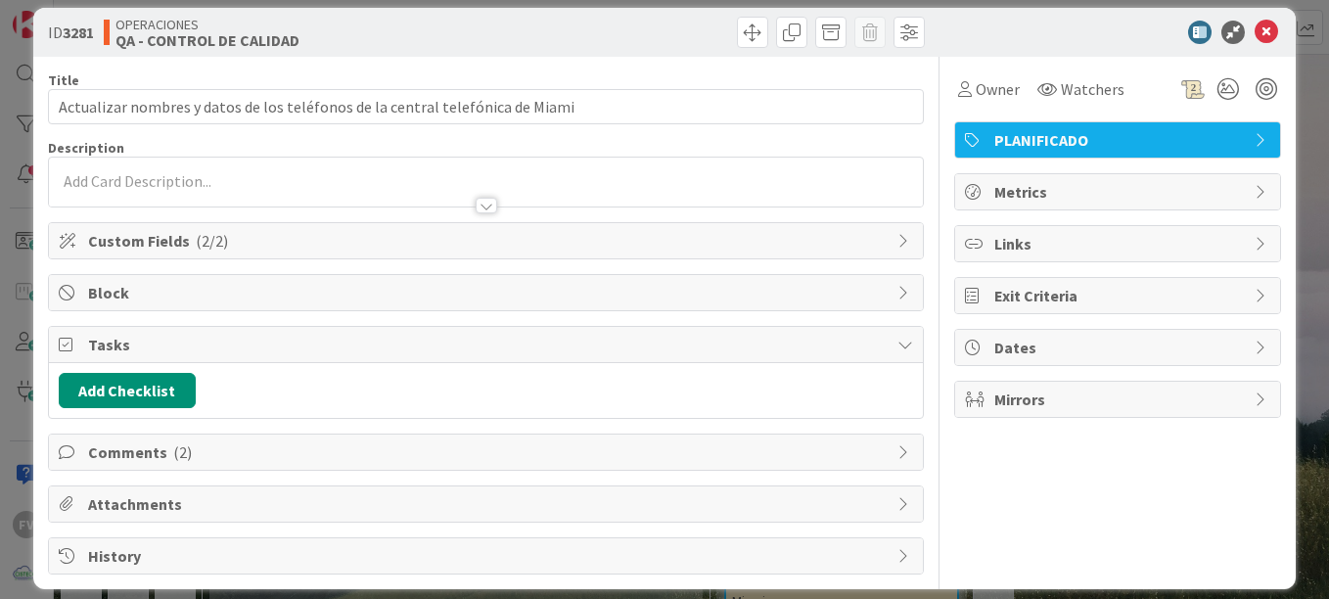
scroll to position [37, 0]
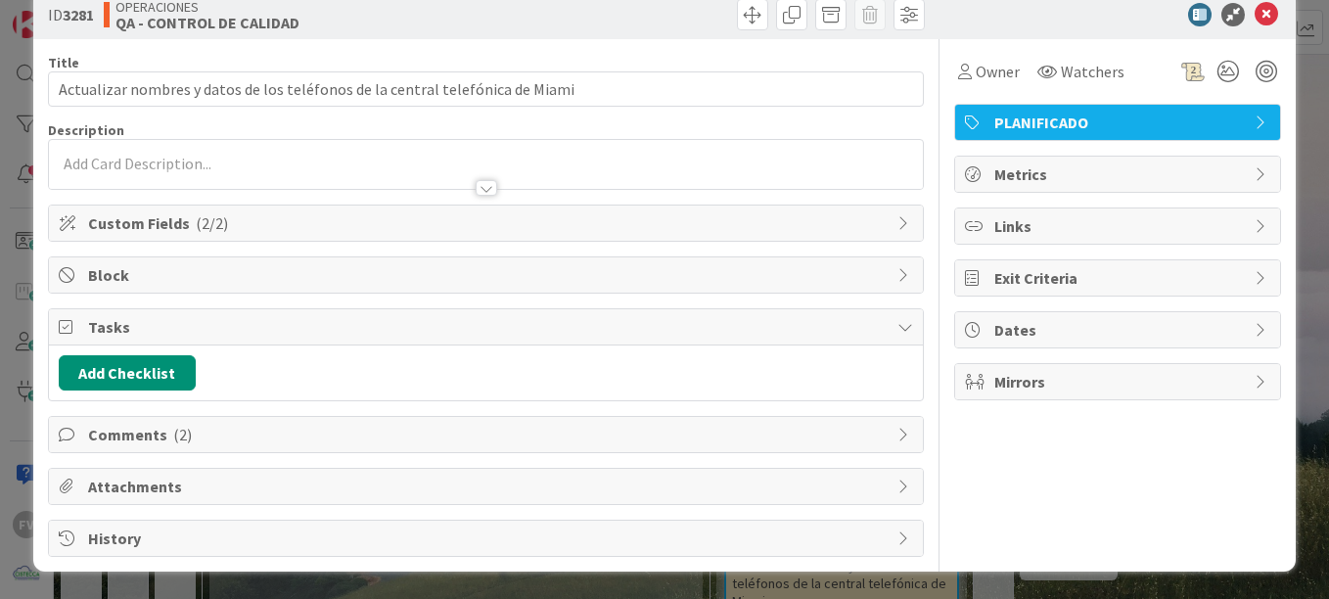
click at [485, 437] on span "Comments ( 2 )" at bounding box center [487, 434] width 799 height 23
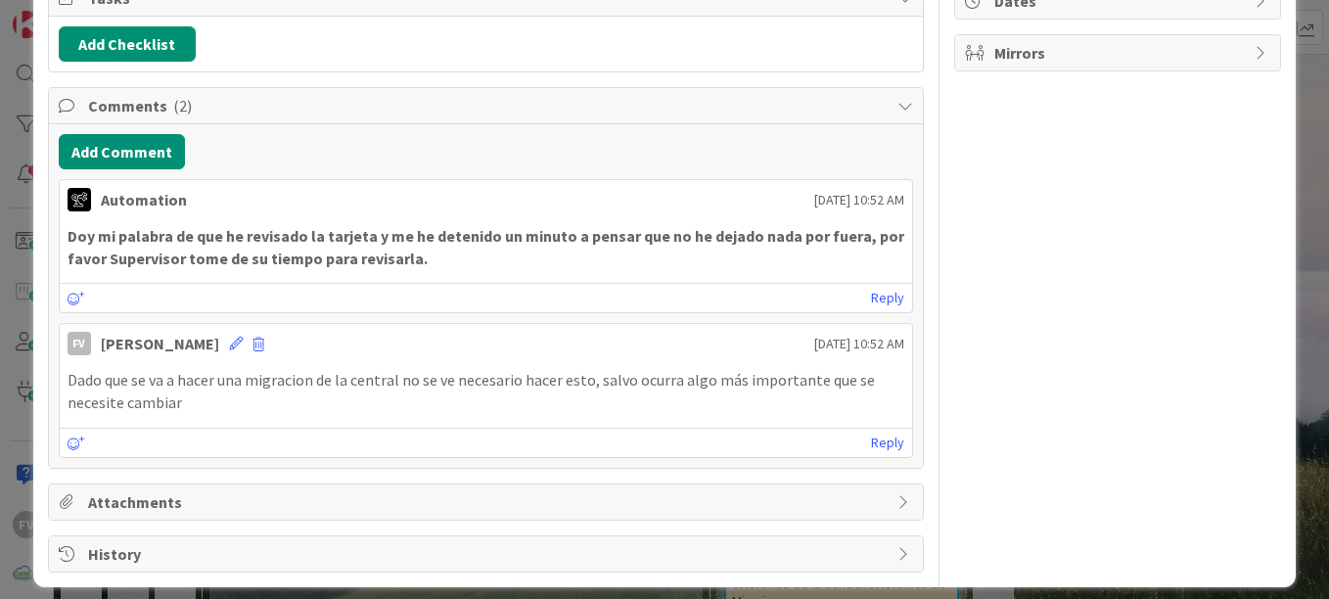
scroll to position [382, 0]
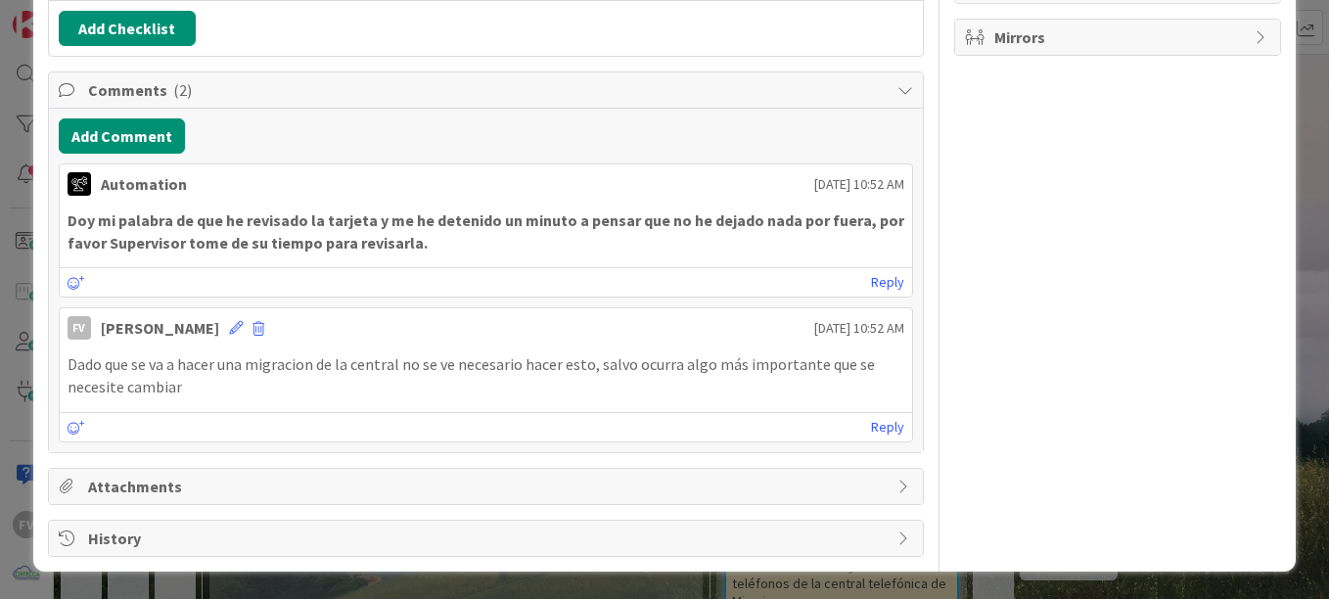
click at [21, 328] on div "ID 3281 OPERACIONES QA - CONTROL DE CALIDAD Title 77 / 128 Actualizar nombres y…" at bounding box center [664, 299] width 1329 height 599
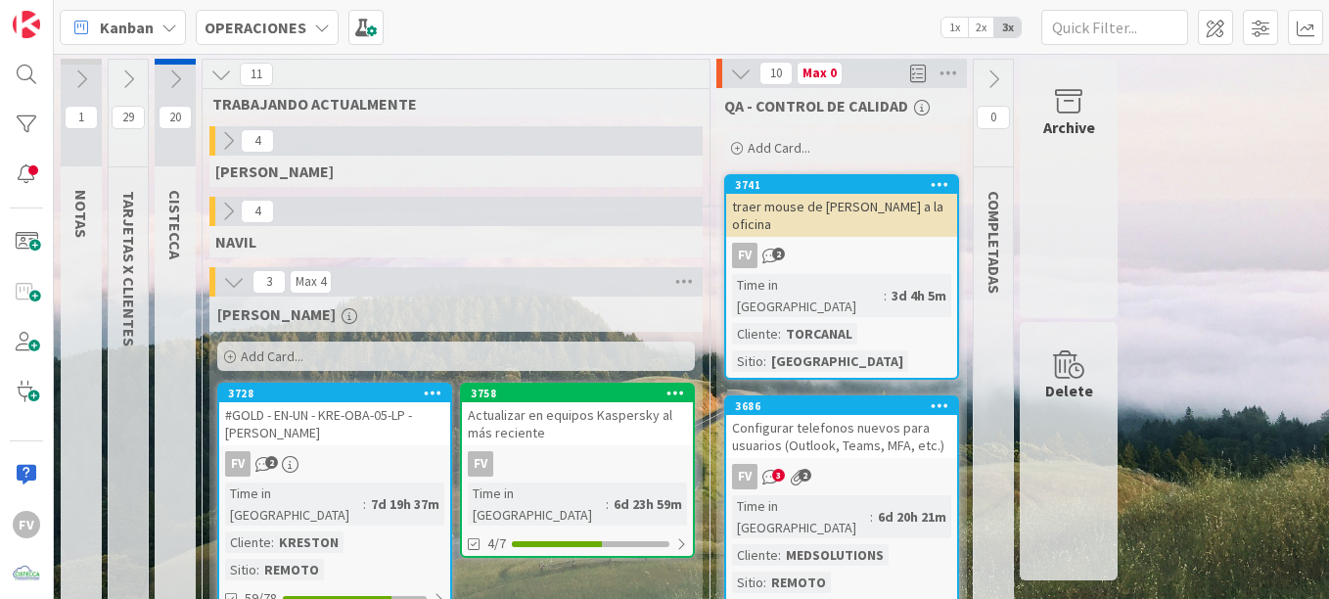
click at [744, 70] on icon at bounding box center [741, 74] width 22 height 22
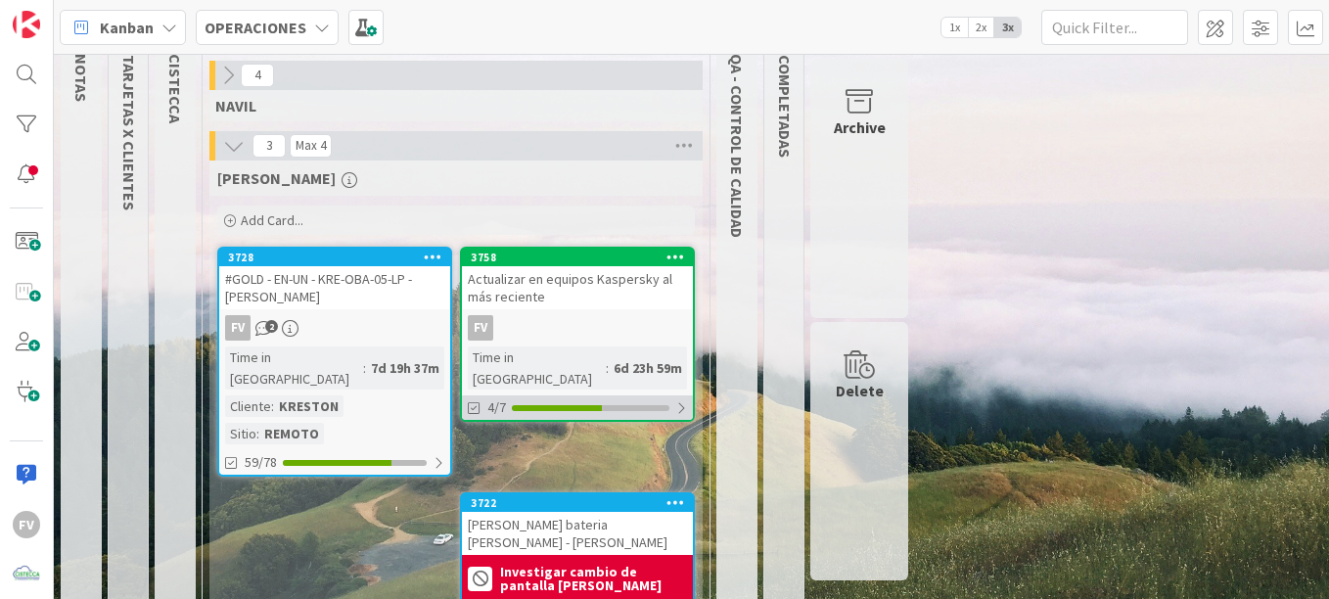
scroll to position [196, 0]
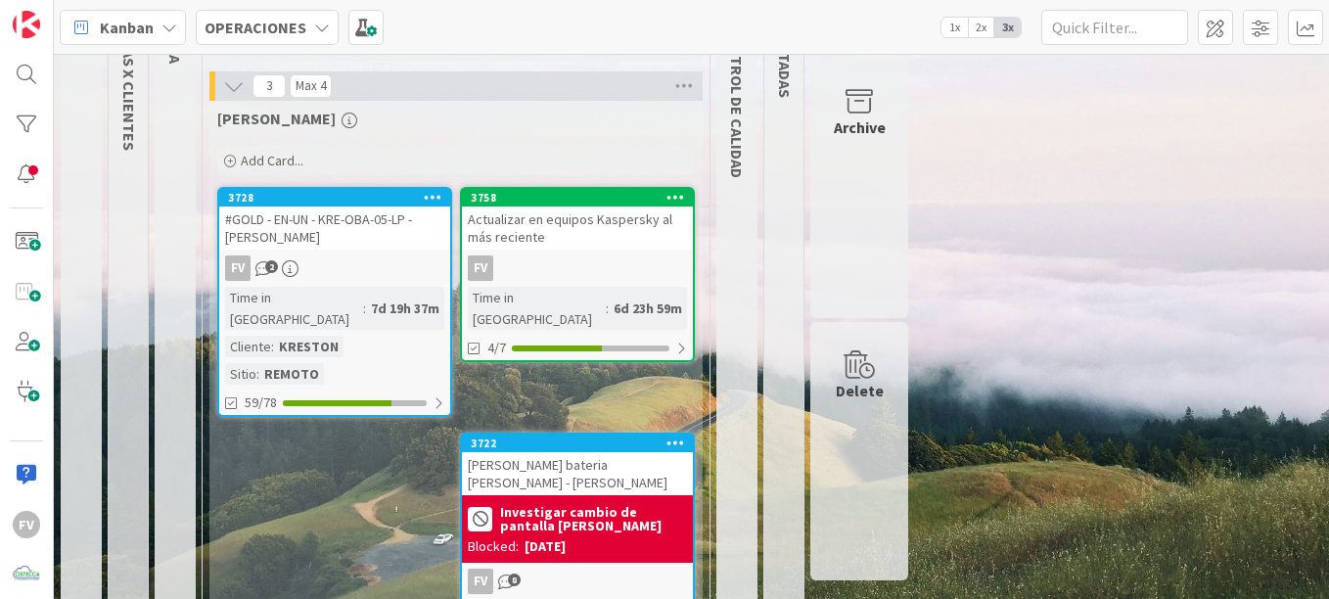
click at [363, 250] on div "3728 #GOLD - EN-UN - KRE-OBA-05-LP - [PERSON_NAME] FV 2 Time in Column : 7d 19h…" at bounding box center [334, 302] width 235 height 230
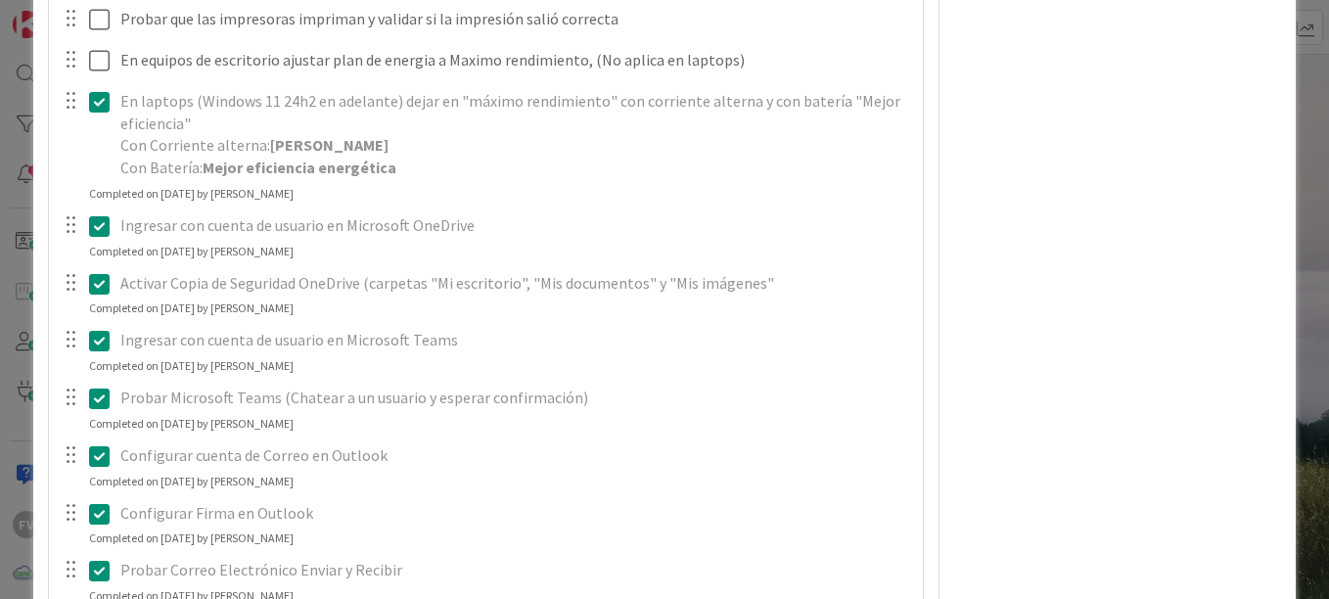
scroll to position [2935, 0]
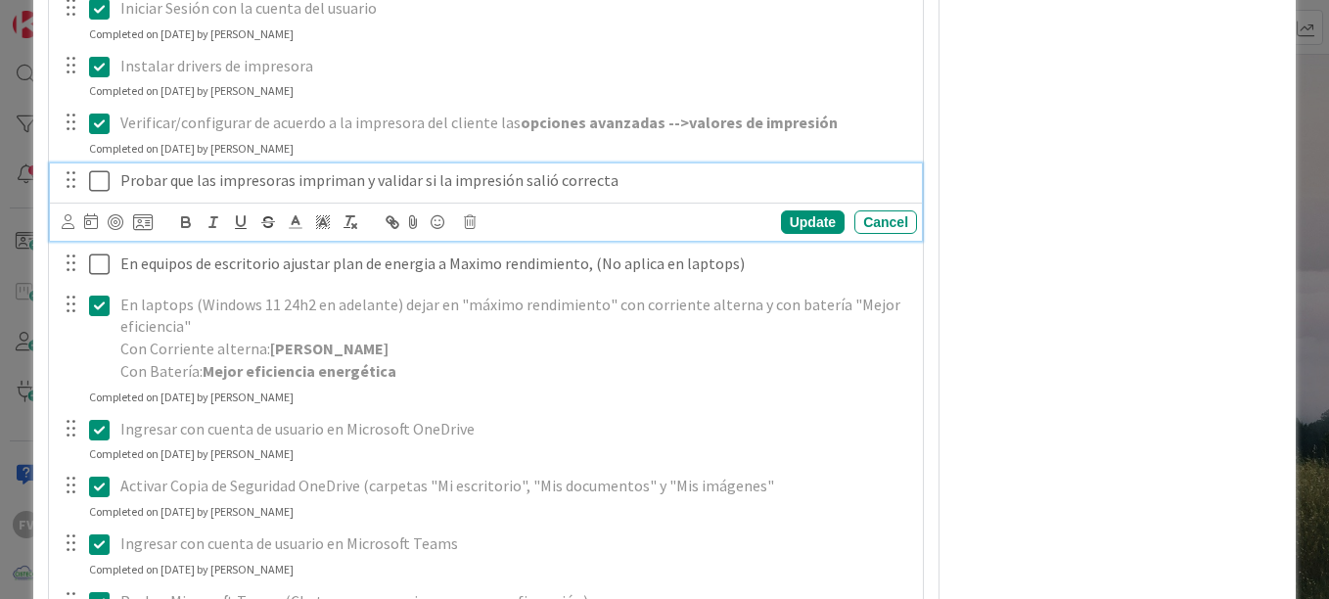
click at [116, 180] on div "Probar que las impresoras impriman y validar si la impresión salió correcta" at bounding box center [515, 180] width 804 height 34
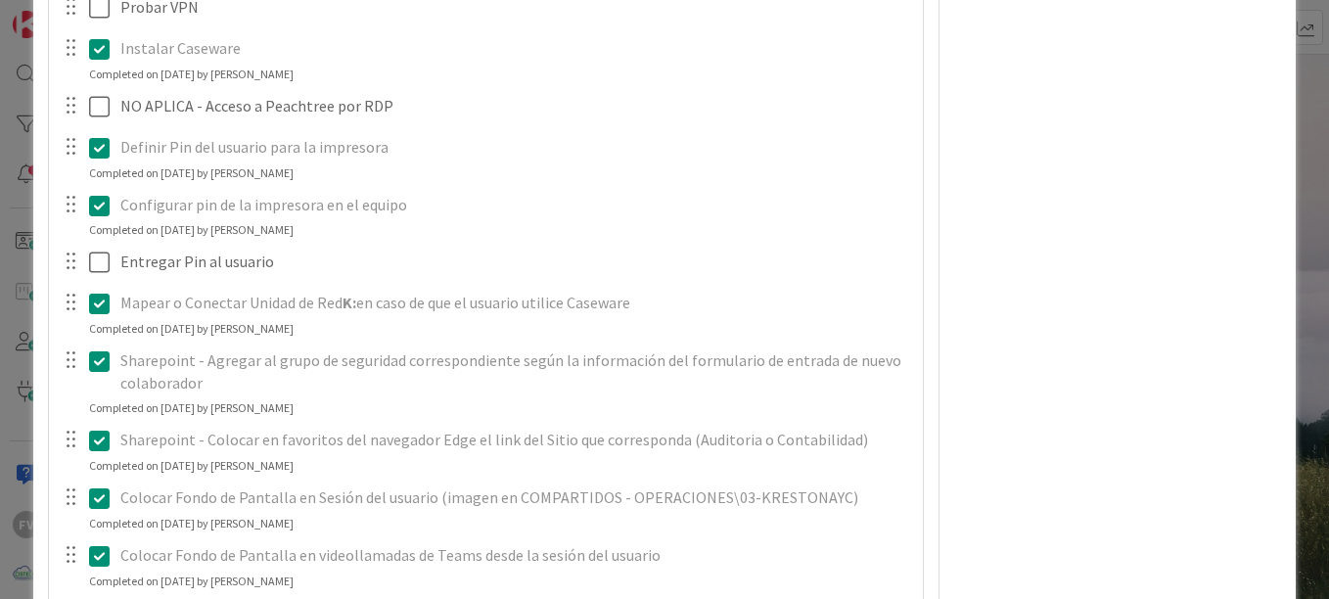
scroll to position [4207, 0]
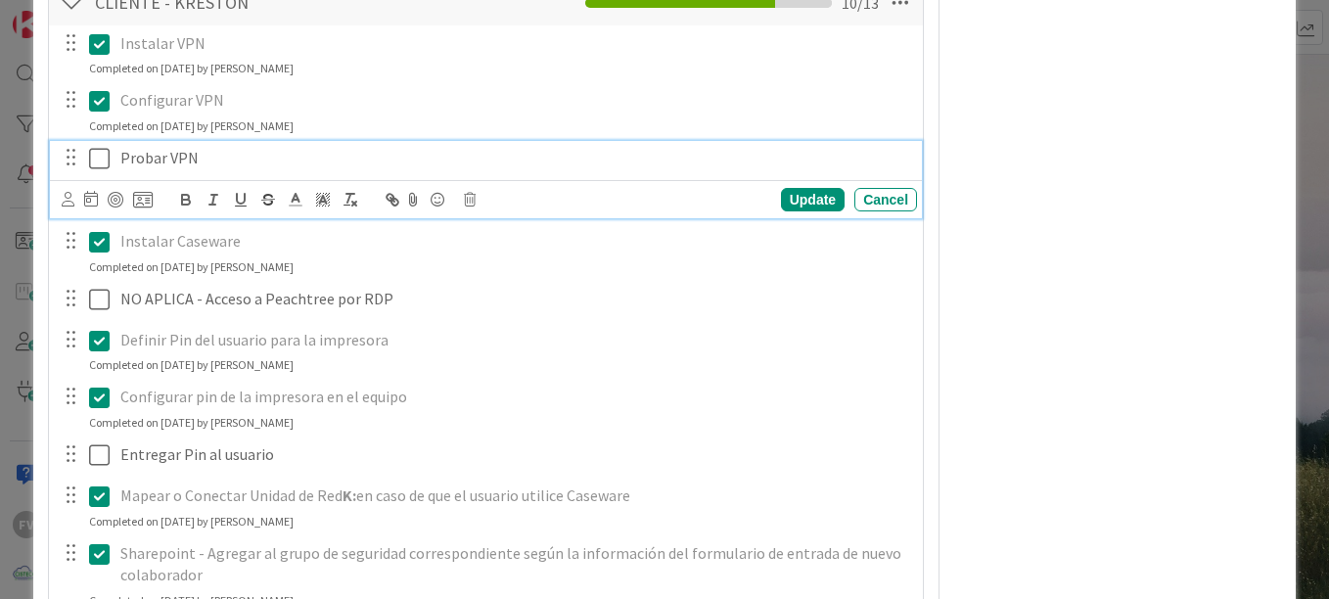
click at [95, 164] on icon at bounding box center [99, 158] width 21 height 23
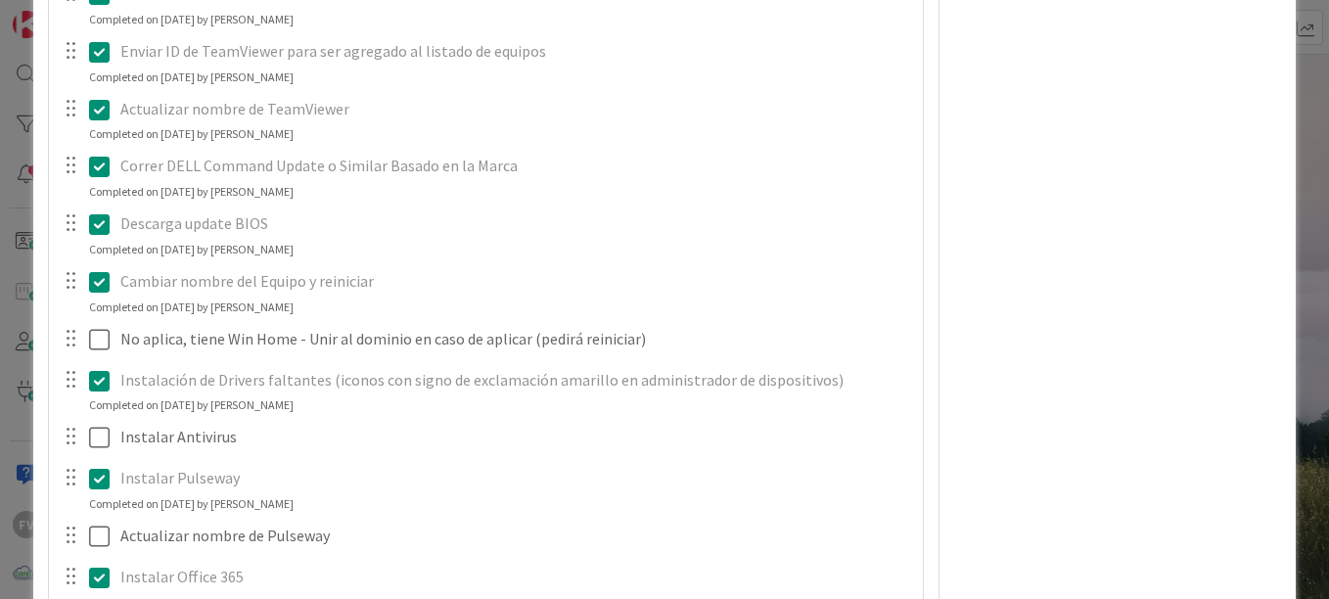
scroll to position [2544, 0]
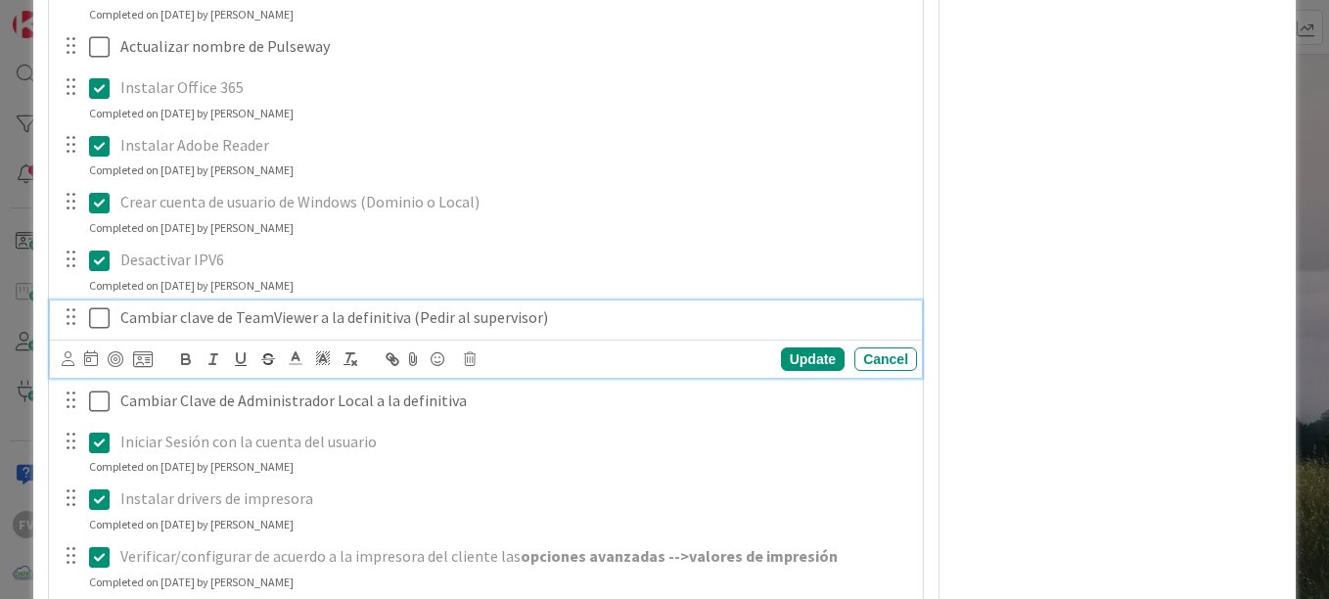
click at [100, 313] on icon at bounding box center [99, 317] width 21 height 23
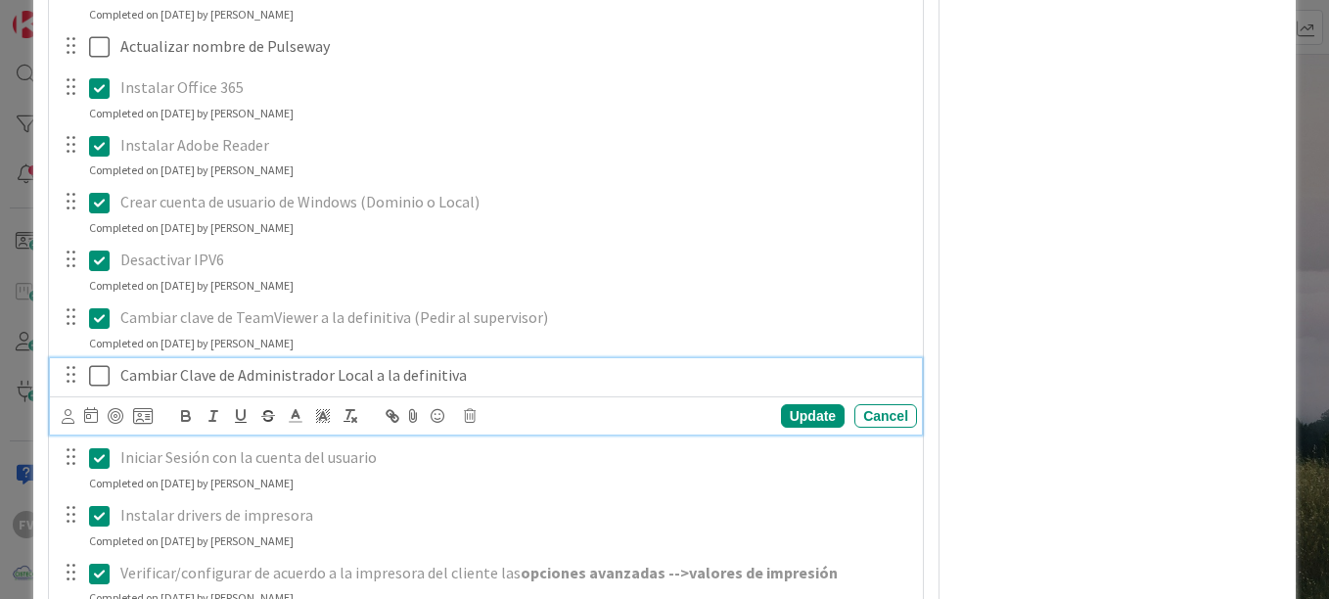
click at [98, 368] on icon at bounding box center [99, 375] width 21 height 23
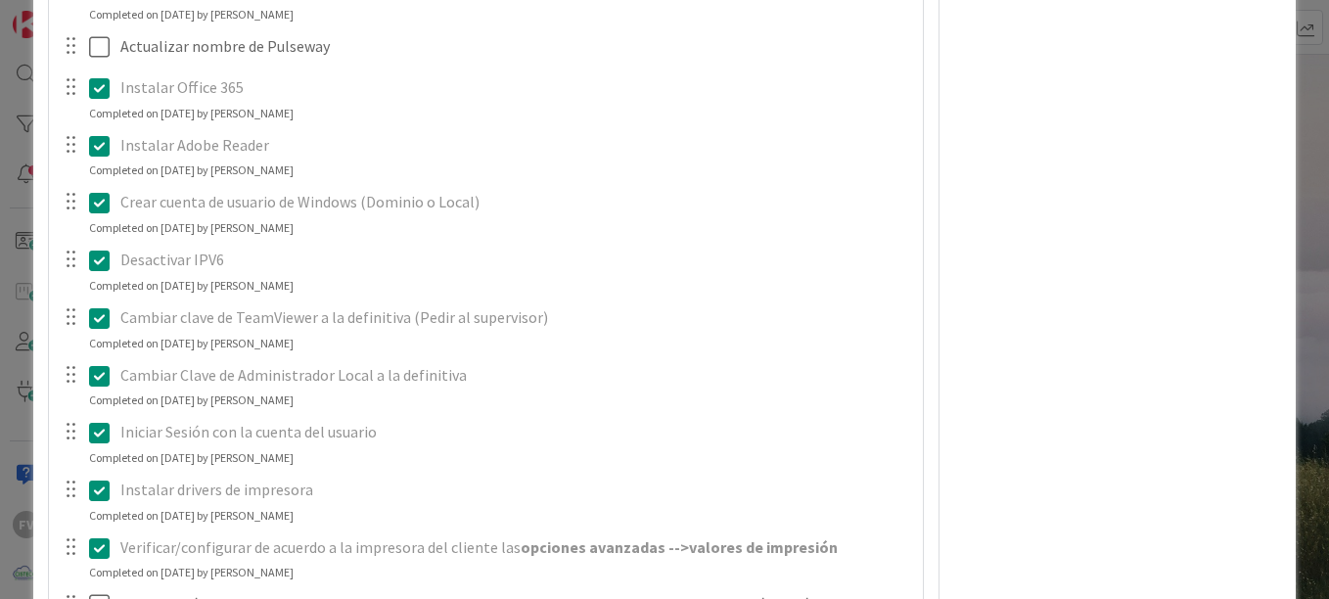
click at [17, 342] on div "ID 3728 OPERACIONES [PERSON_NAME] Title 45 / 128 #GOLD - EN-UN - KRE-OBA-05-LP …" at bounding box center [664, 299] width 1329 height 599
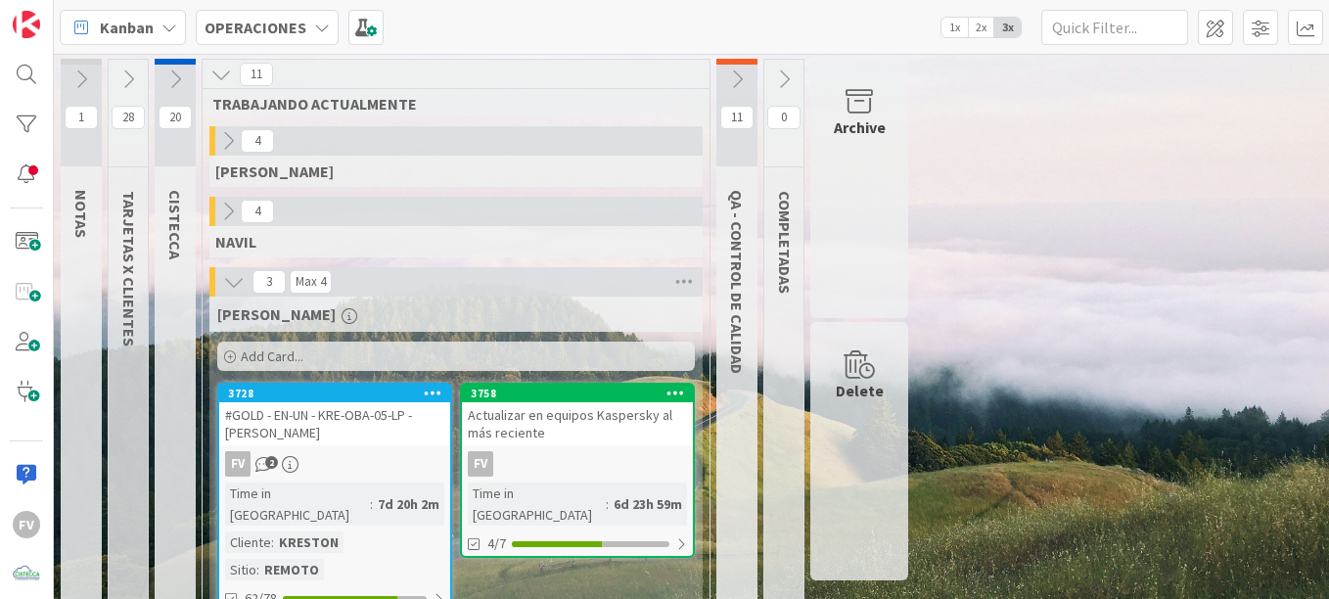
click at [119, 76] on icon at bounding box center [128, 79] width 22 height 22
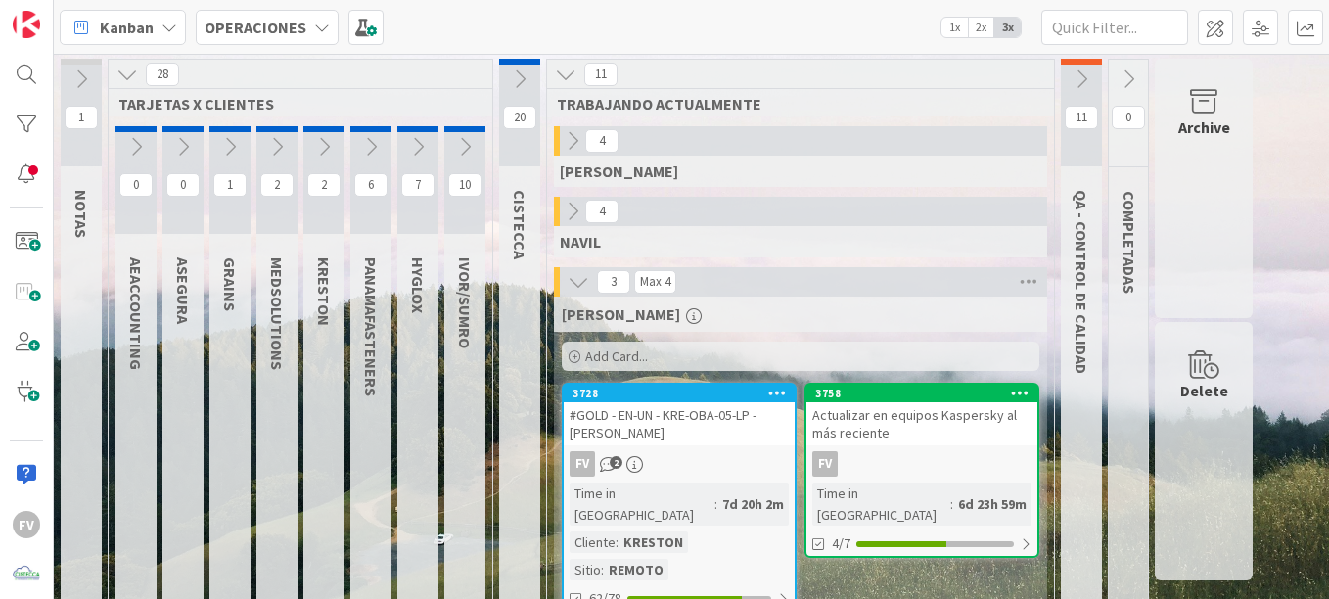
click at [329, 143] on icon at bounding box center [324, 147] width 22 height 22
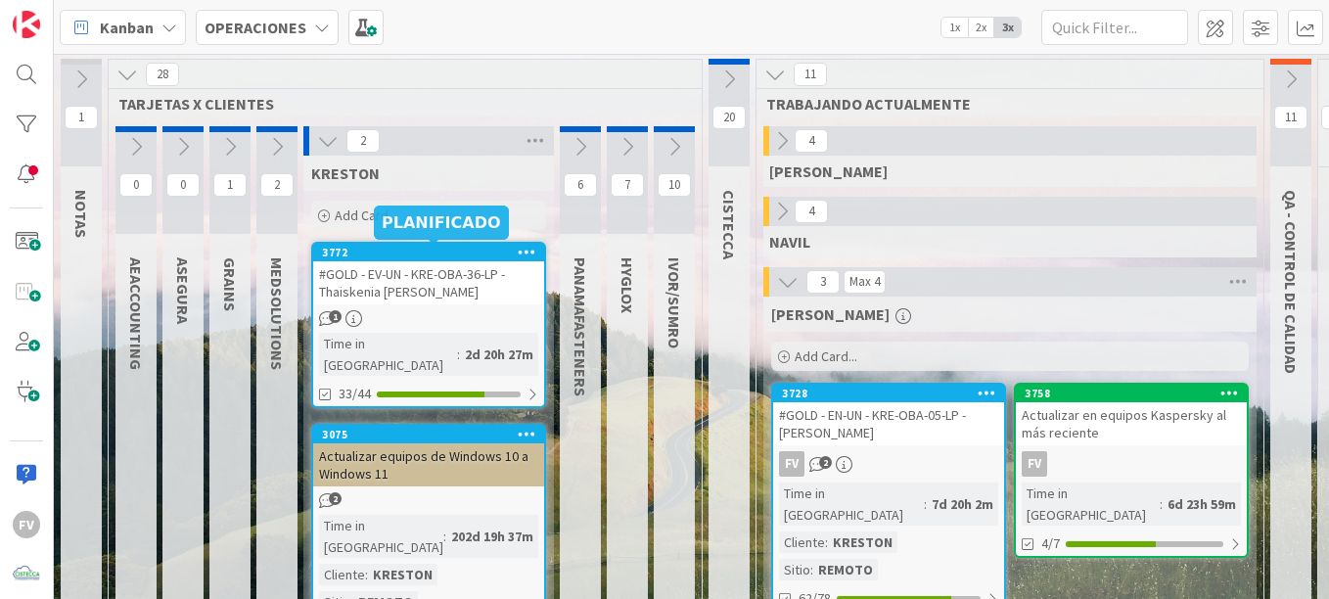
click at [364, 220] on span "Add Card..." at bounding box center [366, 215] width 63 height 18
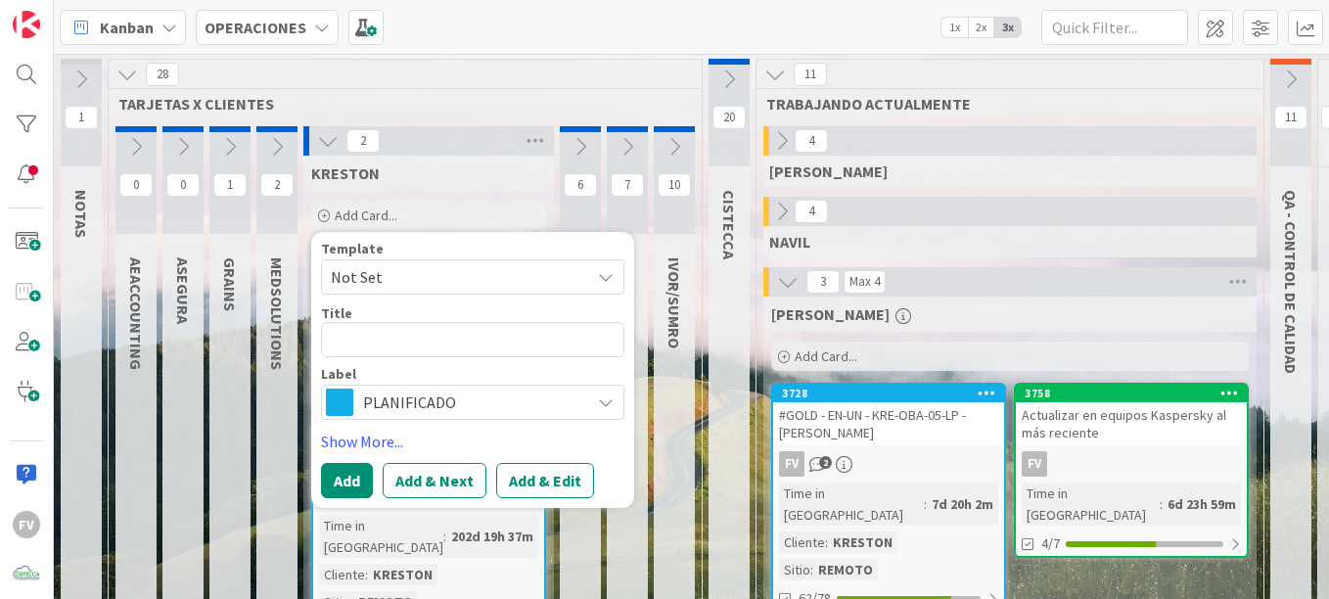
type textarea "x"
type textarea "C"
type textarea "x"
type textarea "Co"
type textarea "x"
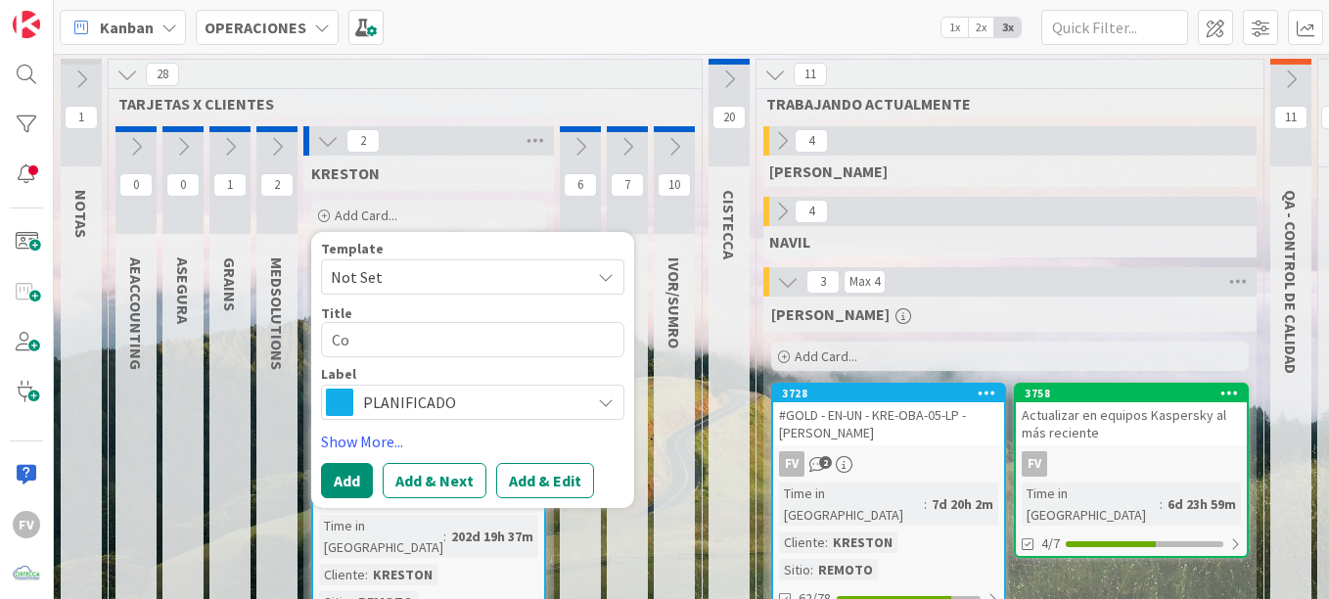
type textarea "Cot"
type textarea "x"
type textarea "Coti"
type textarea "x"
type textarea "Cotiz"
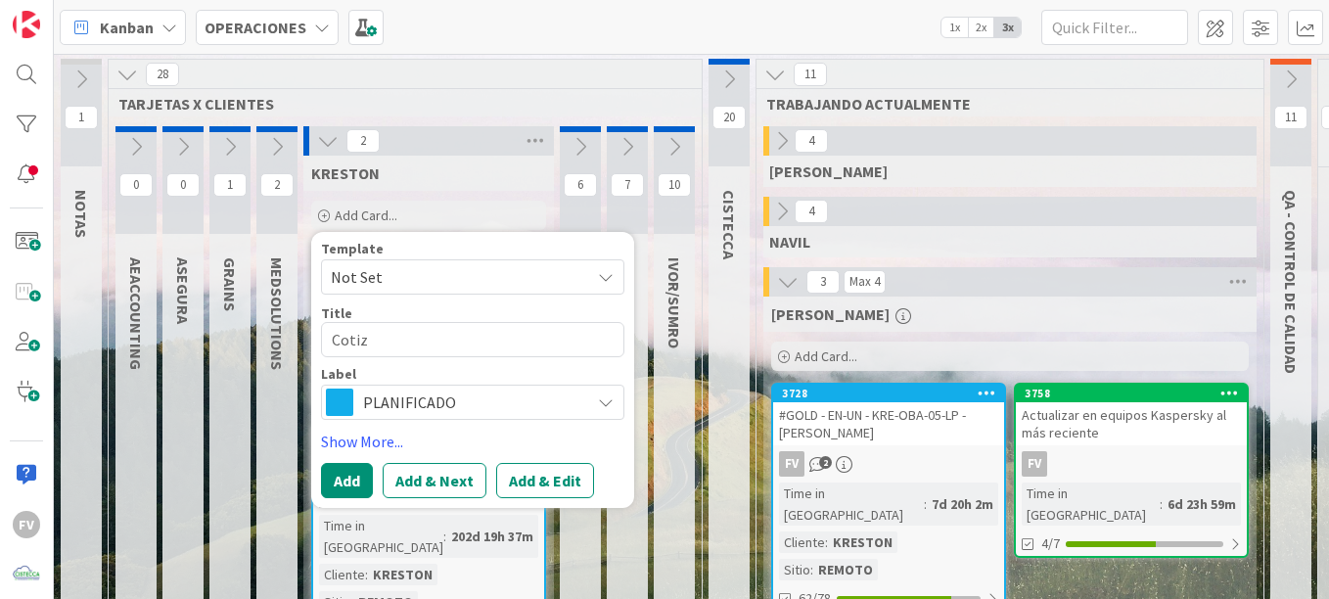
type textarea "x"
type textarea "Cotiza"
type textarea "x"
type textarea "Cotizar"
type textarea "x"
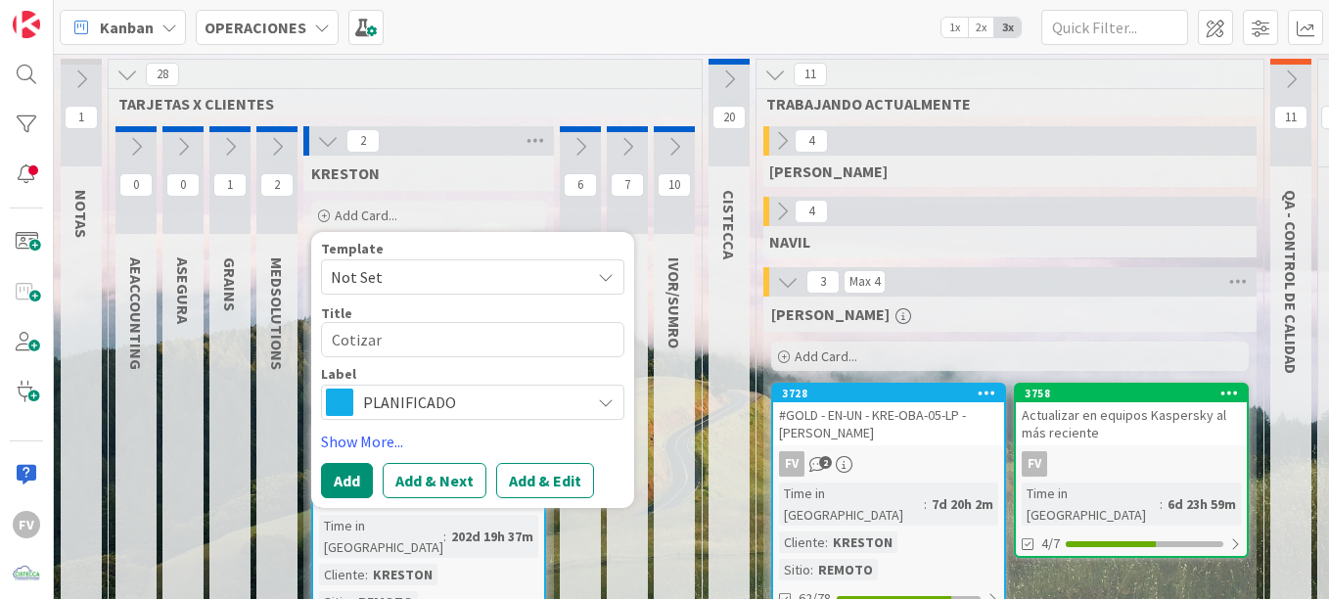
type textarea "Cotizar"
type textarea "x"
type textarea "Cotizar b"
type textarea "x"
type textarea "Cotizar ba"
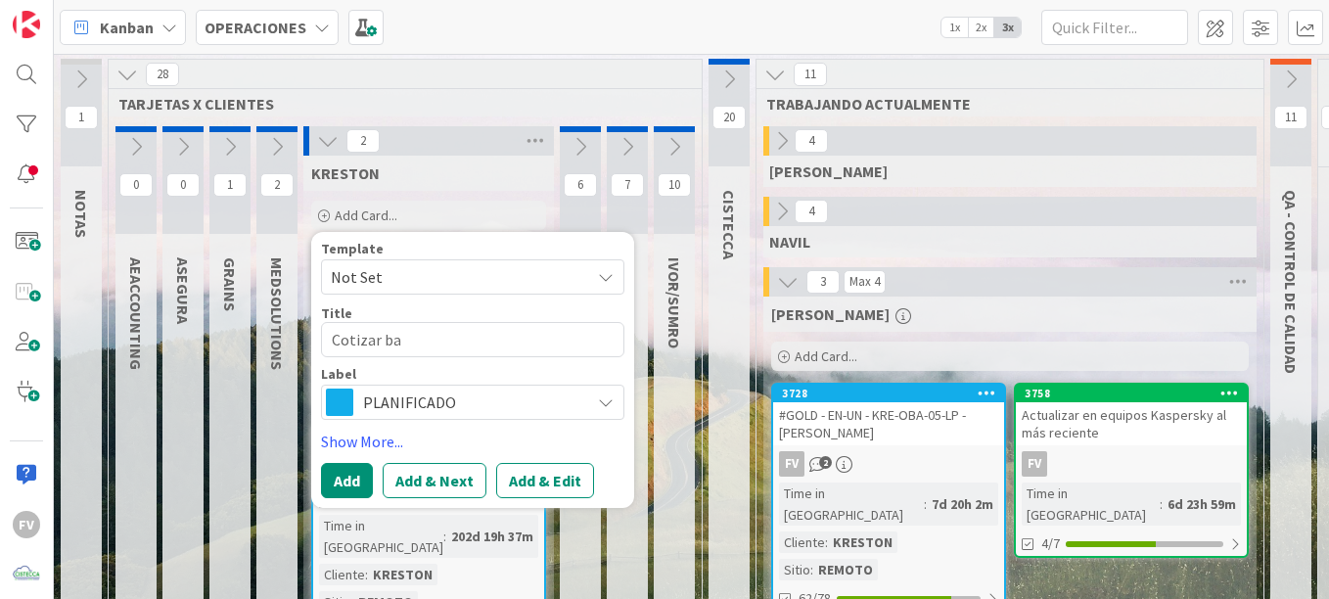
type textarea "x"
type textarea "Cotizar bat"
type textarea "x"
type textarea "Cotizar bater"
type textarea "x"
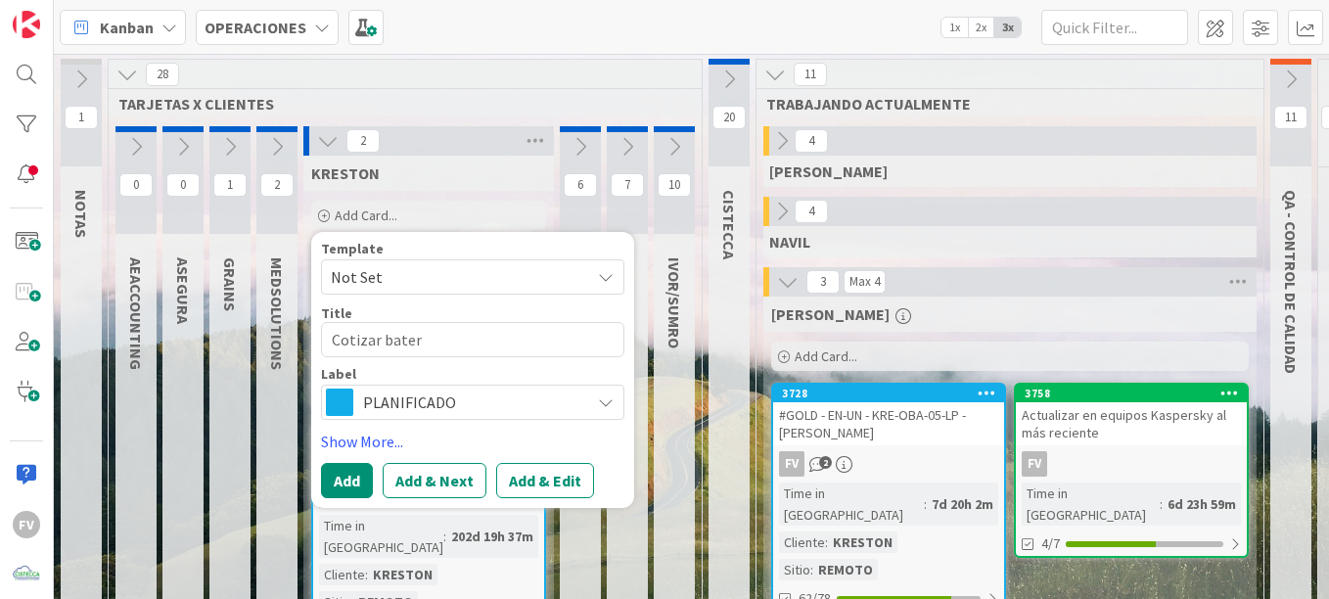
type textarea "Cotizar baterí"
type textarea "x"
type textarea "[PERSON_NAME] batería"
type textarea "x"
type textarea "[PERSON_NAME] batería"
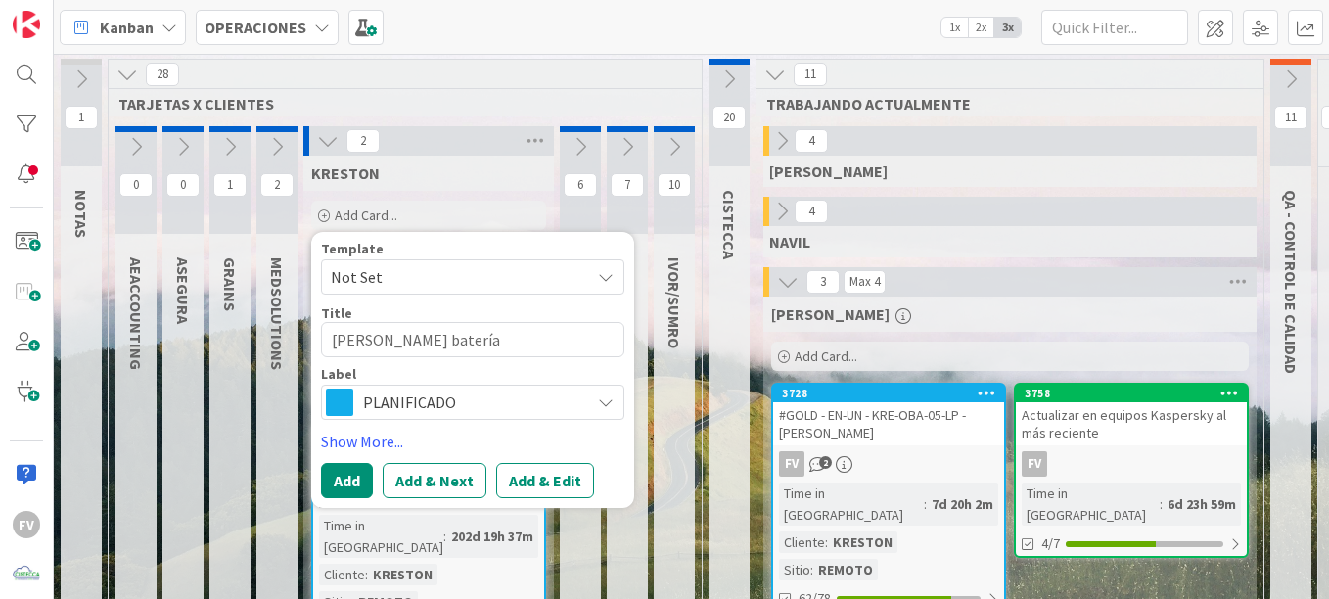
type textarea "x"
type textarea "[PERSON_NAME] batería p"
type textarea "x"
type textarea "[PERSON_NAME] batería pa"
type textarea "x"
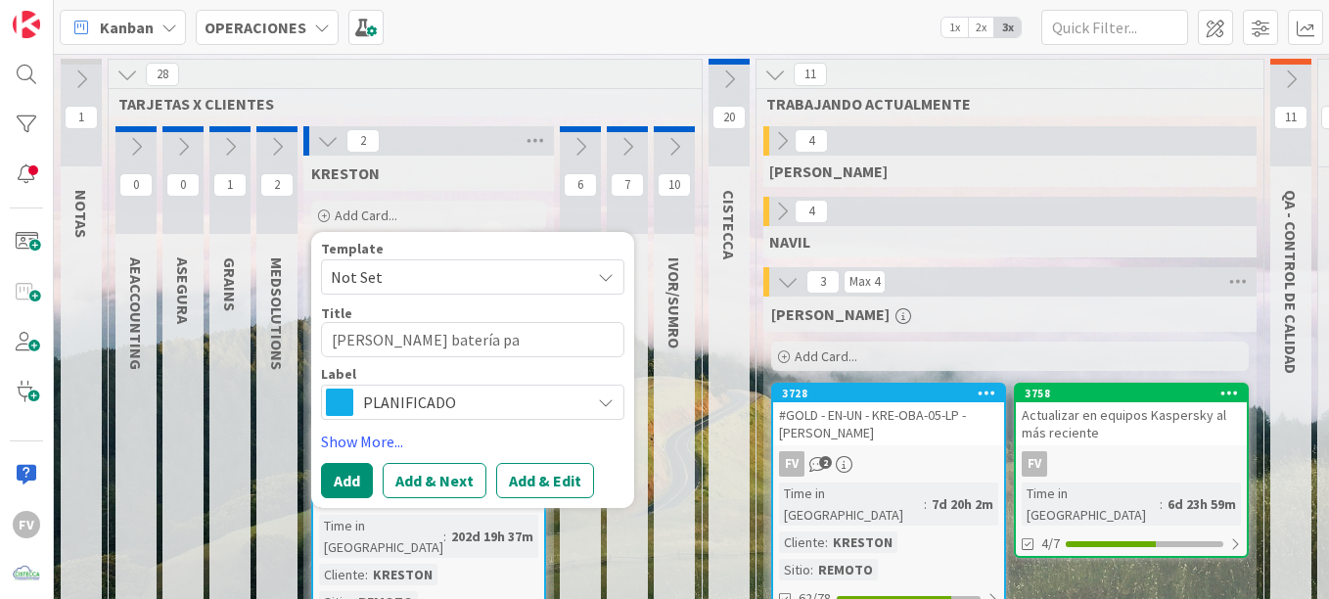
type textarea "[PERSON_NAME] batería par"
type textarea "x"
type textarea "[PERSON_NAME] batería para"
type textarea "x"
type textarea "[PERSON_NAME] batería para"
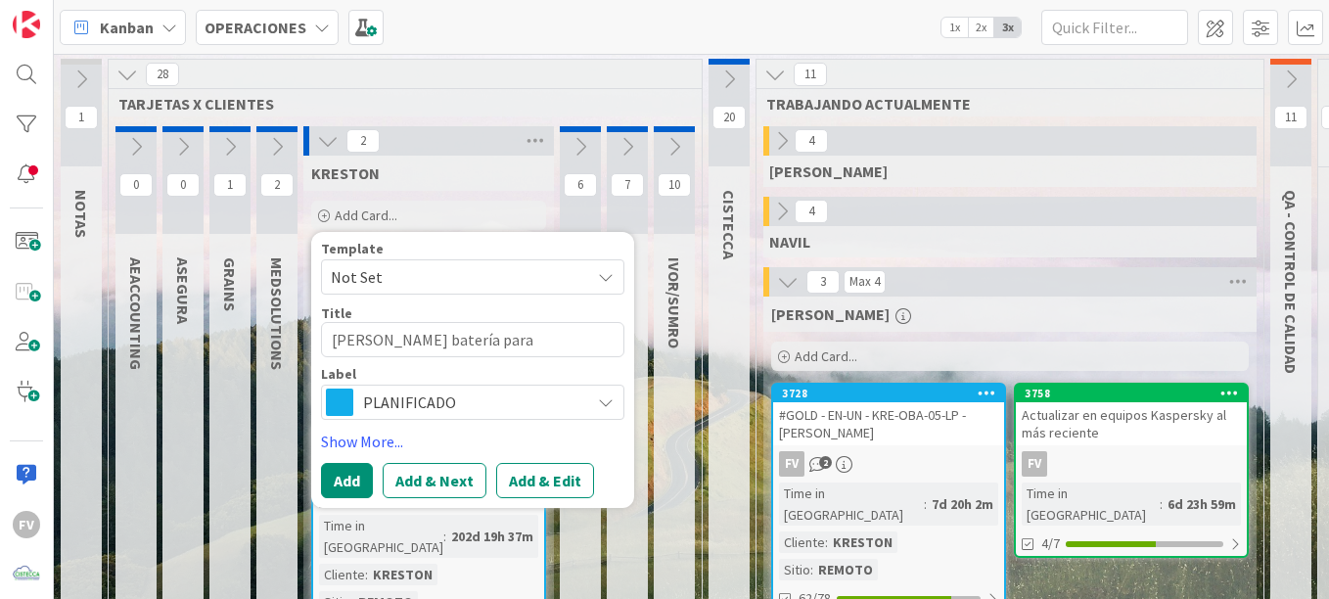
type textarea "x"
type textarea "[PERSON_NAME] batería para e"
type textarea "x"
type textarea "[PERSON_NAME] batería para eq"
type textarea "x"
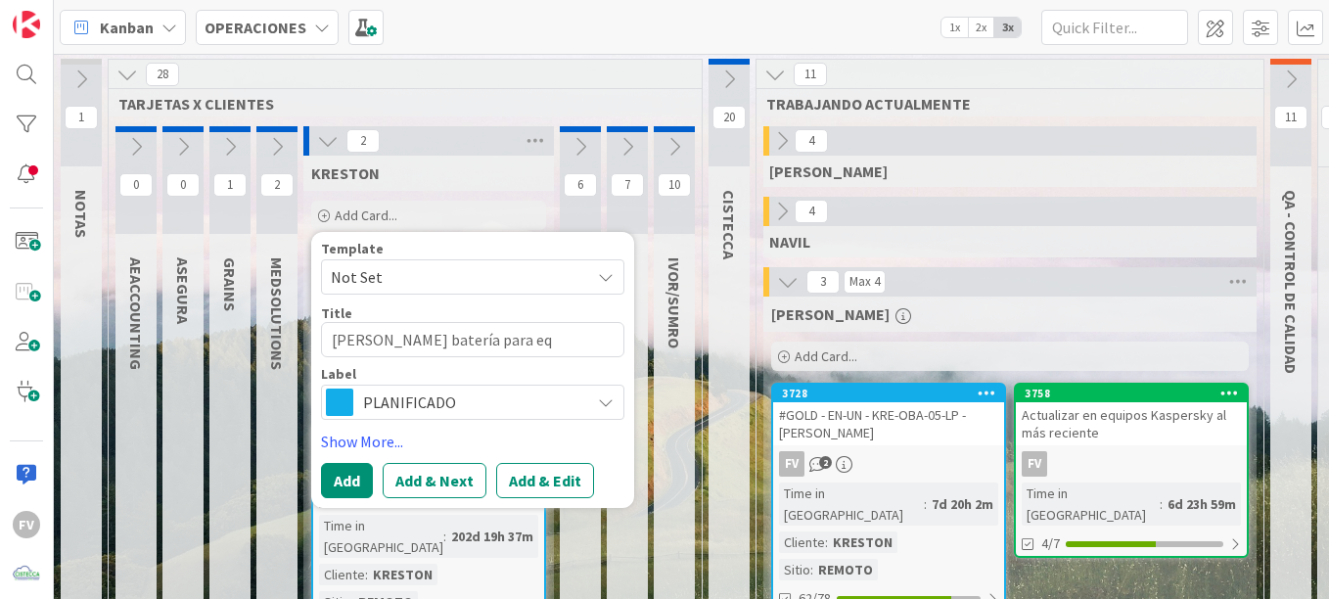
type textarea "[PERSON_NAME] batería para equ"
type textarea "x"
type textarea "[PERSON_NAME] batería para equi"
type textarea "x"
type textarea "[PERSON_NAME] batería para equip"
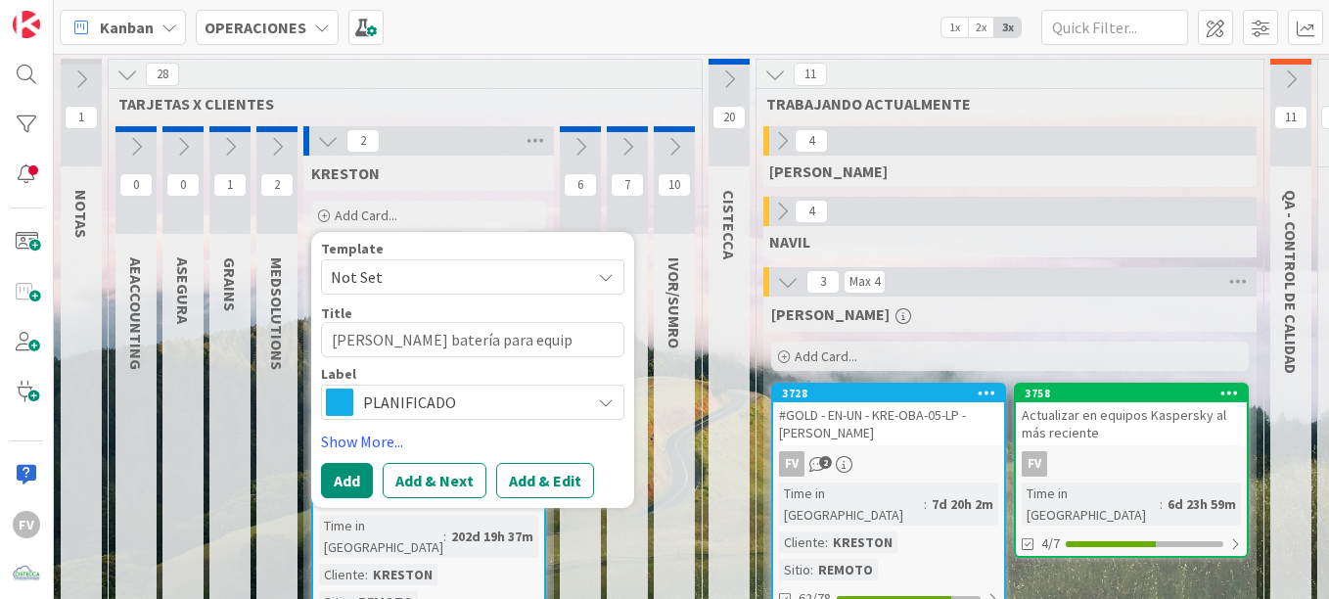
type textarea "x"
type textarea "[PERSON_NAME] batería para equipo"
type textarea "x"
type textarea "[PERSON_NAME] batería para equipo"
type textarea "x"
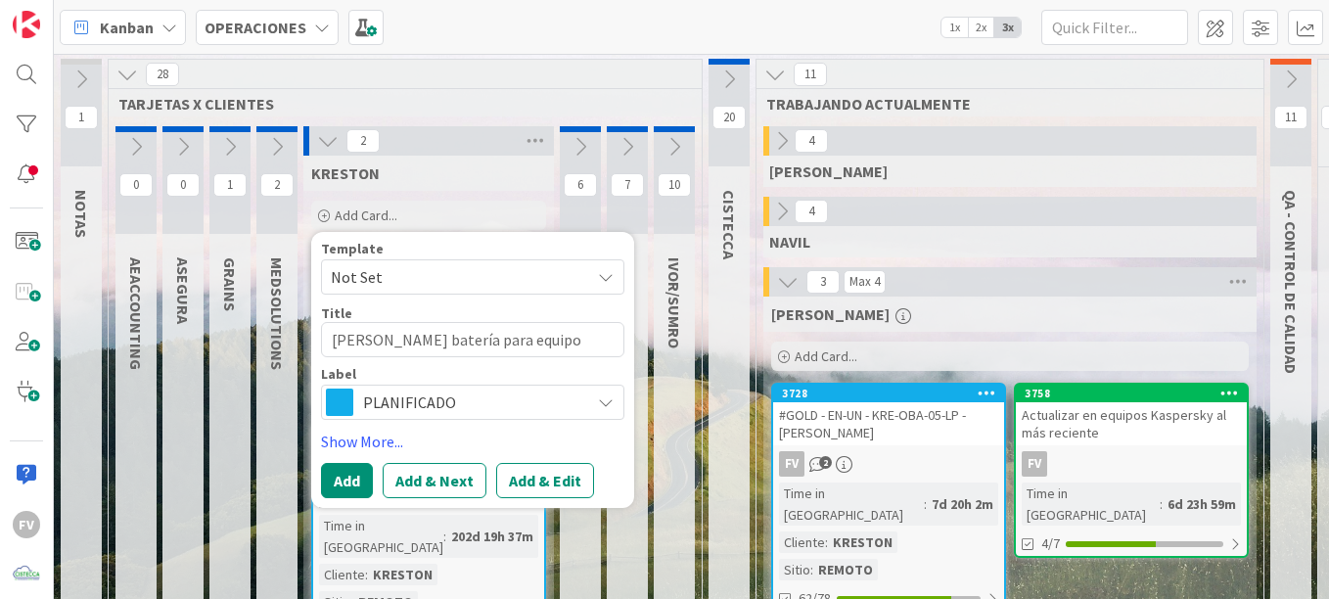
type textarea "[PERSON_NAME] batería para equipo d"
type textarea "x"
type textarea "[PERSON_NAME] batería para equipo de"
type textarea "x"
drag, startPoint x: 558, startPoint y: 338, endPoint x: 534, endPoint y: 336, distance: 23.6
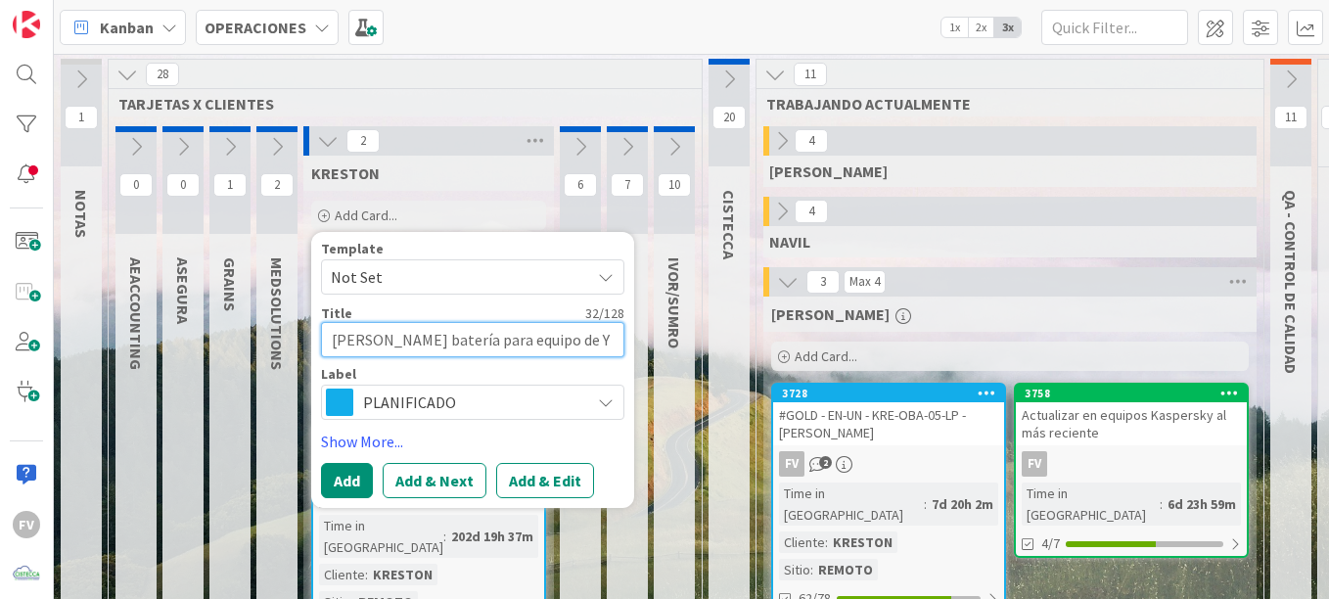
click at [534, 336] on textarea "[PERSON_NAME] batería para equipo de Y" at bounding box center [472, 339] width 303 height 35
paste textarea "KRE-OBA-27-LP - [PERSON_NAME]"
type textarea "[PERSON_NAME] batería para equipo de KRE-OBA-27-LP - [PERSON_NAME]"
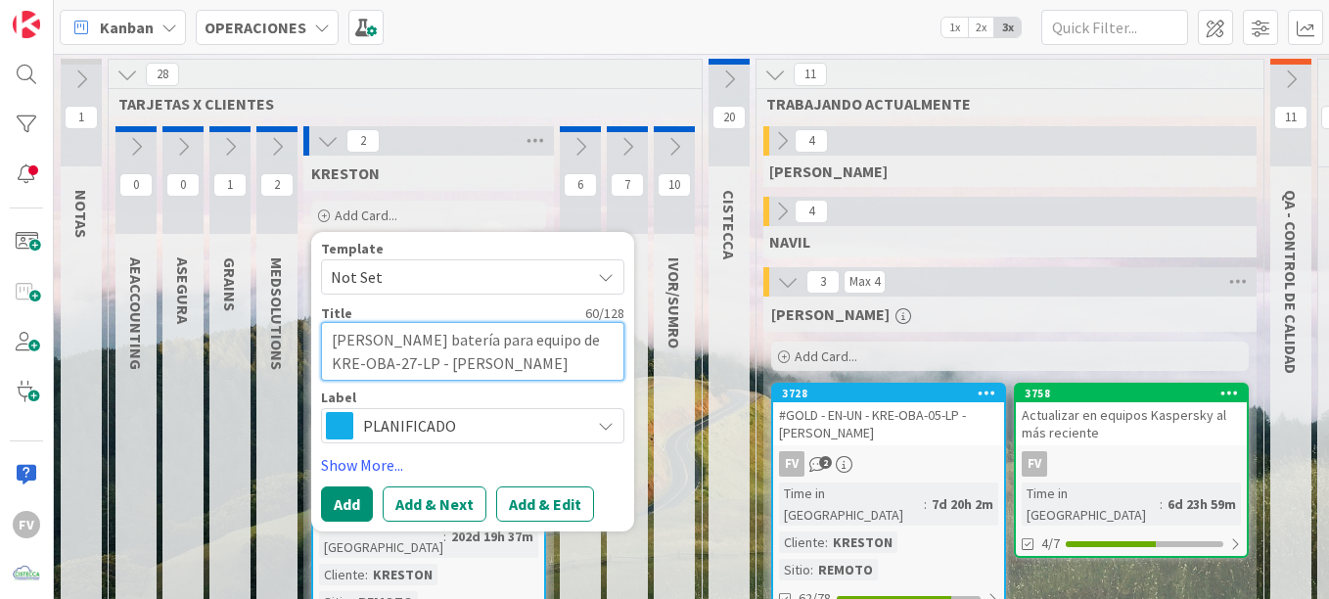
type textarea "x"
type textarea "[PERSON_NAME] batería para equipo de KRE-OBA-27-LP - [PERSON_NAME]"
type textarea "x"
type textarea "[PERSON_NAME] batería para equipo de KRE-OBA-27-LP - [PERSON_NAME] y"
type textarea "x"
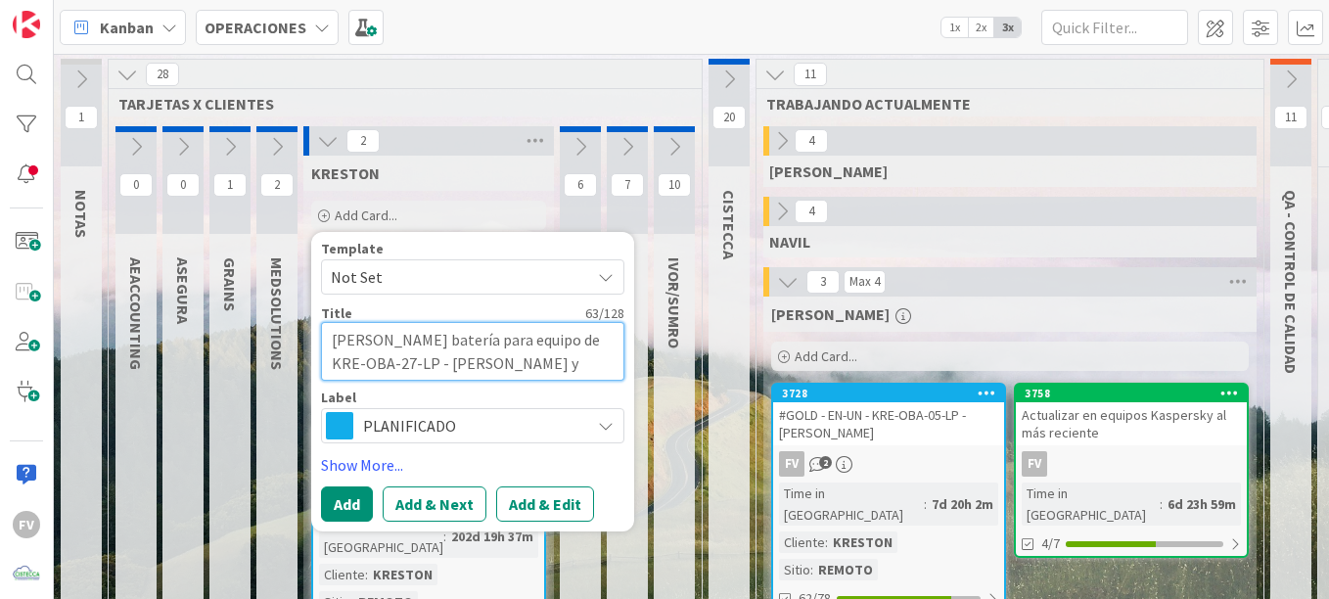
click at [526, 366] on textarea "[PERSON_NAME] batería para equipo de KRE-OBA-27-LP - [PERSON_NAME] y" at bounding box center [472, 351] width 303 height 59
paste textarea "KRE-OBA-22-LP - [PERSON_NAME]"
type textarea "[PERSON_NAME] batería para equipo de KRE-OBA-27-LP - [PERSON_NAME] y KRE-OBA-22…"
type textarea "x"
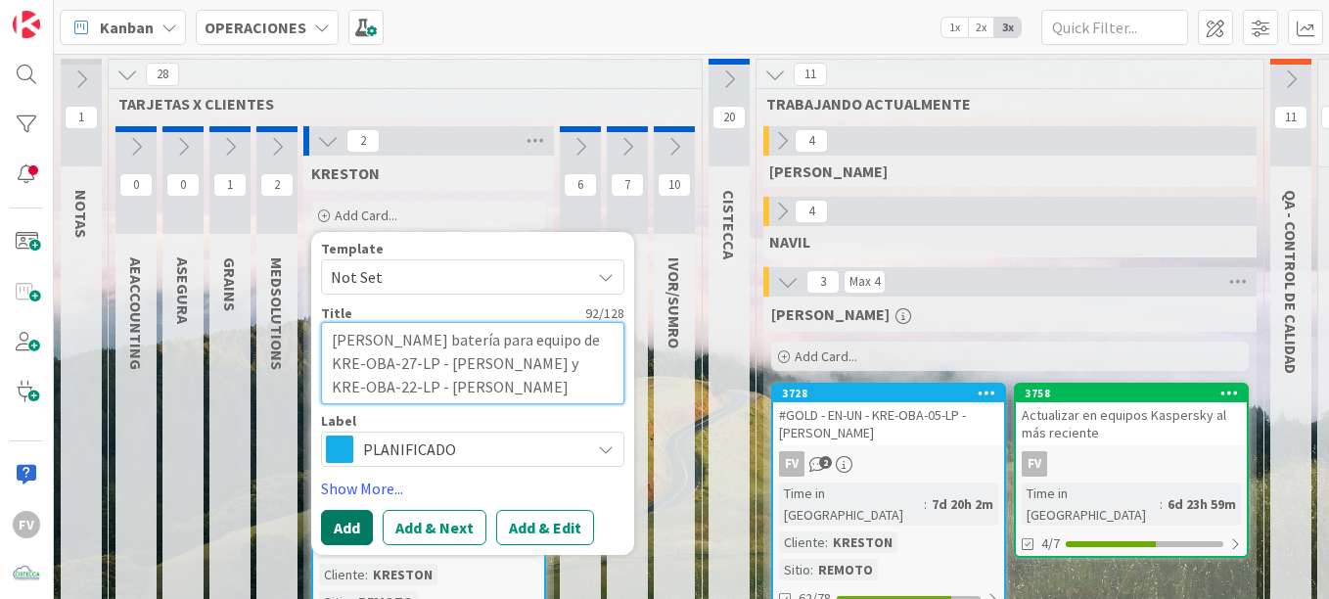
type textarea "[PERSON_NAME] batería para equipo de KRE-OBA-27-LP - [PERSON_NAME] y KRE-OBA-22…"
click at [336, 526] on button "Add" at bounding box center [347, 527] width 52 height 35
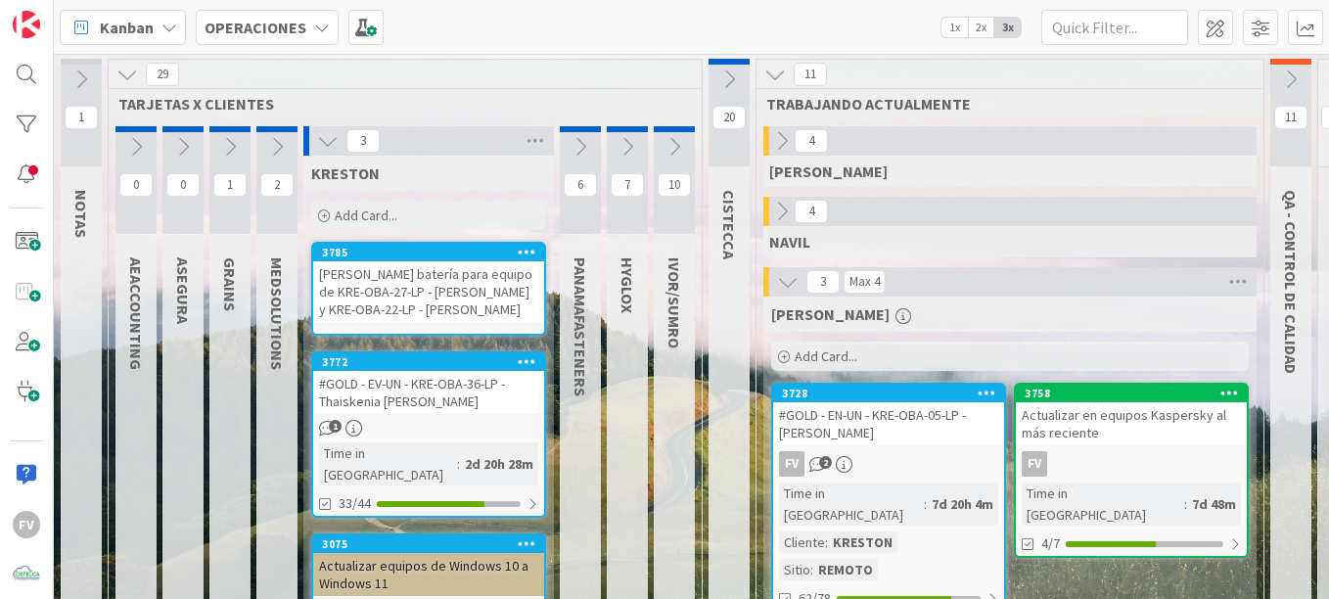
click at [478, 269] on div "[PERSON_NAME] batería para equipo de KRE-OBA-27-LP - [PERSON_NAME] y KRE-OBA-22…" at bounding box center [428, 291] width 231 height 61
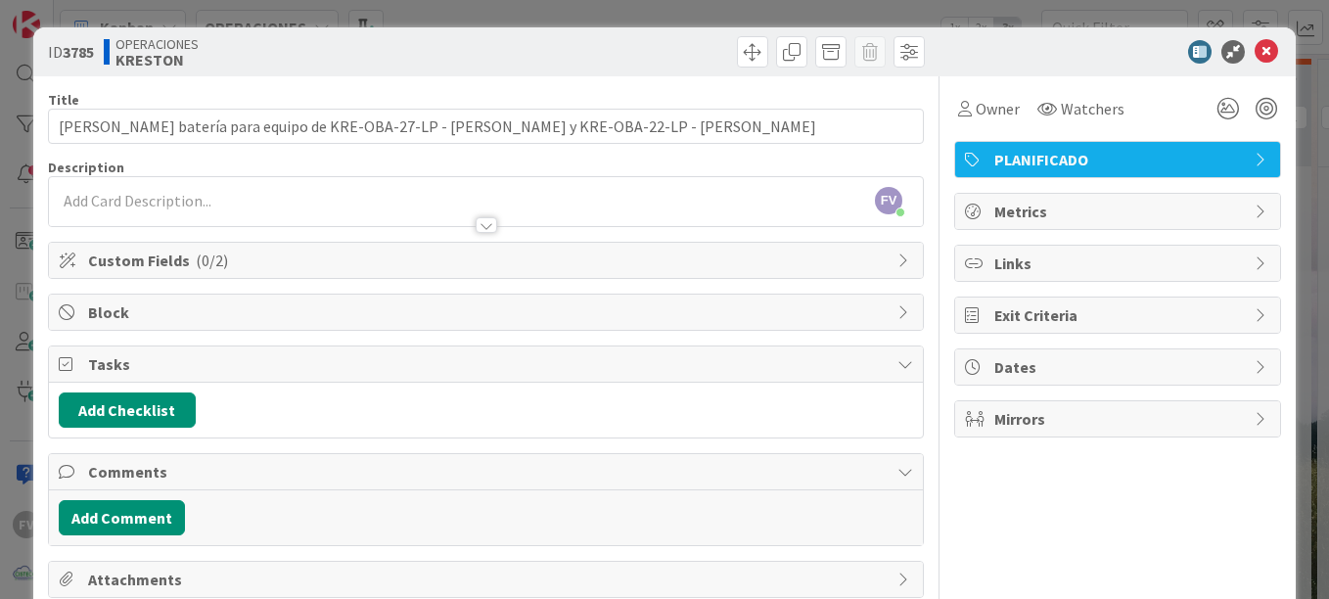
click at [248, 272] on div "Custom Fields ( 0/2 )" at bounding box center [486, 260] width 874 height 35
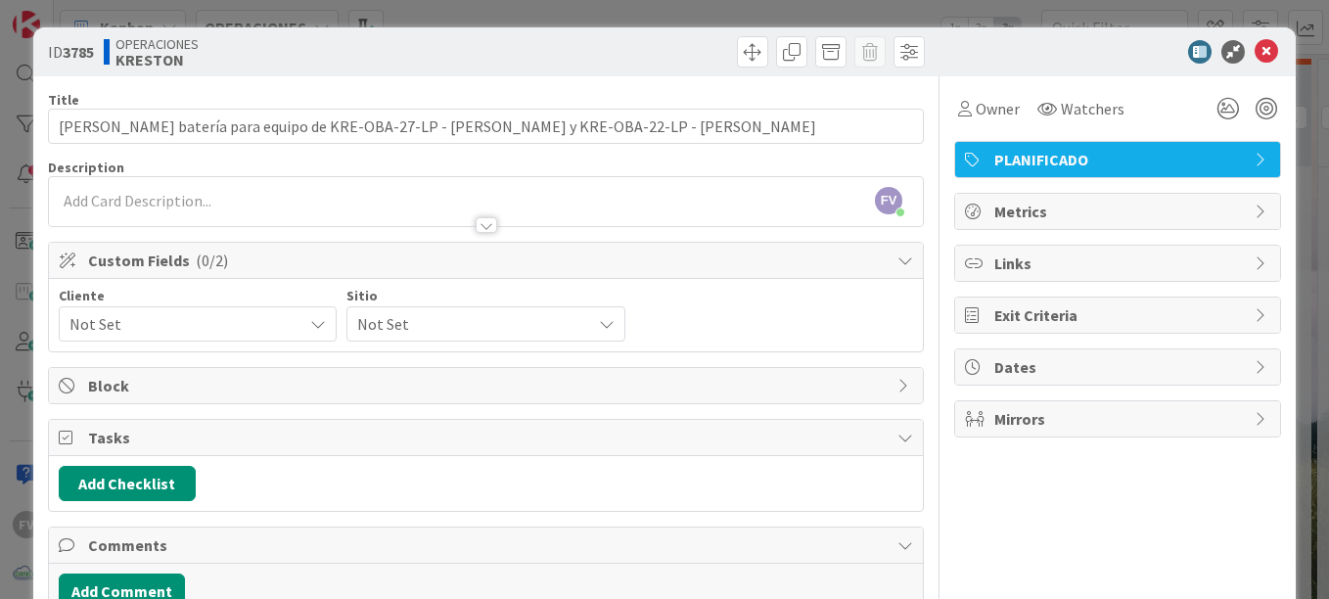
drag, startPoint x: 153, startPoint y: 344, endPoint x: 156, endPoint y: 335, distance: 10.2
click at [153, 343] on div "Cliente Not Set Sitio Not Set" at bounding box center [486, 315] width 874 height 72
click at [158, 328] on span "Not Set" at bounding box center [180, 323] width 223 height 27
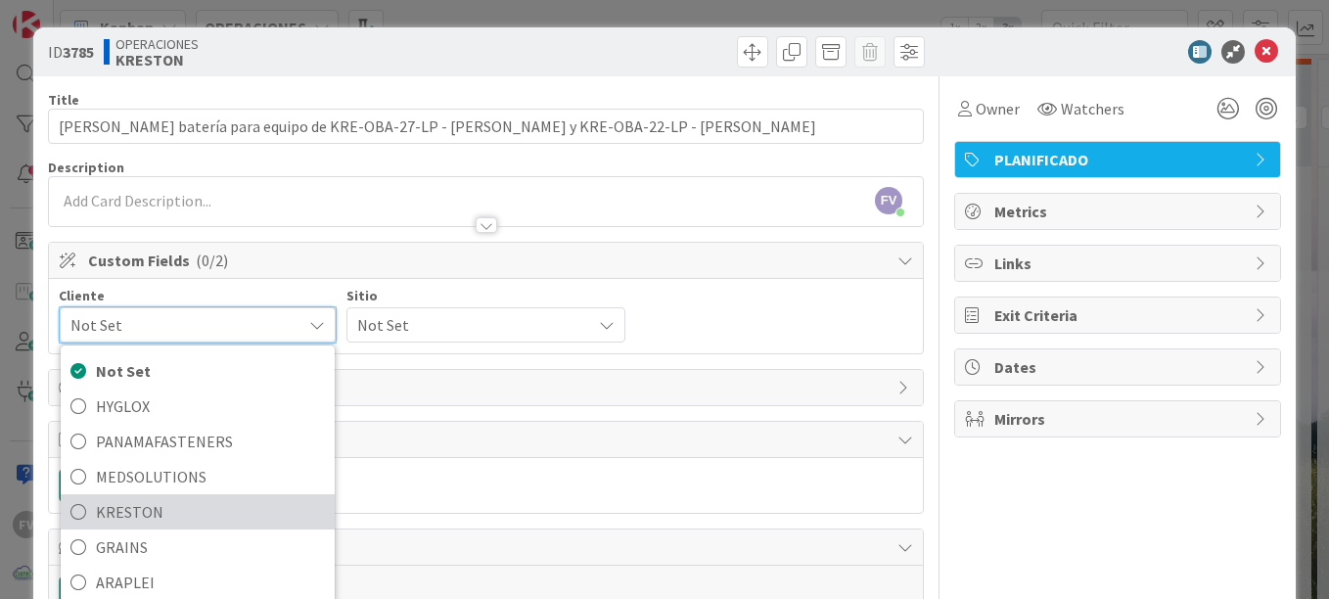
click at [135, 515] on span "KRESTON" at bounding box center [210, 511] width 229 height 29
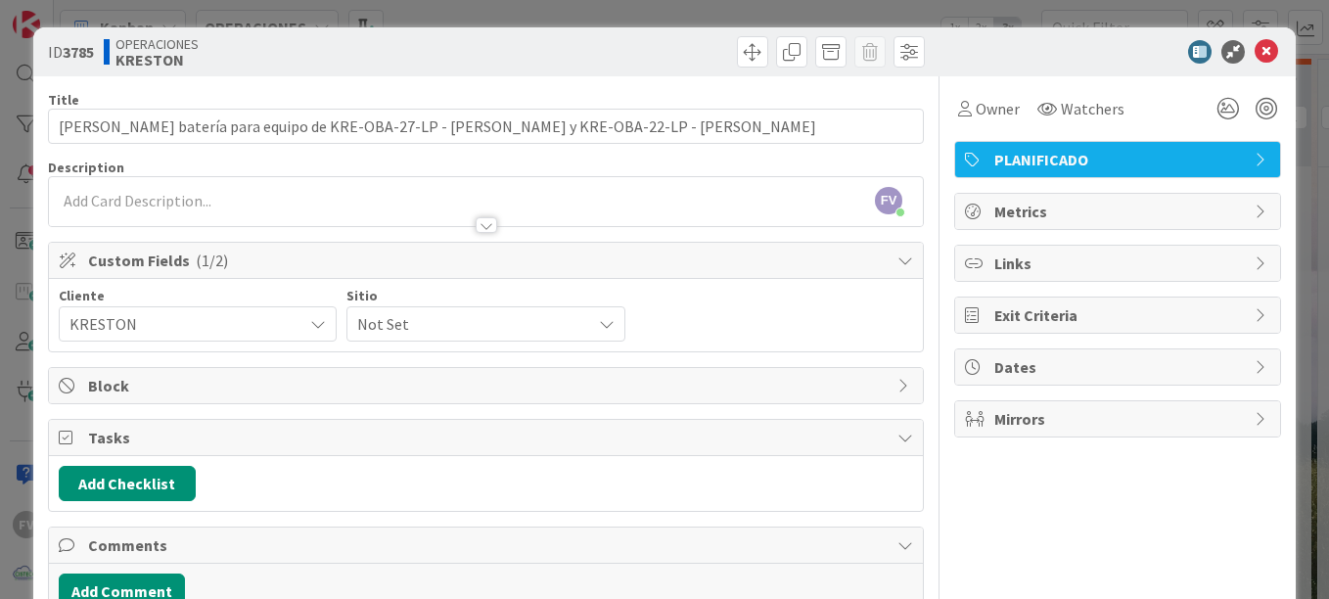
click at [425, 324] on span "Not Set" at bounding box center [468, 323] width 223 height 27
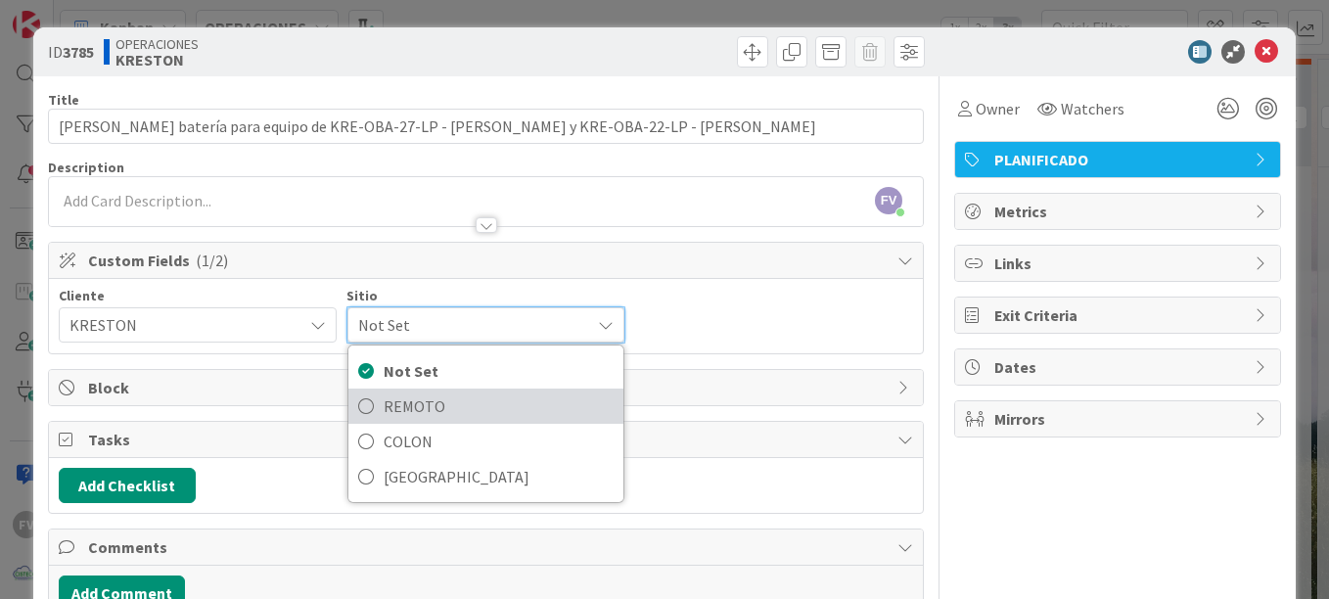
click at [431, 404] on span "REMOTO" at bounding box center [497, 405] width 229 height 29
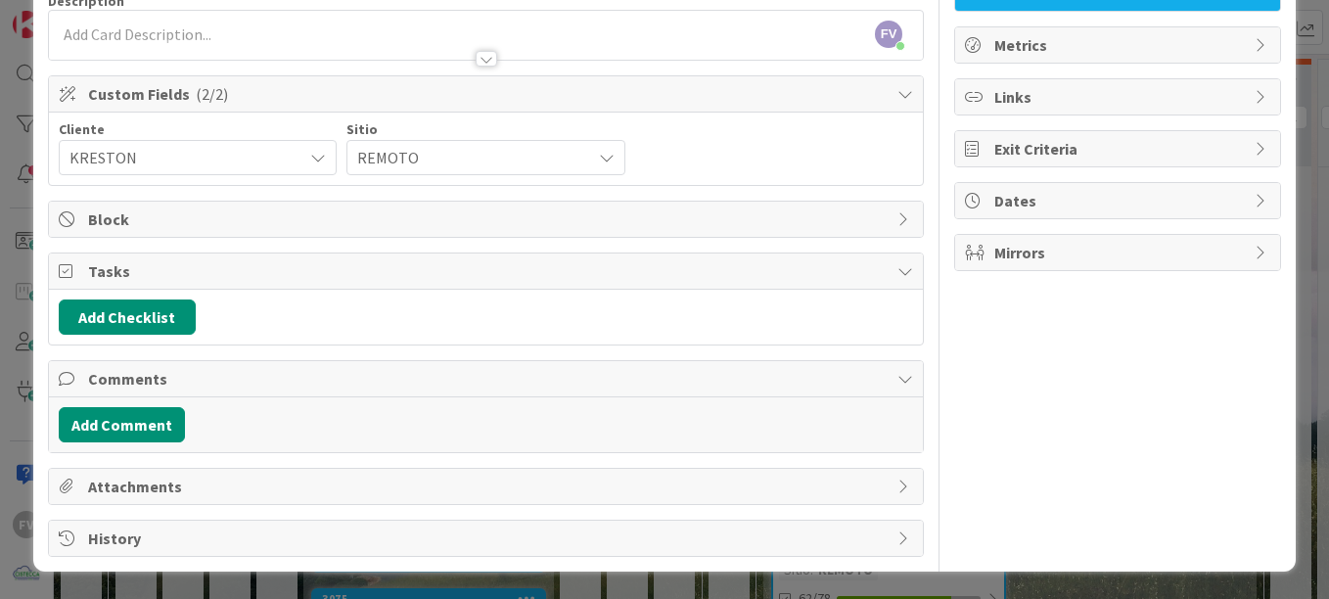
click at [147, 264] on span "Tasks" at bounding box center [487, 270] width 799 height 23
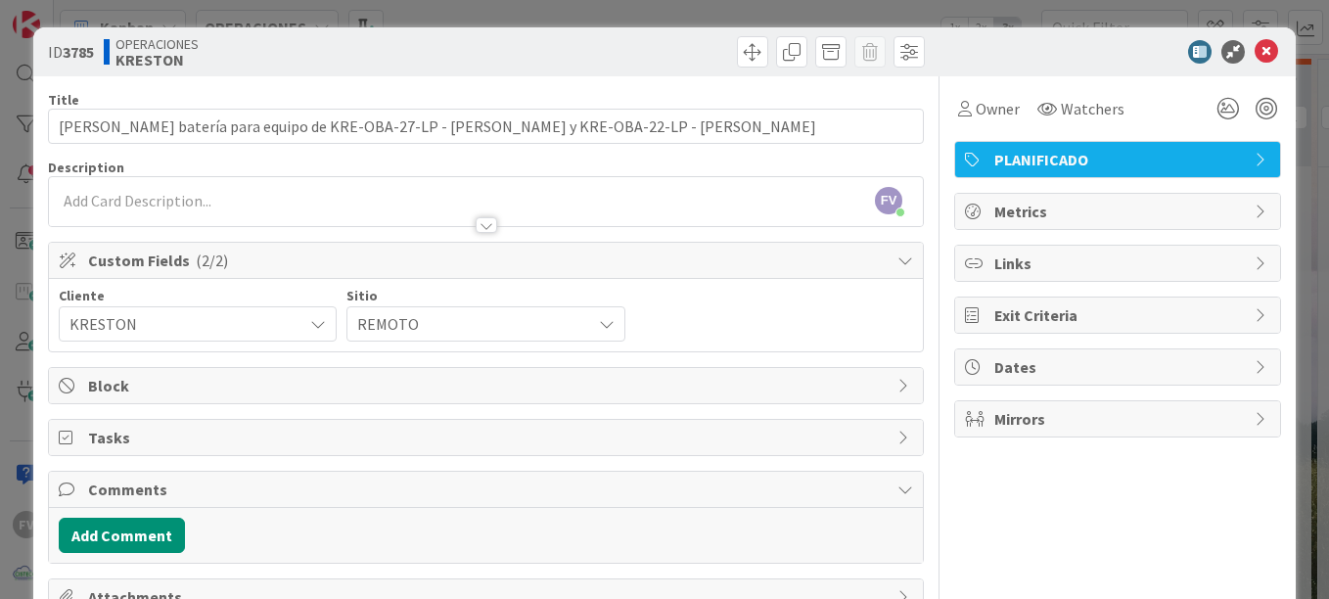
click at [151, 218] on div at bounding box center [486, 215] width 874 height 21
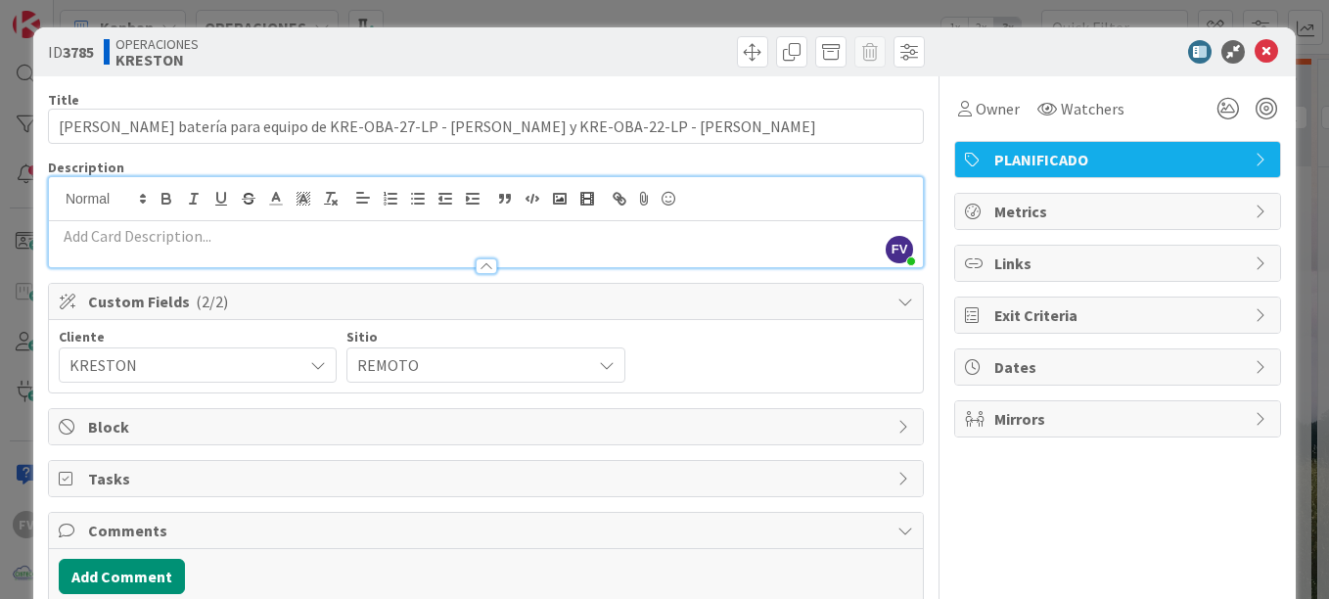
click at [157, 240] on p at bounding box center [486, 236] width 854 height 23
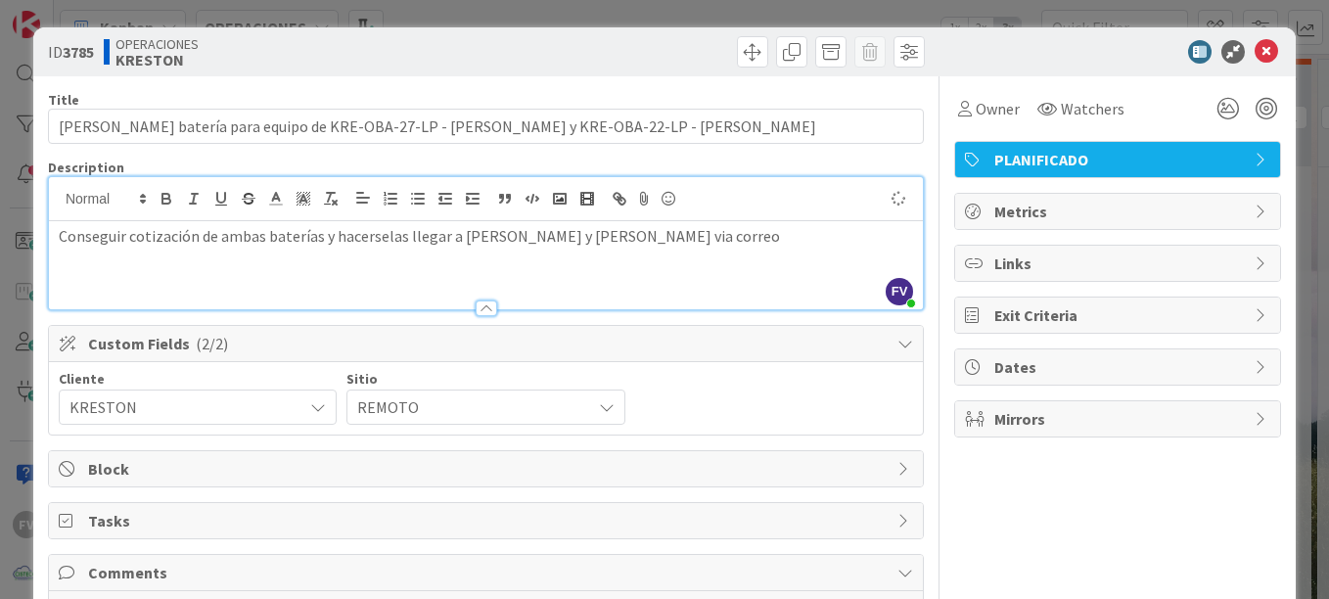
click at [1132, 565] on div "Owner Watchers PLANIFICADO Metrics Links Exit Criteria Dates Mirrors" at bounding box center [1117, 413] width 327 height 674
click at [650, 233] on p "Conseguir cotización de ambas baterías y hacerselas llegar a [PERSON_NAME] y [P…" at bounding box center [486, 236] width 854 height 23
click at [1286, 72] on div "ID 3785 OPERACIONES KRESTON Title 92 / 128 [PERSON_NAME] batería para equipo de…" at bounding box center [664, 299] width 1329 height 599
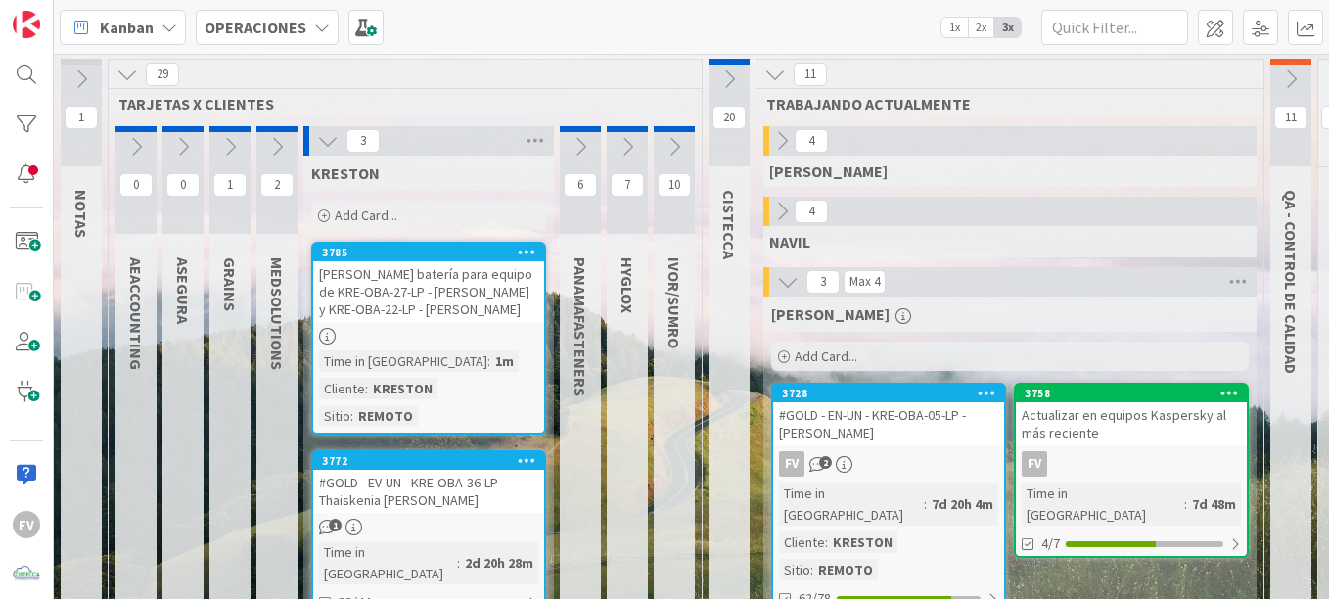
click at [322, 125] on div "29 TARJETAS X CLIENTES 0 AEACCOUNTING 0 ASEGURA 1 GRAINS 2 MEDSOLUTIONS 3 KREST…" at bounding box center [405, 479] width 595 height 841
click at [327, 128] on button at bounding box center [327, 140] width 25 height 25
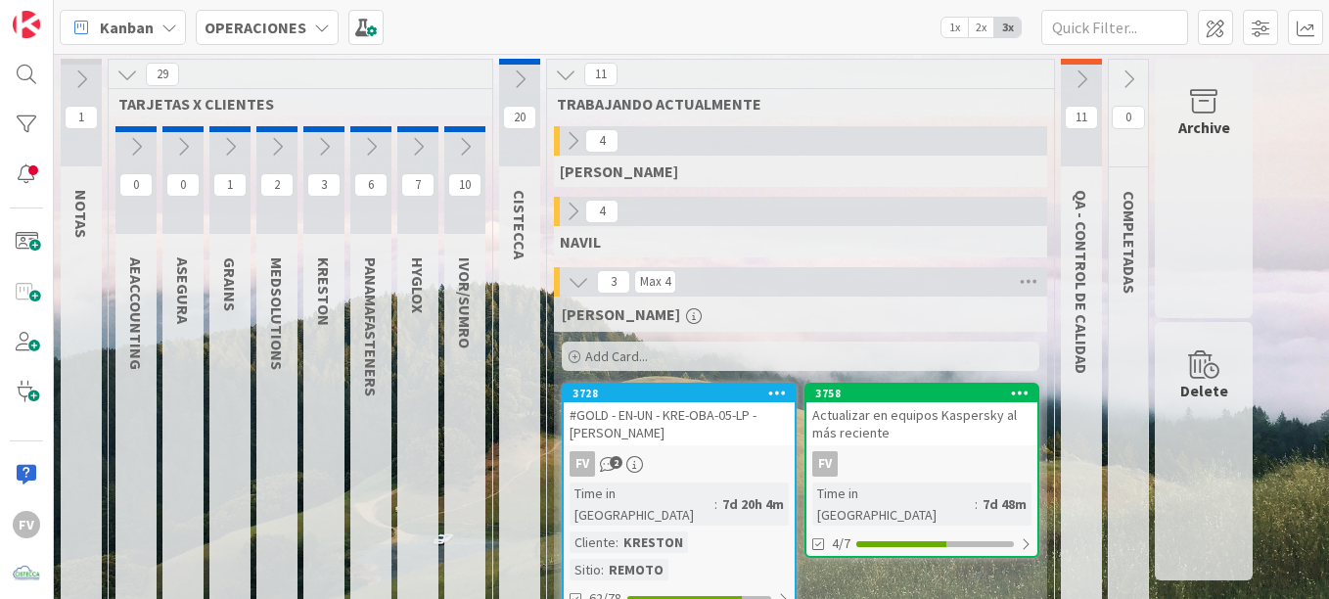
scroll to position [196, 0]
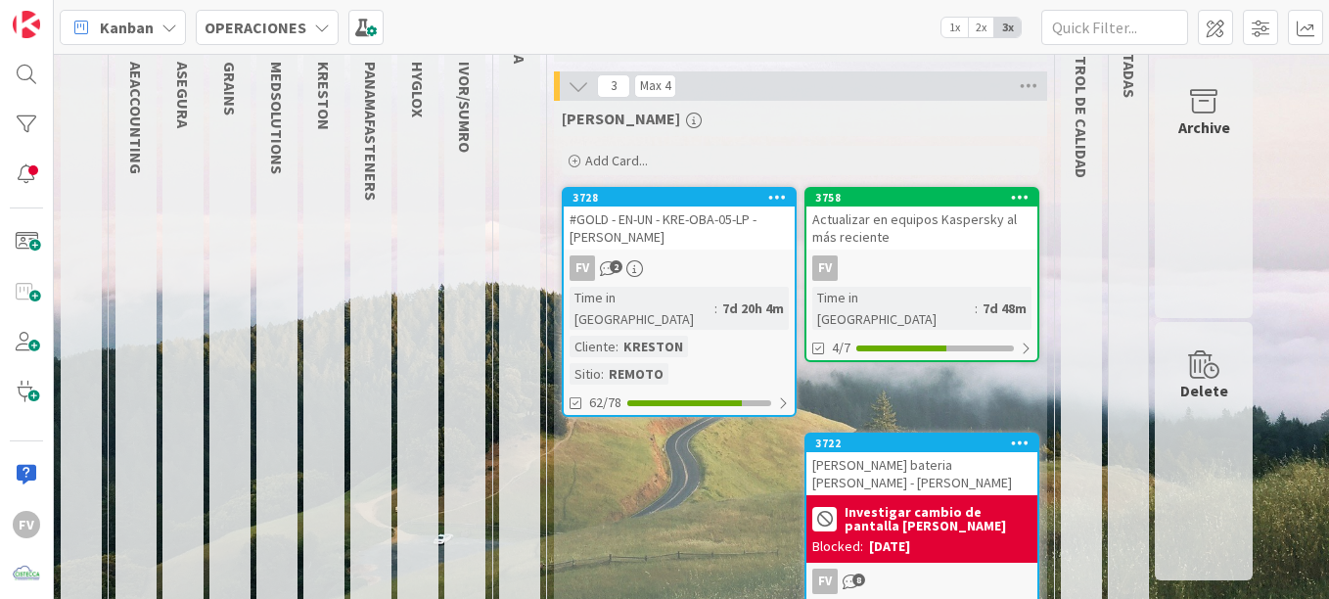
click at [654, 255] on div "FV 2" at bounding box center [678, 267] width 231 height 25
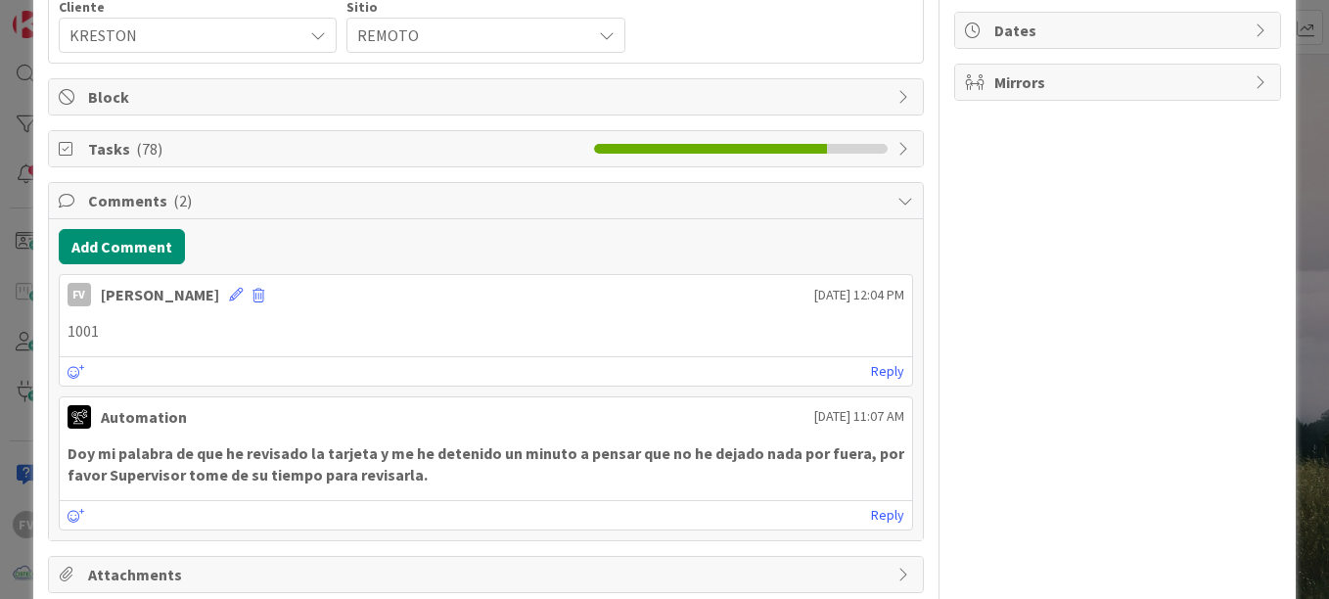
scroll to position [131, 0]
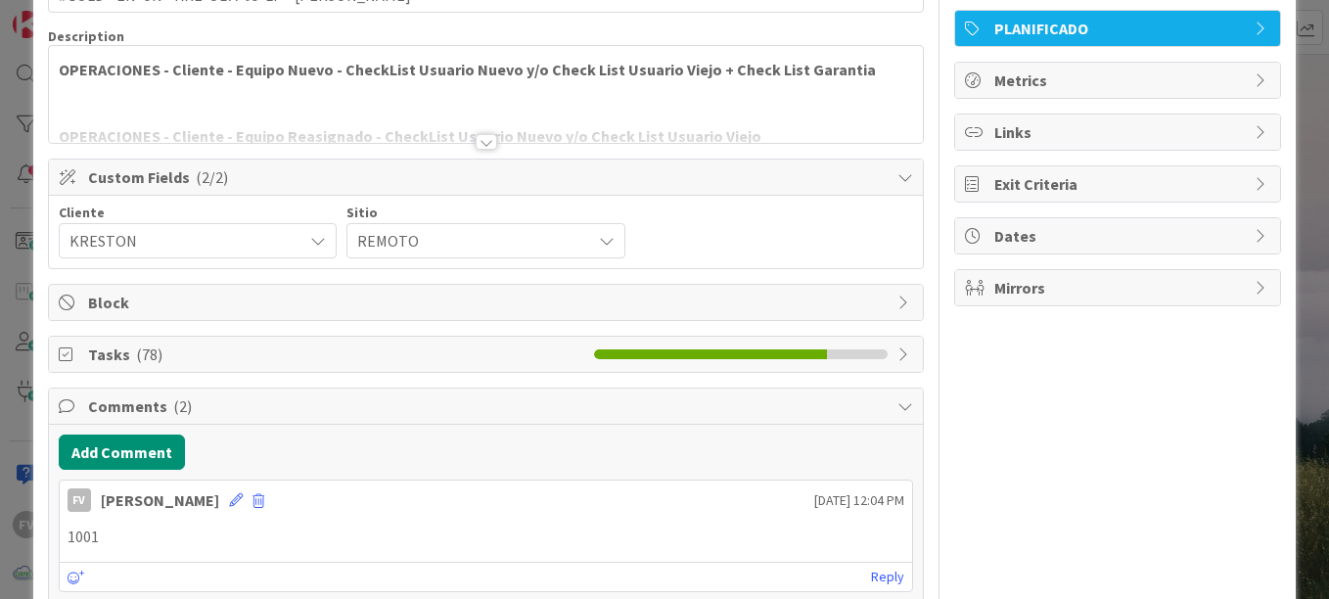
click at [183, 351] on span "Tasks ( 78 )" at bounding box center [336, 353] width 496 height 23
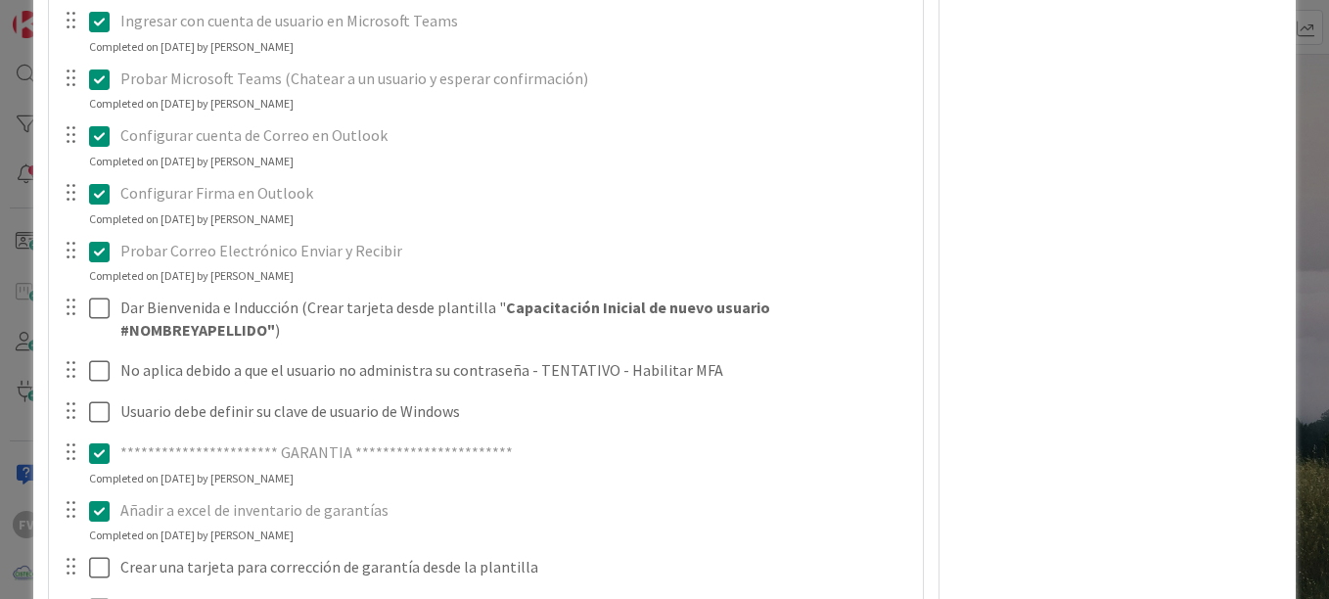
scroll to position [3717, 0]
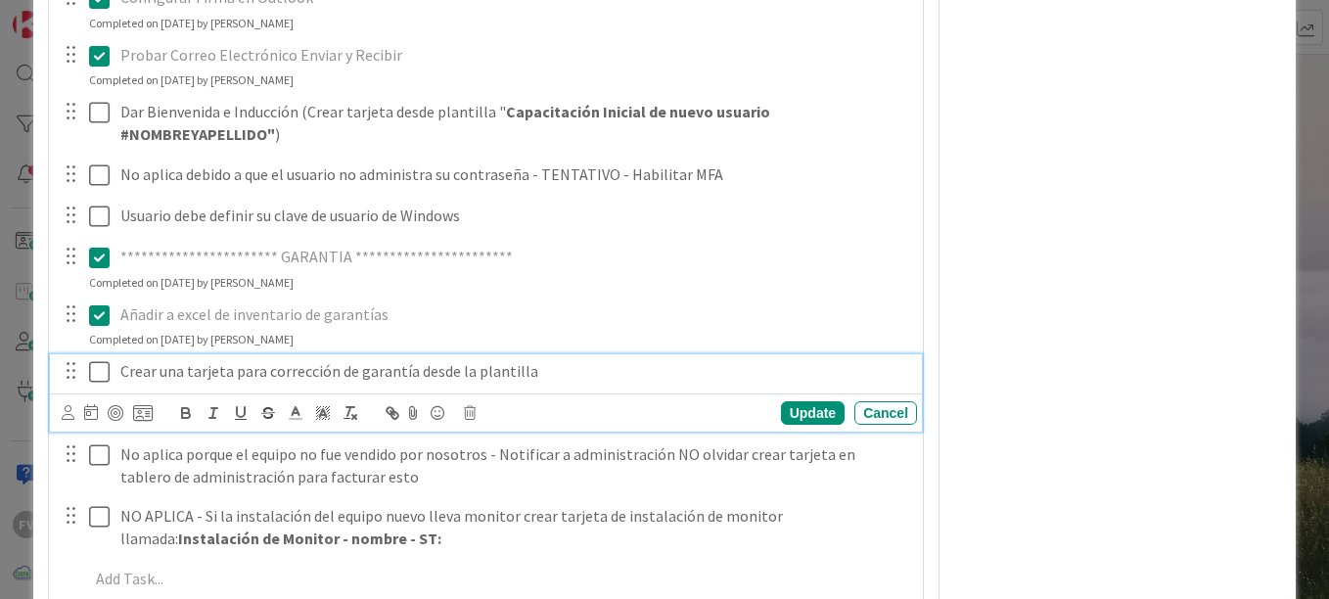
click at [105, 369] on icon at bounding box center [99, 371] width 21 height 23
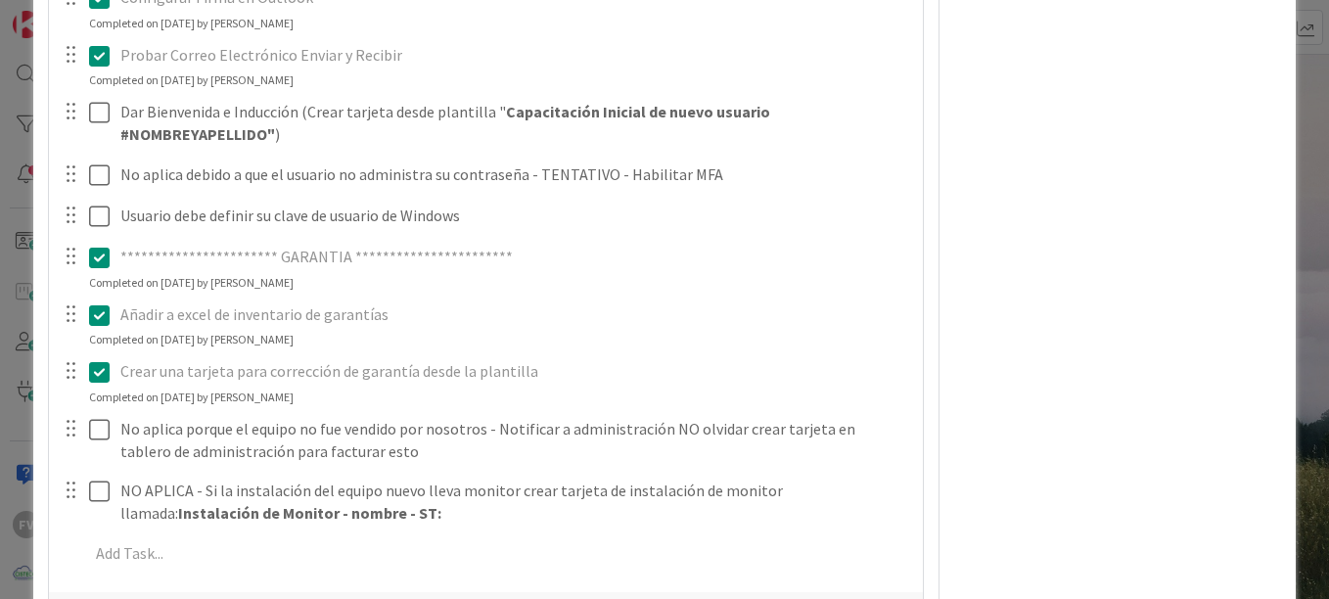
click at [20, 326] on div "ID 3728 OPERACIONES [PERSON_NAME] Title 45 / 128 #GOLD - EN-UN - KRE-OBA-05-LP …" at bounding box center [664, 299] width 1329 height 599
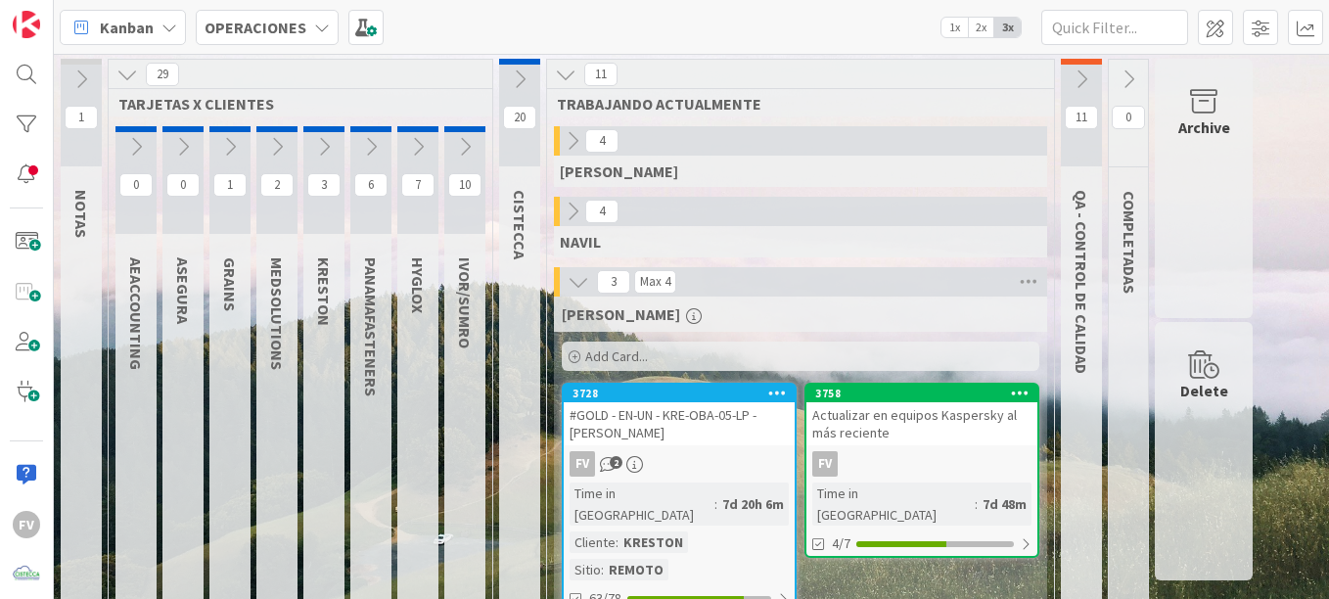
click at [328, 142] on icon at bounding box center [324, 147] width 22 height 22
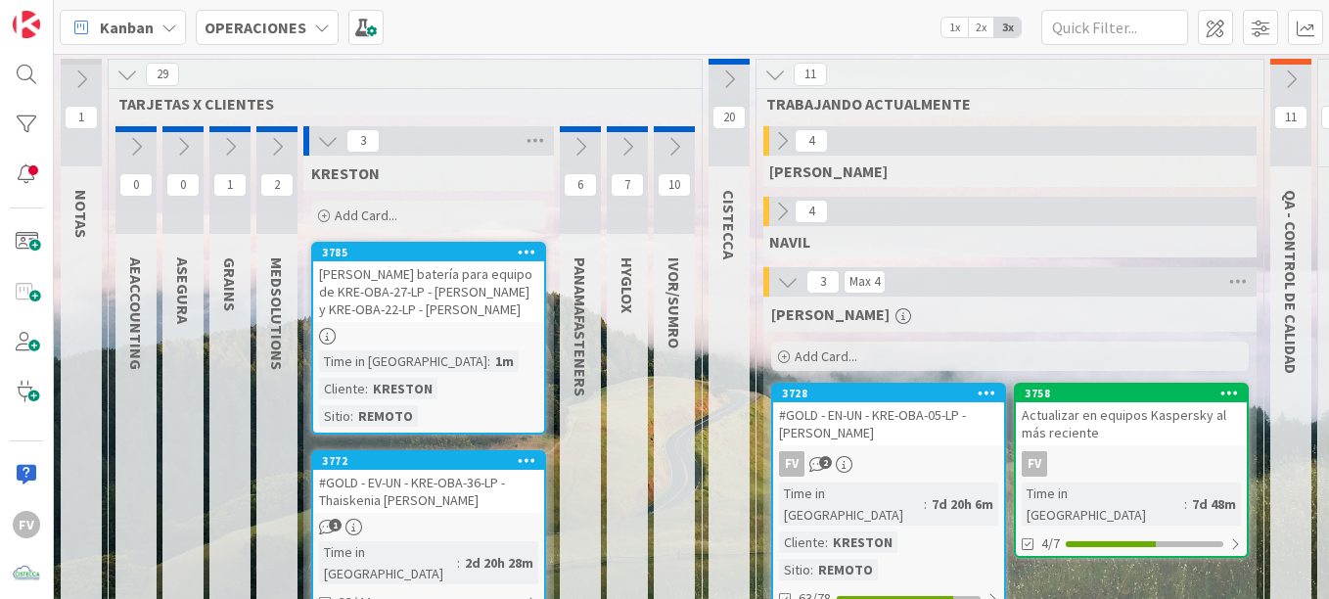
click at [388, 214] on span "Add Card..." at bounding box center [366, 215] width 63 height 18
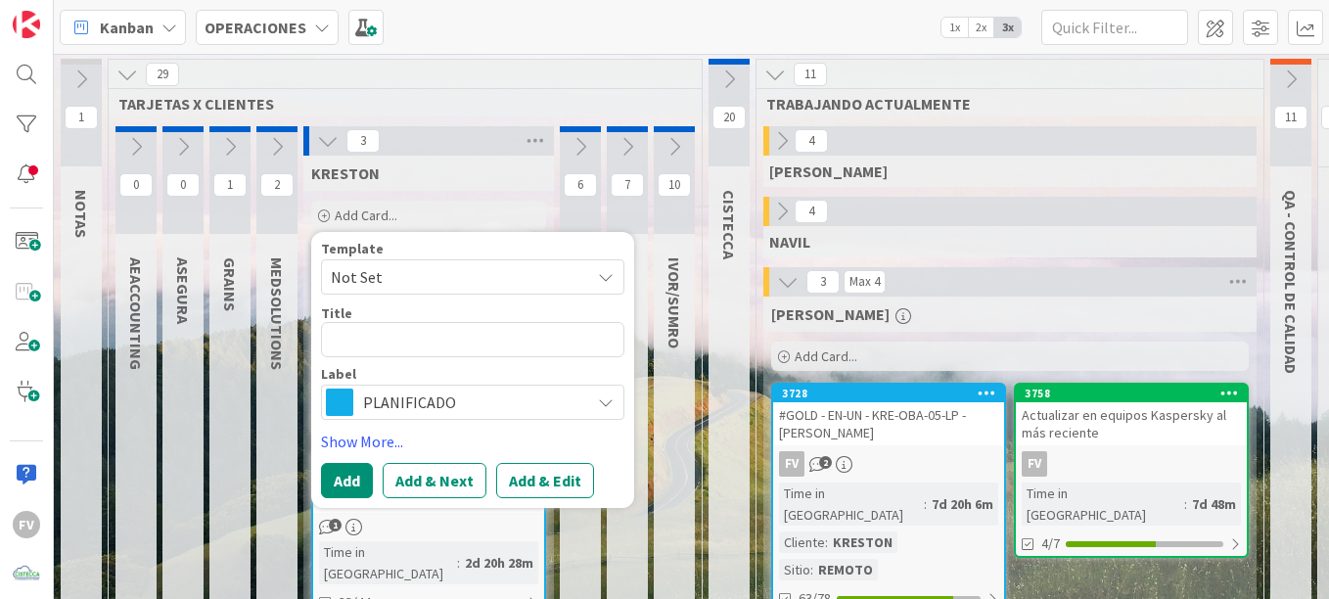
click at [410, 284] on span "Not Set" at bounding box center [453, 276] width 245 height 25
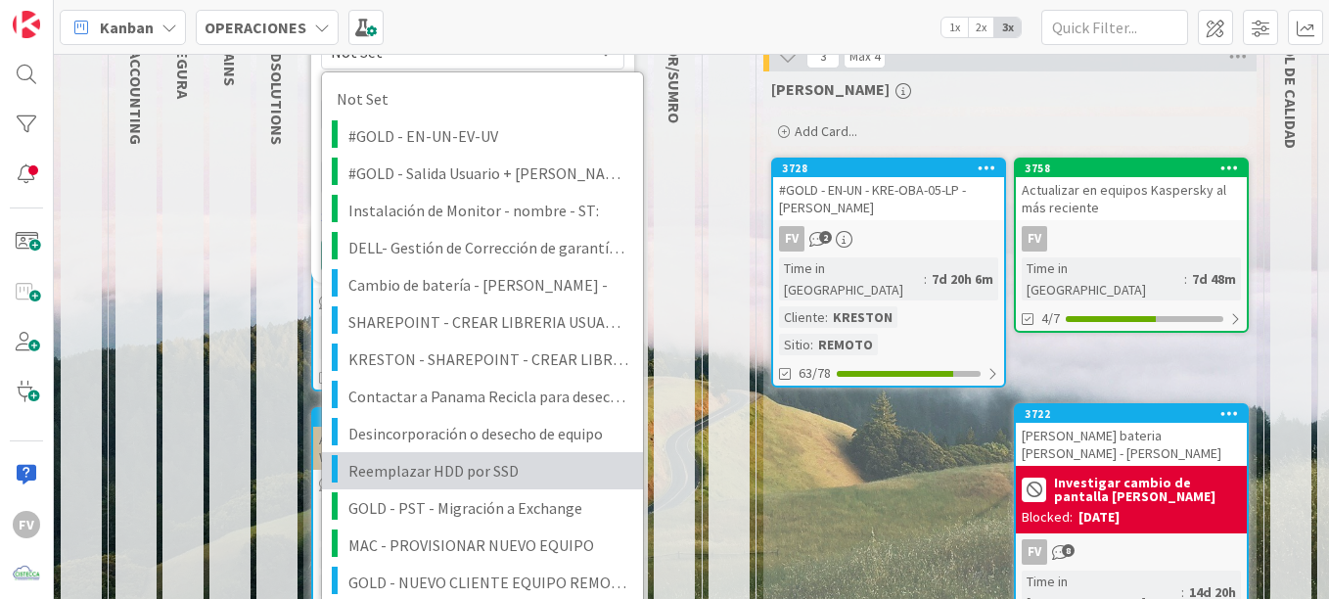
scroll to position [196, 0]
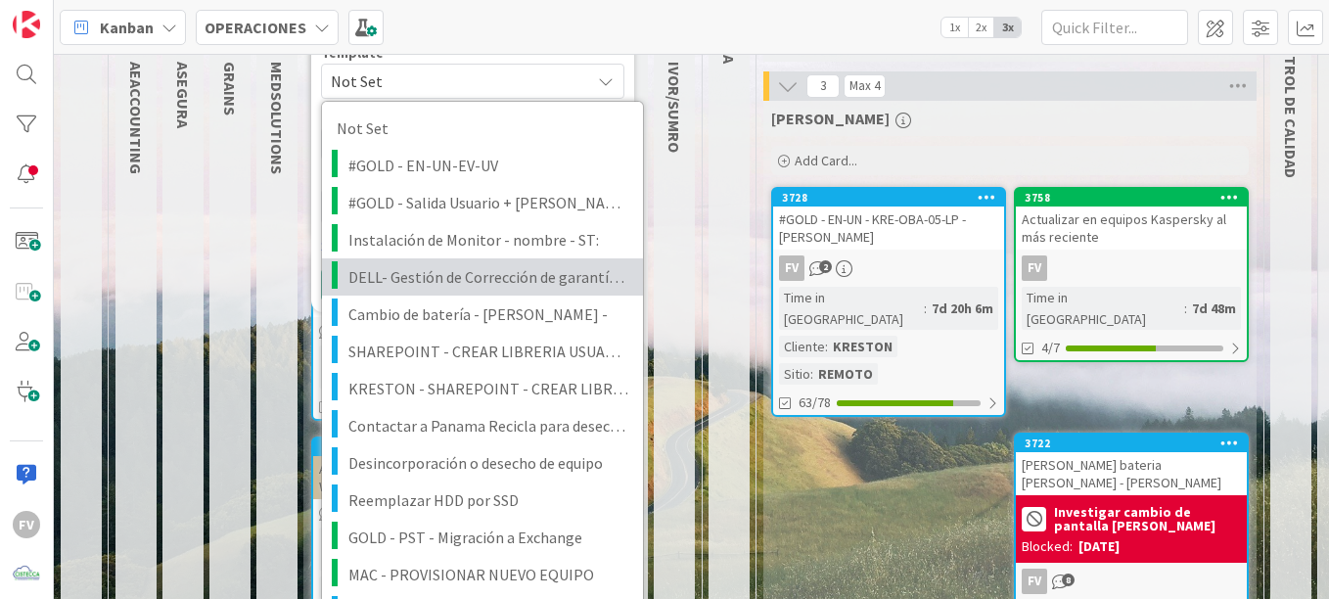
click at [445, 280] on span "DELL- Gestión de Corrección de garantía para nuevo equipo #ServicesTag" at bounding box center [488, 276] width 280 height 25
type textarea "x"
type textarea "DELL- Gestión de Corrección de garantía para nuevo equipo #ServicesTag"
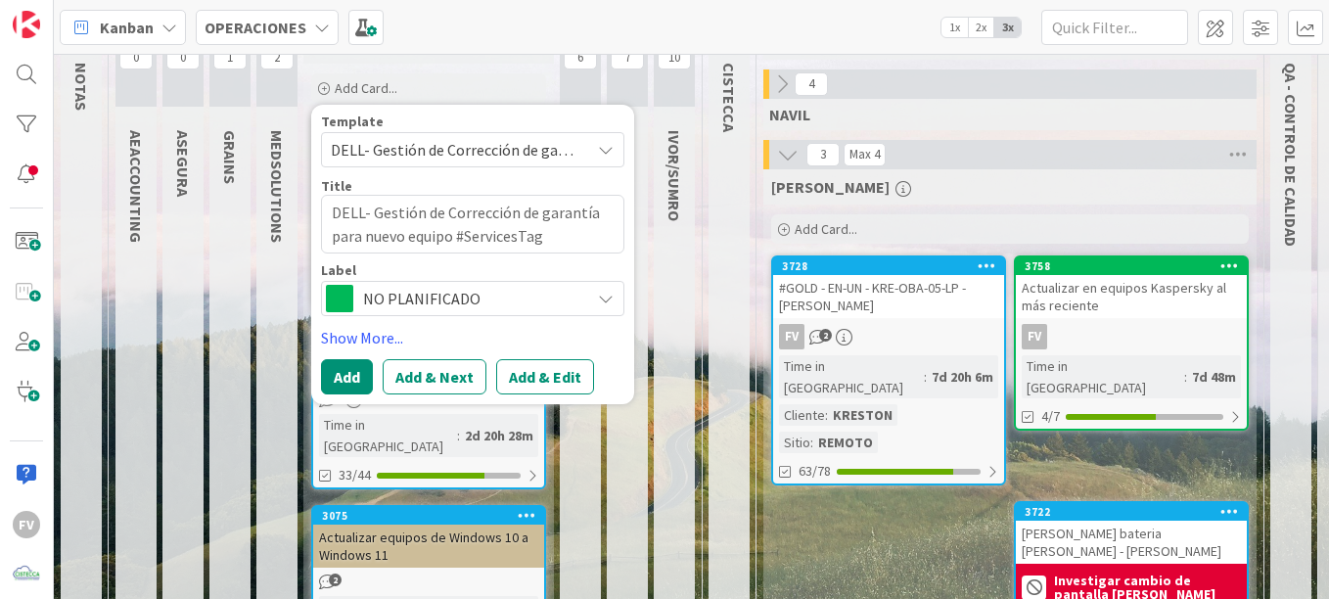
scroll to position [98, 0]
